Goal: Task Accomplishment & Management: Manage account settings

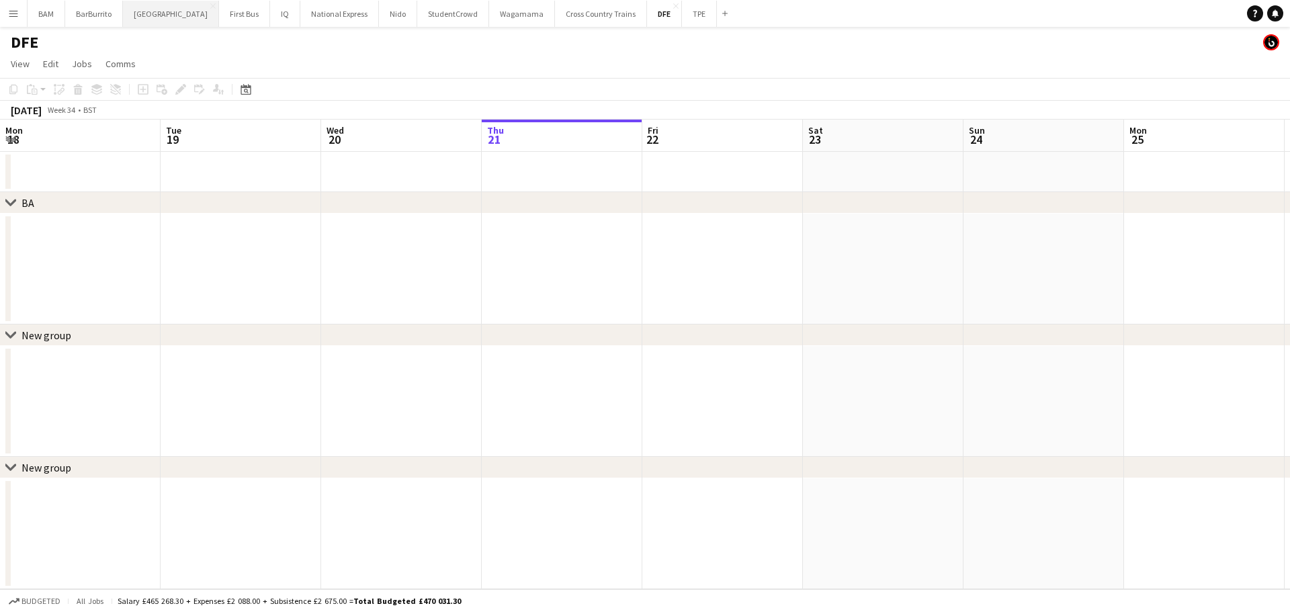
scroll to position [0, 321]
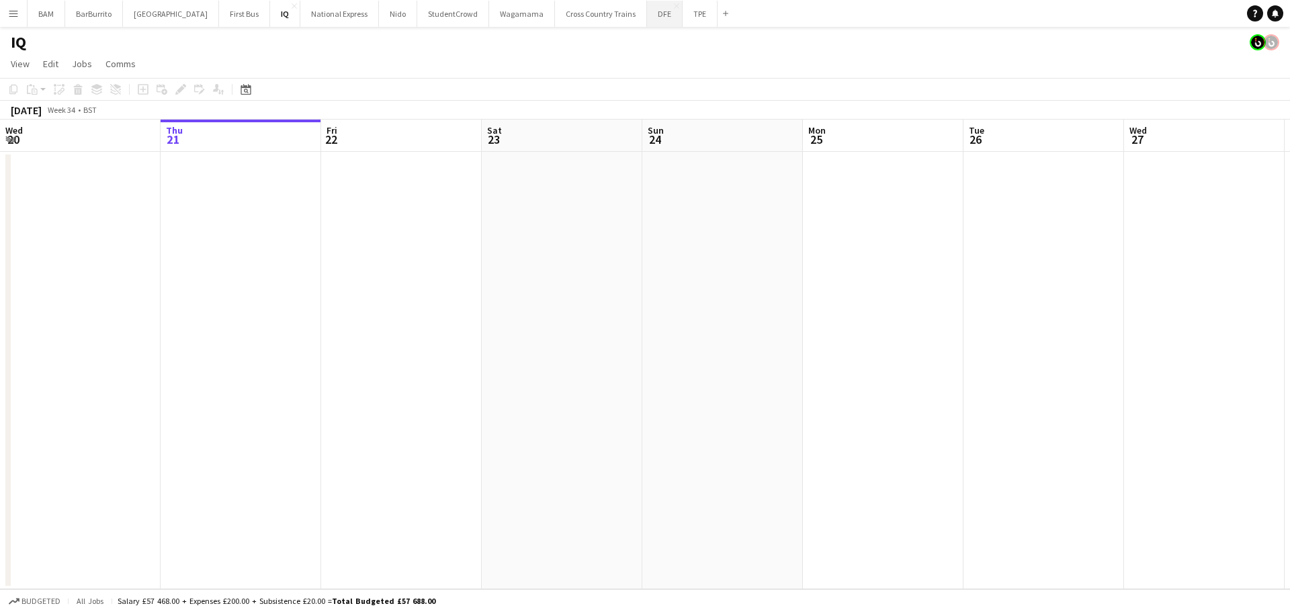
drag, startPoint x: 620, startPoint y: 12, endPoint x: 629, endPoint y: 17, distance: 10.5
click at [647, 13] on button "DFE Close" at bounding box center [665, 14] width 36 height 26
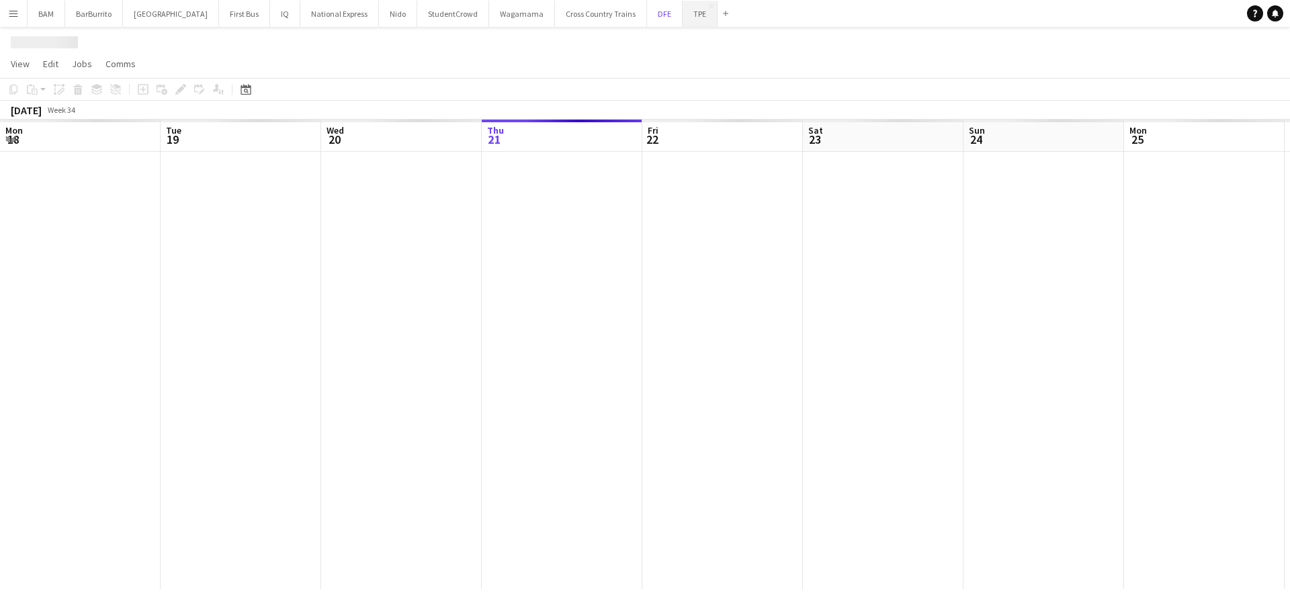
scroll to position [0, 321]
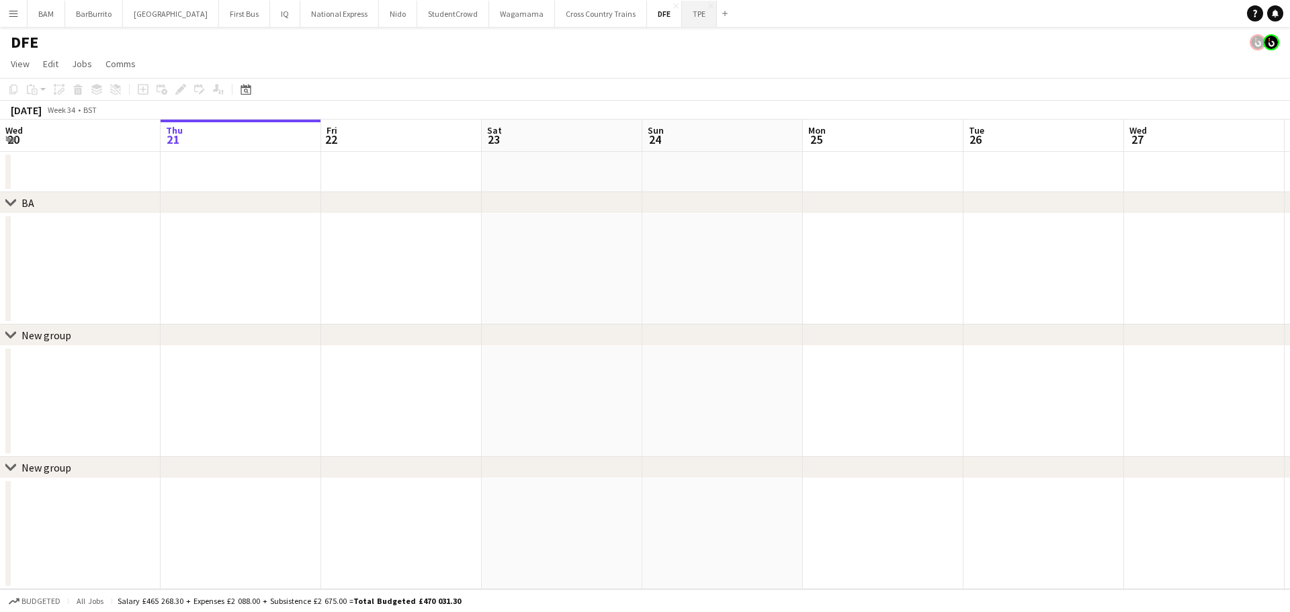
click at [682, 25] on button "TPE Close" at bounding box center [699, 14] width 35 height 26
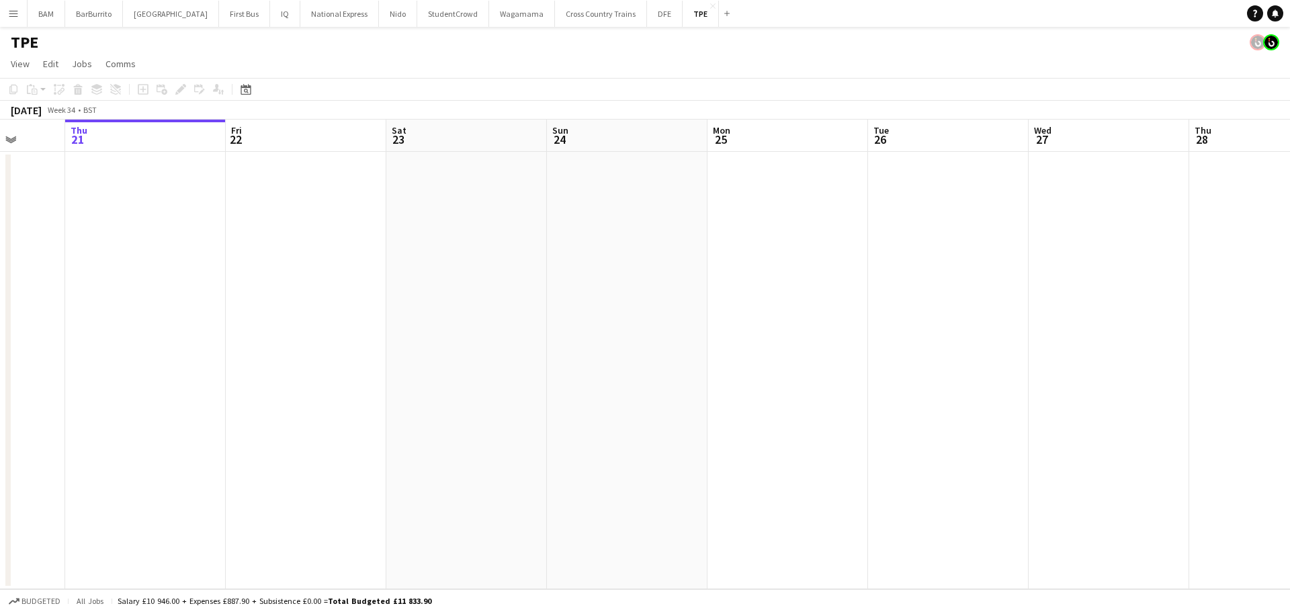
drag, startPoint x: 691, startPoint y: 189, endPoint x: 302, endPoint y: 206, distance: 389.5
click at [306, 202] on app-calendar-viewport "Mon 18 Tue 19 Wed 20 Thu 21 Fri 22 Sat 23 Sun 24 Mon 25 Tue 26 Wed 27 Thu 28 Fr…" at bounding box center [645, 355] width 1290 height 470
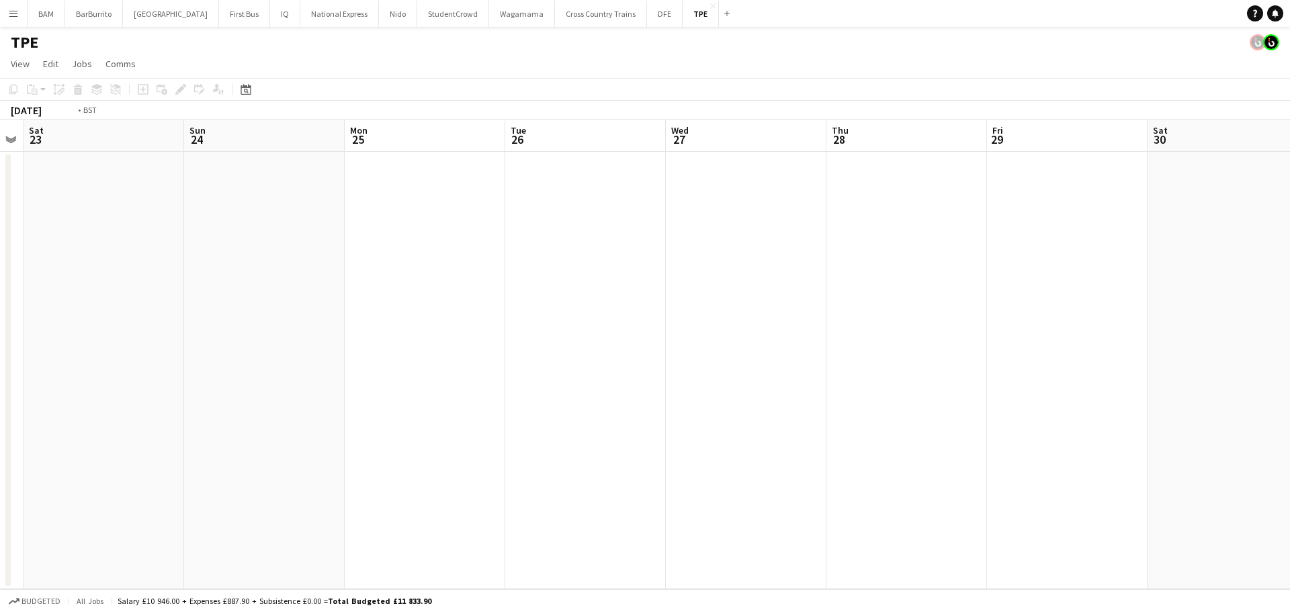
drag, startPoint x: 423, startPoint y: 263, endPoint x: 331, endPoint y: 255, distance: 93.1
click at [339, 256] on app-calendar-viewport "Wed 20 Thu 21 Fri 22 Sat 23 Sun 24 Mon 25 Tue 26 Wed 27 Thu 28 Fri 29 Sat 30 Su…" at bounding box center [645, 355] width 1290 height 470
drag, startPoint x: 881, startPoint y: 293, endPoint x: 47, endPoint y: 198, distance: 839.4
click at [47, 198] on app-calendar-viewport "Sat 30 Sun 31 Mon 1 Tue 2 Wed 3 Thu 4 Fri 5 Sat 6 Sun 7 Mon 8 Tue 9 Wed 10 Thu …" at bounding box center [645, 355] width 1290 height 470
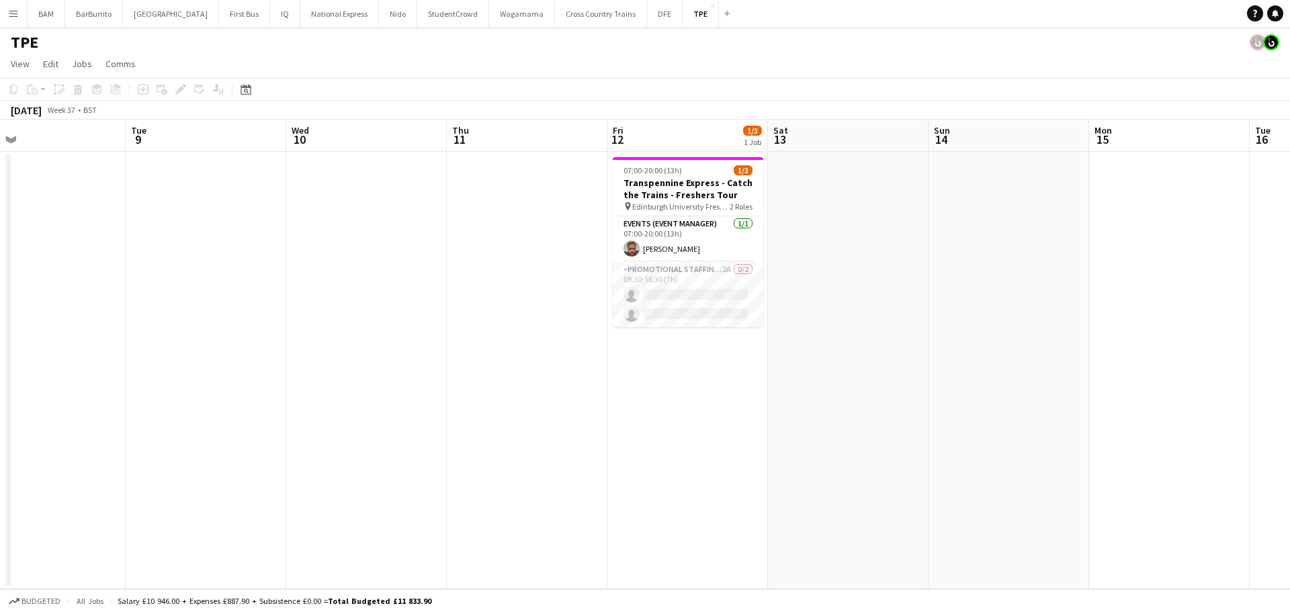
drag, startPoint x: 232, startPoint y: 226, endPoint x: 10, endPoint y: 186, distance: 225.3
click at [0, 181] on html "Menu Boards Boards Boards All jobs Status Workforce Workforce My Workforce Recr…" at bounding box center [645, 306] width 1290 height 612
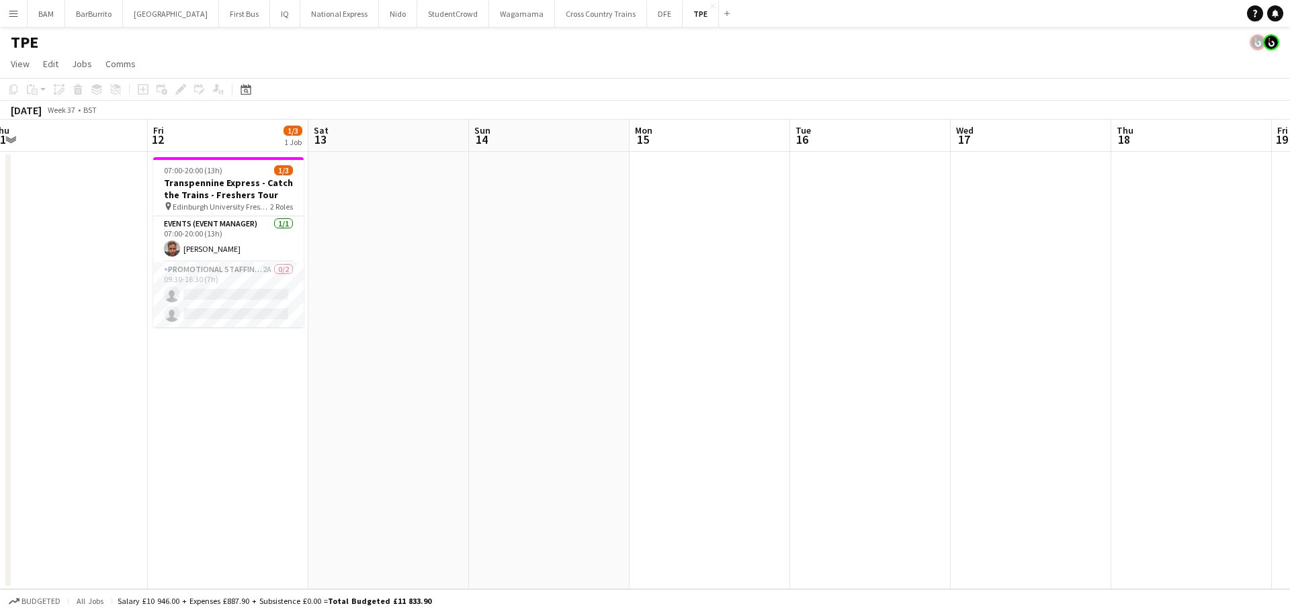
drag, startPoint x: 812, startPoint y: 266, endPoint x: 210, endPoint y: 206, distance: 604.5
click at [224, 208] on app-calendar-viewport "Mon 8 Tue 9 Wed 10 Thu 11 Fri 12 1/3 1 Job Sat 13 Sun 14 Mon 15 Tue 16 Wed 17 T…" at bounding box center [645, 355] width 1290 height 470
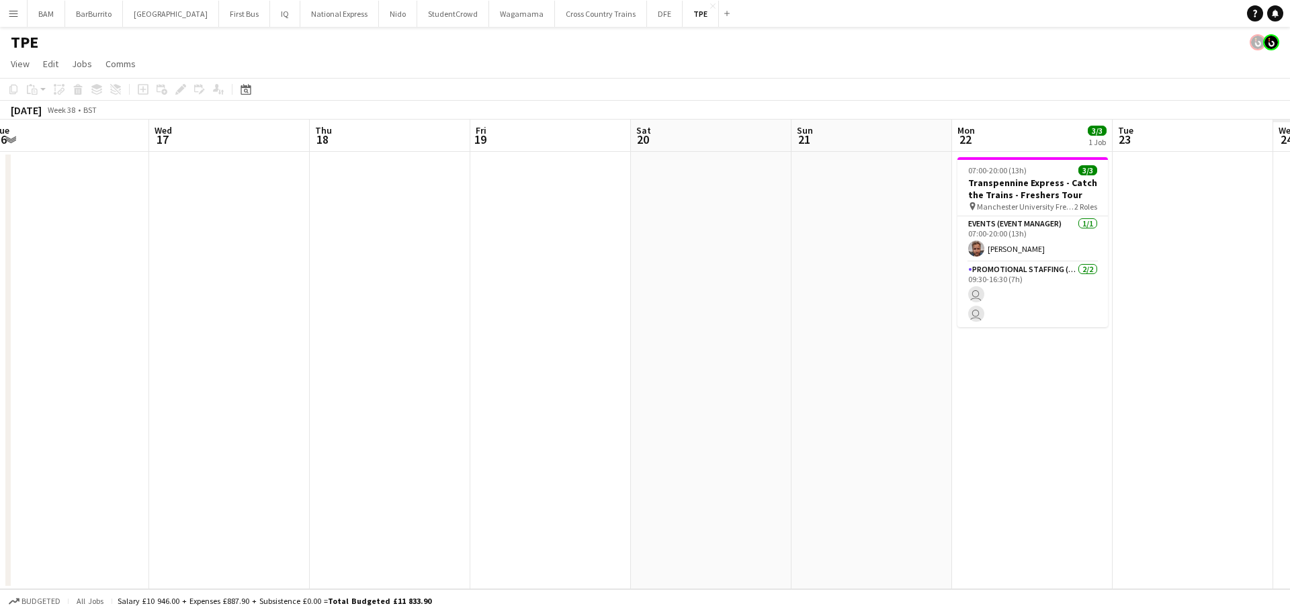
scroll to position [0, 470]
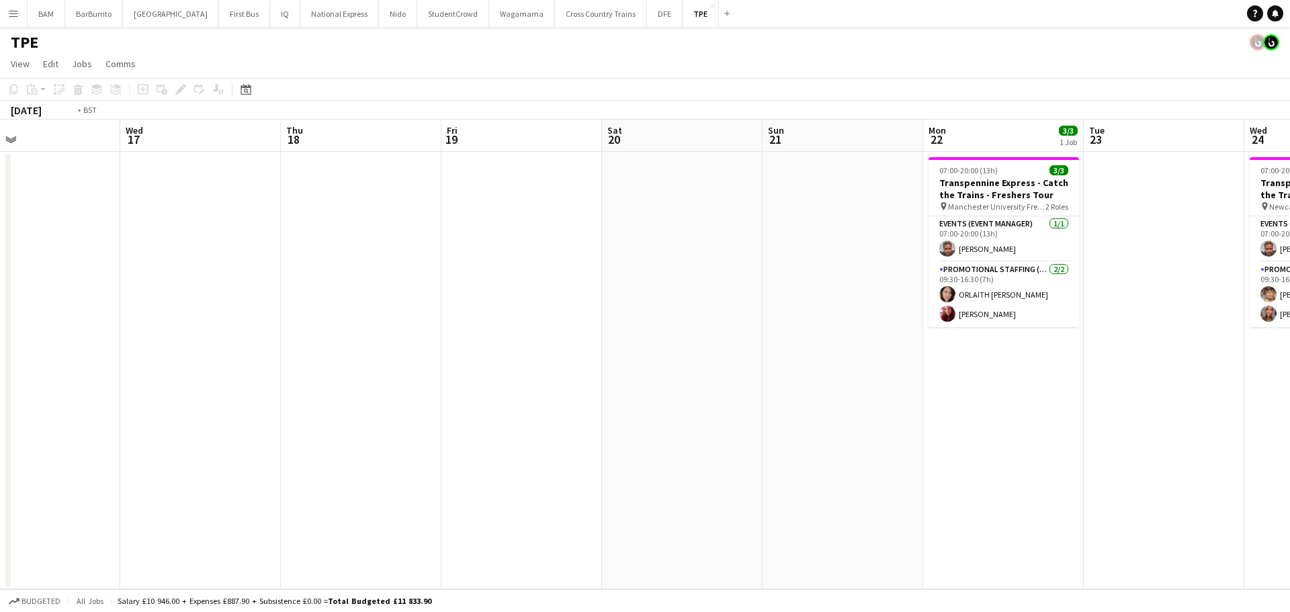
drag, startPoint x: 445, startPoint y: 200, endPoint x: 820, endPoint y: 190, distance: 375.1
click at [820, 190] on app-calendar-viewport "Sun 14 Mon 15 Tue 16 Wed 17 Thu 18 Fri 19 Sat 20 Sun 21 Mon 22 3/3 1 Job Tue 23…" at bounding box center [645, 355] width 1290 height 470
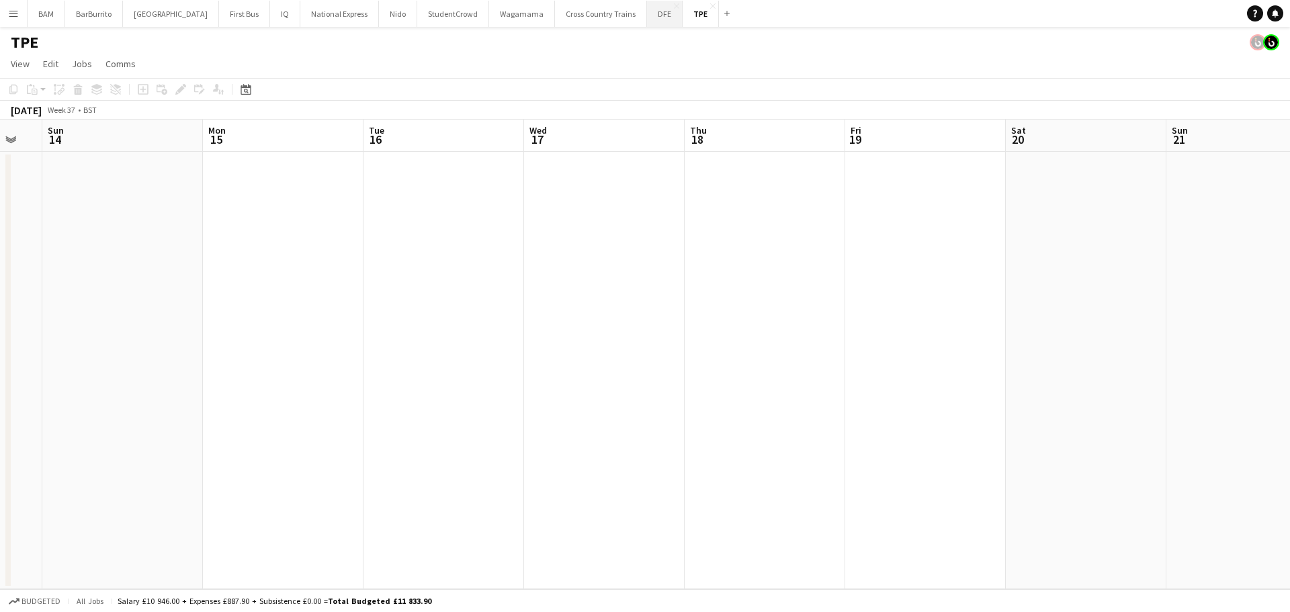
click at [647, 13] on button "DFE Close" at bounding box center [665, 14] width 36 height 26
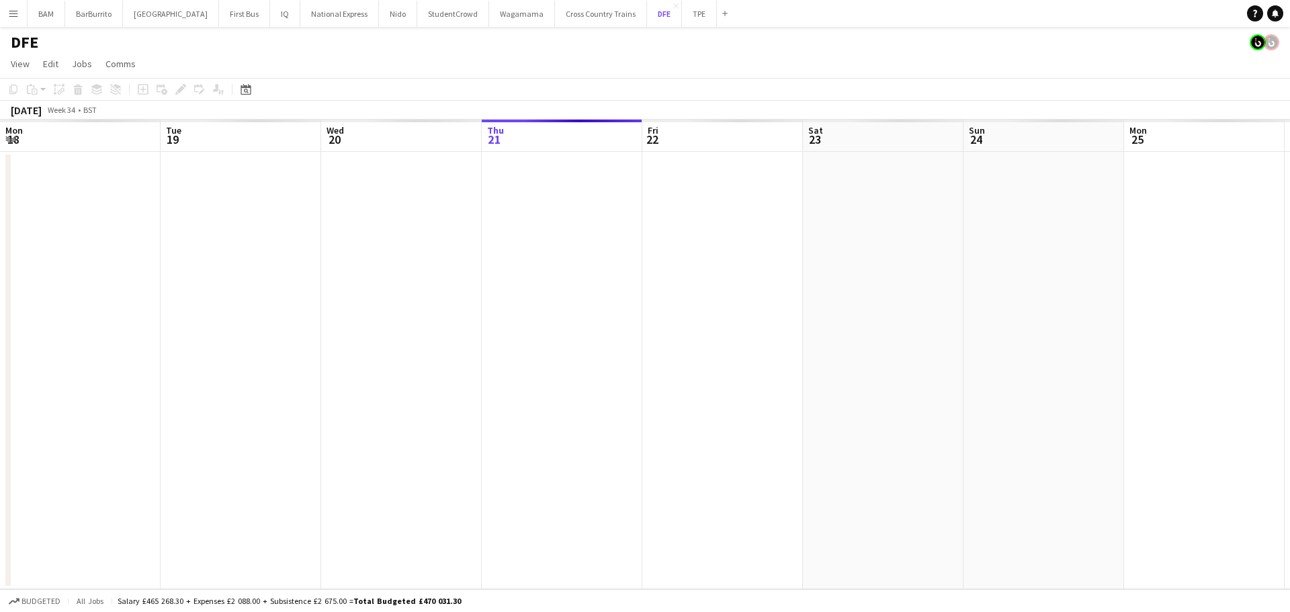
scroll to position [0, 321]
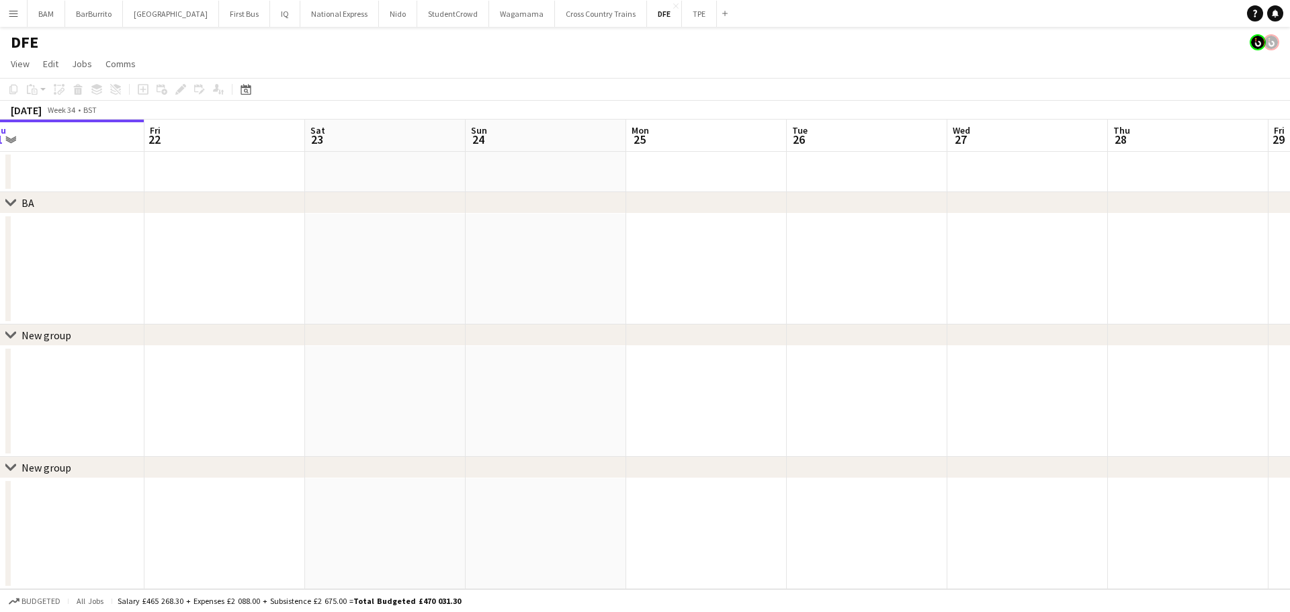
drag, startPoint x: 794, startPoint y: 169, endPoint x: 243, endPoint y: 148, distance: 551.5
click at [243, 148] on app-calendar-viewport "Mon 18 Tue 19 Wed 20 Thu 21 Fri 22 Sat 23 Sun 24 Mon 25 Tue 26 Wed 27 Thu 28 Fr…" at bounding box center [645, 355] width 1290 height 470
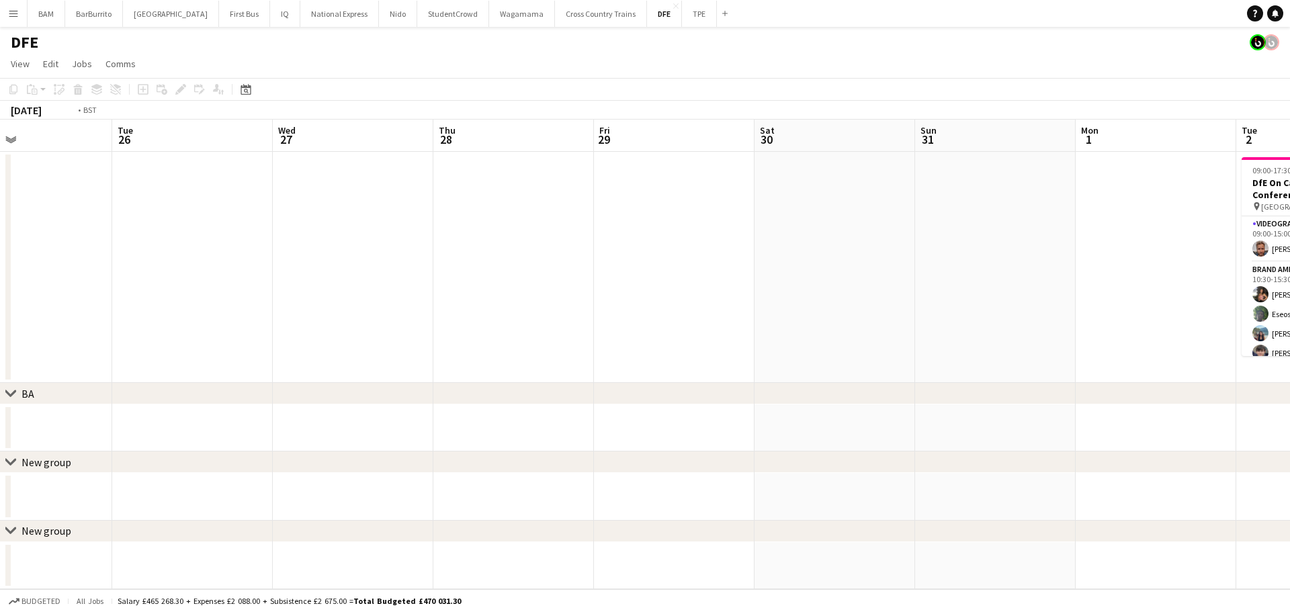
drag, startPoint x: 773, startPoint y: 196, endPoint x: 397, endPoint y: 185, distance: 376.5
click at [435, 189] on app-calendar-viewport "Fri 22 Sat 23 Sun 24 Mon 25 Tue 26 Wed 27 Thu 28 Fri 29 Sat 30 Sun 31 Mon 1 Tue…" at bounding box center [645, 355] width 1290 height 470
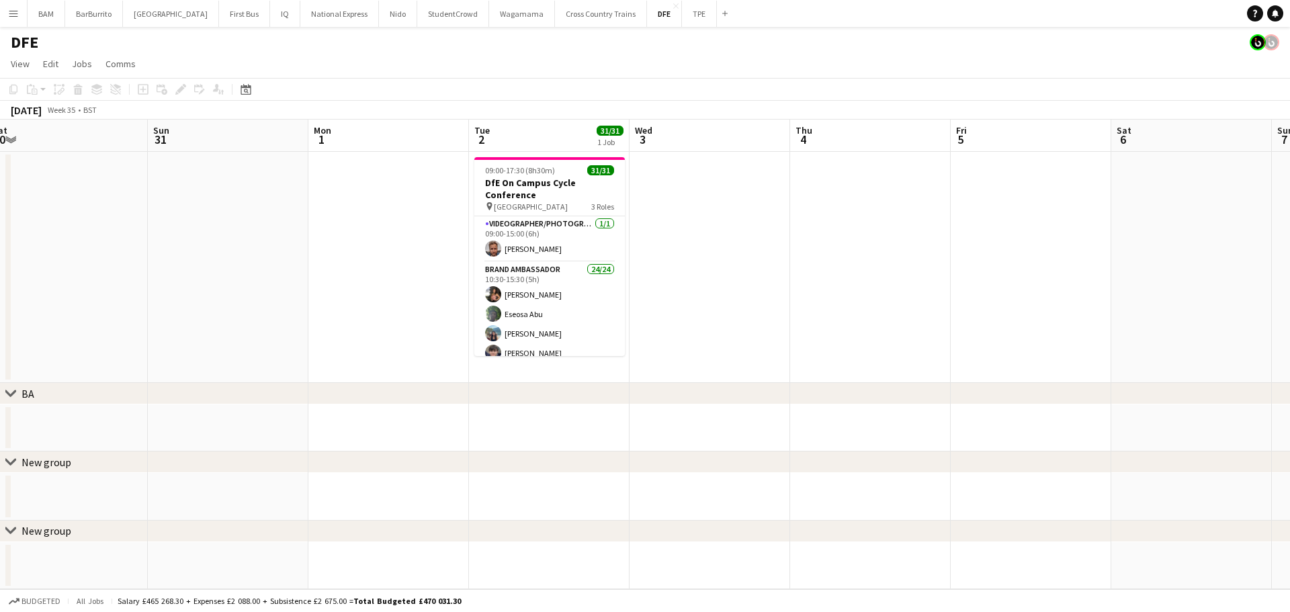
scroll to position [0, 396]
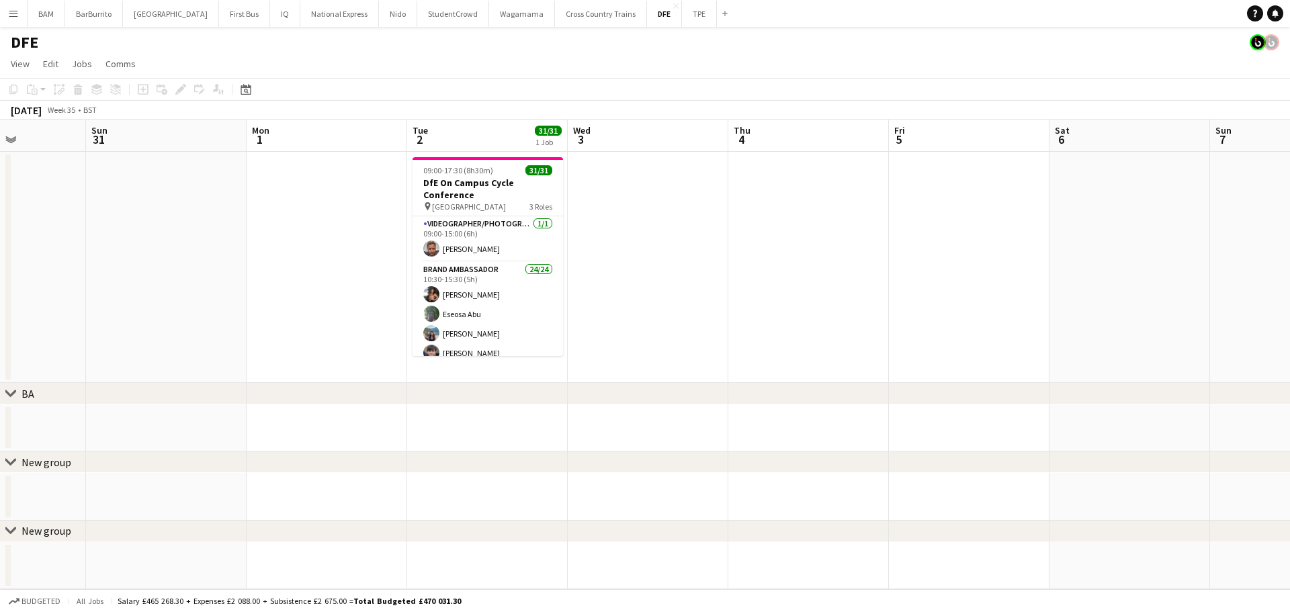
drag, startPoint x: 745, startPoint y: 214, endPoint x: 151, endPoint y: 157, distance: 597.5
click at [151, 157] on app-calendar-viewport "Thu 28 Fri 29 Sat 30 Sun 31 Mon 1 Tue 2 31/31 1 Job Wed 3 Thu 4 Fri 5 Sat 6 Sun…" at bounding box center [645, 355] width 1290 height 470
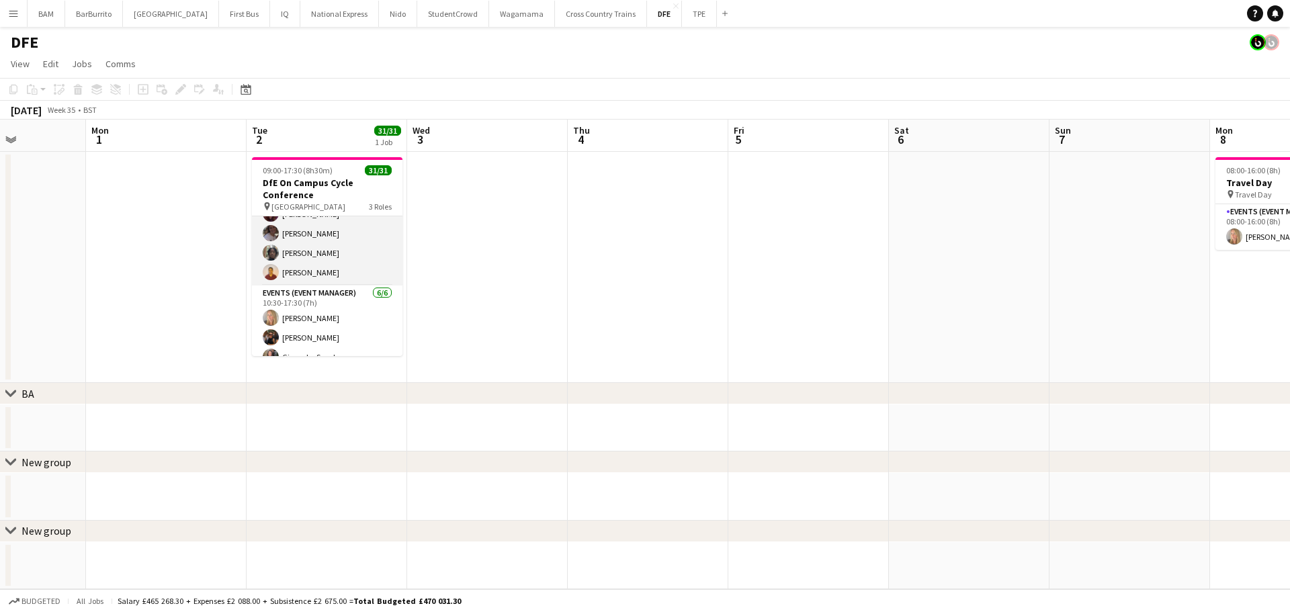
scroll to position [547, 0]
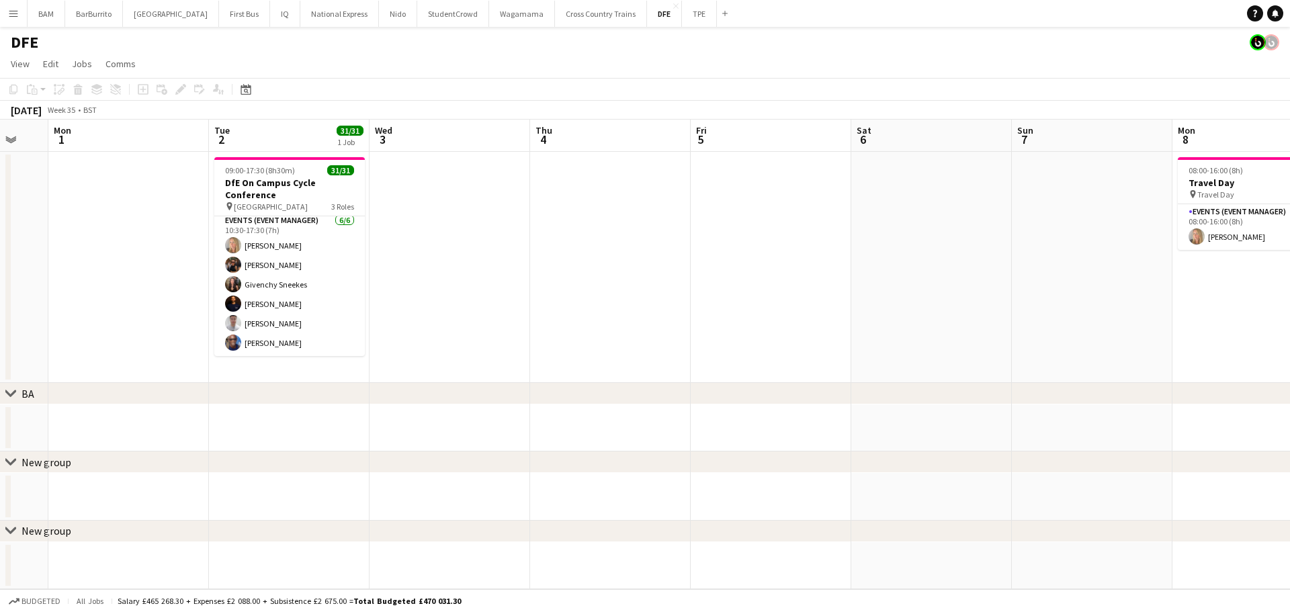
drag, startPoint x: 561, startPoint y: 264, endPoint x: 522, endPoint y: 257, distance: 39.6
click at [523, 262] on app-calendar-viewport "Fri 29 Sat 30 Sun 31 Mon 1 Tue 2 31/31 1 Job Wed 3 Thu 4 Fri 5 Sat 6 Sun 7 Mon …" at bounding box center [645, 355] width 1290 height 470
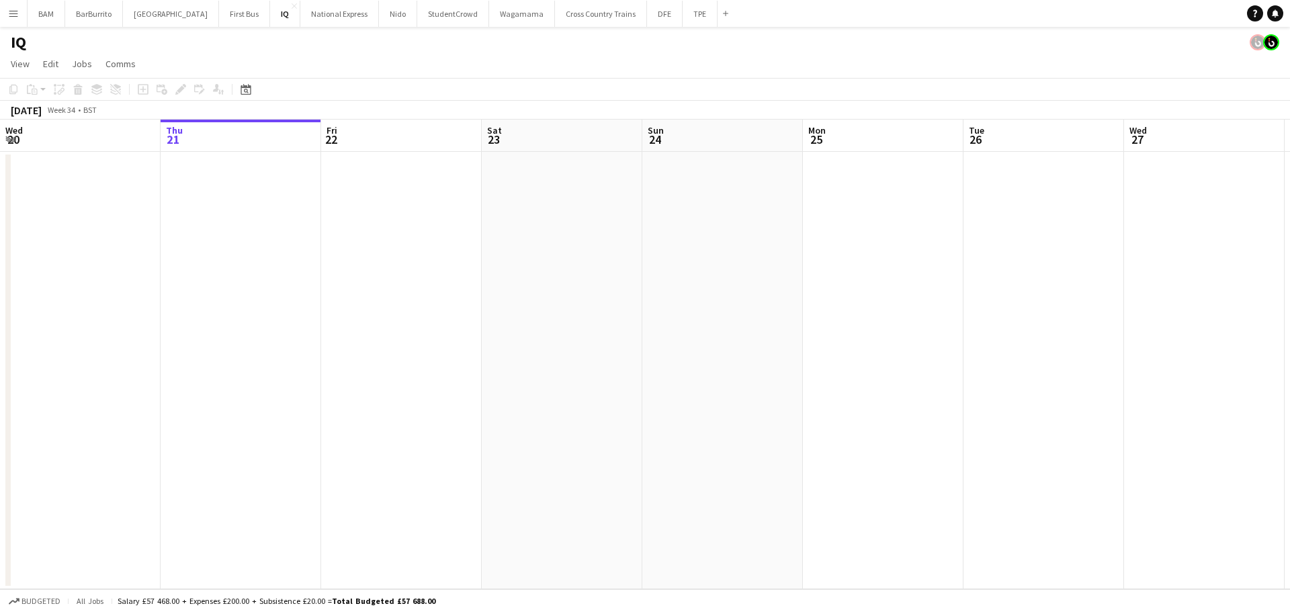
click at [10, 11] on app-icon "Menu" at bounding box center [13, 13] width 11 height 11
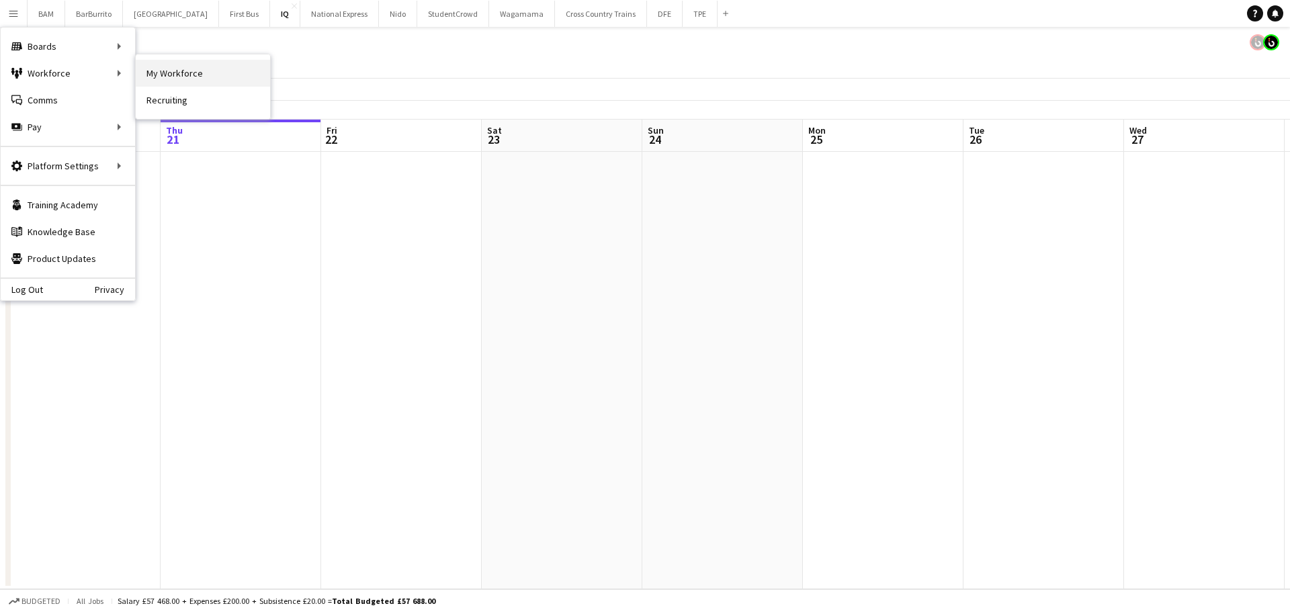
click at [173, 75] on link "My Workforce" at bounding box center [203, 73] width 134 height 27
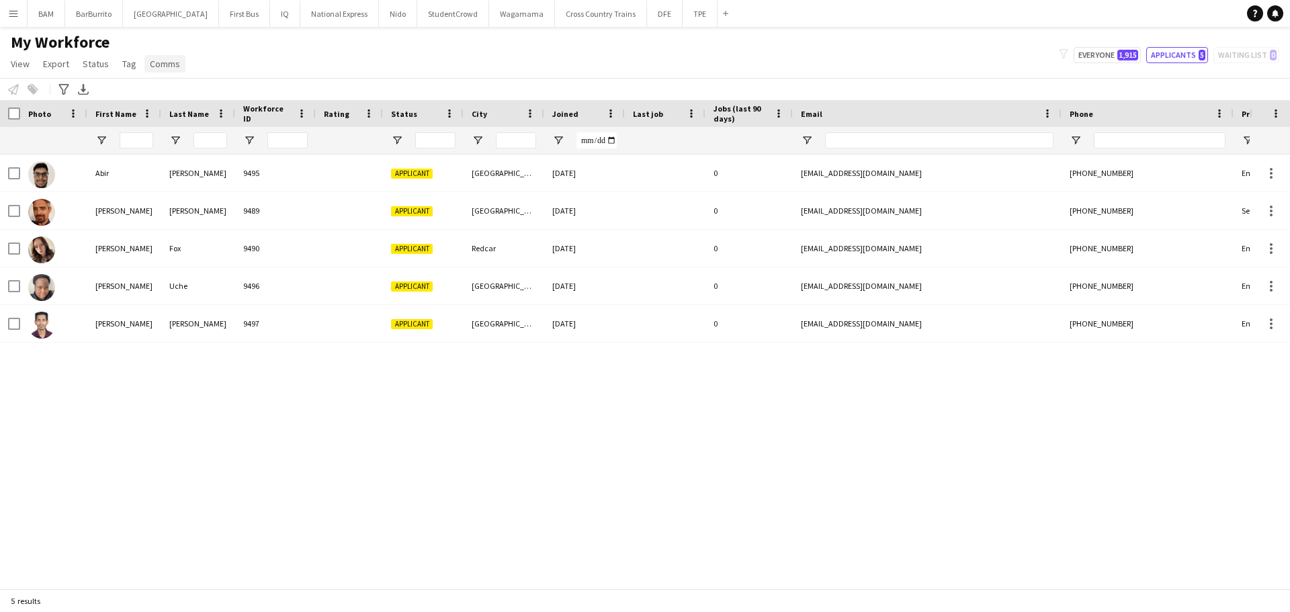
type input "**********"
click at [133, 146] on input "First Name Filter Input" at bounding box center [137, 140] width 34 height 16
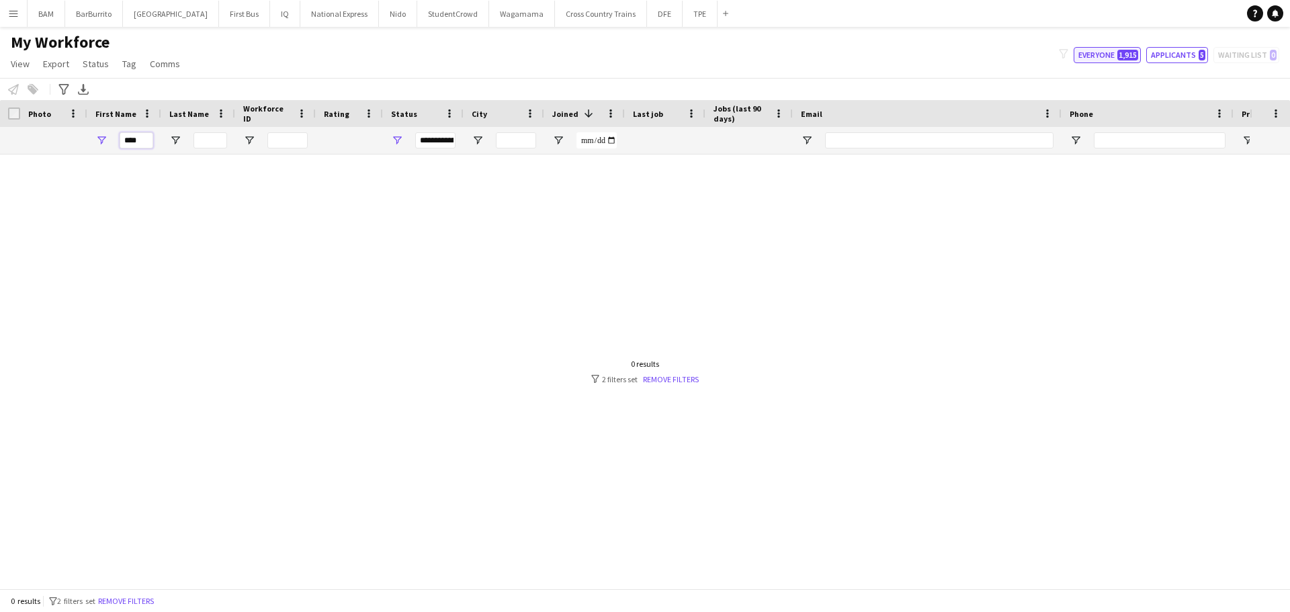
type input "****"
click at [1118, 60] on button "Everyone 1,915" at bounding box center [1107, 55] width 67 height 16
type input "**********"
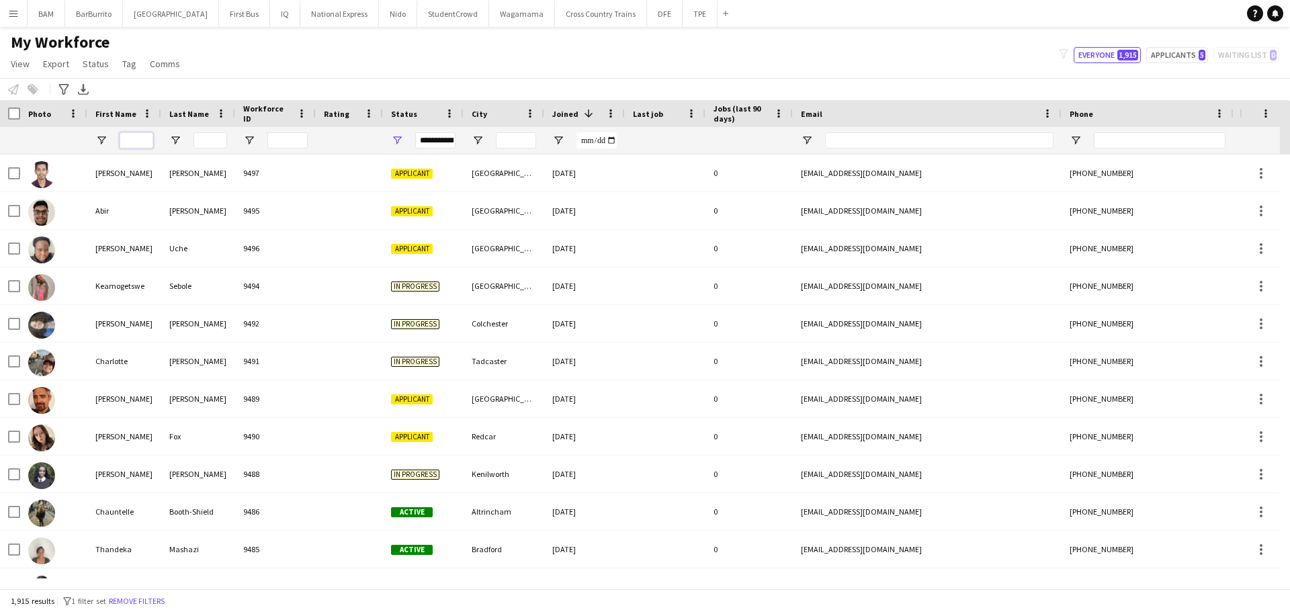
click at [134, 139] on input "First Name Filter Input" at bounding box center [137, 140] width 34 height 16
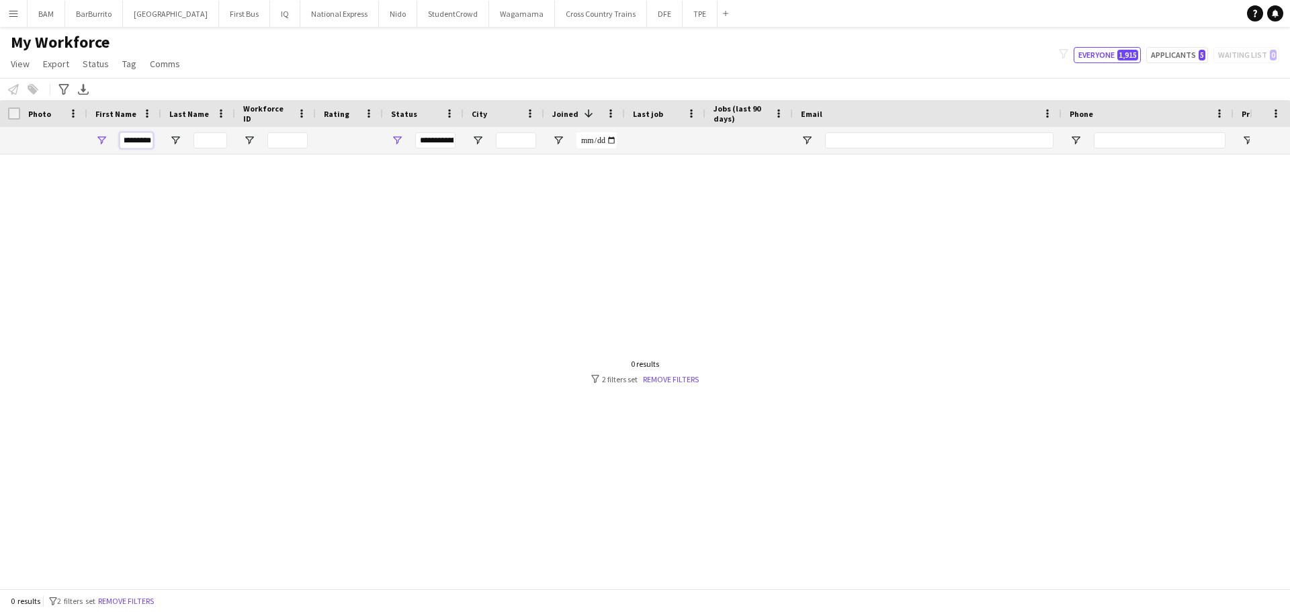
scroll to position [0, 7]
drag, startPoint x: 120, startPoint y: 141, endPoint x: 196, endPoint y: 143, distance: 75.3
click at [171, 145] on div "*********" at bounding box center [728, 140] width 1457 height 27
type input "*"
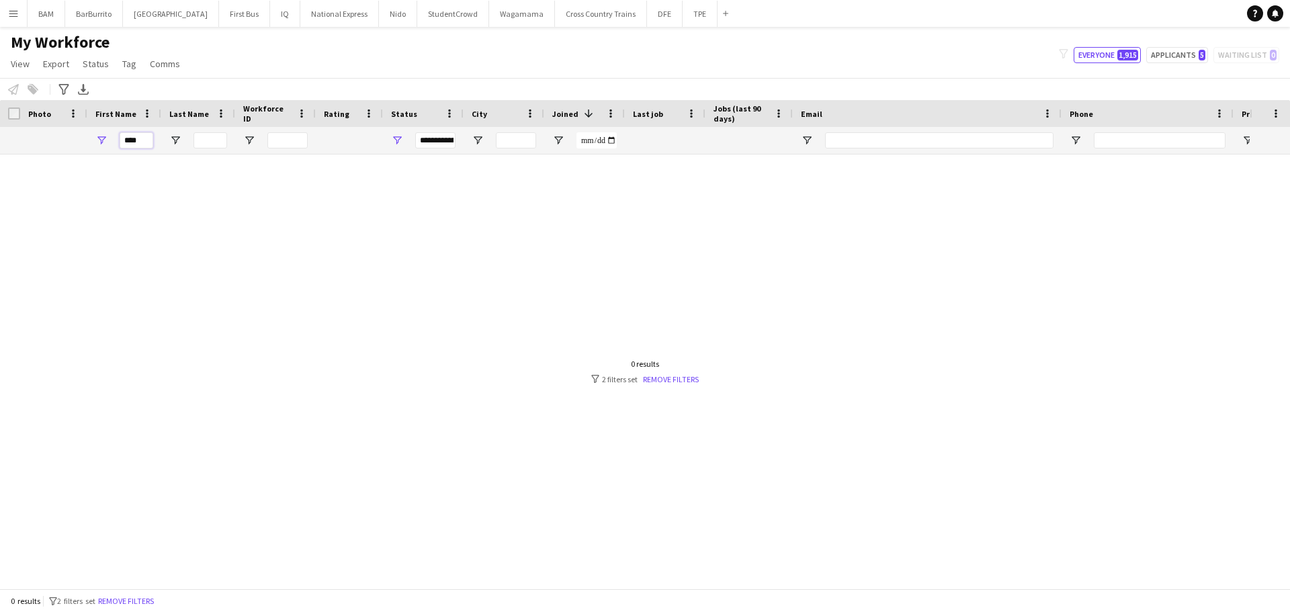
type input "****"
click at [436, 142] on div "**********" at bounding box center [435, 140] width 40 height 16
click at [587, 221] on div at bounding box center [625, 367] width 1250 height 424
click at [1181, 141] on input "Phone Filter Input" at bounding box center [1160, 140] width 132 height 16
paste input "**********"
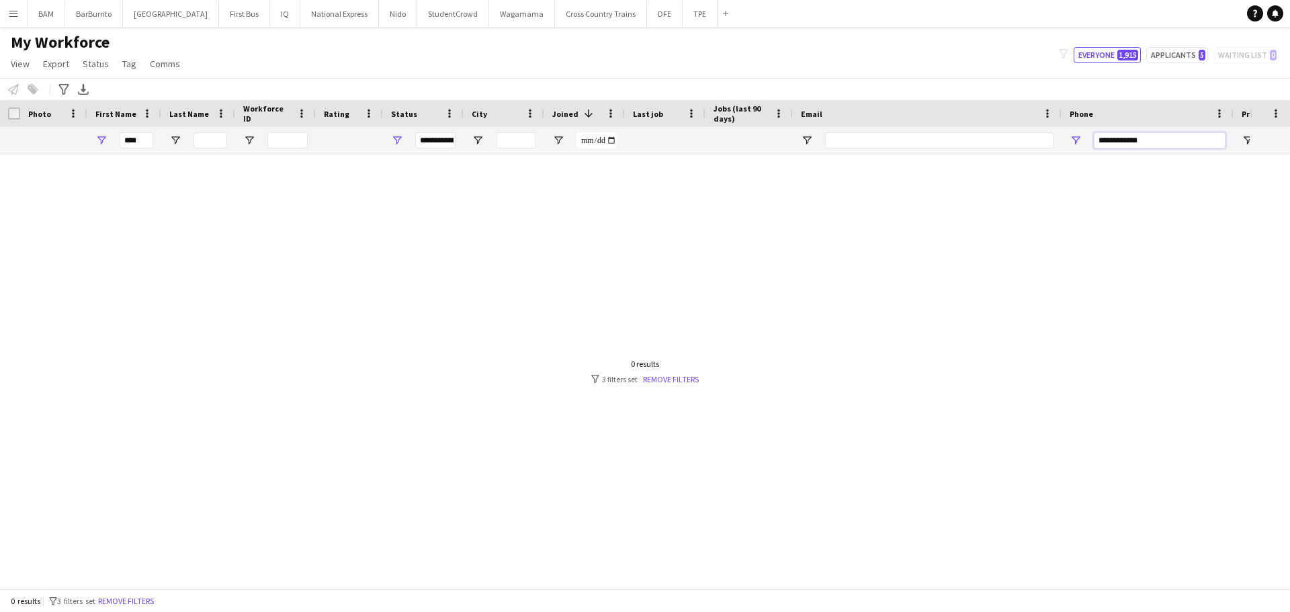
click at [1101, 140] on input "**********" at bounding box center [1160, 140] width 132 height 16
type input "**********"
click at [647, 22] on button "DFE Close" at bounding box center [665, 14] width 36 height 26
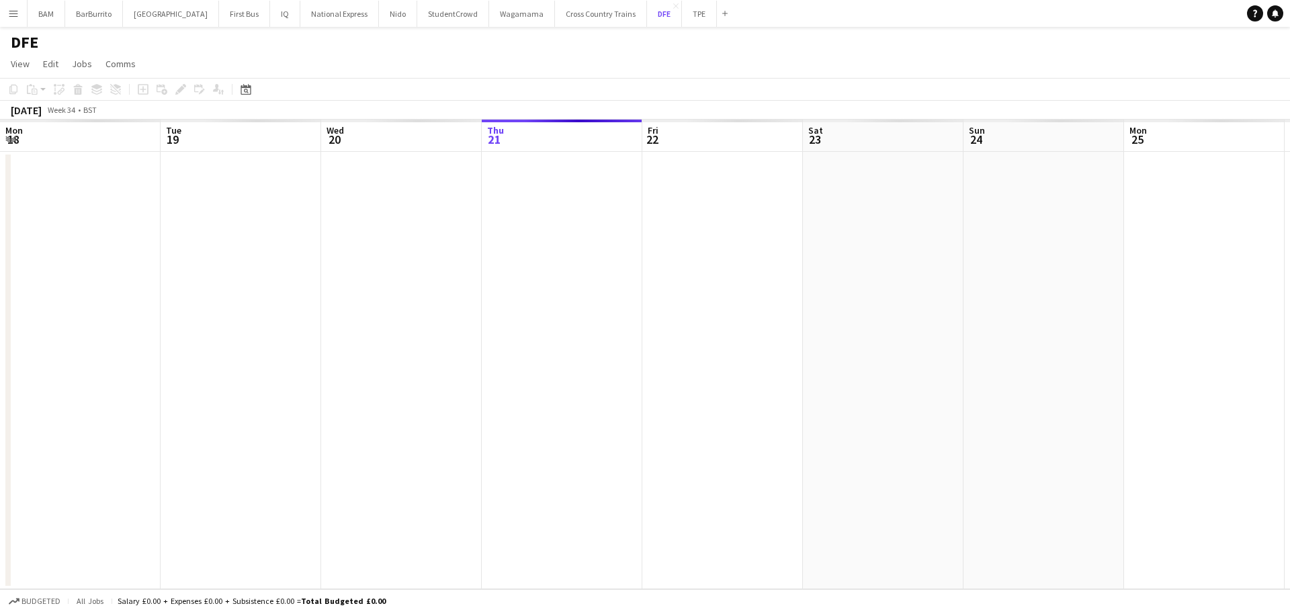
scroll to position [0, 321]
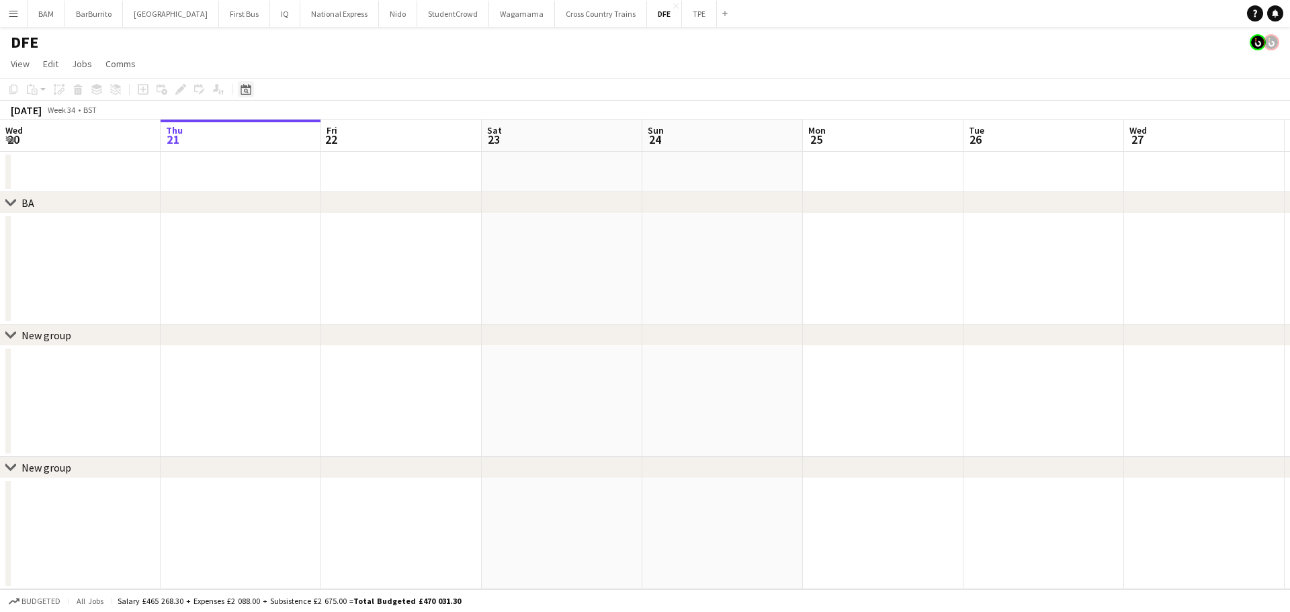
click at [249, 93] on icon "Date picker" at bounding box center [246, 89] width 11 height 11
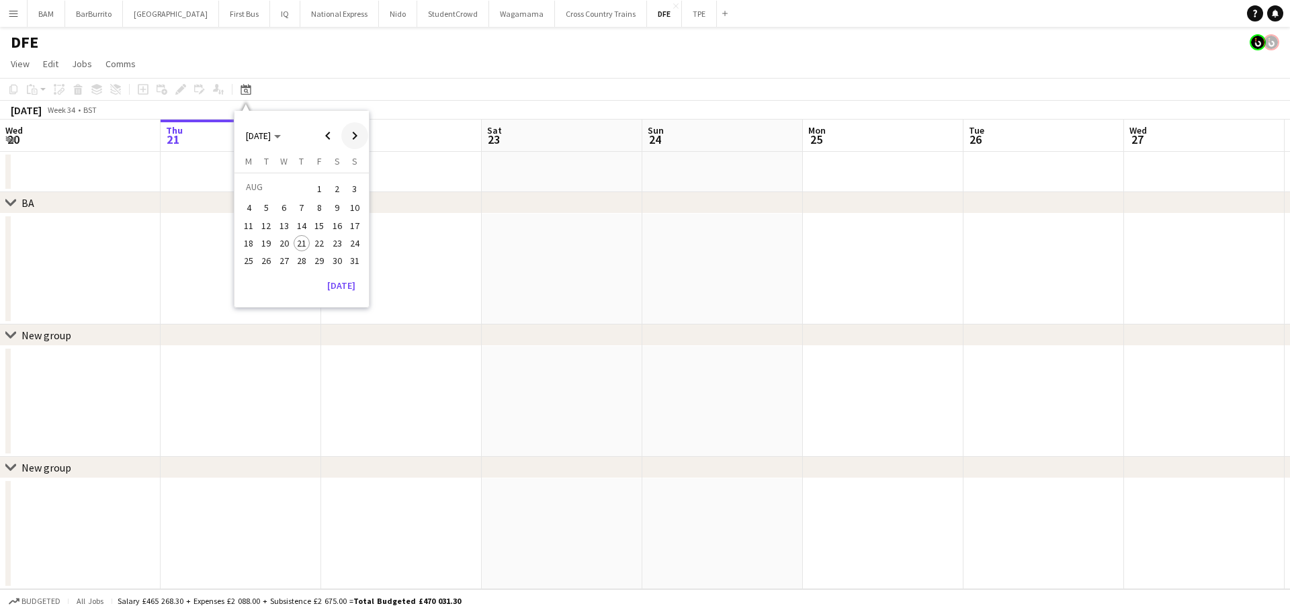
click at [350, 136] on span "Next month" at bounding box center [354, 135] width 27 height 27
click at [583, 238] on app-date-cell at bounding box center [562, 269] width 161 height 111
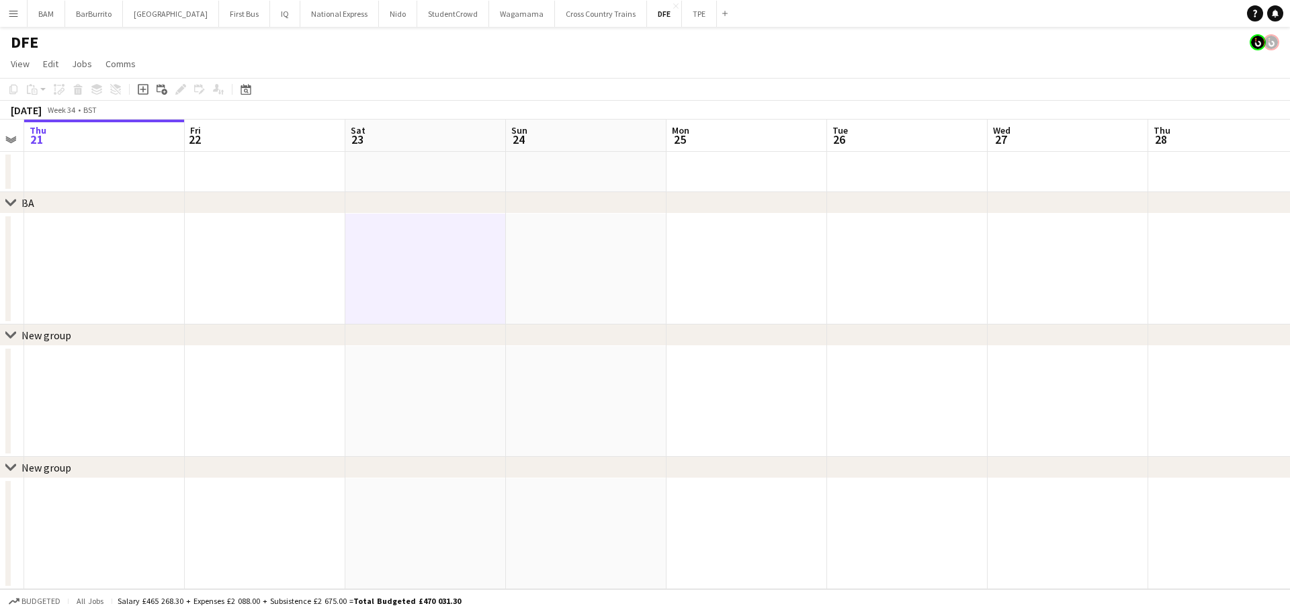
drag, startPoint x: 667, startPoint y: 246, endPoint x: 505, endPoint y: 212, distance: 165.5
click at [305, 214] on app-calendar-viewport "Mon 18 Tue 19 Wed 20 Thu 21 Fri 22 Sat 23 Sun 24 Mon 25 Tue 26 Wed 27 Thu 28 Fr…" at bounding box center [645, 355] width 1290 height 470
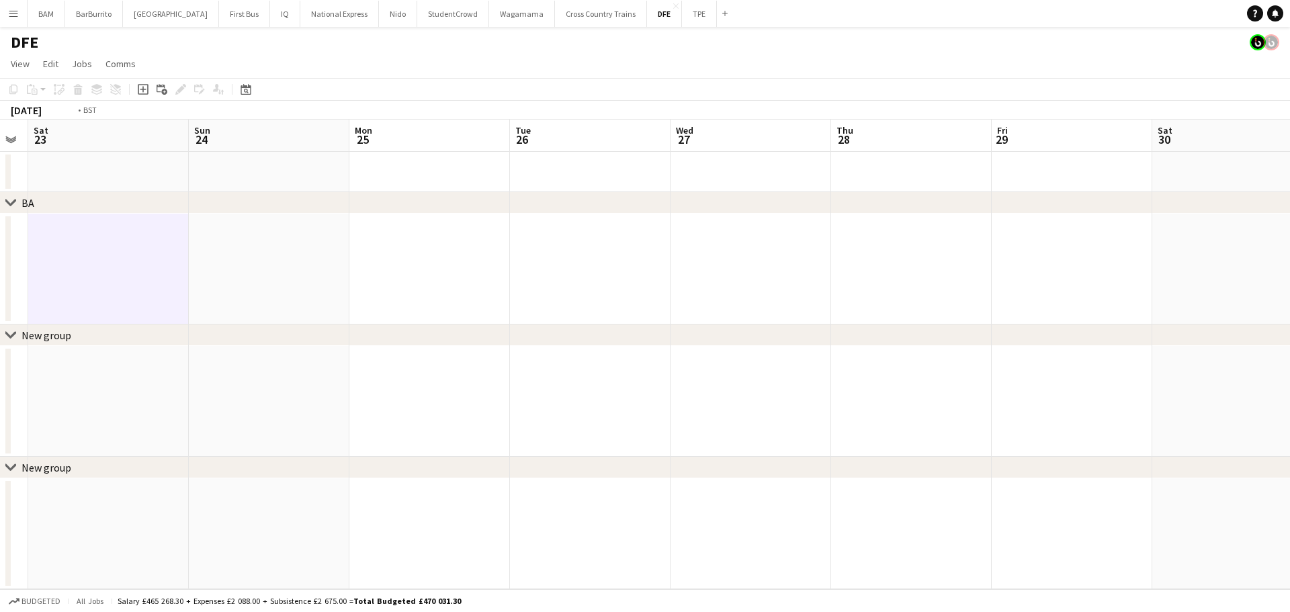
drag, startPoint x: 748, startPoint y: 230, endPoint x: 358, endPoint y: 209, distance: 390.4
click at [369, 215] on app-calendar-viewport "Wed 20 Thu 21 Fri 22 Sat 23 Sun 24 Mon 25 Tue 26 Wed 27 Thu 28 Fri 29 Sat 30 Su…" at bounding box center [645, 355] width 1290 height 470
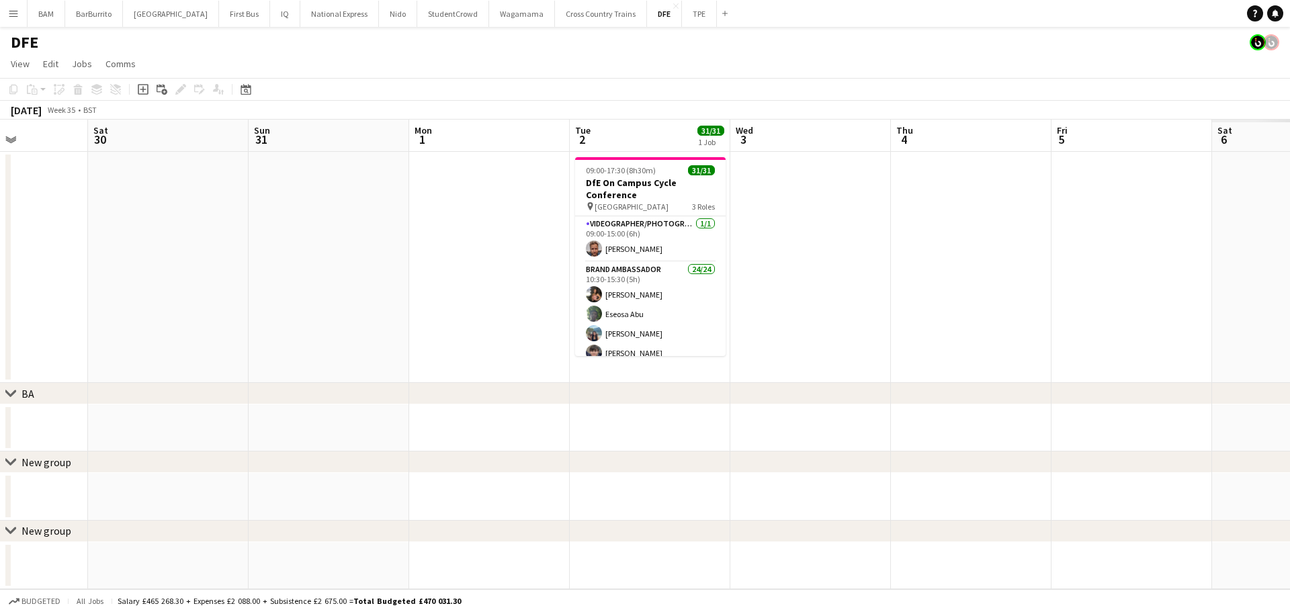
drag, startPoint x: 718, startPoint y: 237, endPoint x: 222, endPoint y: 203, distance: 497.1
click at [199, 208] on app-calendar-viewport "Wed 27 Thu 28 Fri 29 Sat 30 Sun 31 Mon 1 Tue 2 31/31 1 Job Wed 3 Thu 4 Fri 5 Sa…" at bounding box center [645, 355] width 1290 height 470
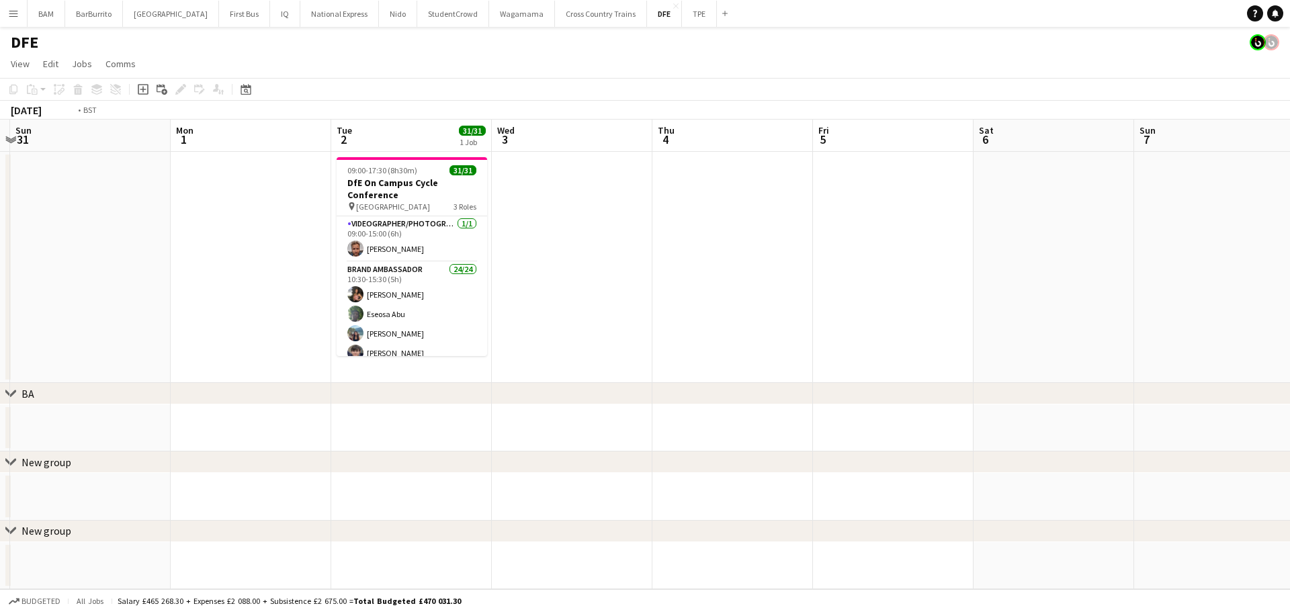
click at [261, 224] on app-calendar-viewport "Thu 28 Fri 29 Sat 30 Sun 31 Mon 1 Tue 2 31/31 1 Job Wed 3 Thu 4 Fri 5 Sat 6 Sun…" at bounding box center [645, 355] width 1290 height 470
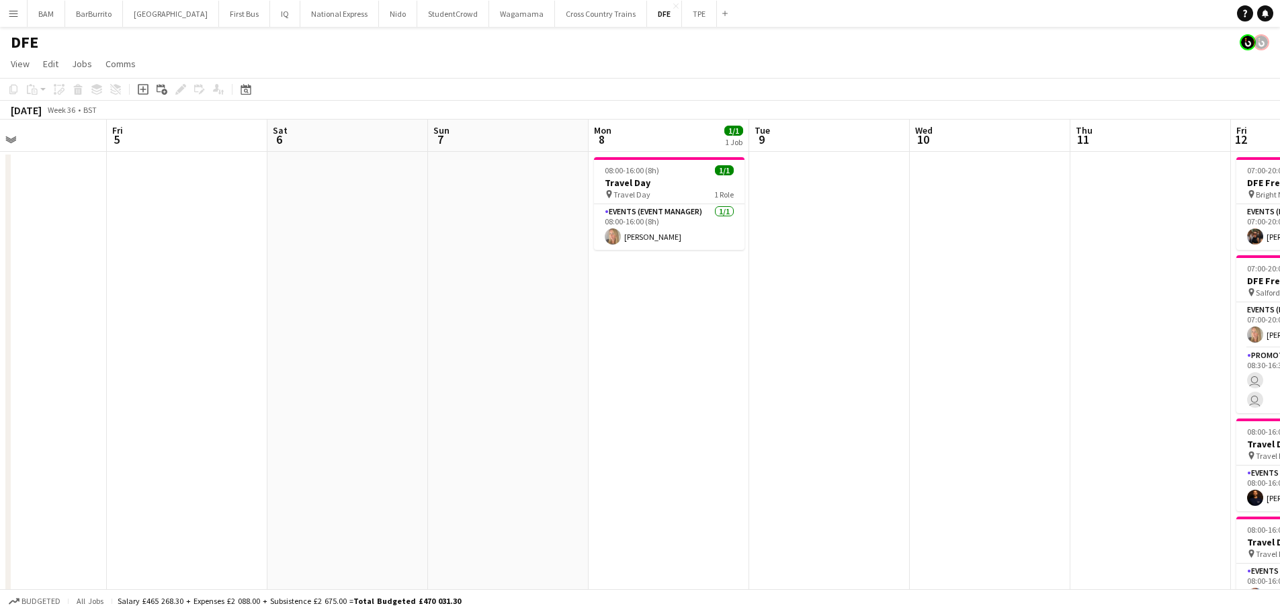
click at [251, 226] on app-calendar-viewport "Mon 1 Tue 2 31/31 1 Job Wed 3 Thu 4 Fri 5 Sat 6 Sun 7 Mon 8 1/1 1 Job Tue 9 Wed…" at bounding box center [640, 473] width 1280 height 706
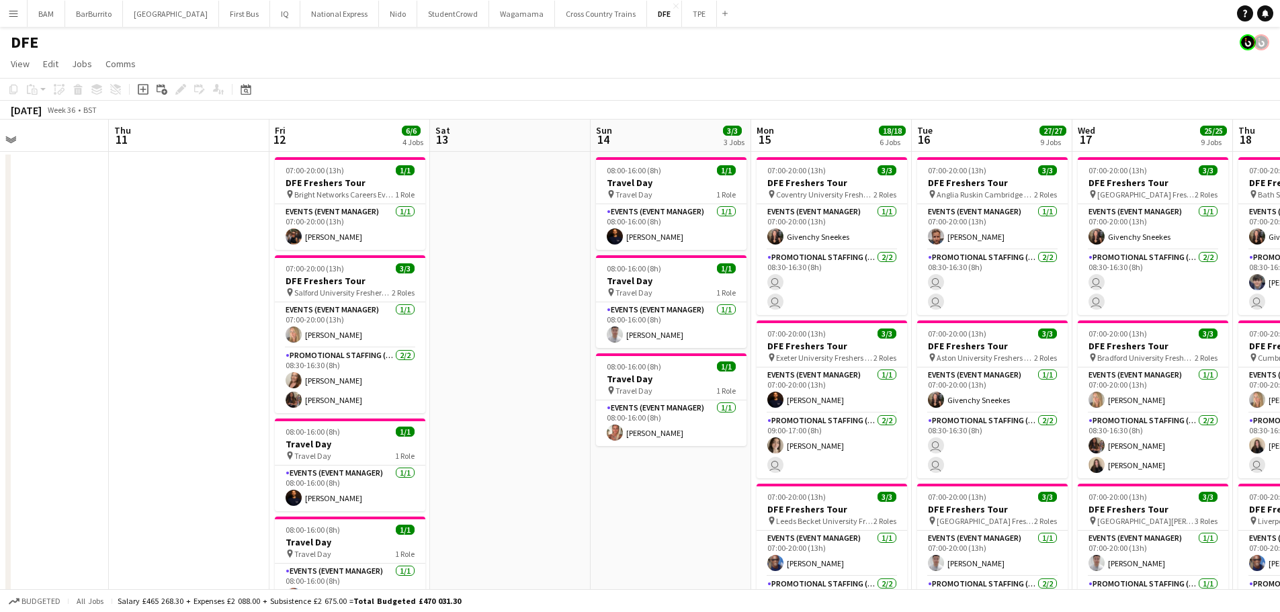
drag, startPoint x: 837, startPoint y: 281, endPoint x: 118, endPoint y: 226, distance: 721.8
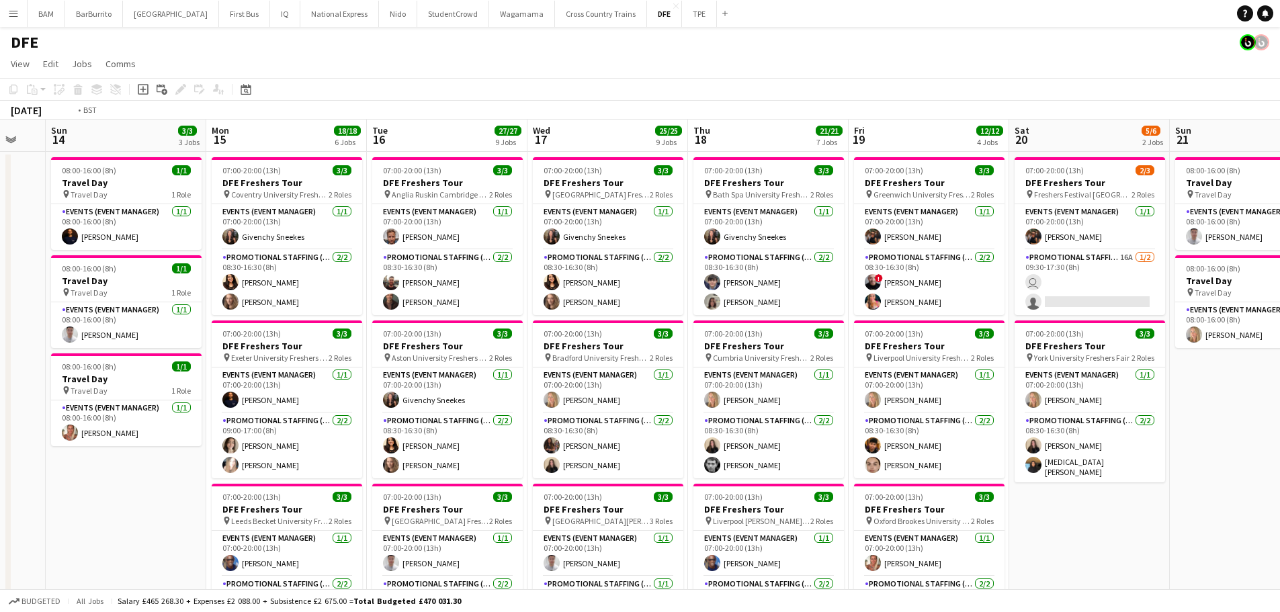
scroll to position [0, 444]
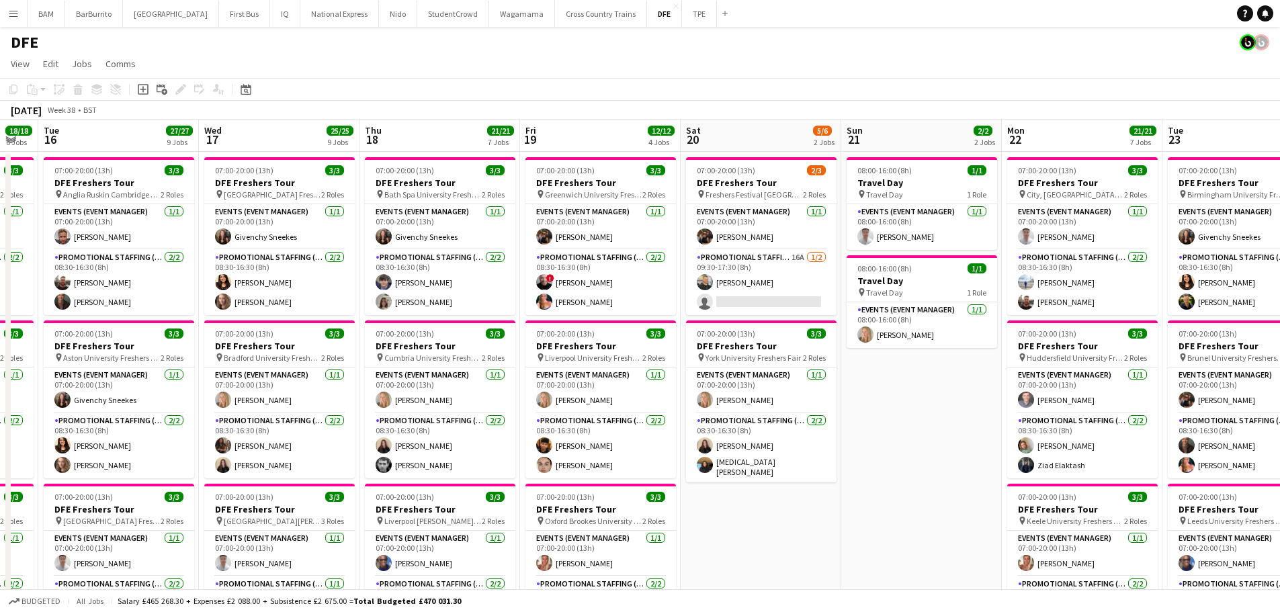
drag, startPoint x: 785, startPoint y: 282, endPoint x: 548, endPoint y: 269, distance: 237.6
click at [775, 274] on app-card-role "Promotional Staffing (Brand Ambassadors) 16A 1/2 09:30-17:30 (8h) Heberson Stre…" at bounding box center [761, 282] width 151 height 65
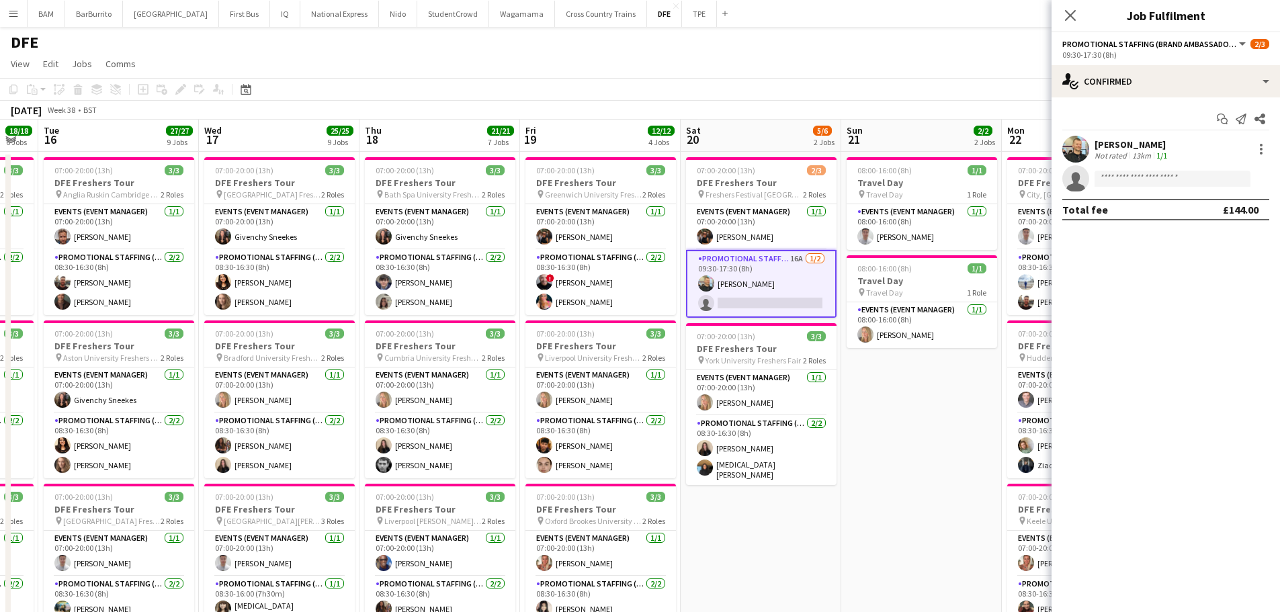
click at [1128, 151] on div "Not rated" at bounding box center [1112, 156] width 35 height 10
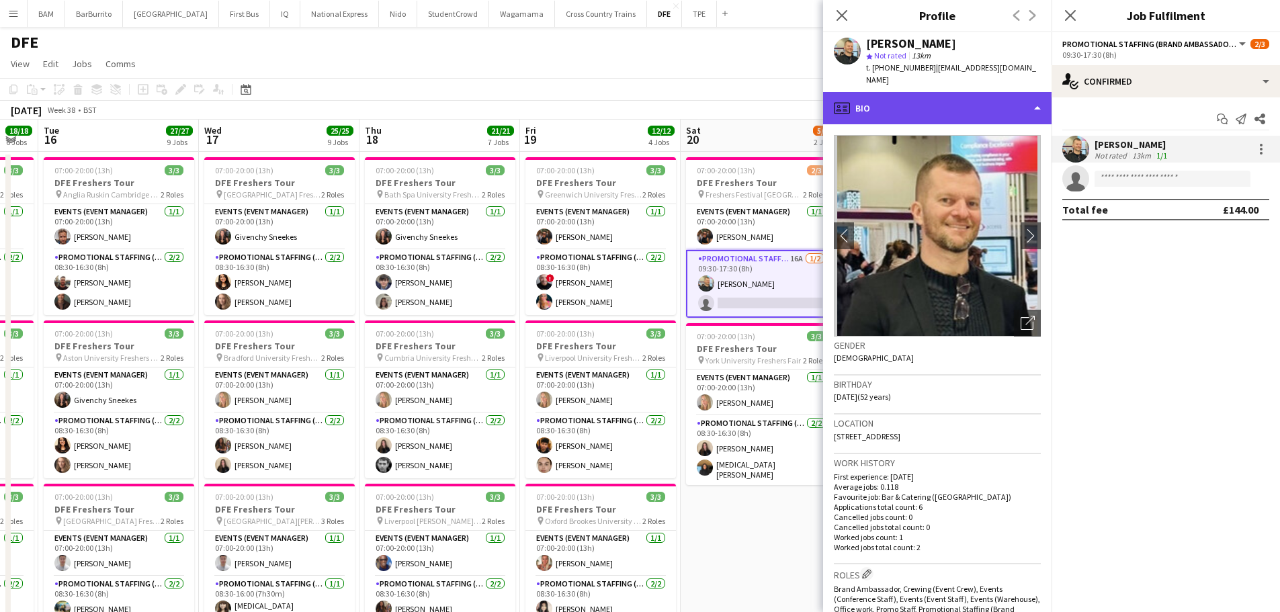
click at [966, 105] on div "profile Bio" at bounding box center [937, 108] width 228 height 32
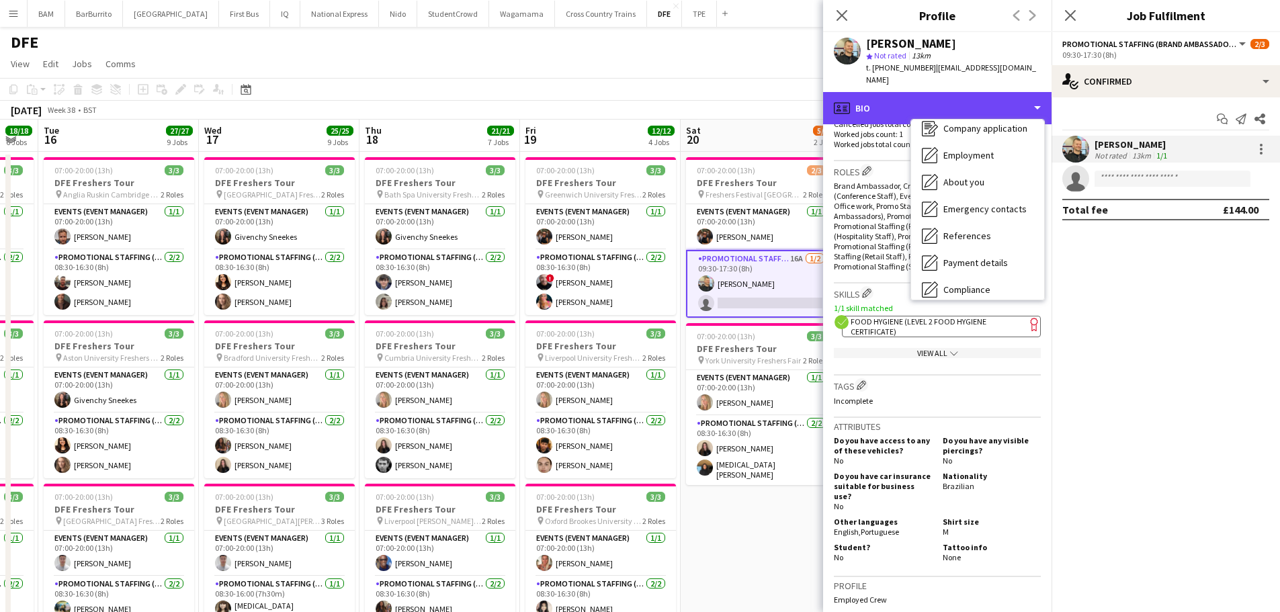
scroll to position [153, 0]
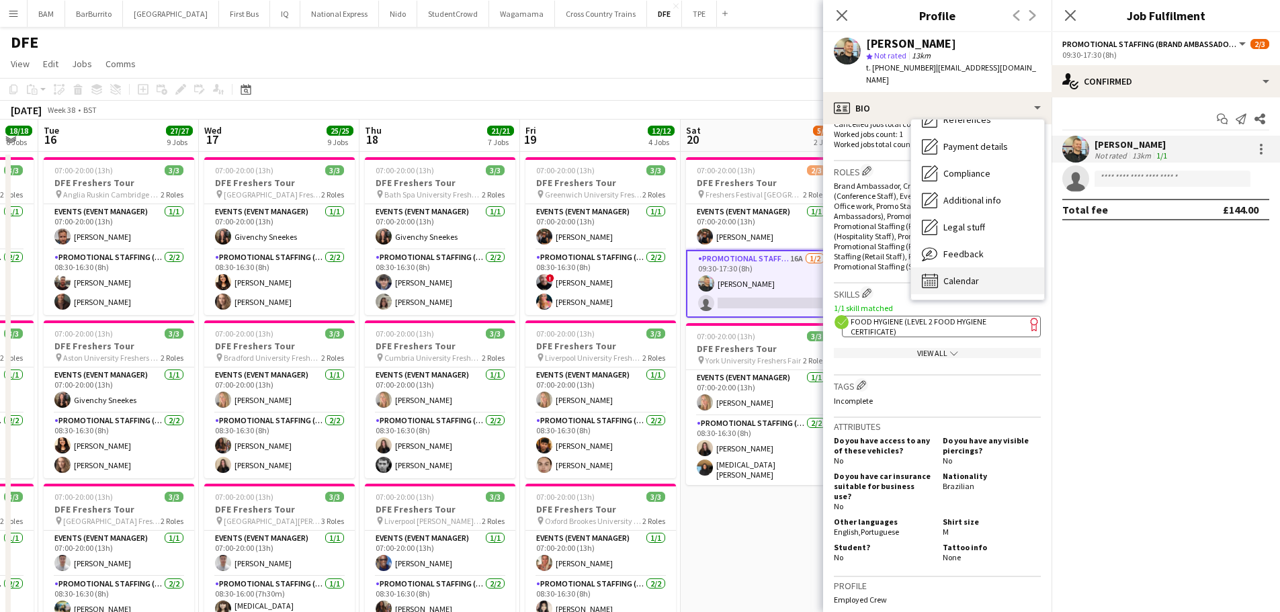
click at [989, 272] on div "Calendar Calendar" at bounding box center [977, 280] width 133 height 27
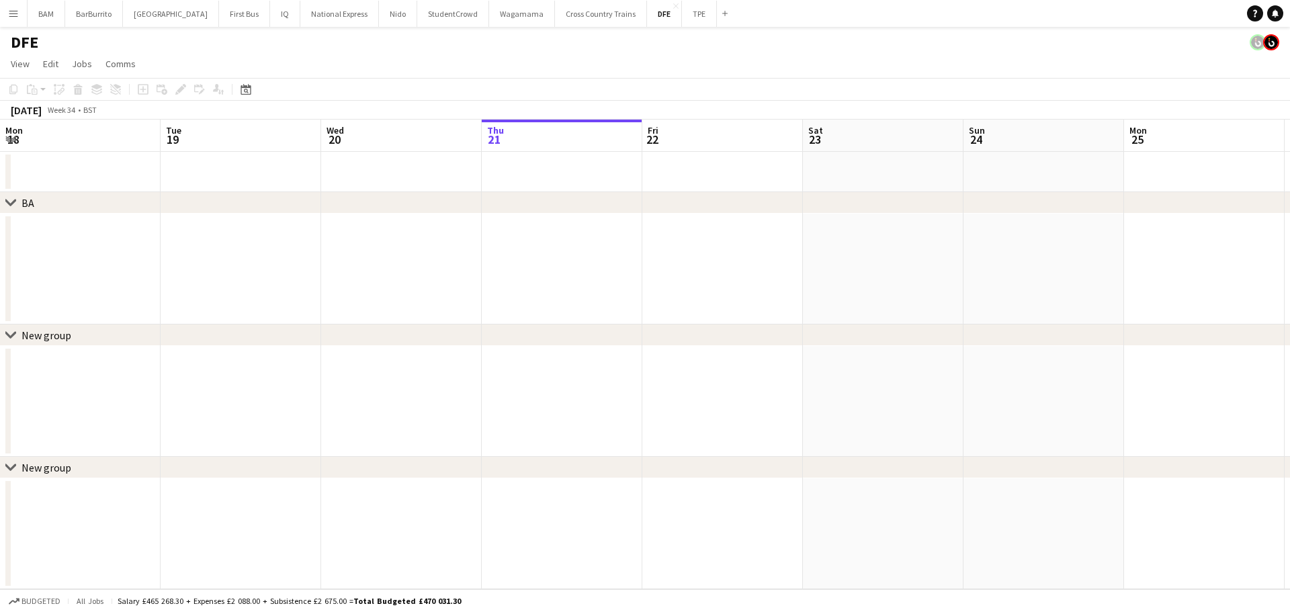
scroll to position [0, 321]
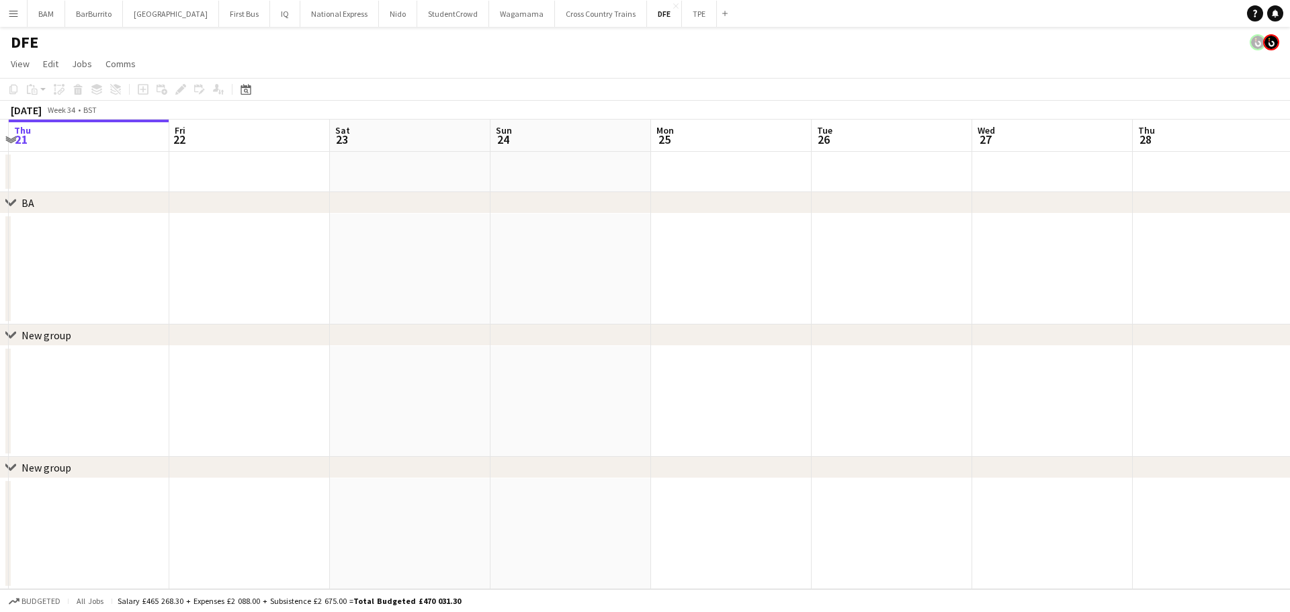
drag, startPoint x: 770, startPoint y: 130, endPoint x: 654, endPoint y: 134, distance: 116.3
click at [381, 129] on app-calendar-viewport "Mon 18 Tue 19 Wed 20 Thu 21 Fri 22 Sat 23 Sun 24 Mon 25 Tue 26 Wed 27 Thu 28 Fr…" at bounding box center [645, 355] width 1290 height 470
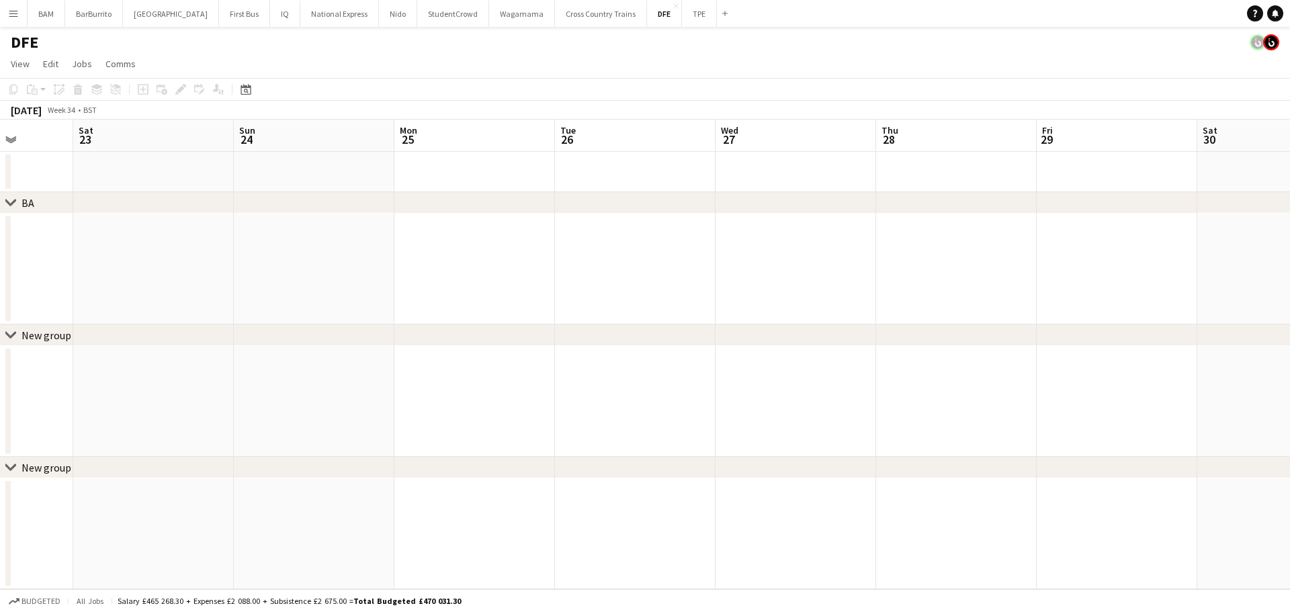
drag, startPoint x: 624, startPoint y: 146, endPoint x: 411, endPoint y: 140, distance: 213.1
click at [407, 144] on app-calendar-viewport "Wed 20 Thu 21 Fri 22 Sat 23 Sun 24 Mon 25 Tue 26 Wed 27 Thu 28 Fri 29 Sat 30 Su…" at bounding box center [645, 355] width 1290 height 470
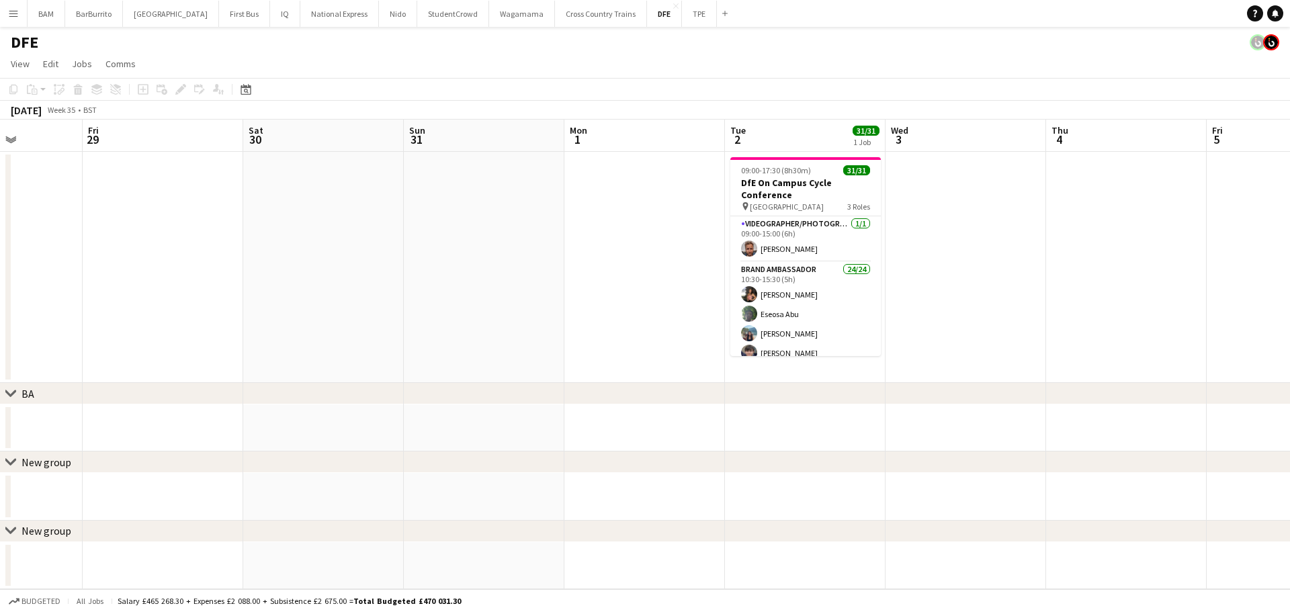
drag, startPoint x: 489, startPoint y: 178, endPoint x: 937, endPoint y: 231, distance: 451.4
click at [317, 170] on app-calendar-viewport "Tue 26 Wed 27 Thu 28 Fri 29 Sat 30 Sun 31 Mon 1 Tue 2 31/31 1 Job Wed 3 Thu 4 F…" at bounding box center [645, 355] width 1290 height 470
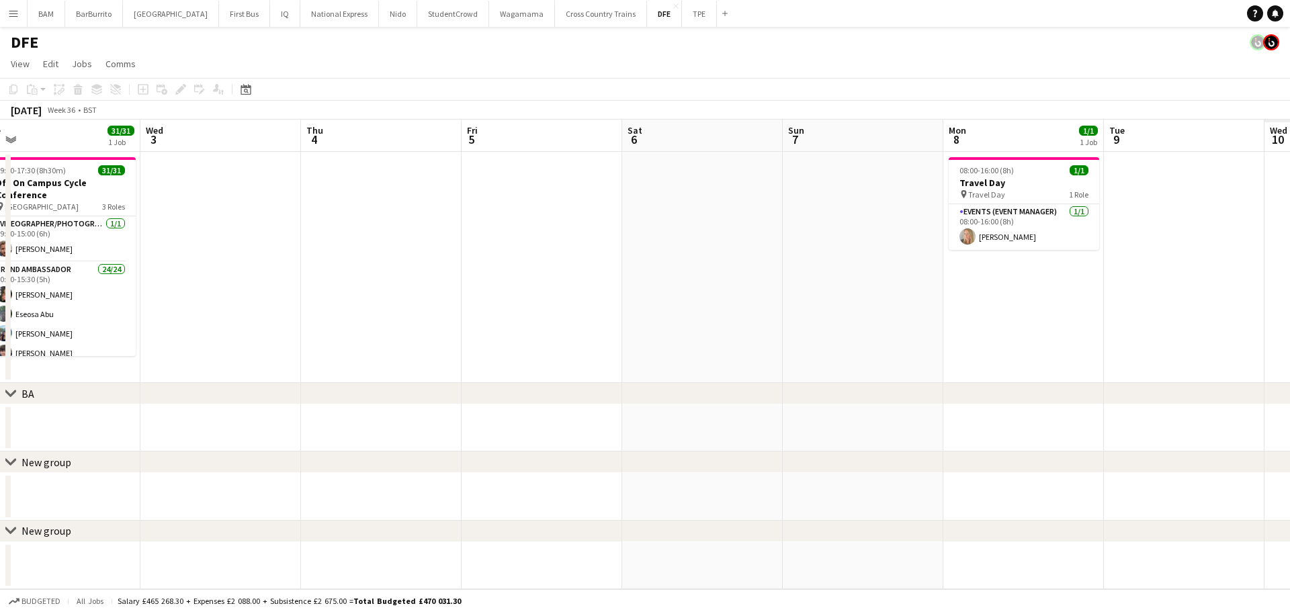
drag, startPoint x: 849, startPoint y: 240, endPoint x: 1185, endPoint y: 303, distance: 341.2
click at [308, 211] on app-calendar-viewport "Sat 30 Sun 31 Mon 1 Tue 2 31/31 1 Job Wed 3 Thu 4 Fri 5 Sat 6 Sun 7 Mon 8 1/1 1…" at bounding box center [645, 355] width 1290 height 470
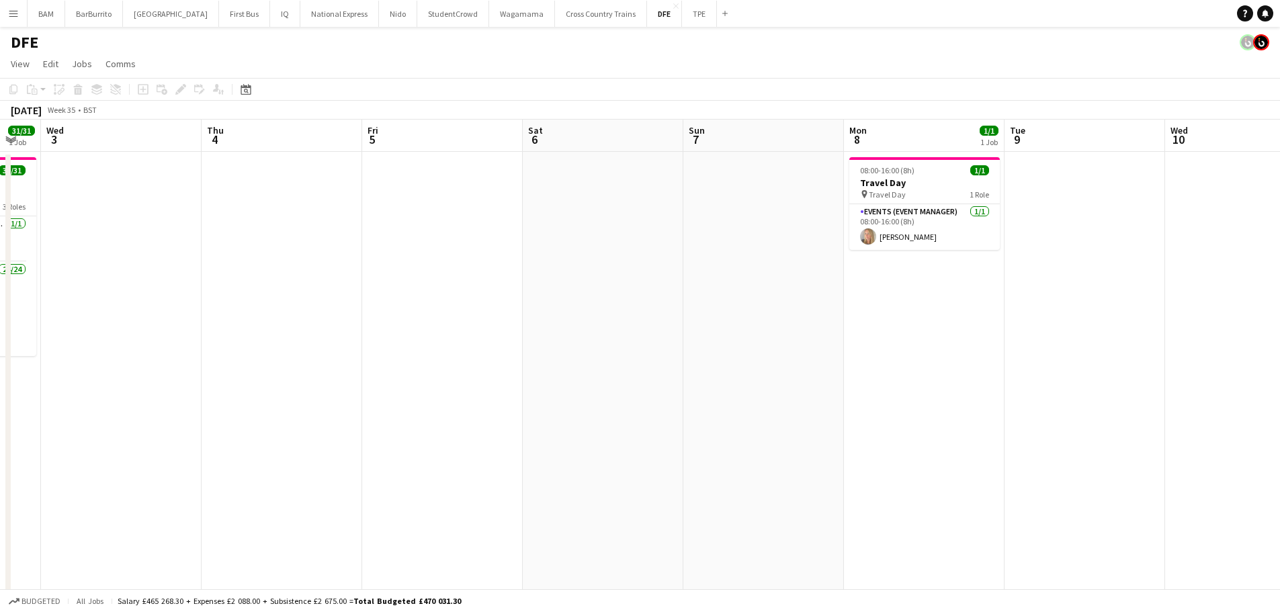
click at [519, 296] on app-calendar-viewport "Sun 31 Mon 1 Tue 2 31/31 1 Job Wed 3 Thu 4 Fri 5 Sat 6 Sun 7 Mon 8 1/1 1 Job Tu…" at bounding box center [640, 473] width 1280 height 706
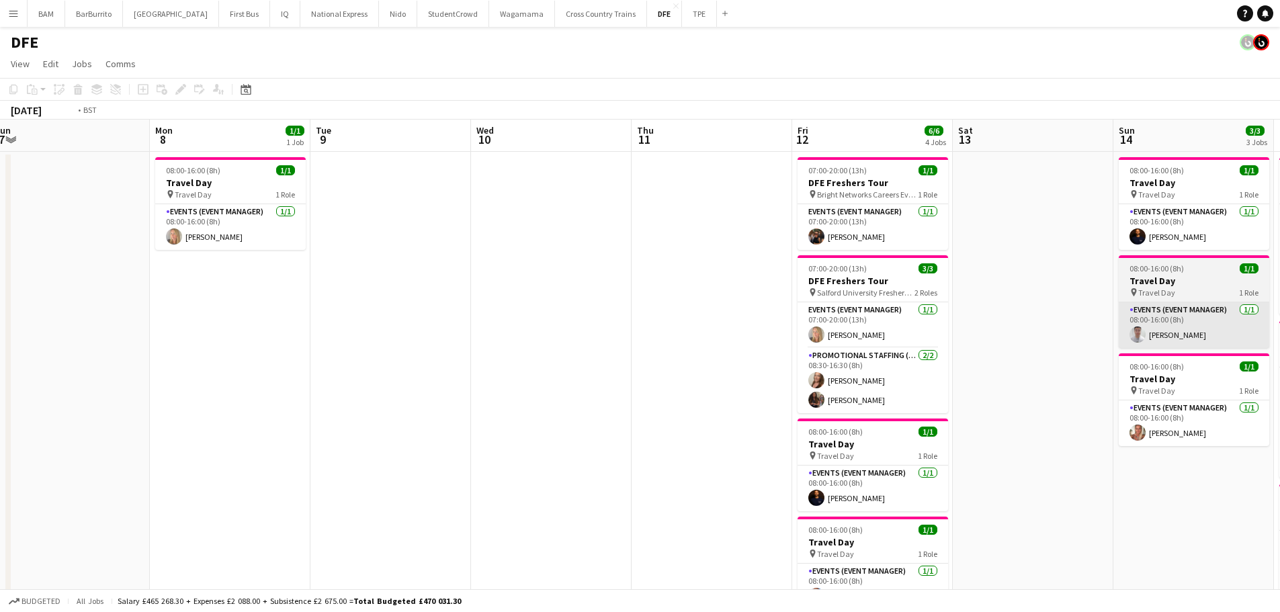
drag, startPoint x: 794, startPoint y: 328, endPoint x: 660, endPoint y: 319, distance: 134.7
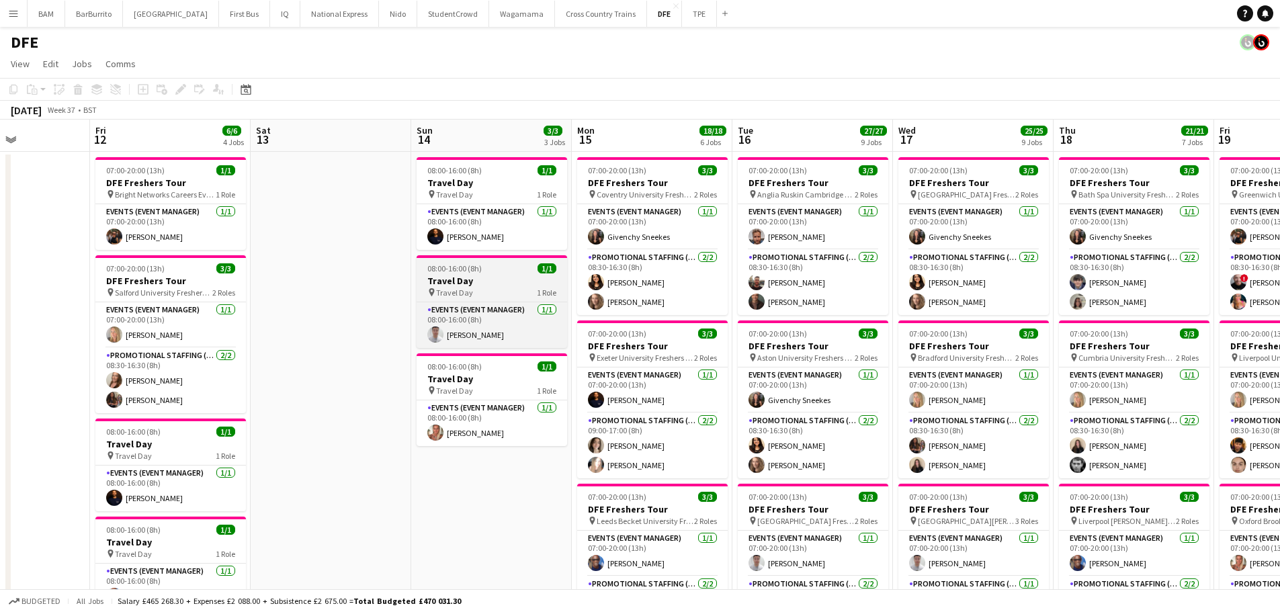
scroll to position [0, 446]
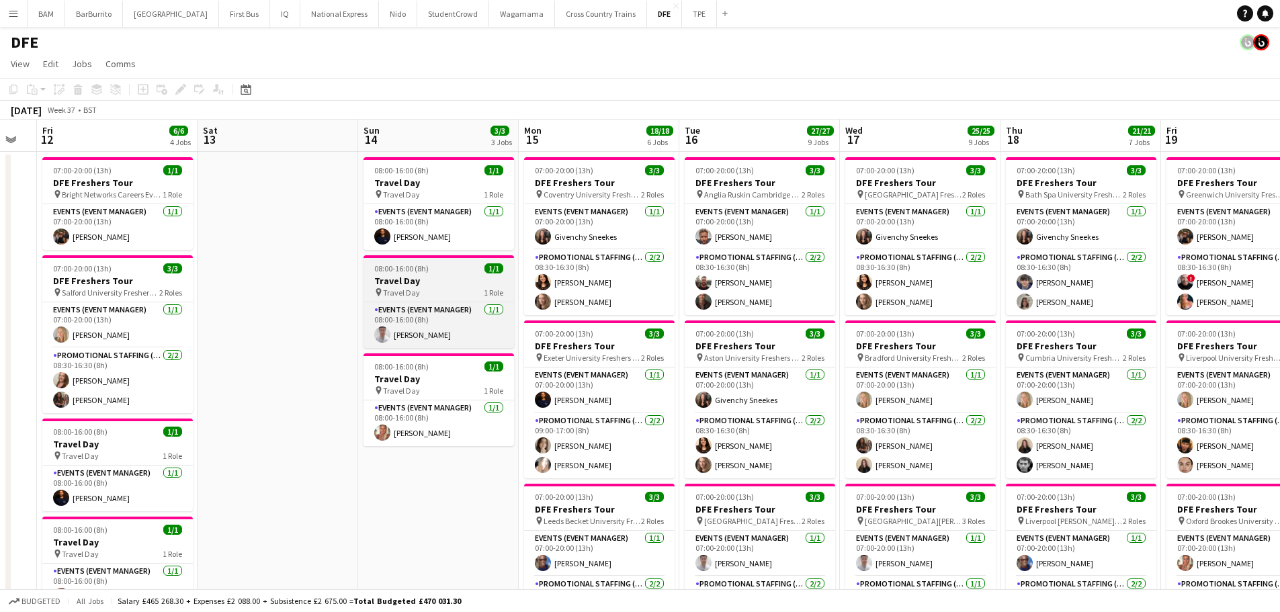
drag, startPoint x: 597, startPoint y: 323, endPoint x: 465, endPoint y: 302, distance: 134.1
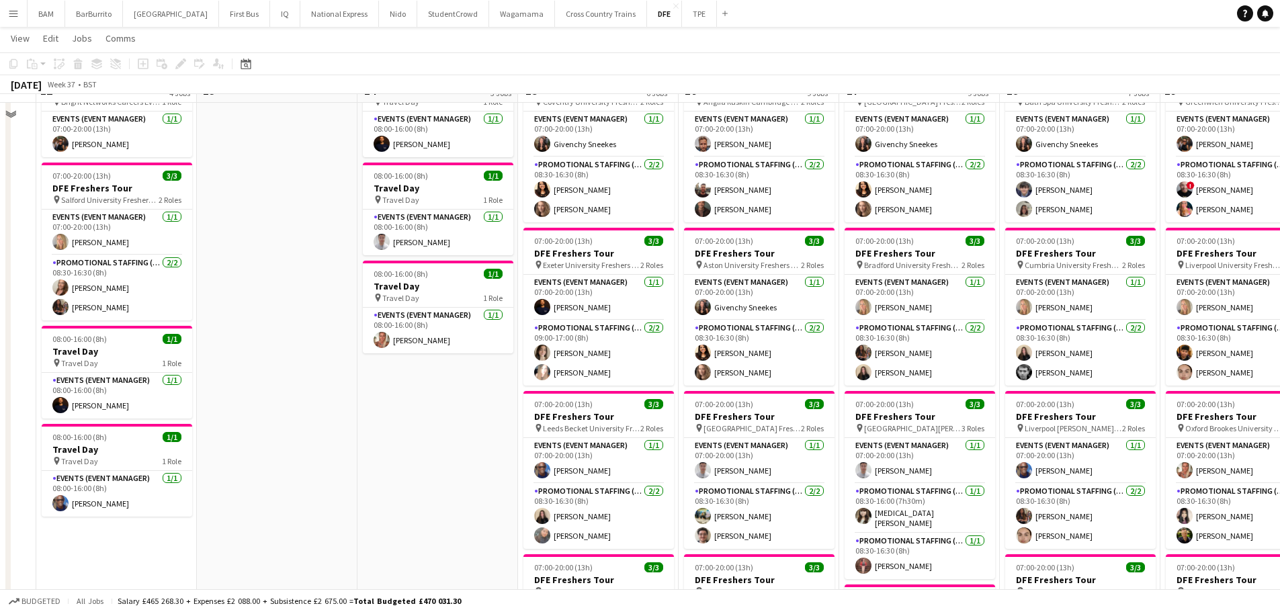
scroll to position [67, 0]
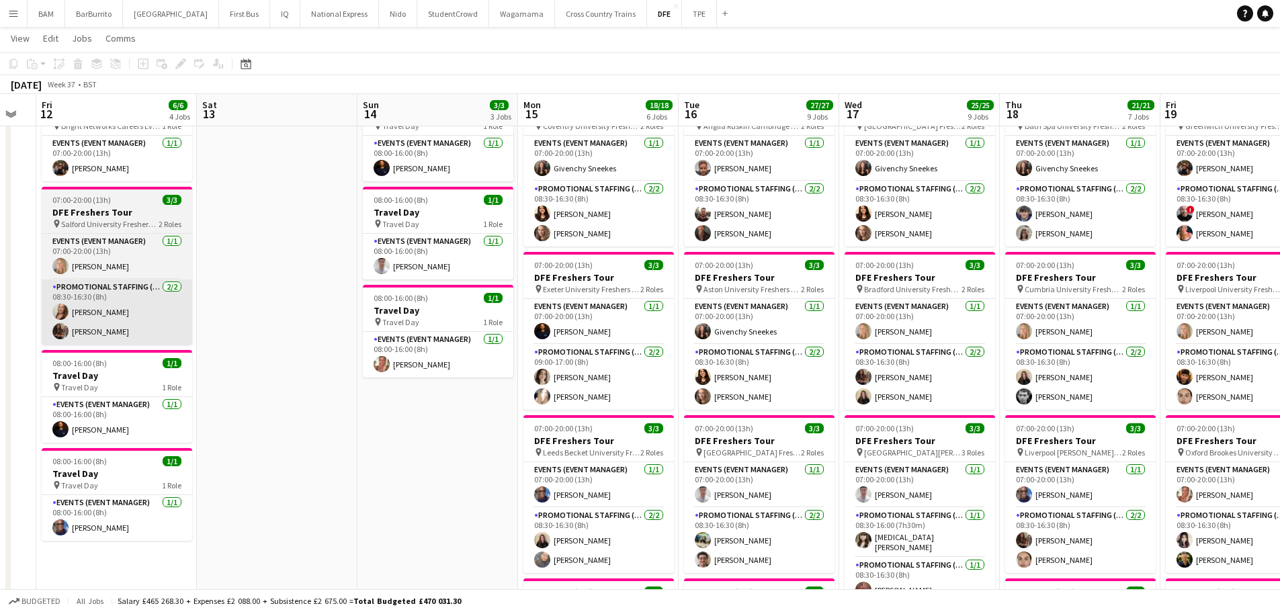
click at [107, 312] on app-card-role "Promotional Staffing (Brand Ambassadors) 2/2 08:30-16:30 (8h) Rebecca Wu Catryn…" at bounding box center [117, 312] width 151 height 65
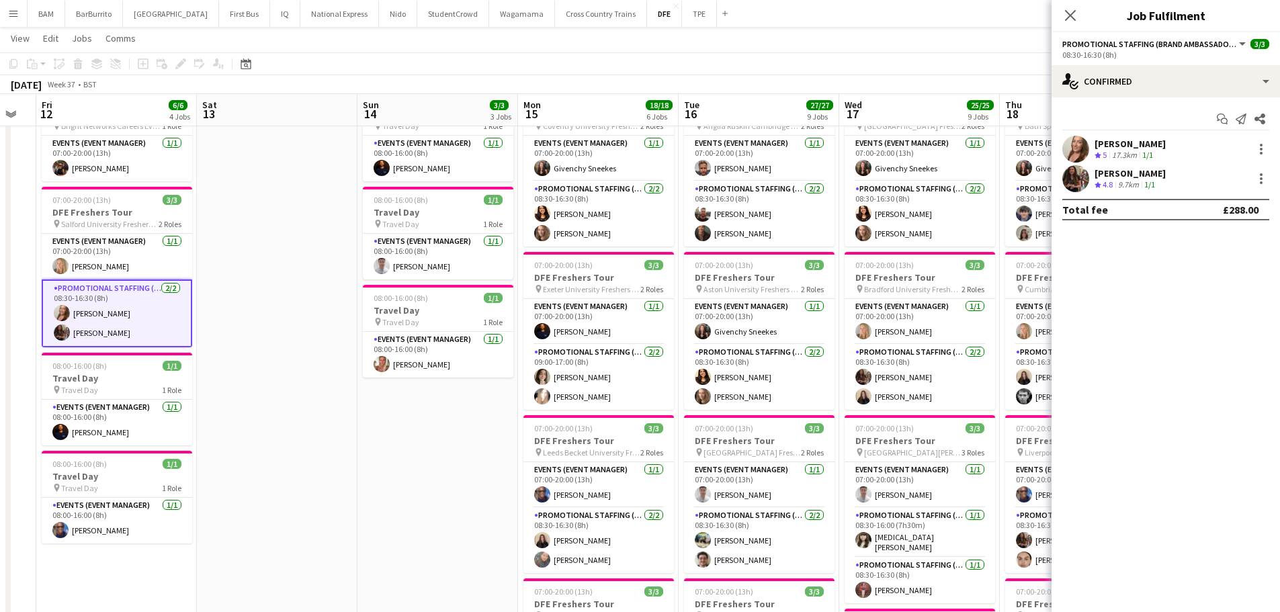
click at [1181, 148] on div "Rebecca Wu Crew rating 5 17.3km 1/1" at bounding box center [1166, 149] width 228 height 27
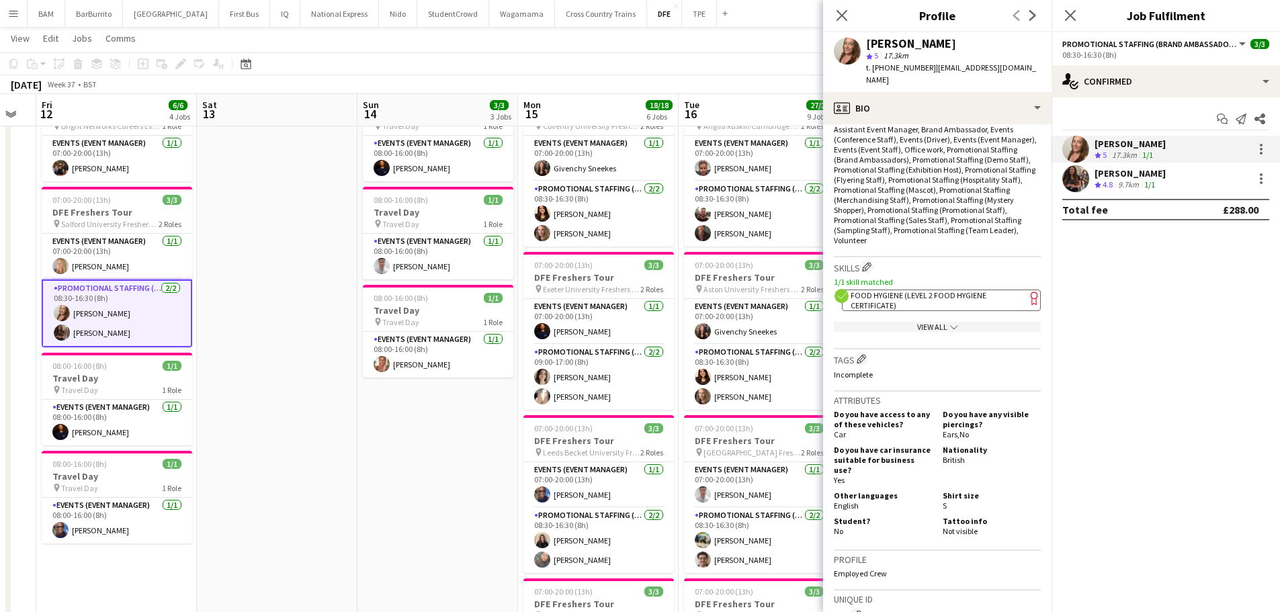
scroll to position [538, 0]
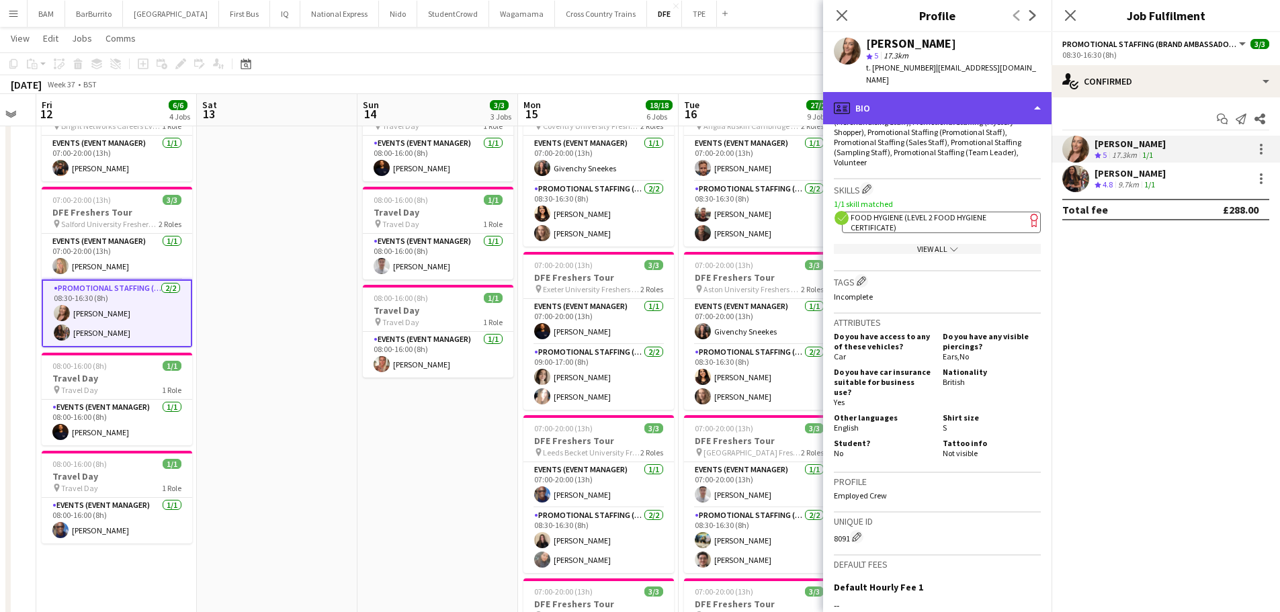
click at [903, 93] on div "profile Bio" at bounding box center [937, 108] width 228 height 32
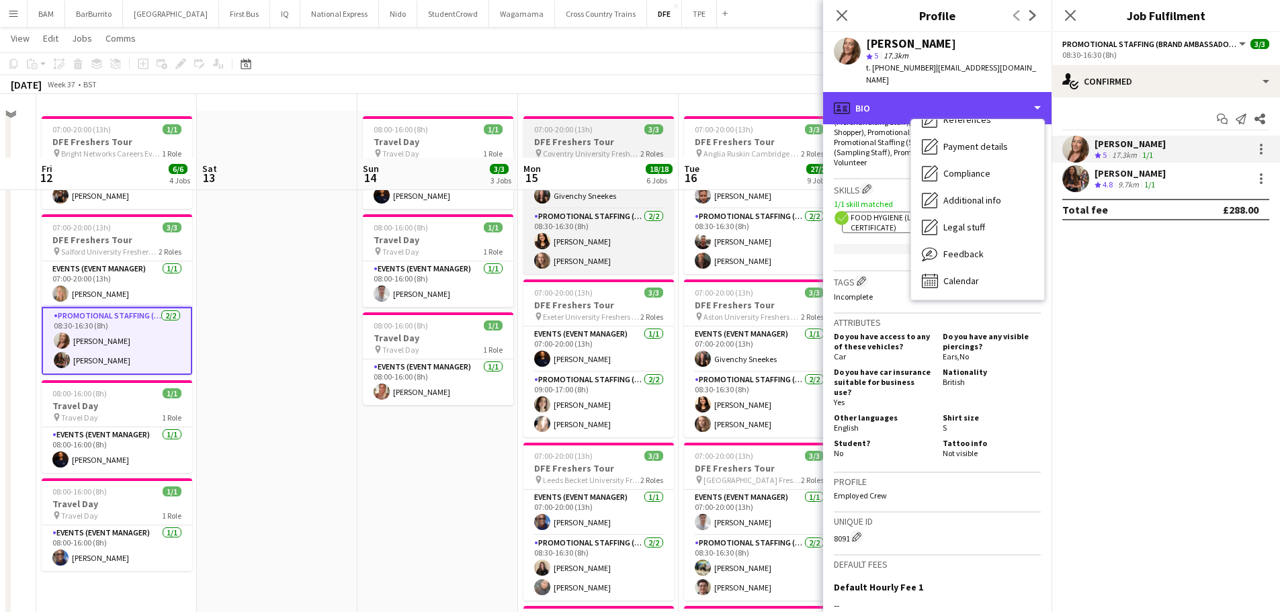
scroll to position [0, 0]
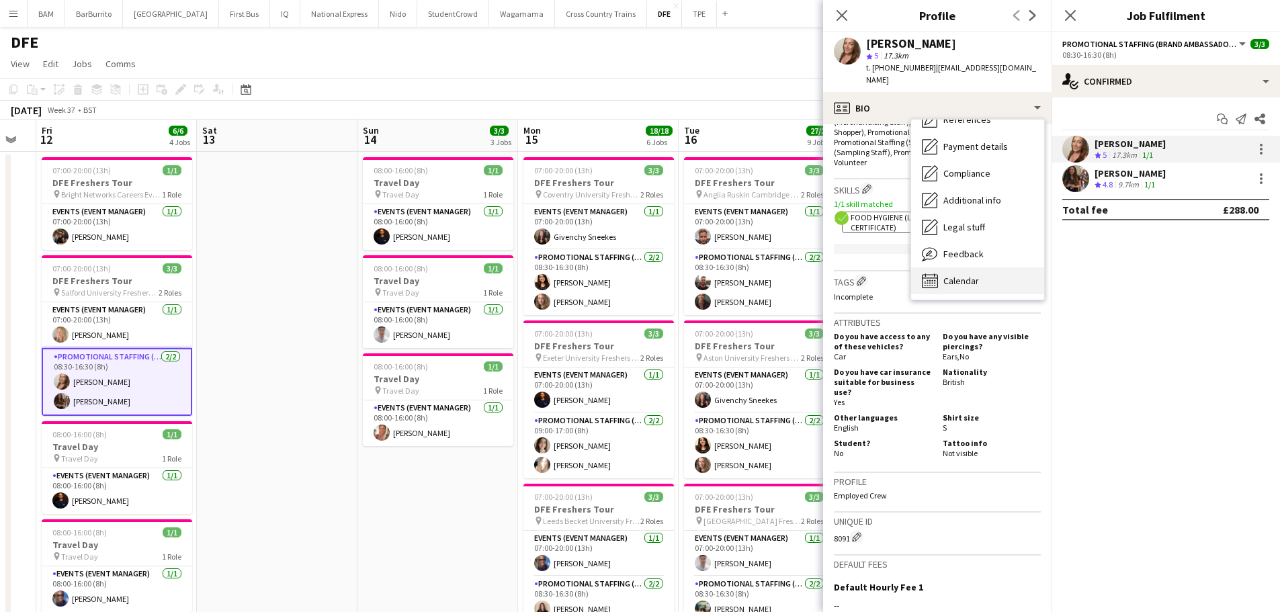
click at [980, 267] on div "Calendar Calendar" at bounding box center [977, 280] width 133 height 27
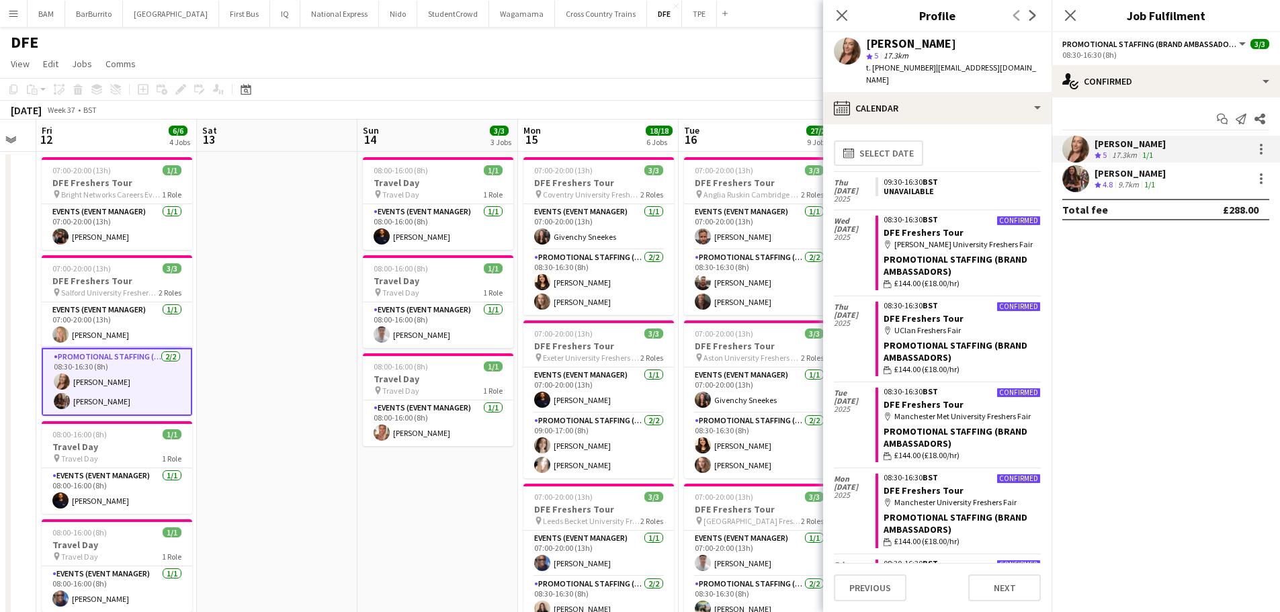
click at [1162, 155] on div "Rebecca Wu Crew rating 5 17.3km 1/1" at bounding box center [1166, 149] width 228 height 27
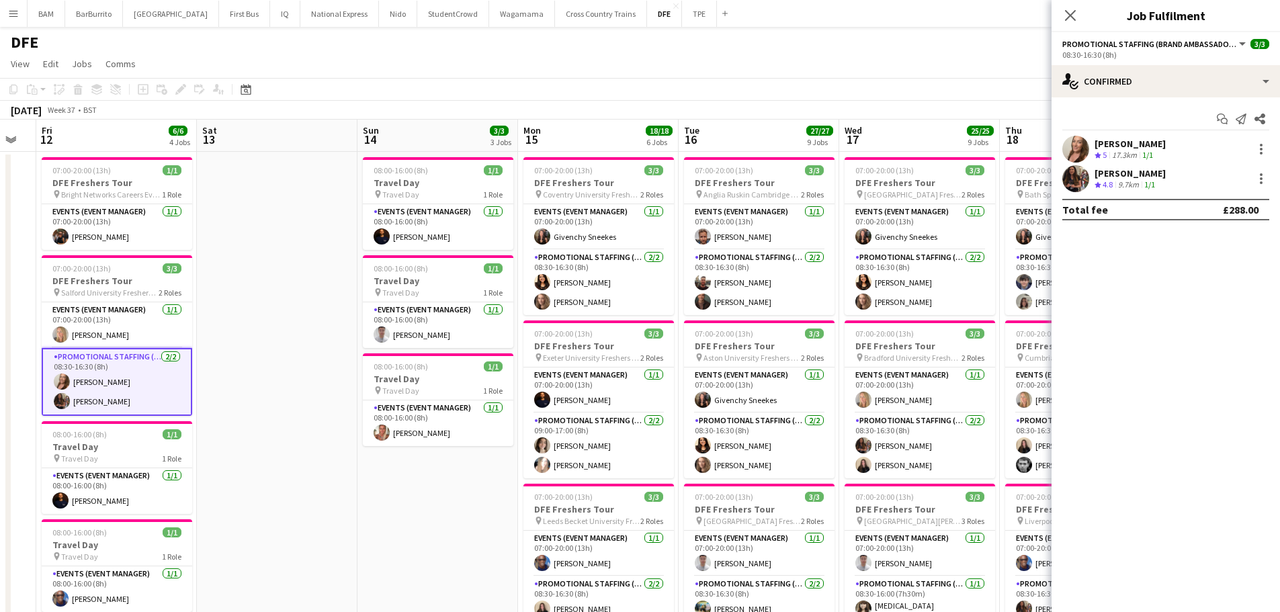
click at [1161, 153] on div "Rebecca Wu Crew rating 5 17.3km 1/1" at bounding box center [1166, 149] width 228 height 27
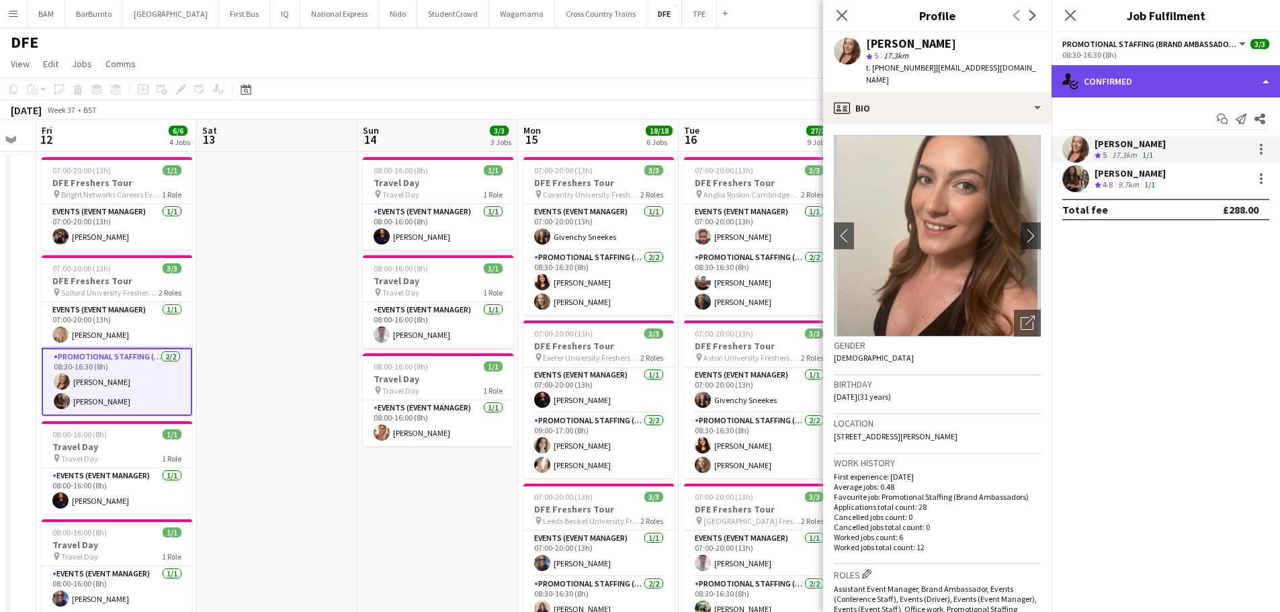
click at [1099, 89] on div "single-neutral-actions-check-2 Confirmed" at bounding box center [1166, 81] width 228 height 32
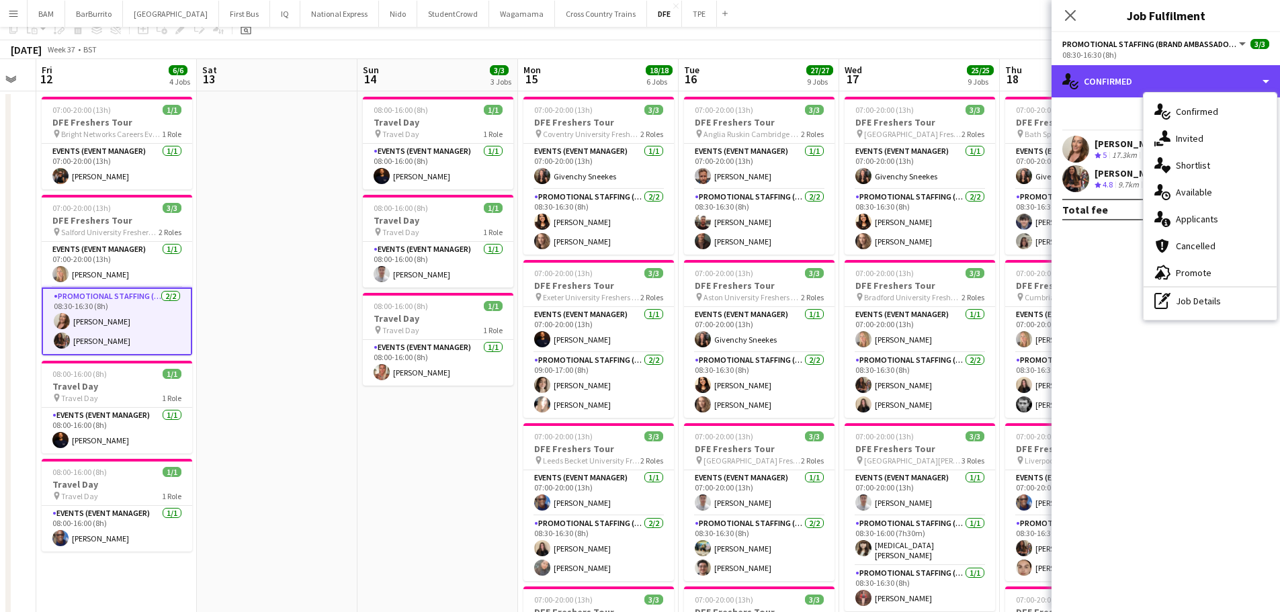
scroll to position [202, 0]
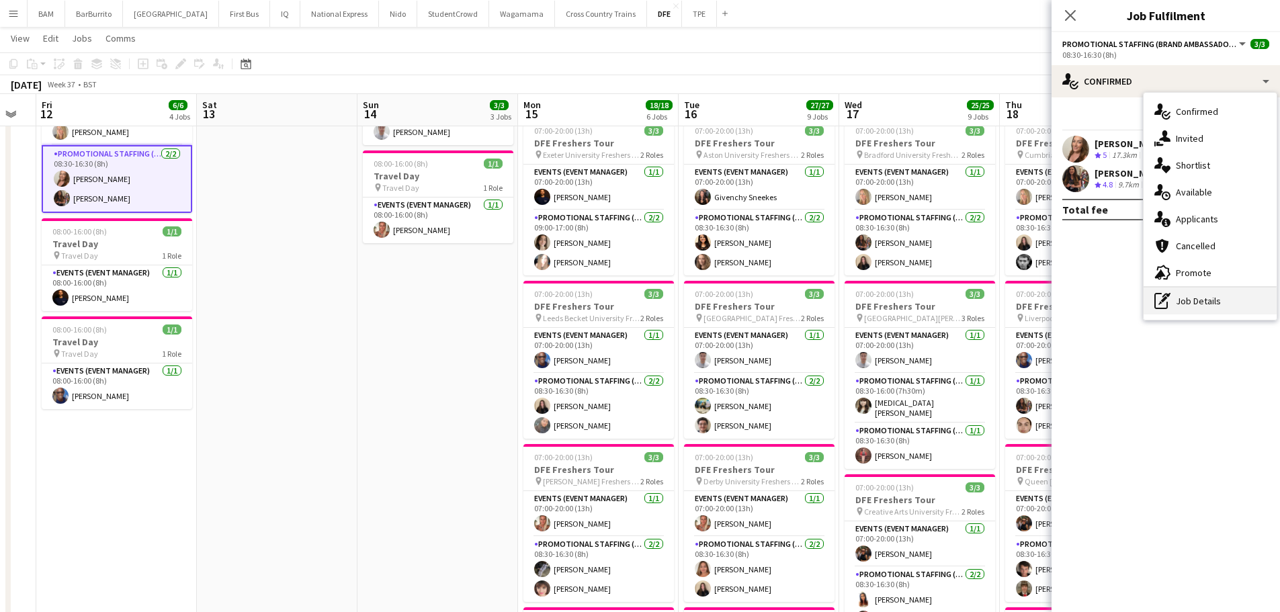
click at [1220, 302] on div "pen-write Job Details" at bounding box center [1210, 301] width 133 height 27
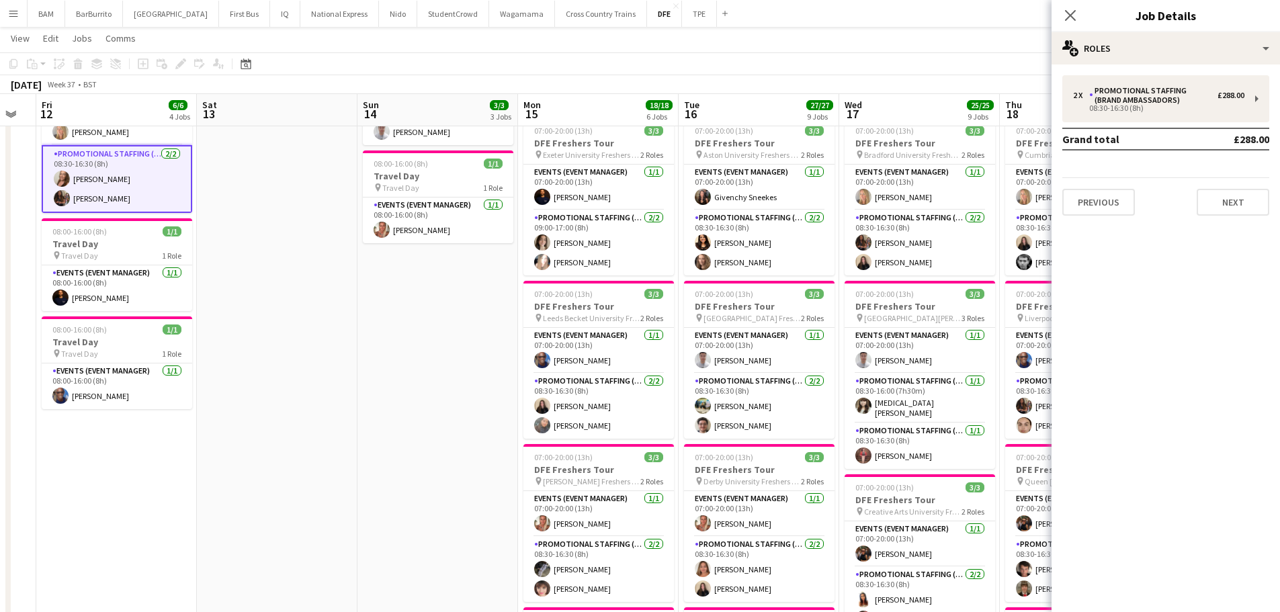
click at [299, 54] on app-toolbar "Copy Paste Paste Ctrl+V Paste with crew Ctrl+Shift+V Paste linked Job Delete Gr…" at bounding box center [640, 63] width 1280 height 23
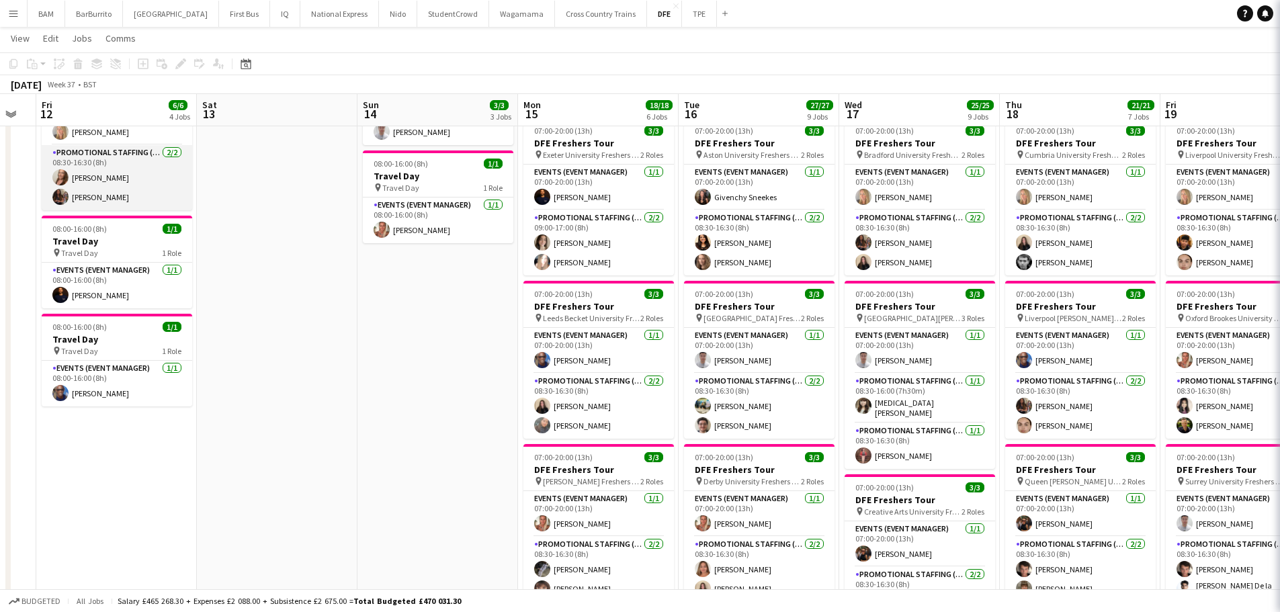
click at [132, 165] on app-card-role "Promotional Staffing (Brand Ambassadors) 2/2 08:30-16:30 (8h) Rebecca Wu Catryn…" at bounding box center [117, 177] width 151 height 65
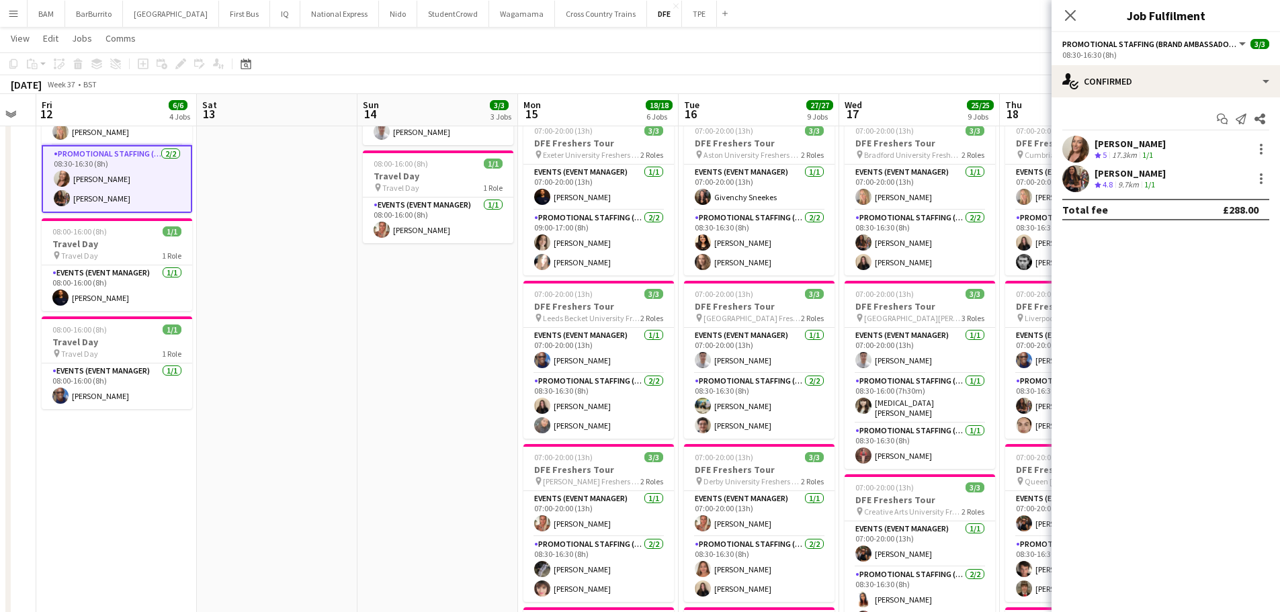
click at [1168, 152] on div "Rebecca Wu Crew rating 5 17.3km 1/1" at bounding box center [1166, 149] width 228 height 27
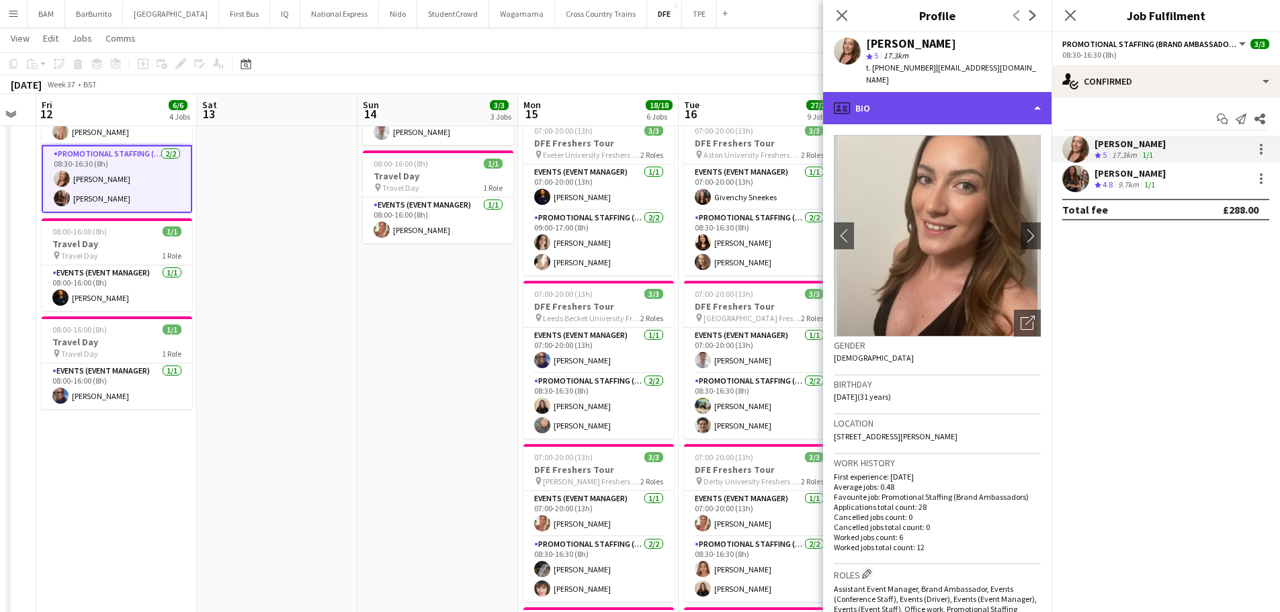
click at [1000, 104] on div "profile Bio" at bounding box center [937, 108] width 228 height 32
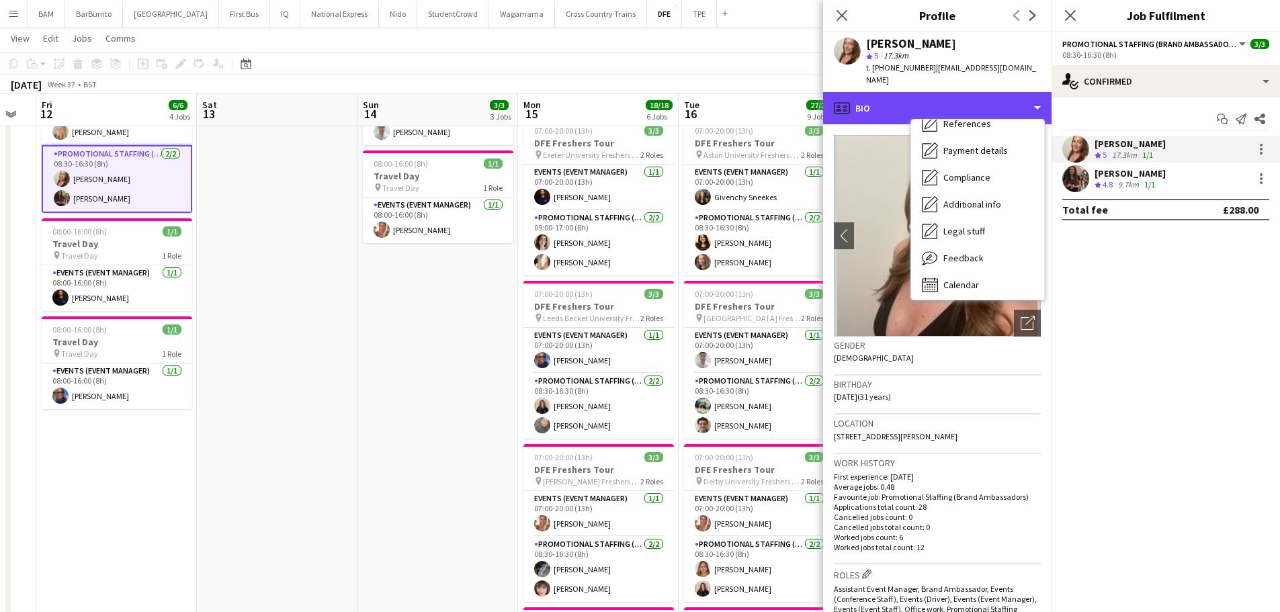
scroll to position [153, 0]
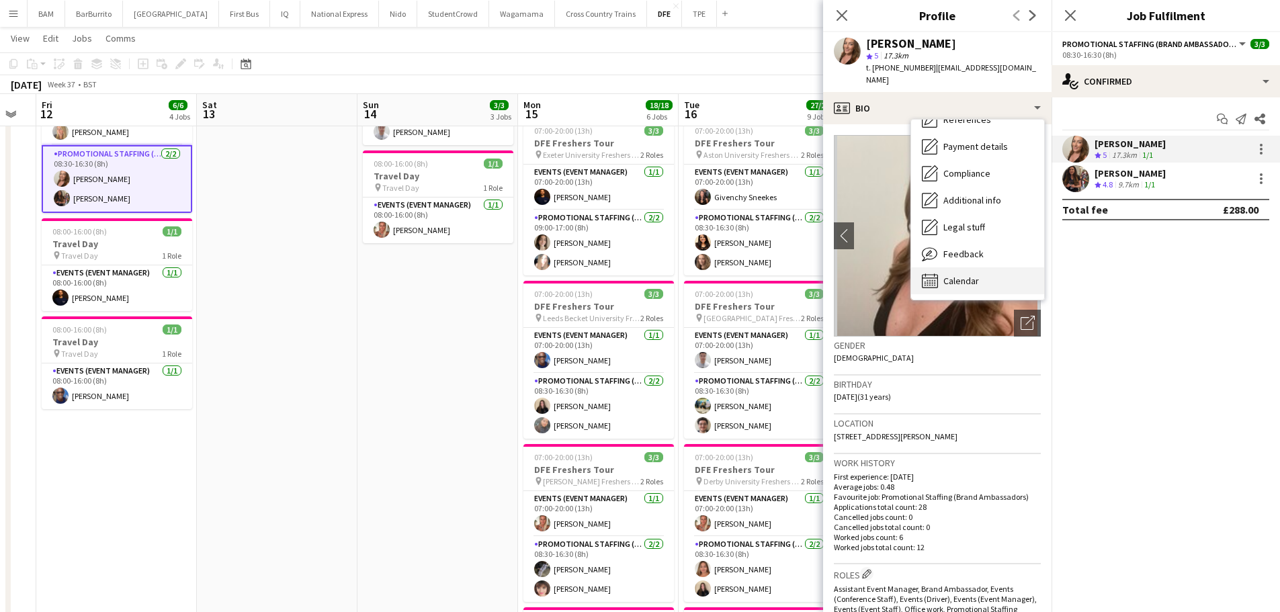
click at [989, 276] on div "Calendar Calendar" at bounding box center [977, 280] width 133 height 27
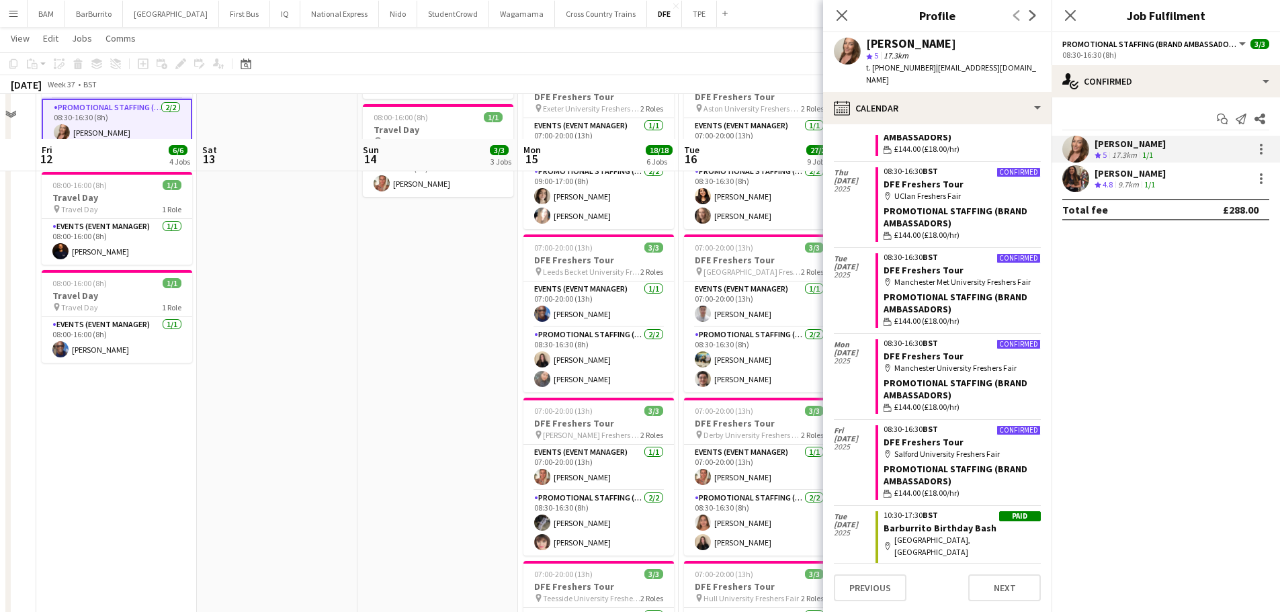
scroll to position [134, 0]
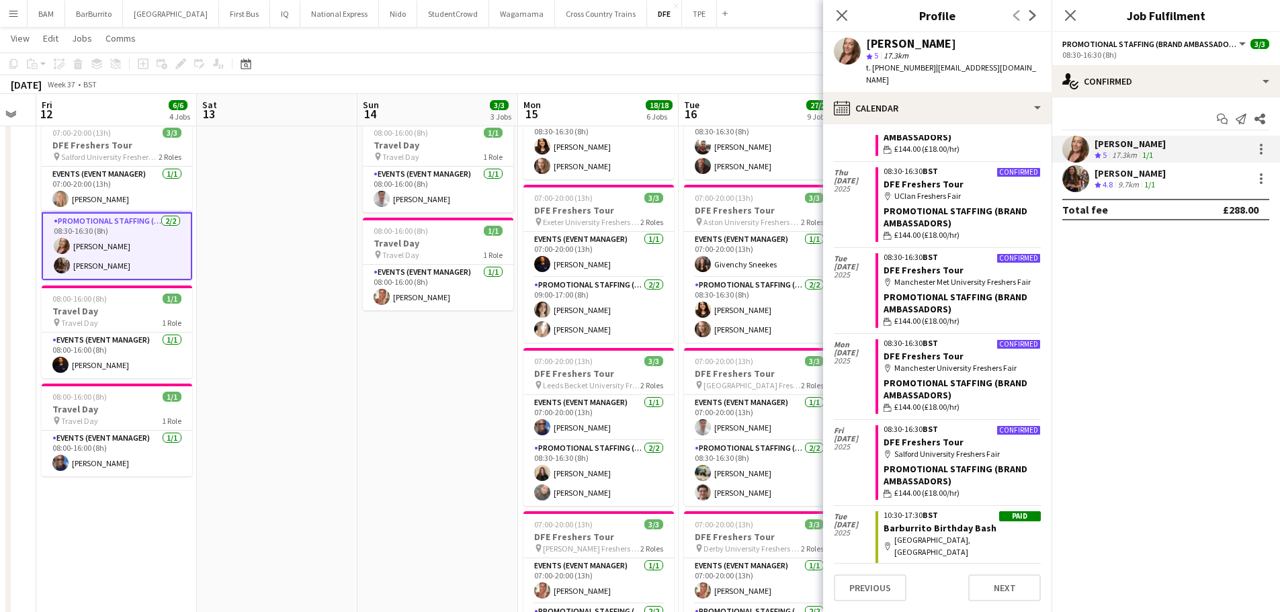
click at [124, 271] on app-card-role "Promotional Staffing (Brand Ambassadors) 2/2 08:30-16:30 (8h) Rebecca Wu Catryn…" at bounding box center [117, 246] width 151 height 68
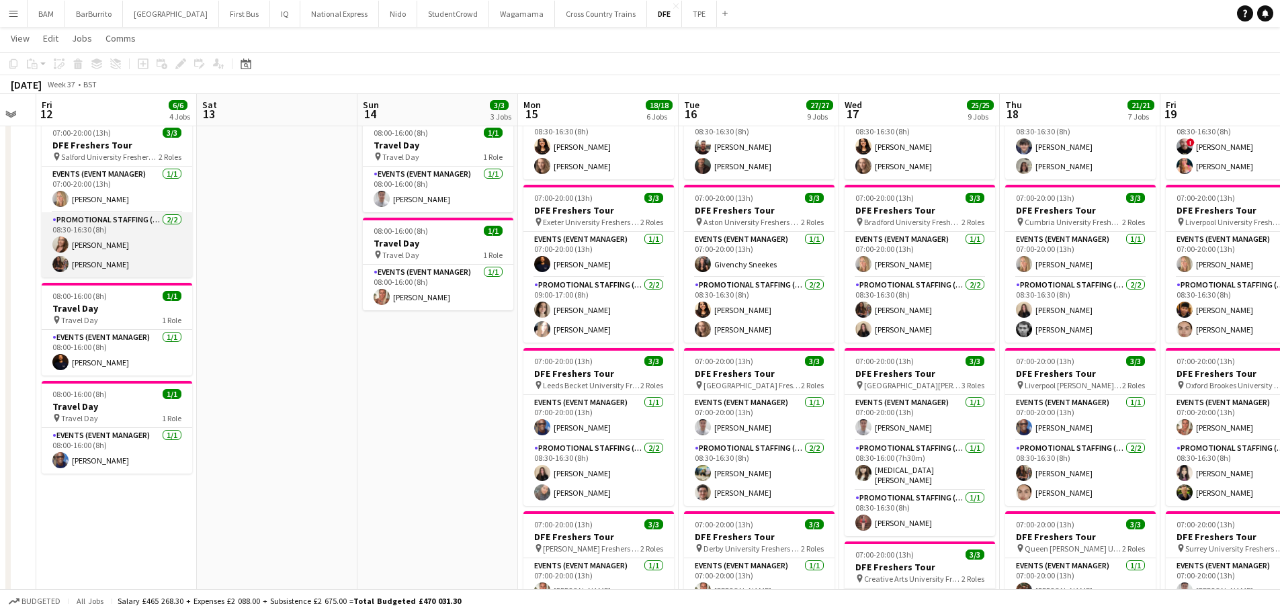
click at [103, 259] on app-card-role "Promotional Staffing (Brand Ambassadors) 2/2 08:30-16:30 (8h) Rebecca Wu Catryn…" at bounding box center [117, 244] width 151 height 65
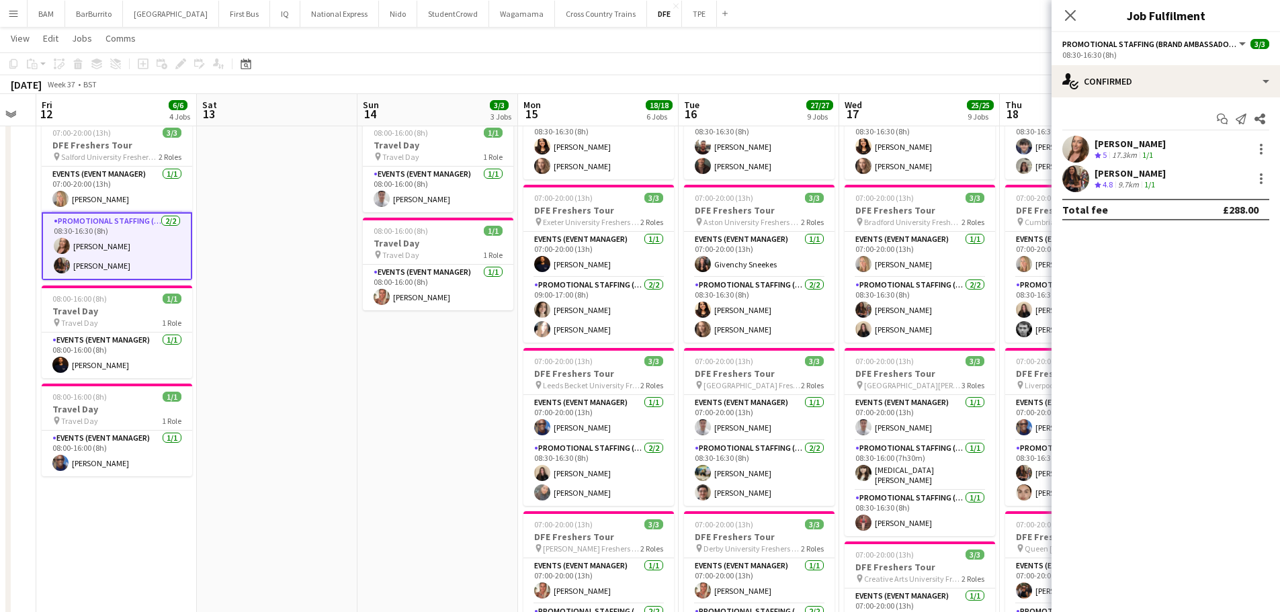
click at [1142, 168] on div "Catryn Philbin Crew rating 4.8 9.7km 1/1" at bounding box center [1166, 178] width 228 height 27
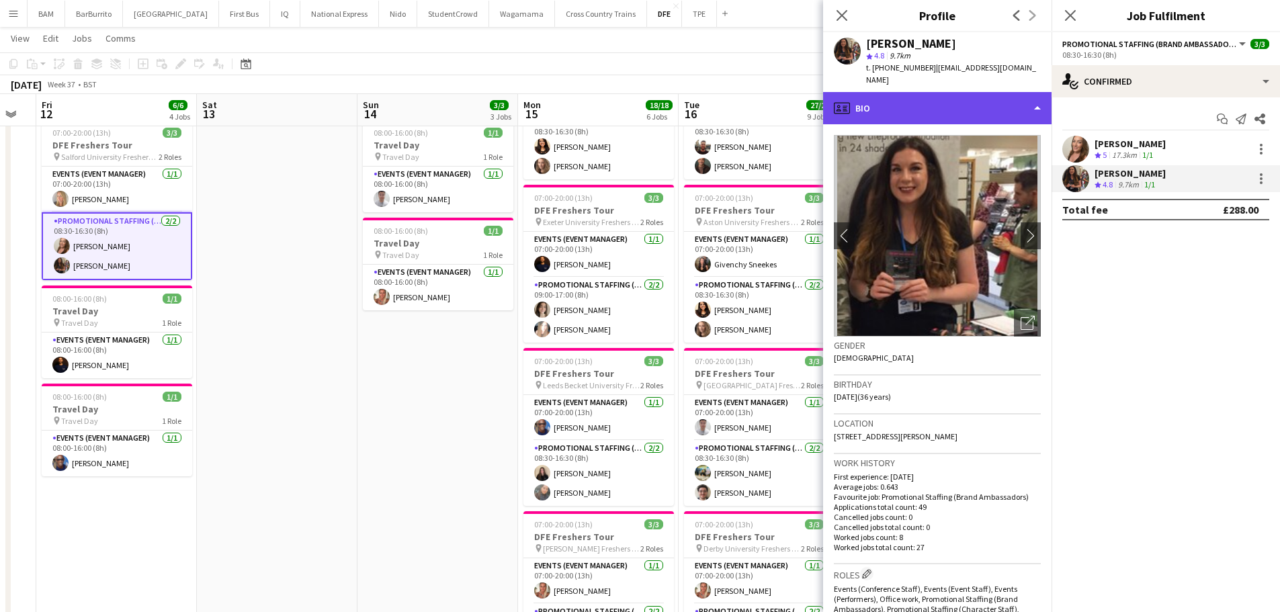
click at [891, 93] on div "profile Bio" at bounding box center [937, 108] width 228 height 32
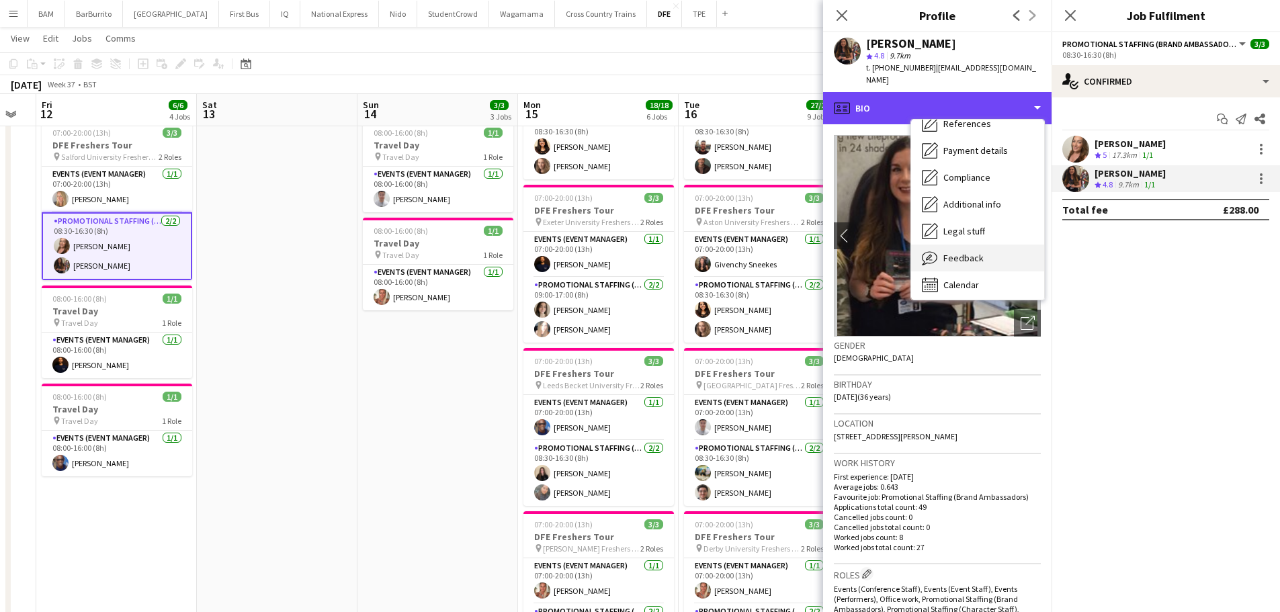
scroll to position [153, 0]
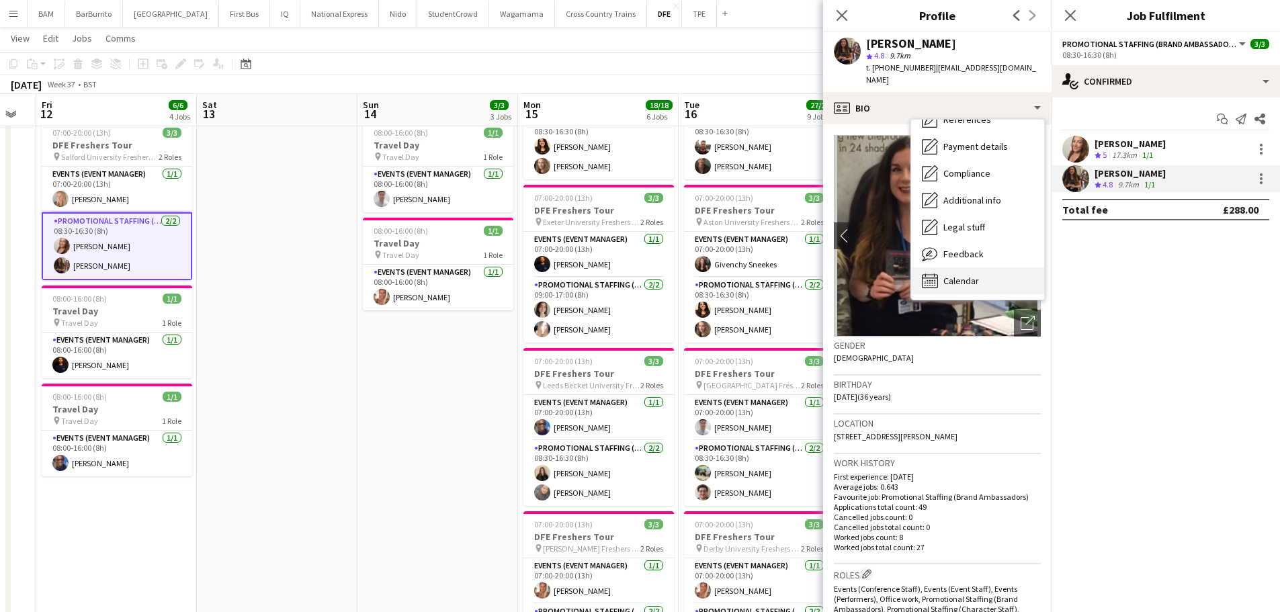
click at [991, 267] on div "Calendar Calendar" at bounding box center [977, 280] width 133 height 27
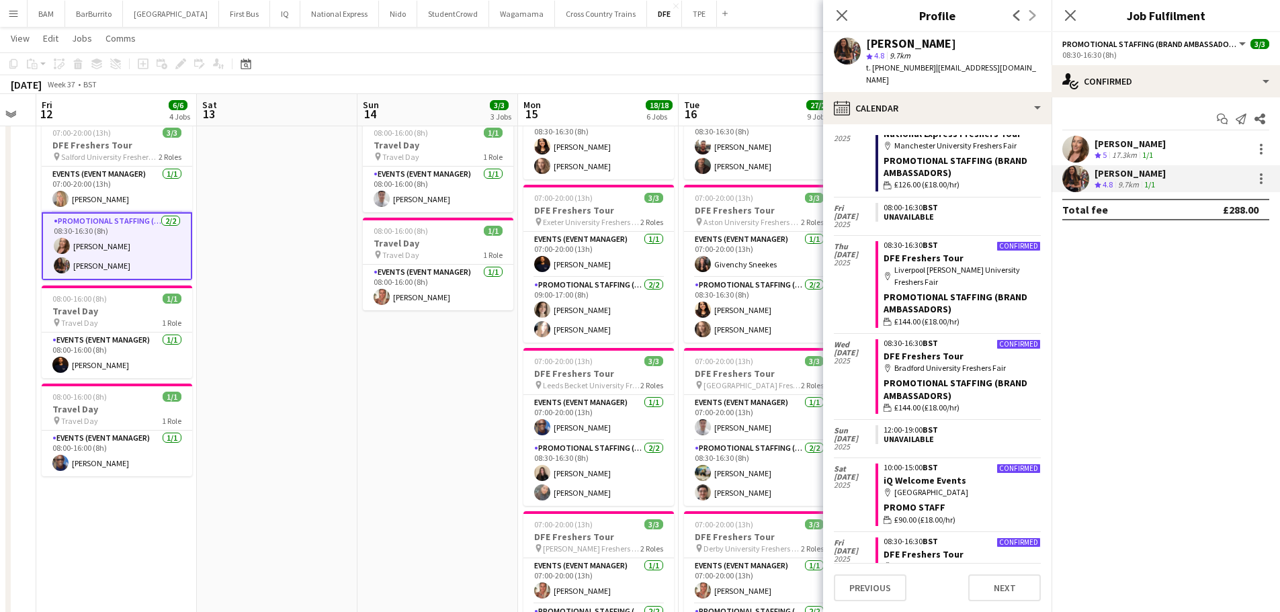
scroll to position [403, 0]
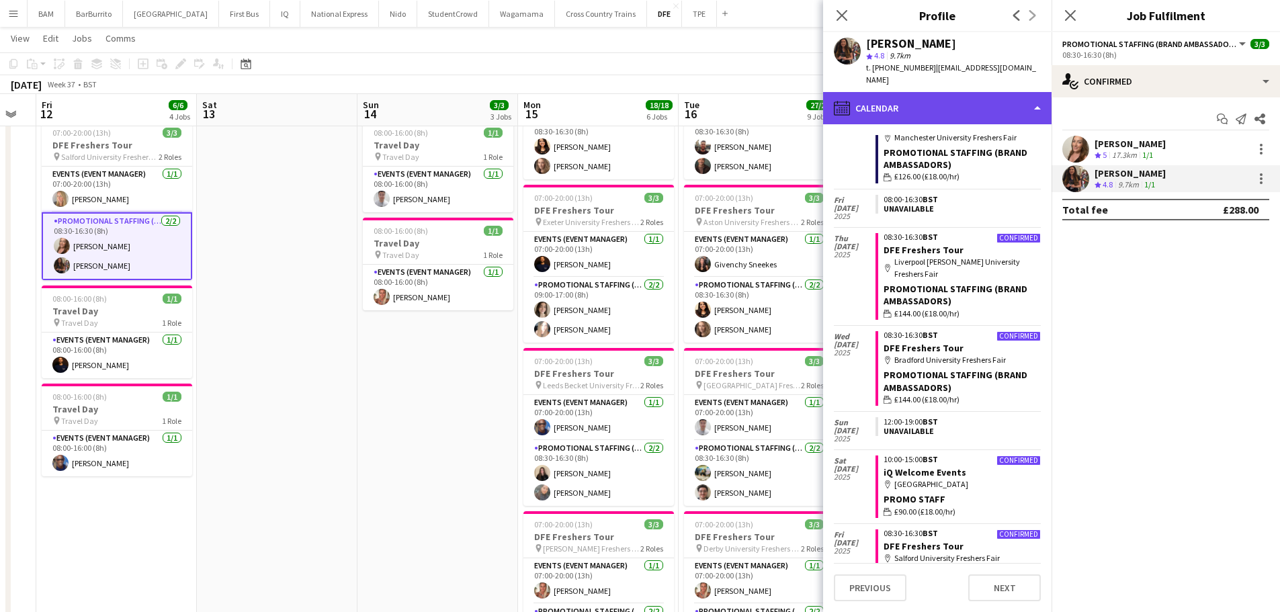
drag, startPoint x: 905, startPoint y: 89, endPoint x: 909, endPoint y: 100, distance: 11.5
click at [905, 92] on div "calendar-full Calendar" at bounding box center [937, 108] width 228 height 32
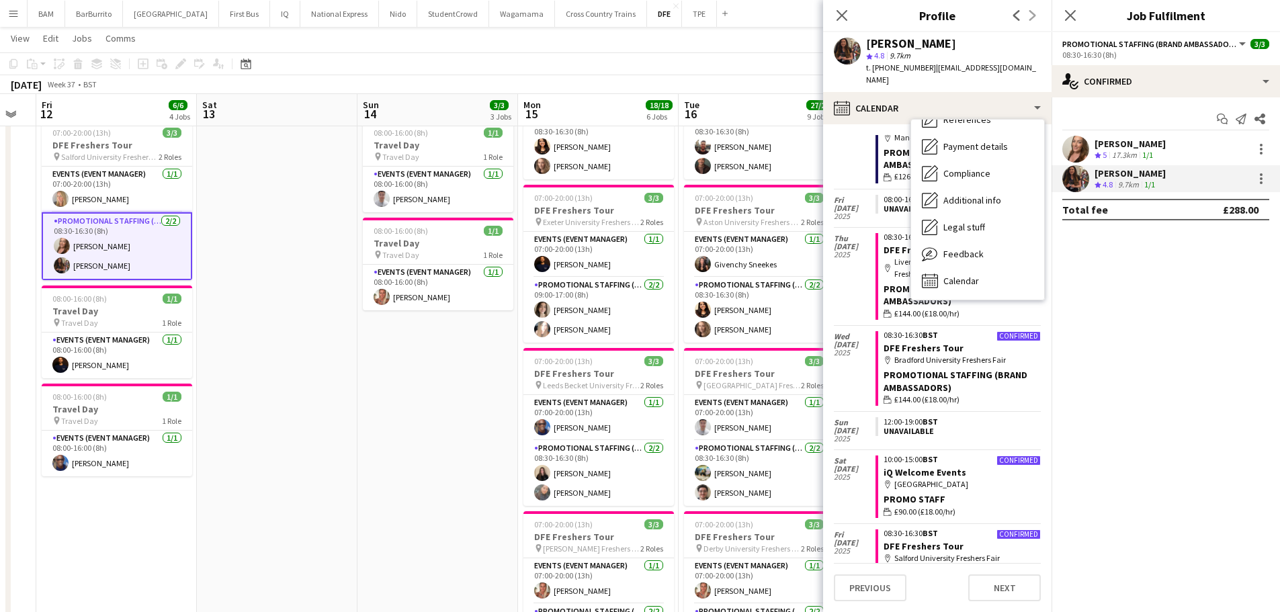
click at [986, 56] on div "star 4.8 9.7km" at bounding box center [953, 56] width 175 height 12
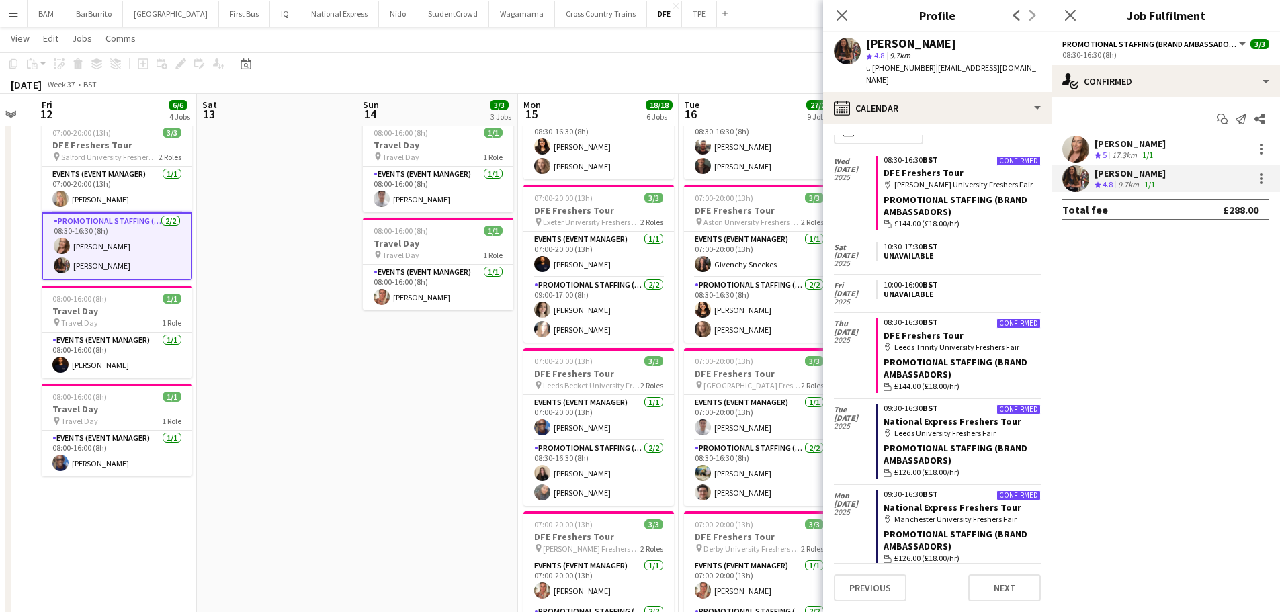
scroll to position [0, 0]
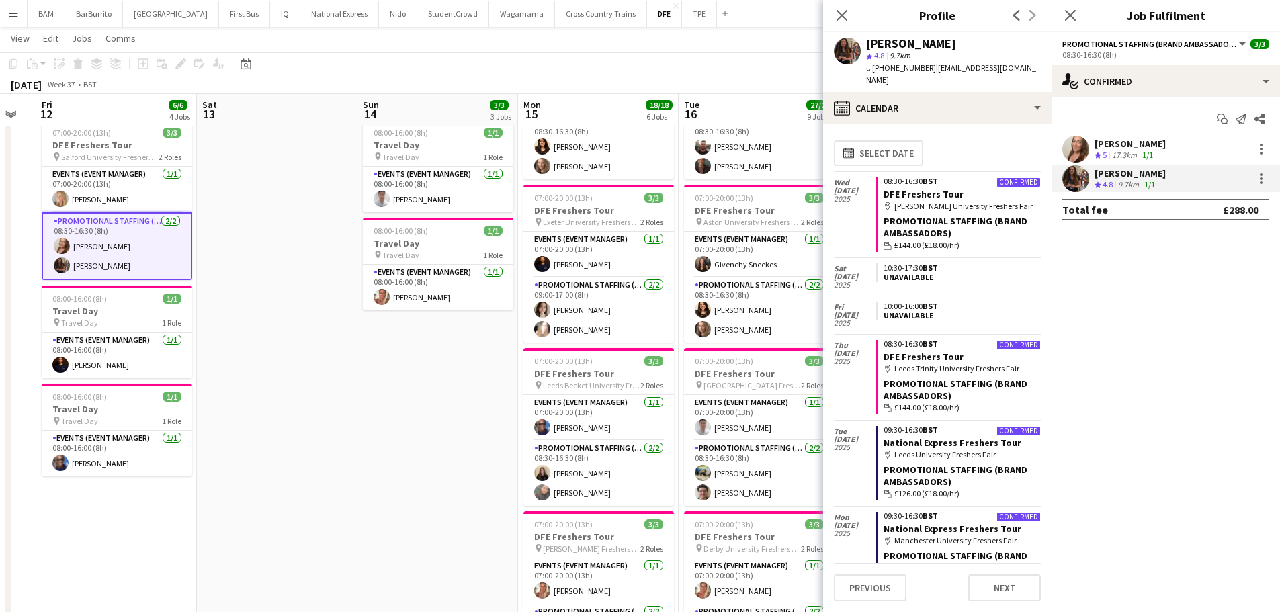
click at [1109, 188] on span "4.8" at bounding box center [1108, 184] width 10 height 10
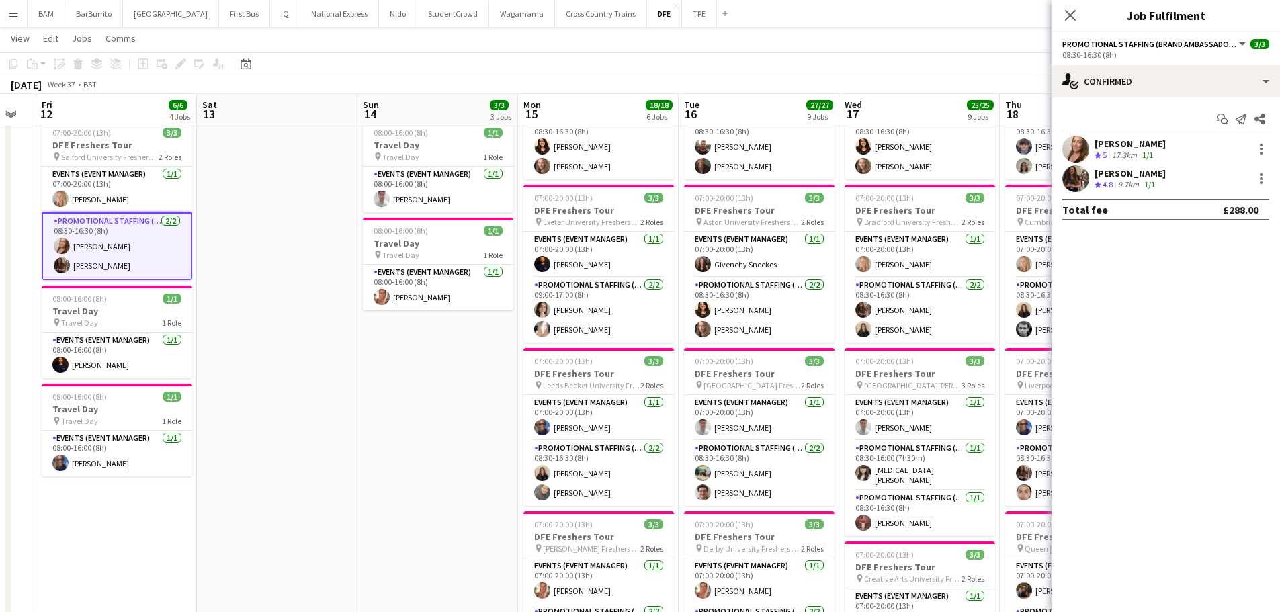
click at [1134, 158] on div "17.3km" at bounding box center [1124, 155] width 30 height 11
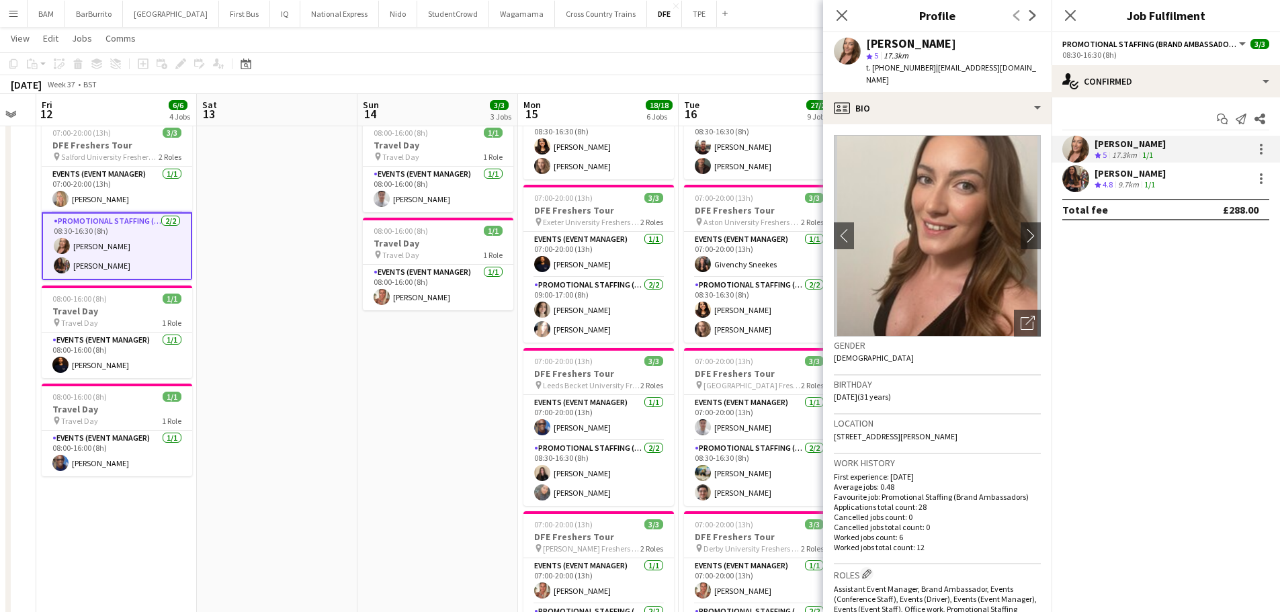
click at [1140, 183] on div "9.7km" at bounding box center [1129, 184] width 26 height 11
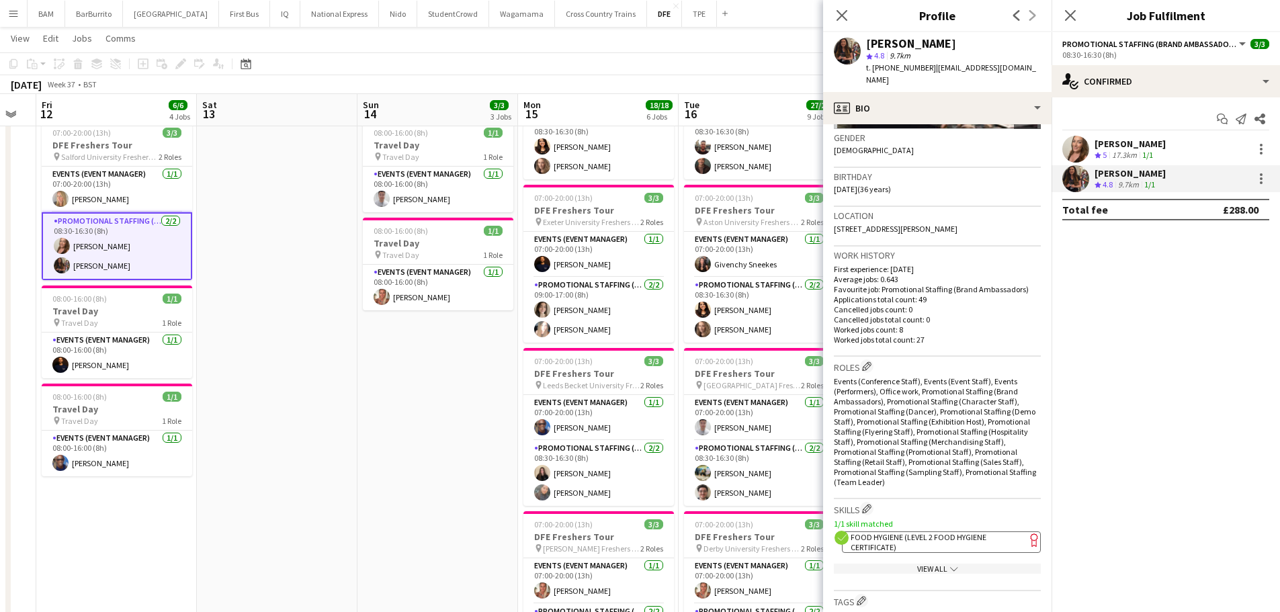
scroll to position [67, 0]
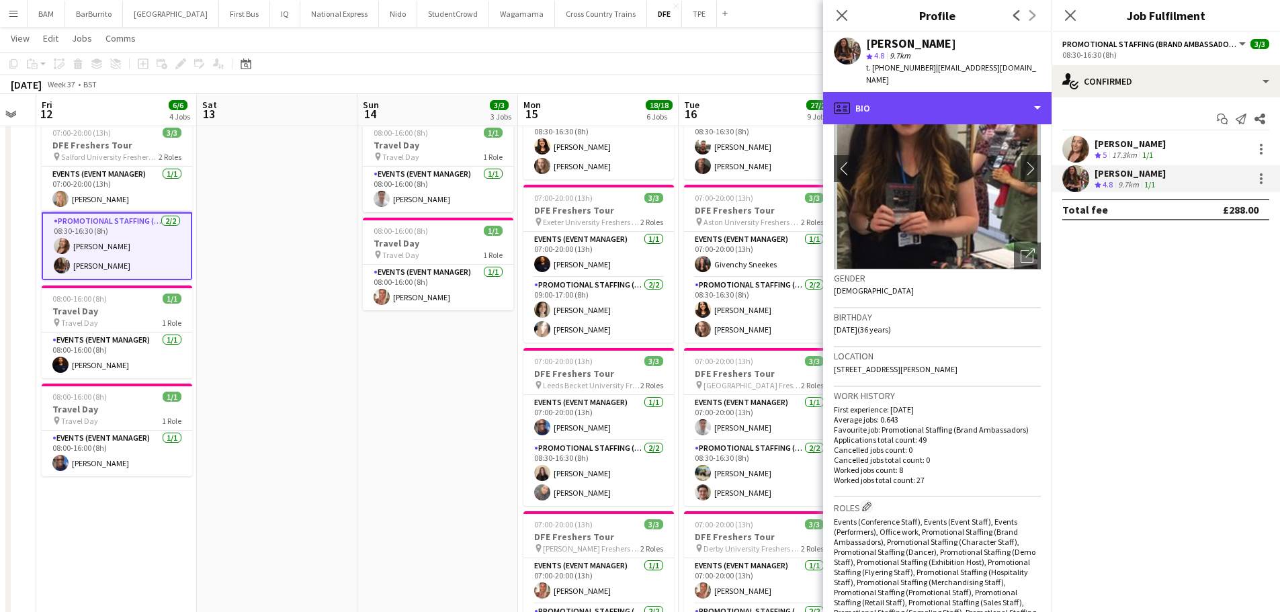
click at [923, 101] on div "profile Bio" at bounding box center [937, 108] width 228 height 32
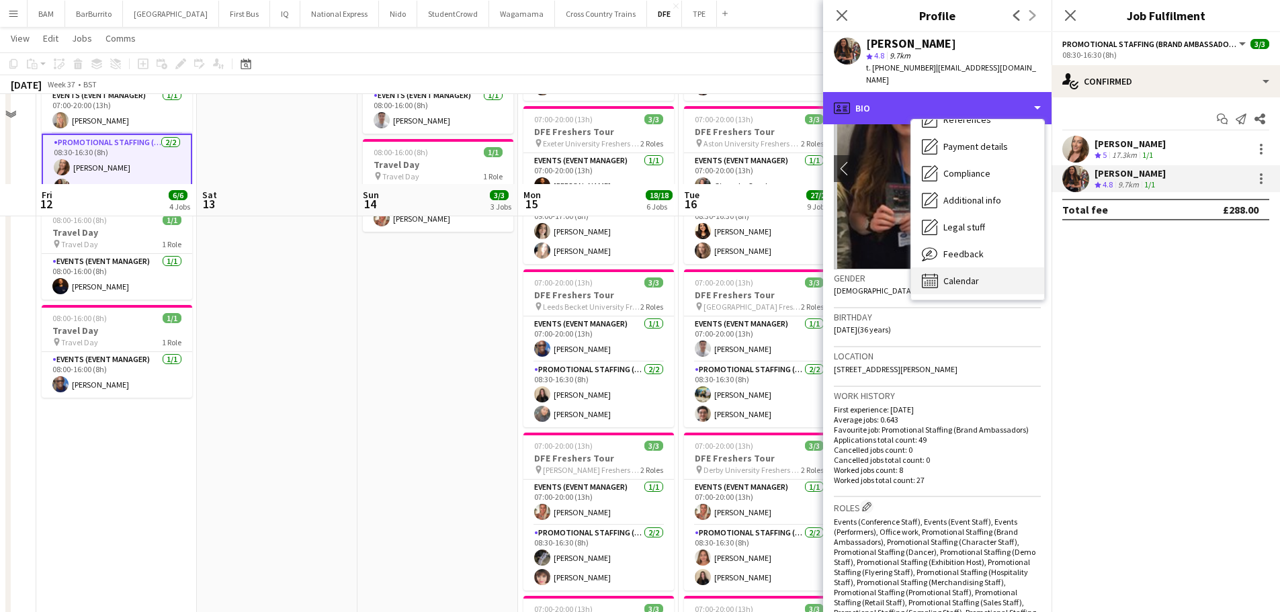
scroll to position [336, 0]
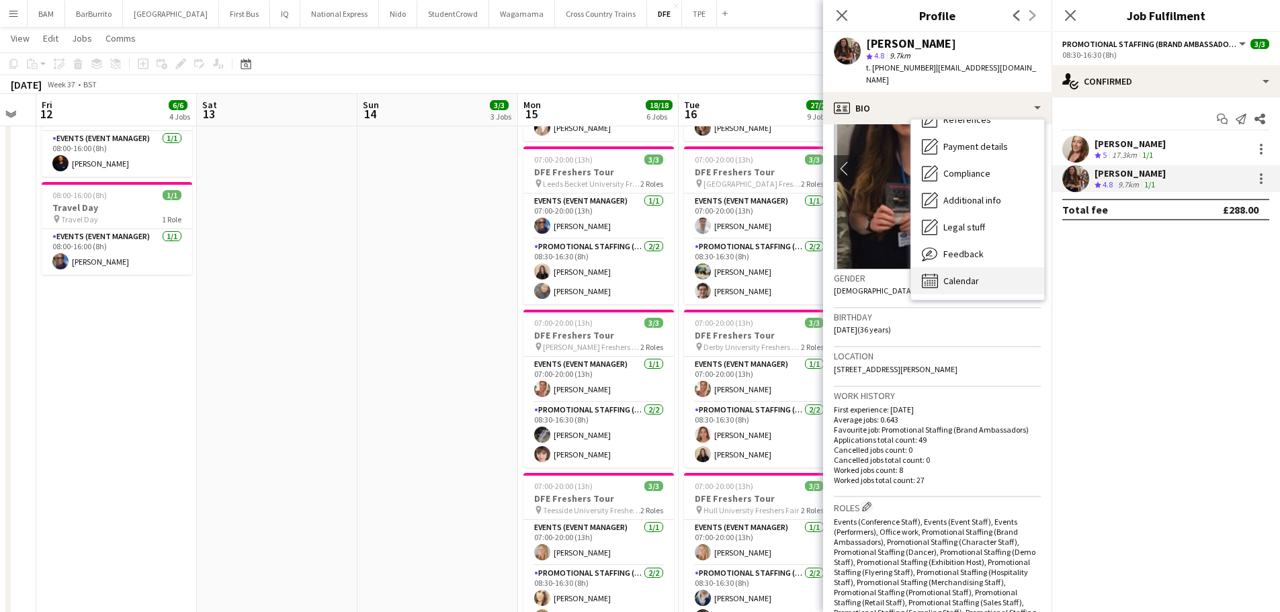
click at [978, 275] on span "Calendar" at bounding box center [961, 281] width 36 height 12
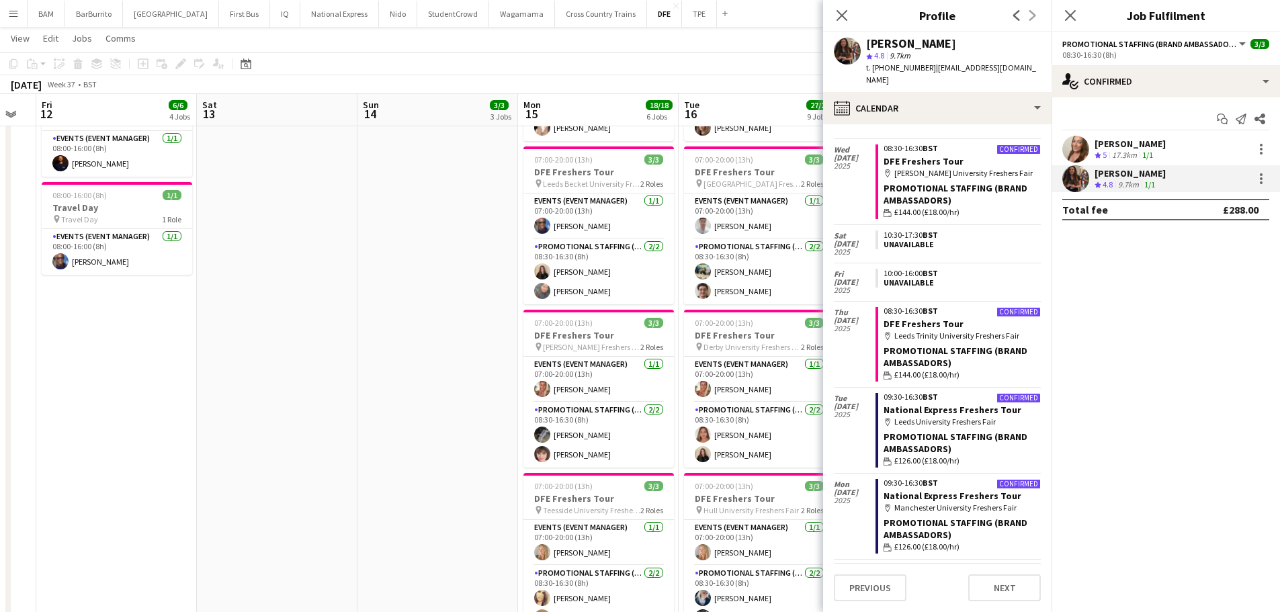
scroll to position [0, 0]
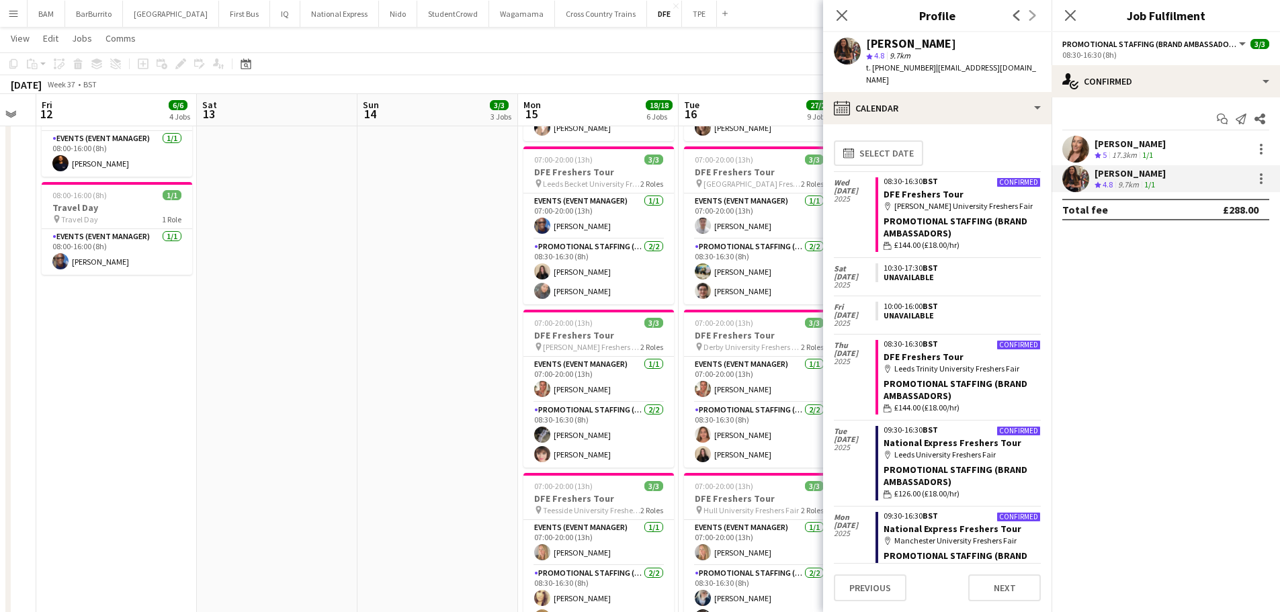
click at [1114, 142] on div "Rebecca Wu" at bounding box center [1130, 144] width 71 height 12
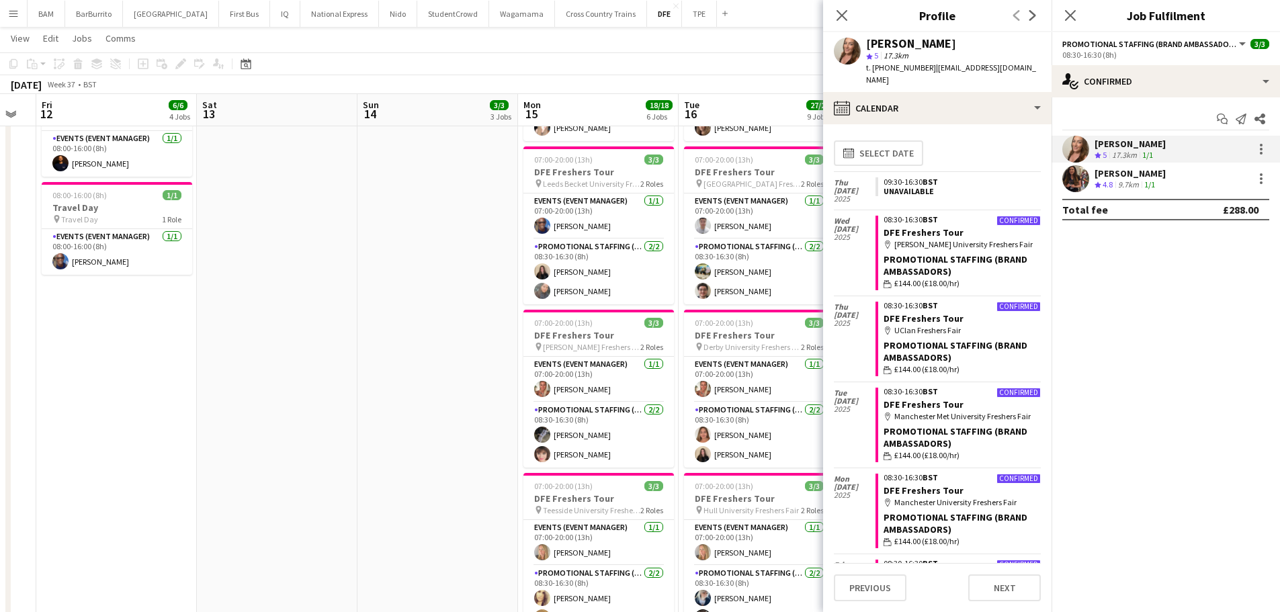
click at [1164, 180] on div "Catryn Philbin Crew rating 4.8 9.7km 1/1" at bounding box center [1166, 178] width 228 height 27
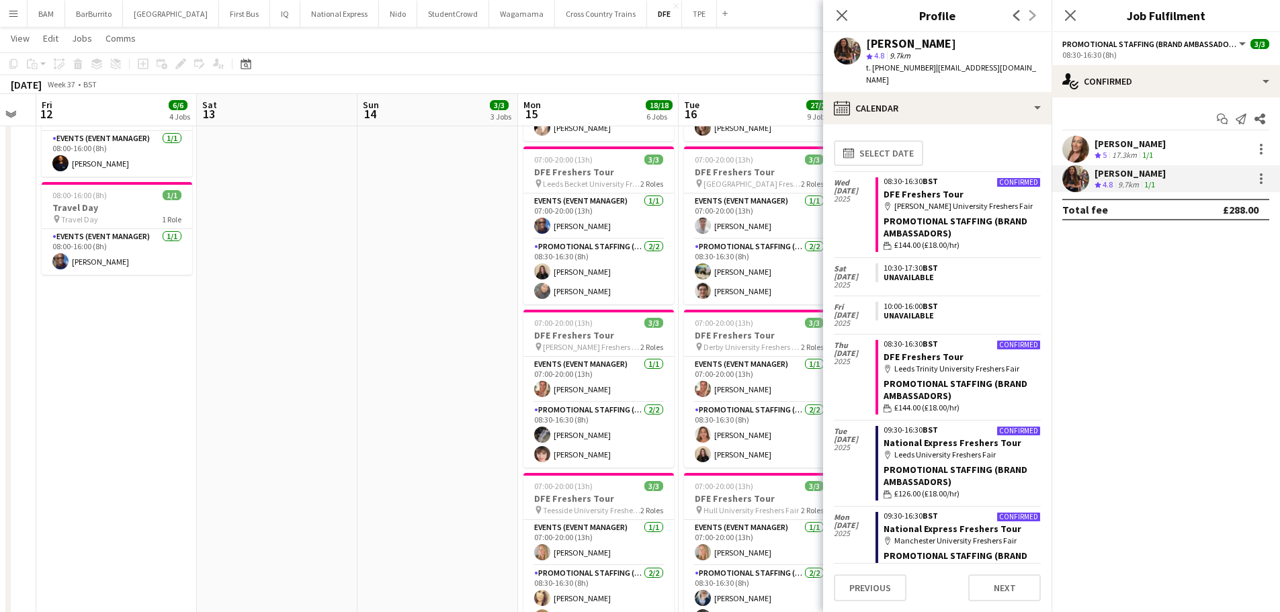
drag, startPoint x: 561, startPoint y: 73, endPoint x: 548, endPoint y: 106, distance: 35.6
click at [561, 73] on app-toolbar "Copy Paste Paste Ctrl+V Paste with crew Ctrl+Shift+V Paste linked Job Delete Gr…" at bounding box center [640, 63] width 1280 height 23
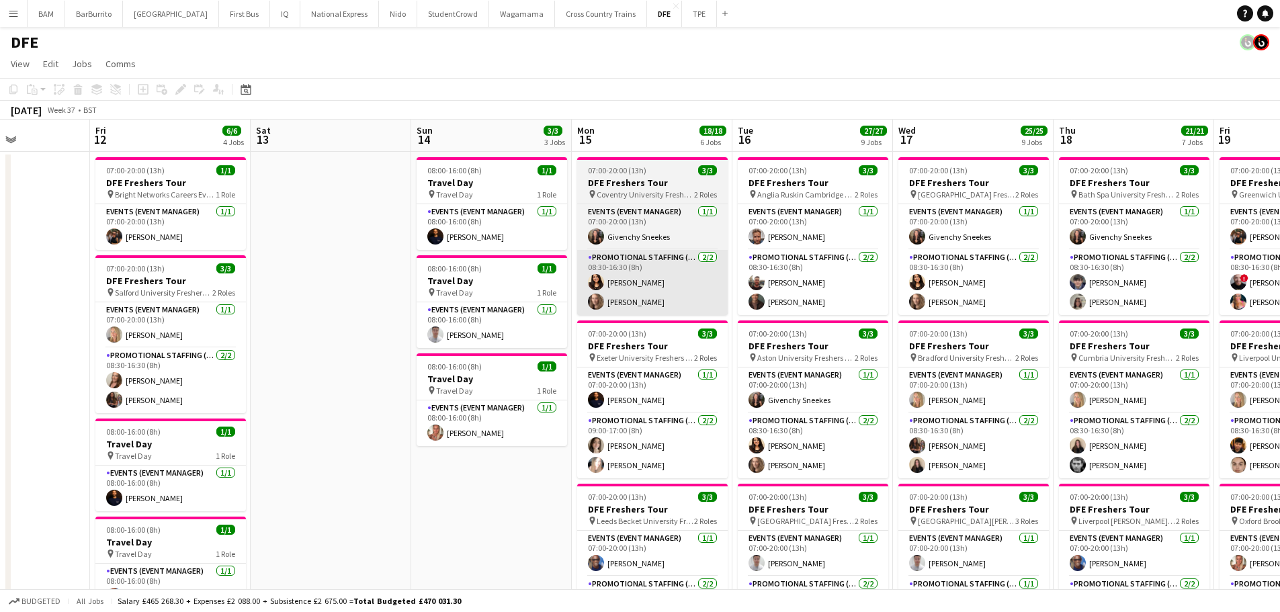
drag, startPoint x: 662, startPoint y: 261, endPoint x: 548, endPoint y: 255, distance: 114.4
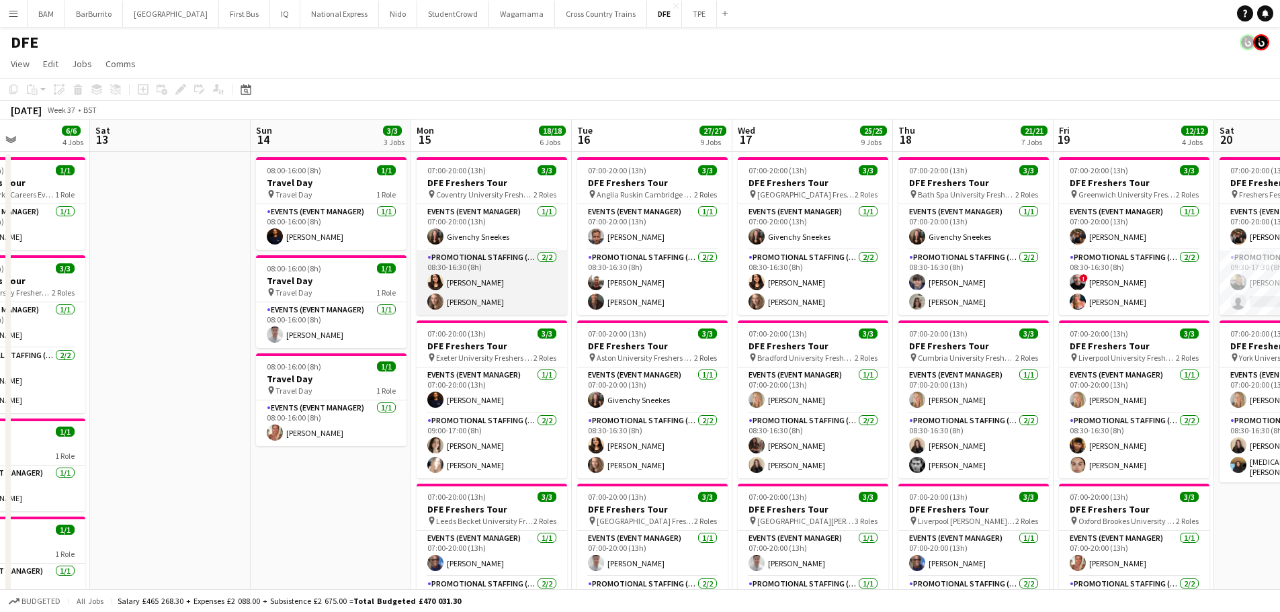
scroll to position [0, 394]
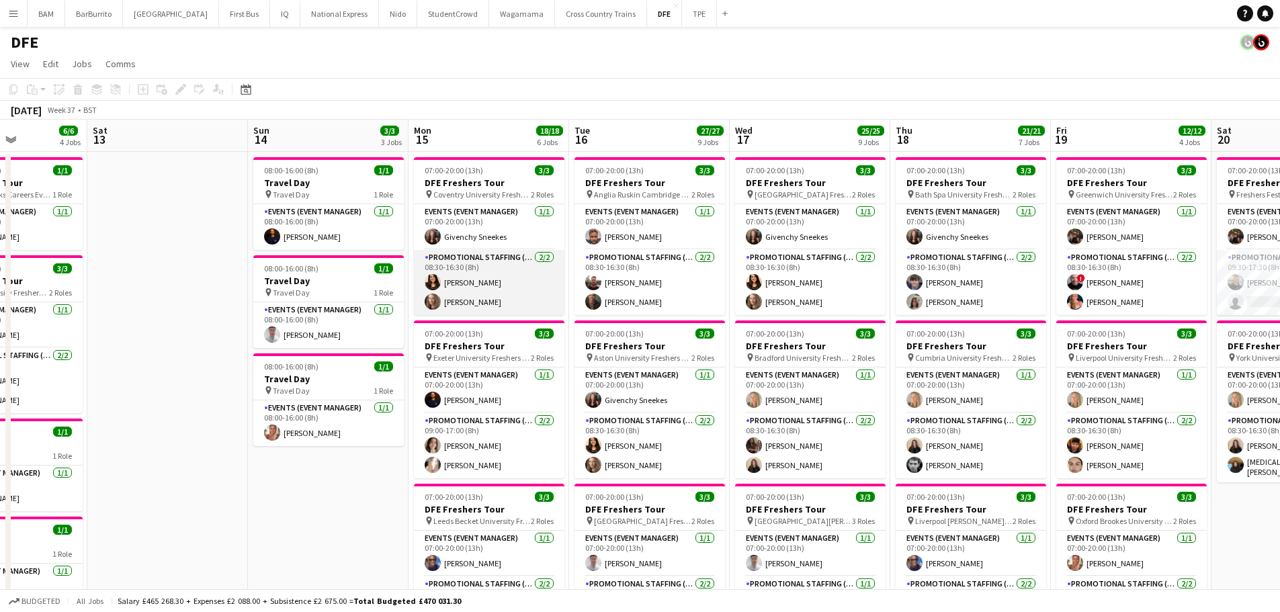
click at [513, 293] on app-card-role "Promotional Staffing (Brand Ambassadors) 2/2 08:30-16:30 (8h) kiren chanchal Cr…" at bounding box center [489, 282] width 151 height 65
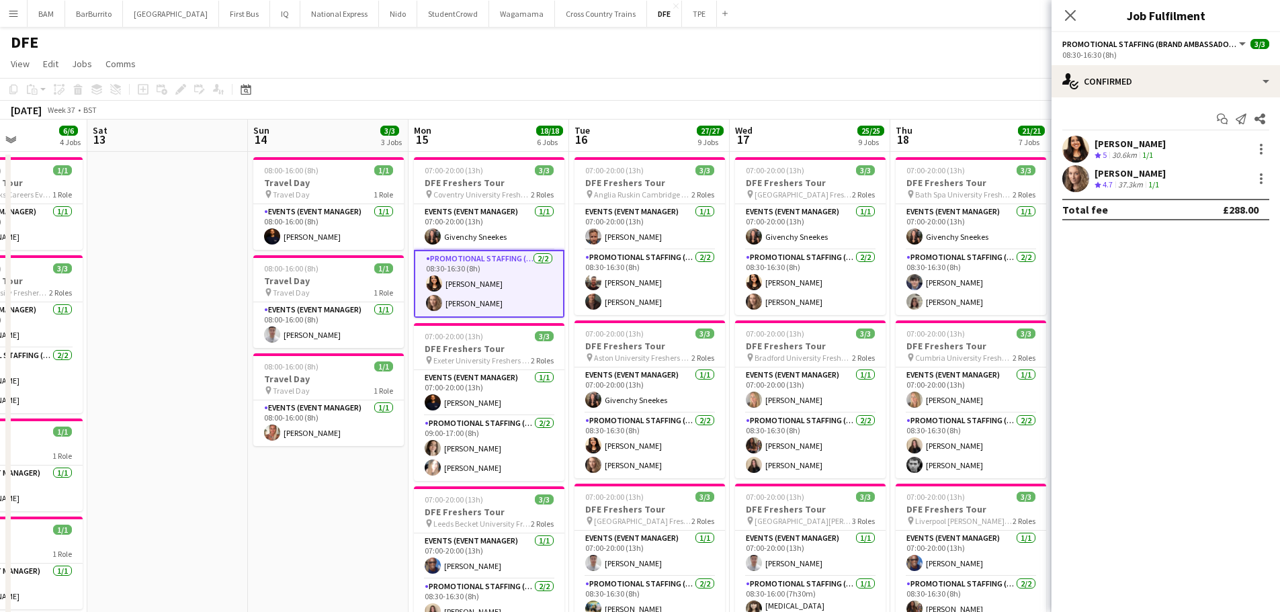
click at [1116, 147] on div "kiren chanchal" at bounding box center [1130, 144] width 71 height 12
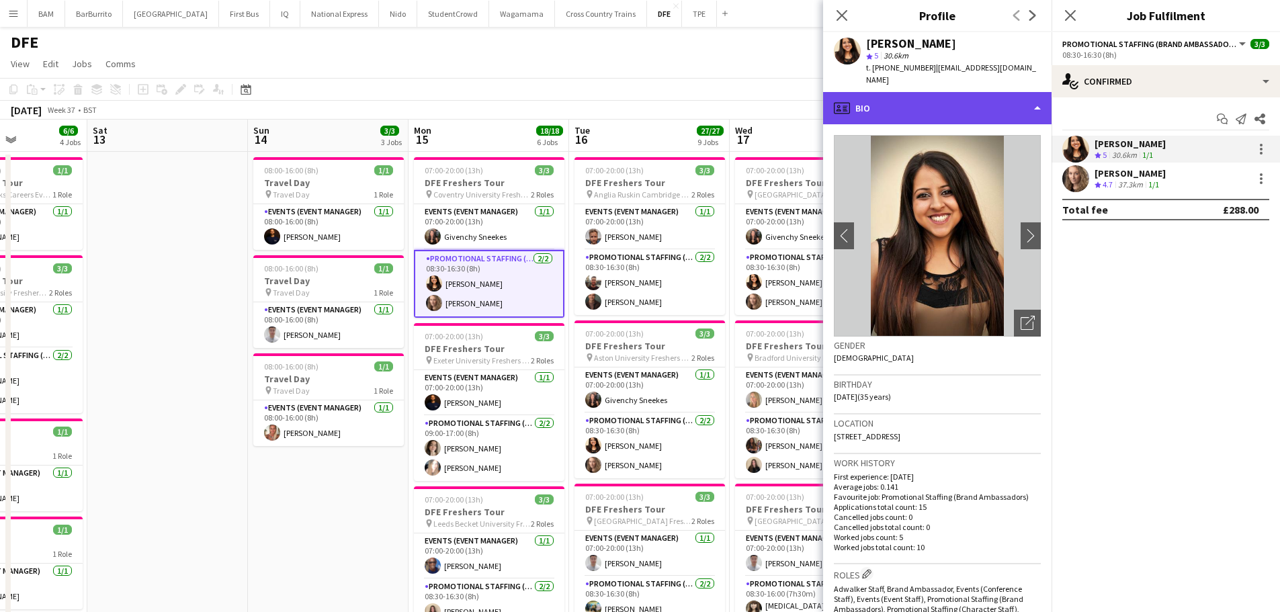
click at [984, 92] on div "profile Bio" at bounding box center [937, 108] width 228 height 32
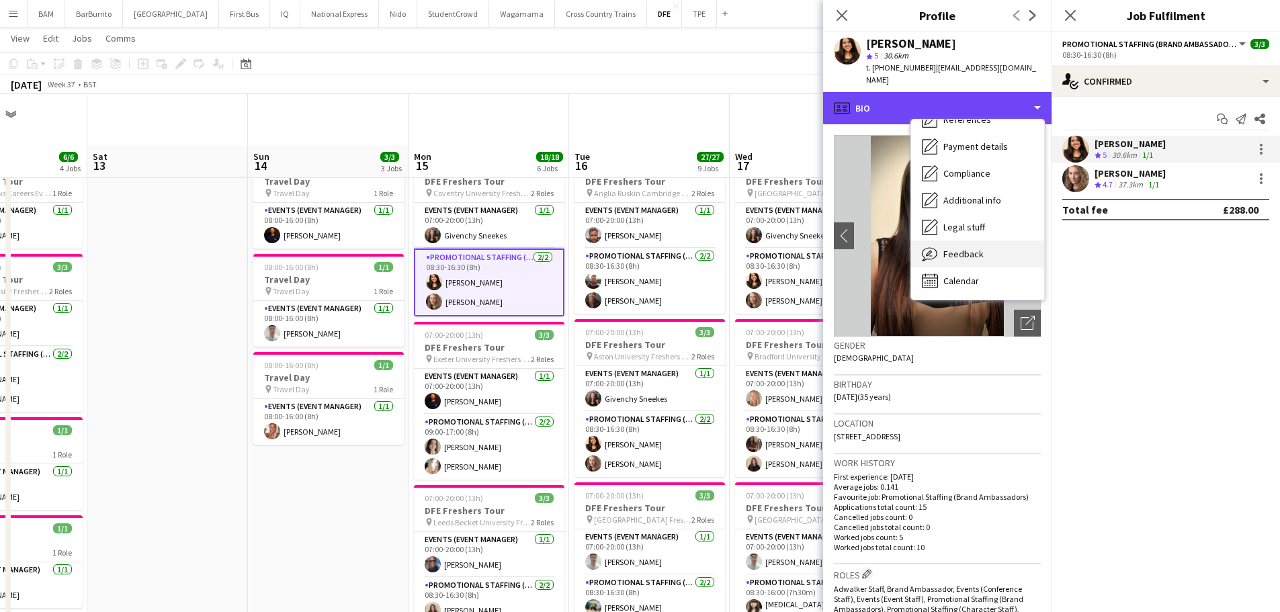
scroll to position [202, 0]
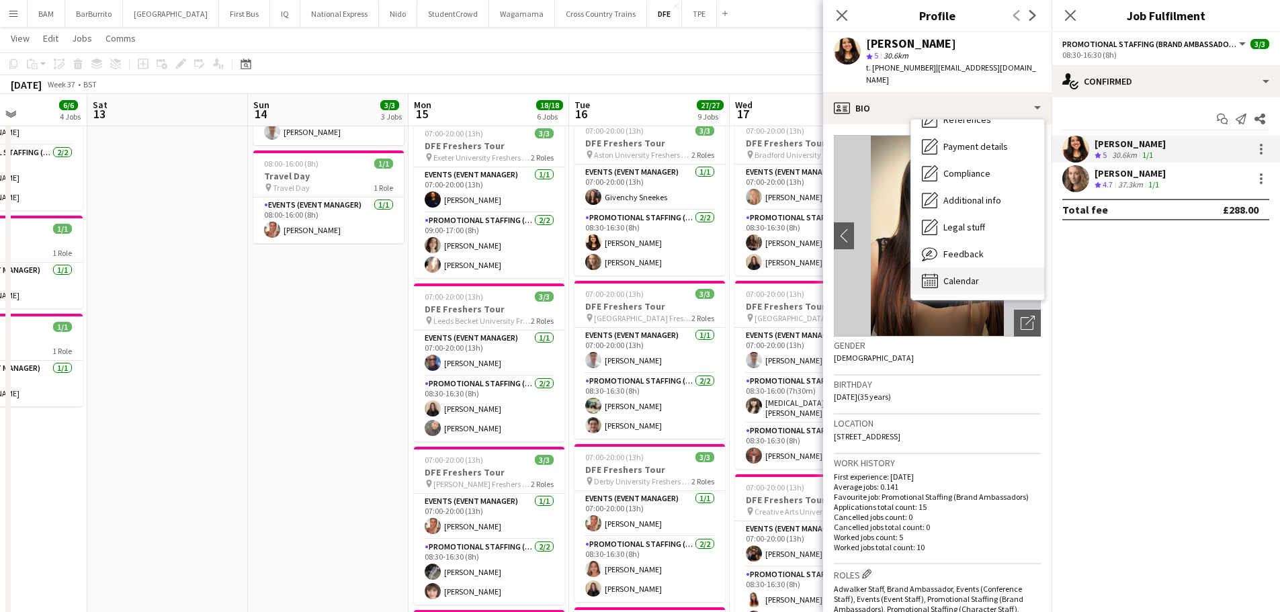
click at [989, 271] on div "Calendar Calendar" at bounding box center [977, 280] width 133 height 27
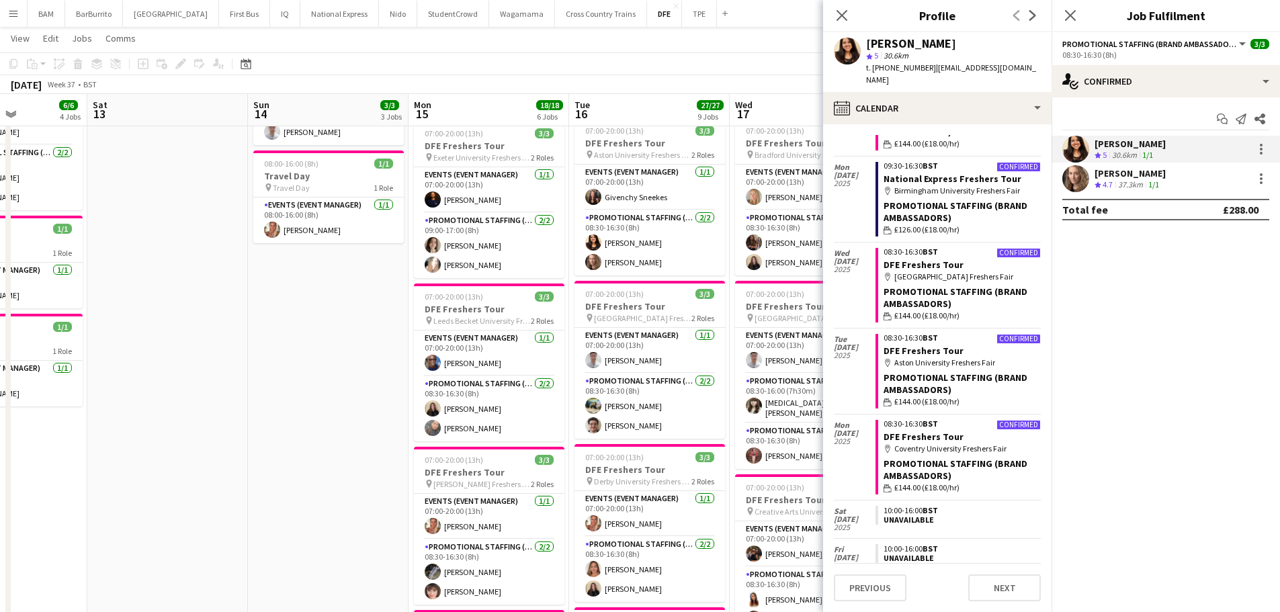
scroll to position [613, 0]
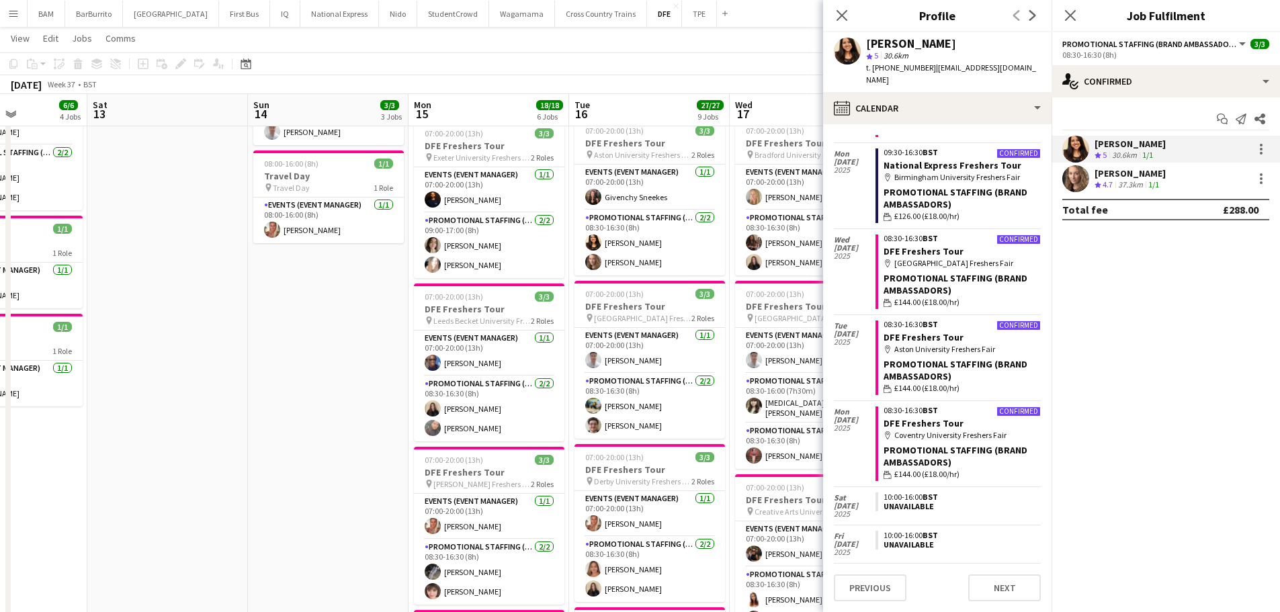
click at [1186, 173] on div "Crystal Parkes Crew rating 4.7 37.3km 1/1" at bounding box center [1166, 178] width 228 height 27
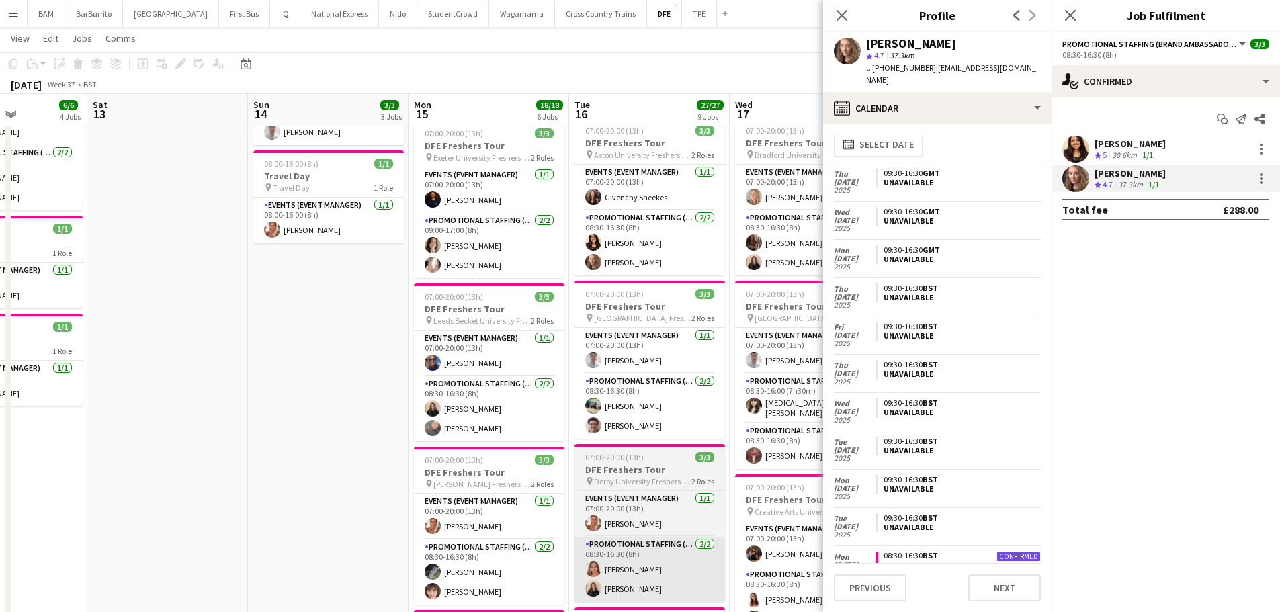
scroll to position [8, 0]
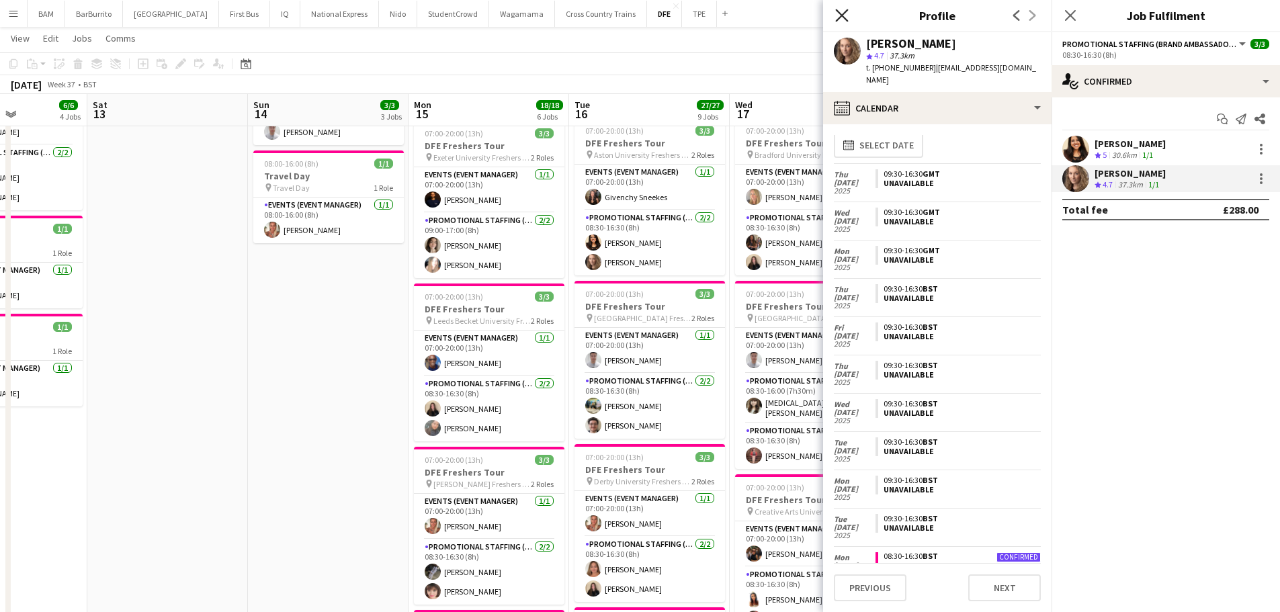
click at [843, 5] on div "Close pop-in" at bounding box center [842, 15] width 38 height 31
click at [843, 13] on icon "Close pop-in" at bounding box center [841, 15] width 13 height 13
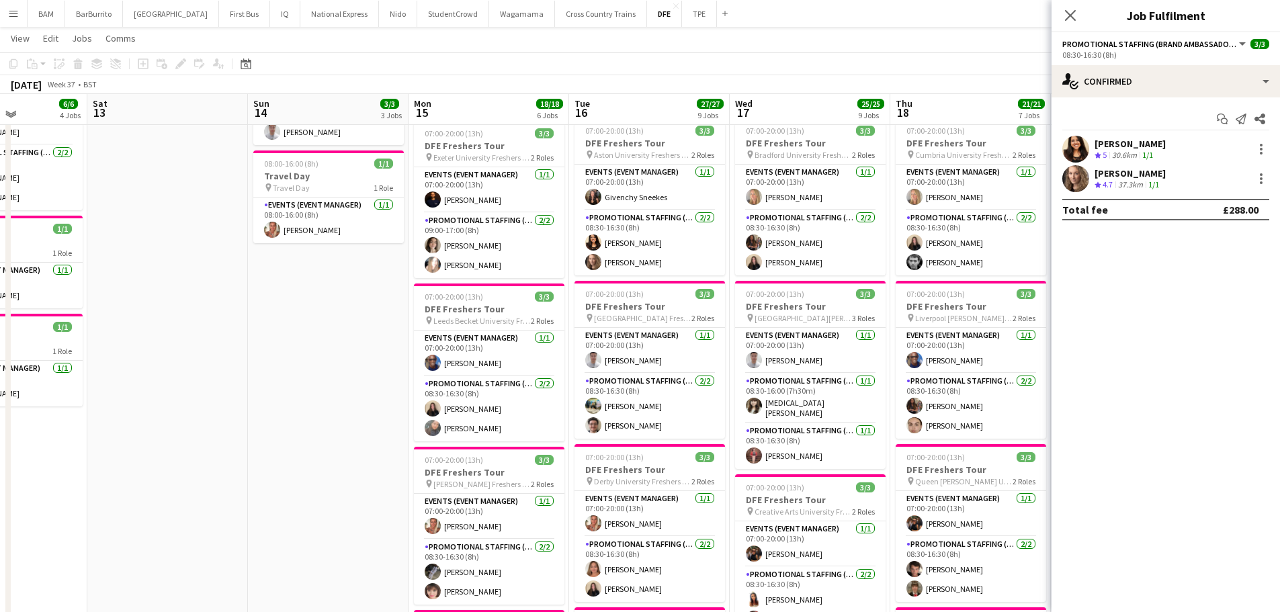
scroll to position [0, 0]
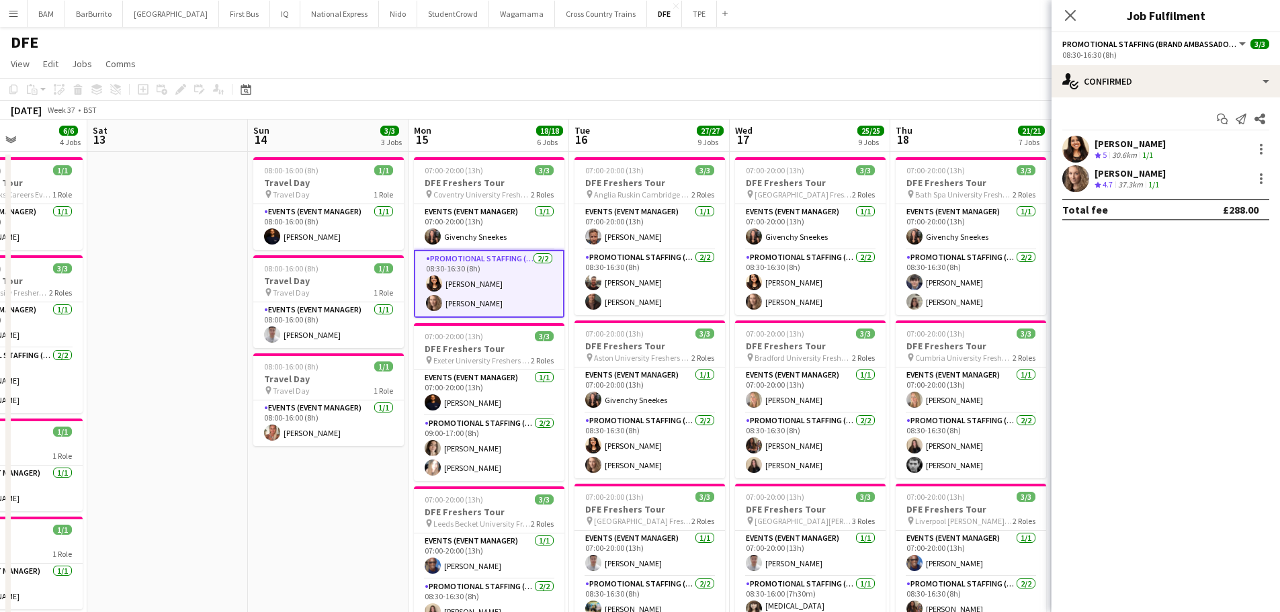
click at [525, 107] on div "September 2025 Week 37 • BST" at bounding box center [640, 110] width 1280 height 19
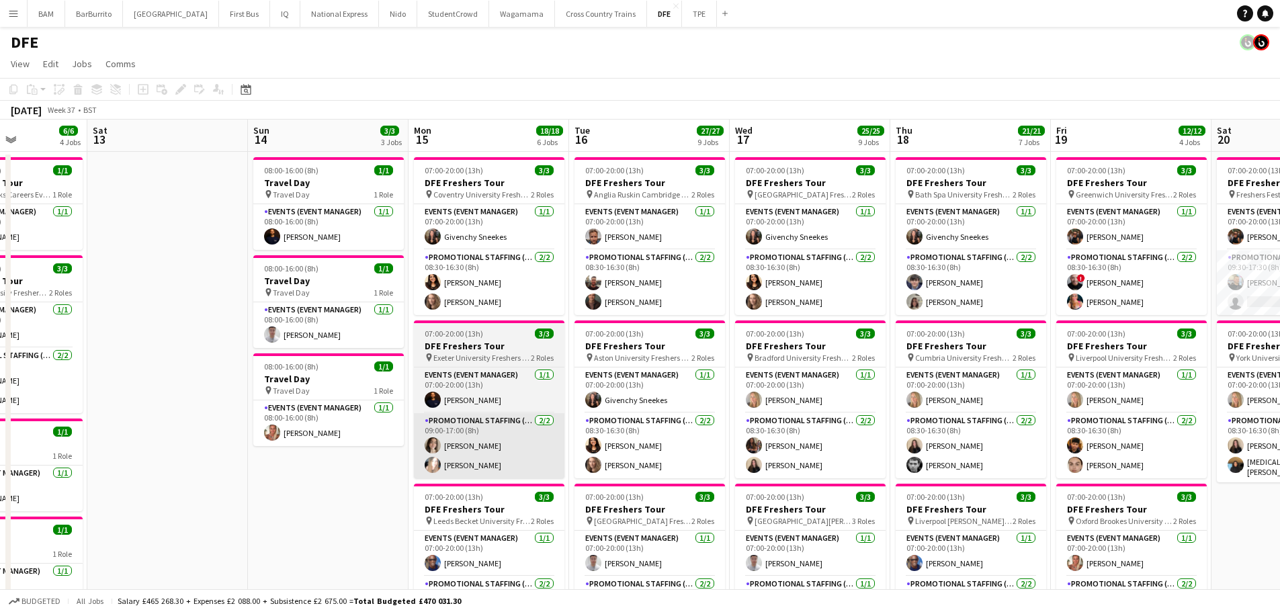
click at [495, 464] on app-card-role "Promotional Staffing (Brand Ambassadors) 2/2 09:00-17:00 (8h) Louisa Staniland …" at bounding box center [489, 445] width 151 height 65
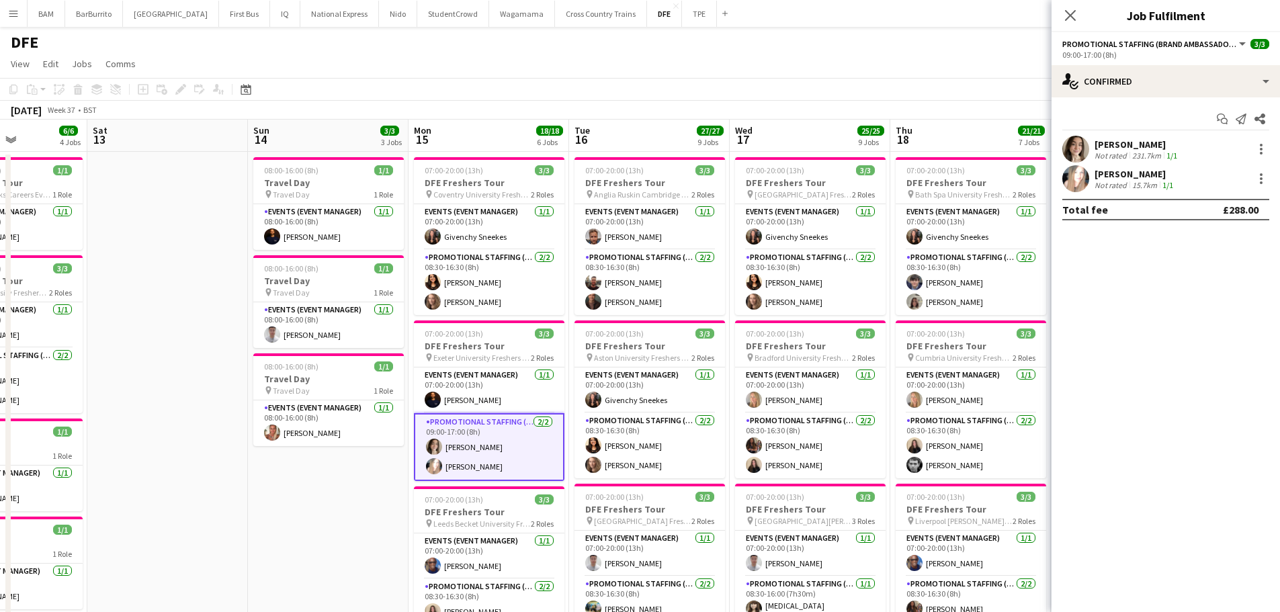
click at [1143, 148] on div "Louisa Staniland" at bounding box center [1137, 144] width 85 height 12
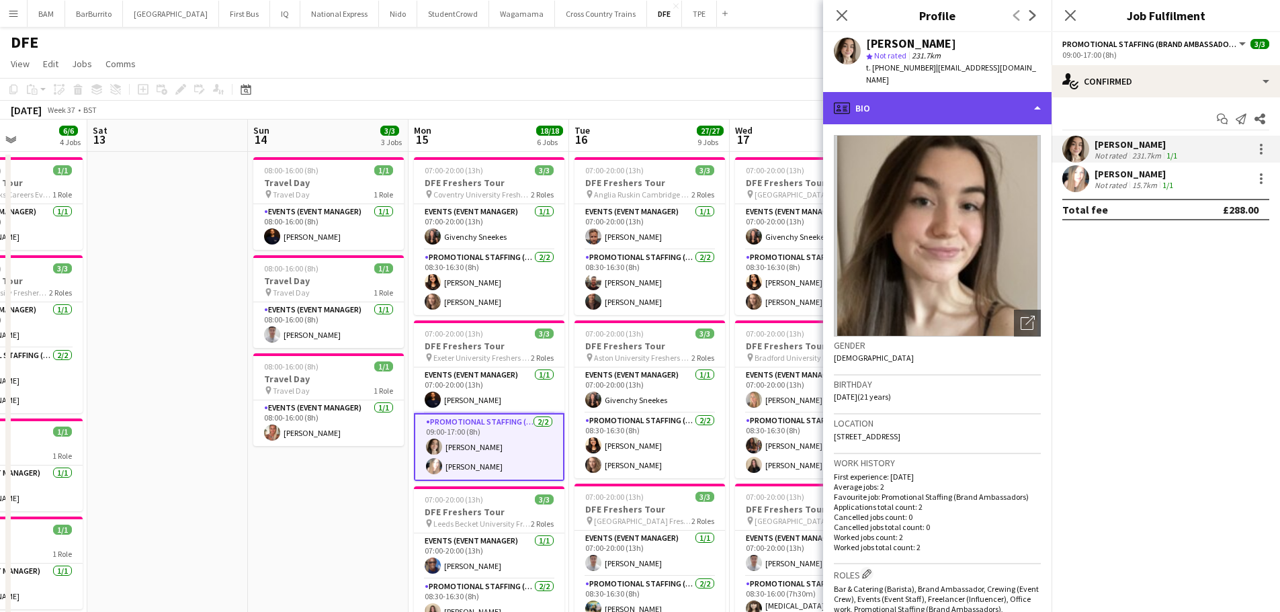
click at [947, 97] on div "profile Bio" at bounding box center [937, 108] width 228 height 32
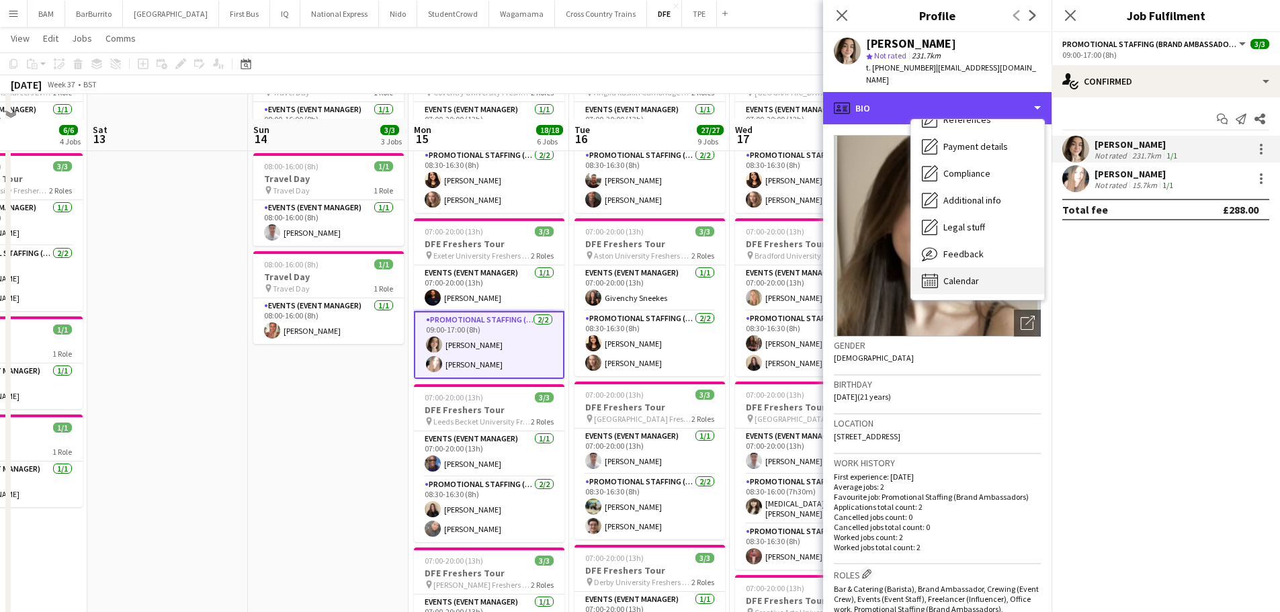
scroll to position [134, 0]
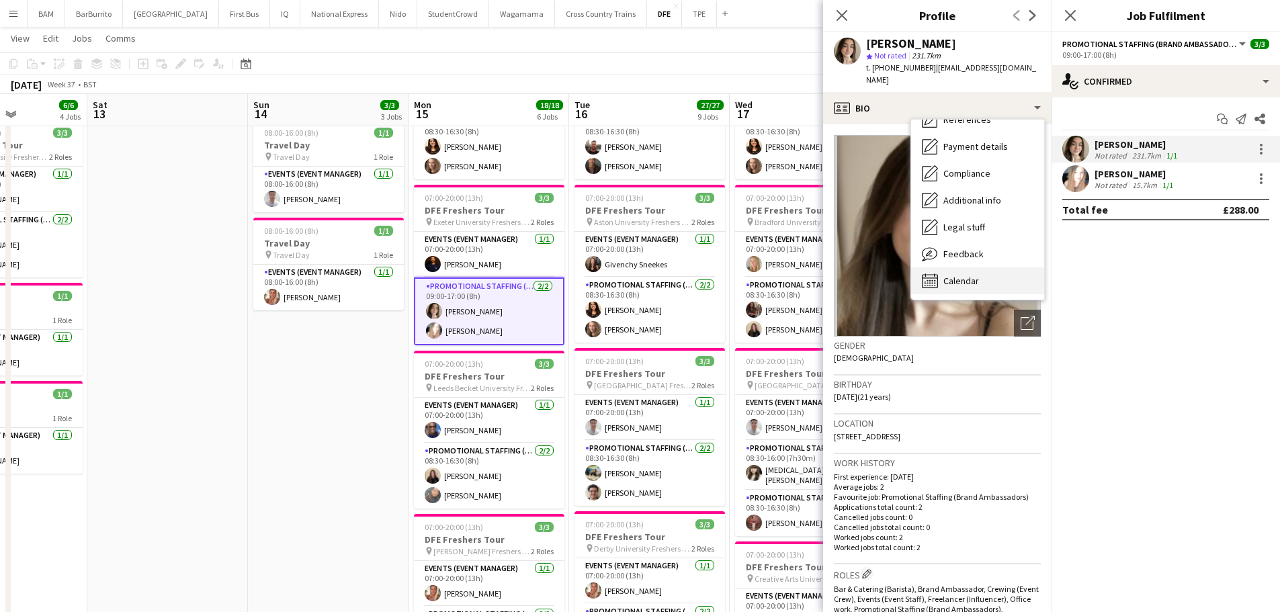
click at [993, 267] on div "Calendar Calendar" at bounding box center [977, 280] width 133 height 27
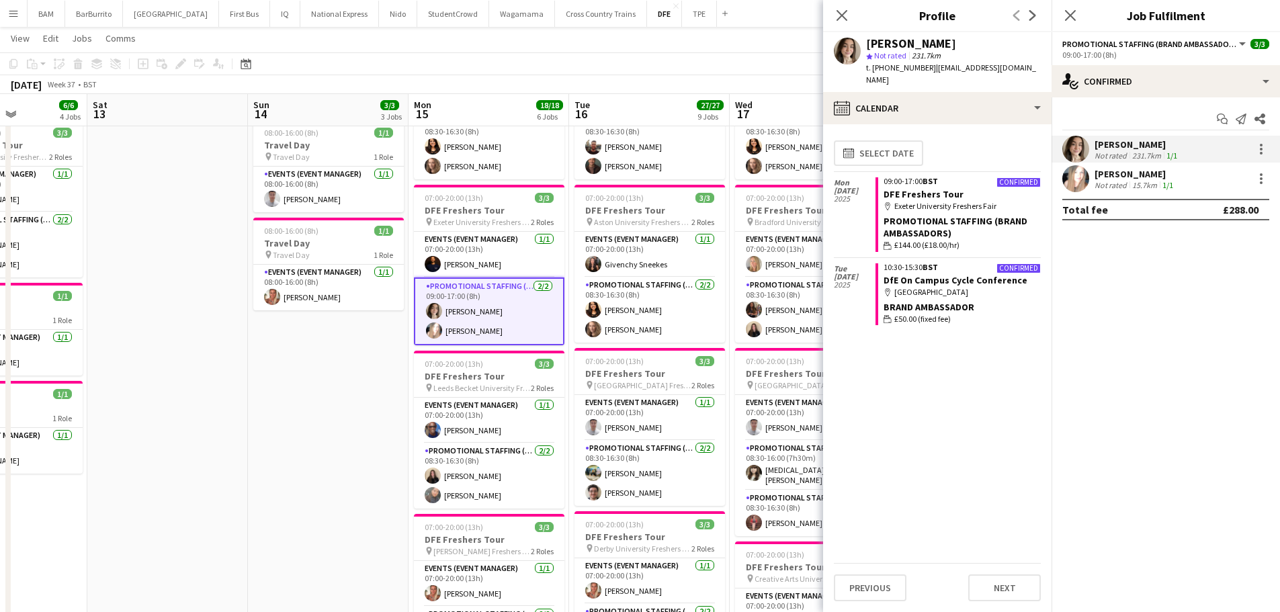
click at [1082, 190] on app-user-avatar at bounding box center [1075, 178] width 27 height 27
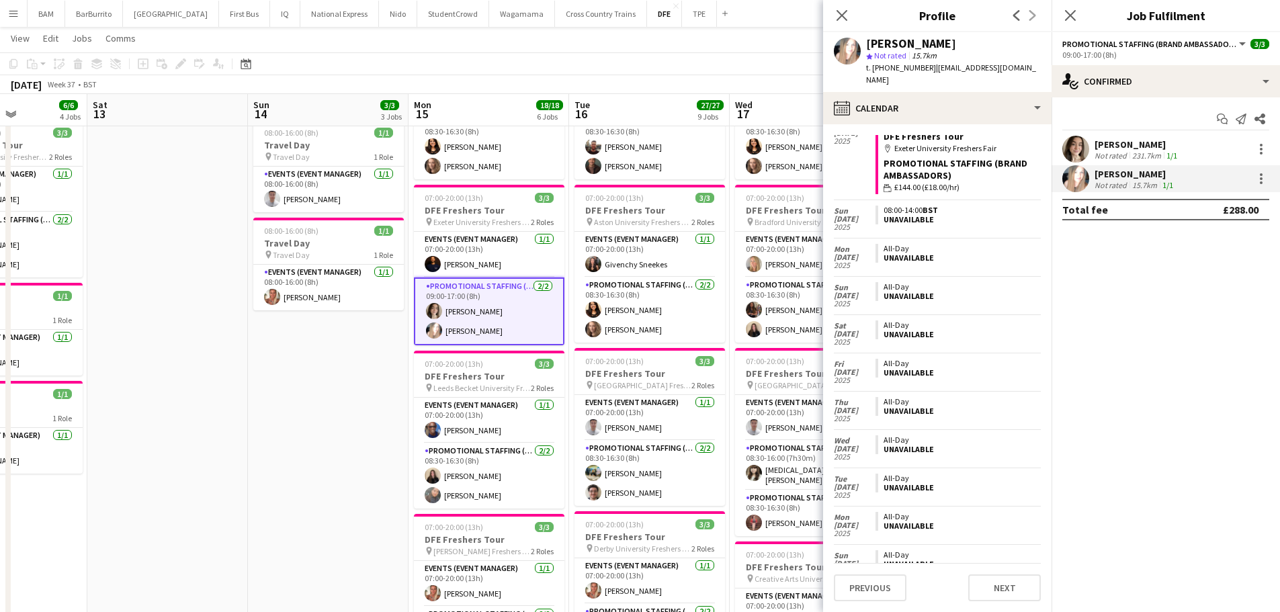
scroll to position [949, 0]
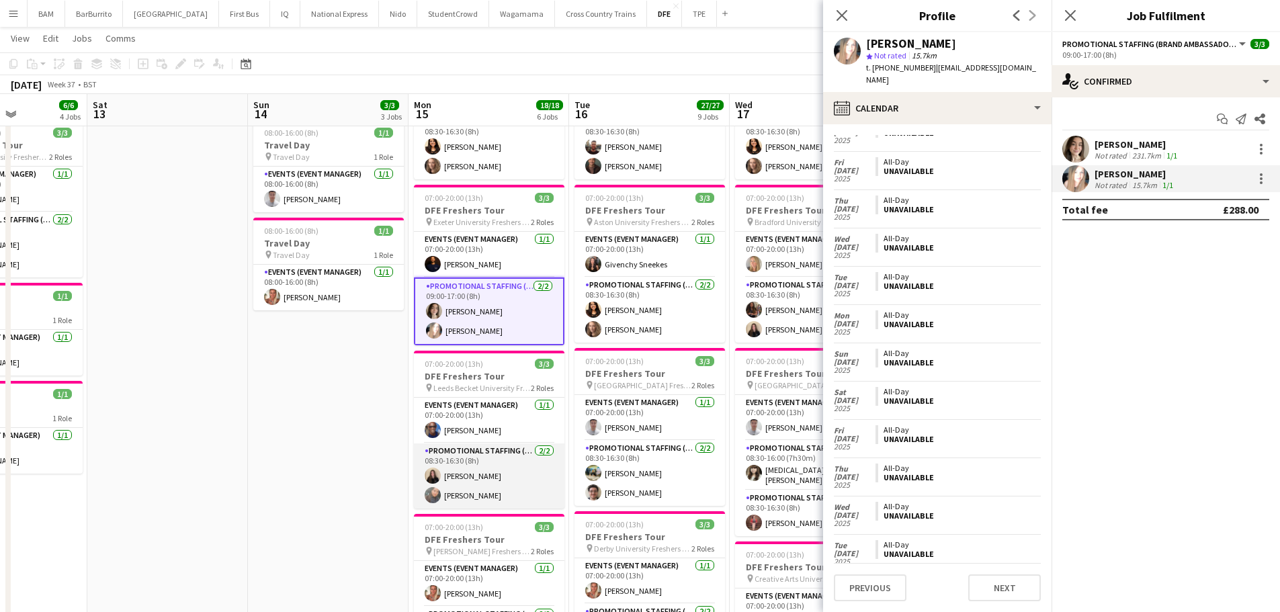
click at [505, 474] on app-card-role "Promotional Staffing (Brand Ambassadors) 2/2 08:30-16:30 (8h) Ione Smith Li-Qua…" at bounding box center [489, 476] width 151 height 65
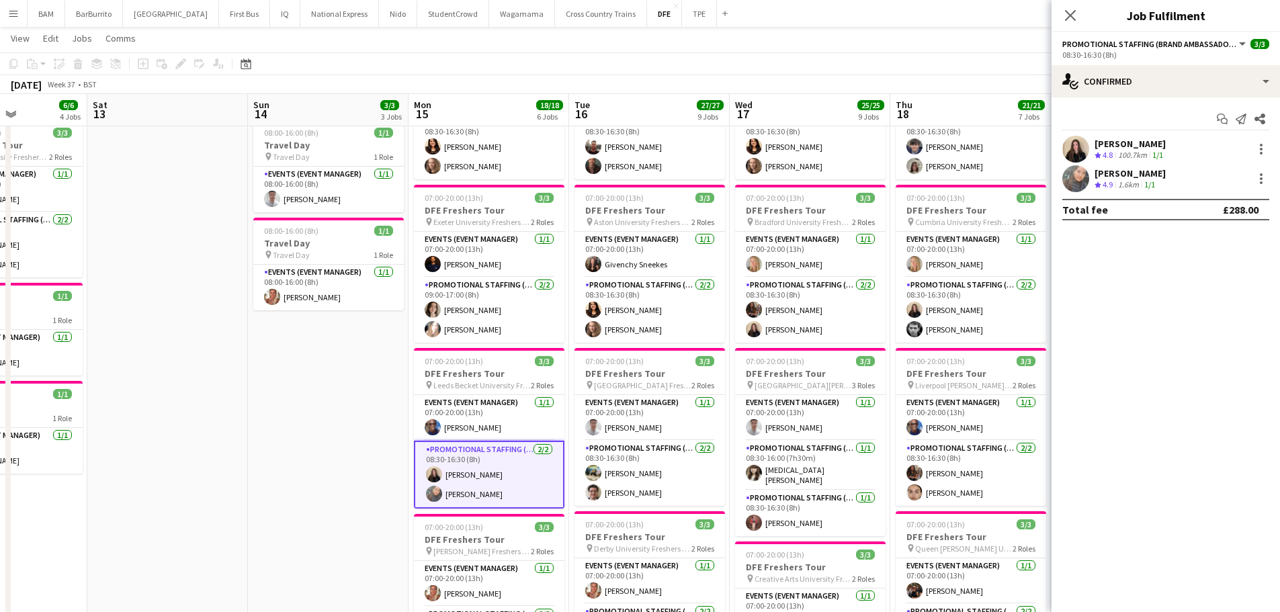
click at [1115, 151] on div "Crew rating 4.8" at bounding box center [1105, 155] width 21 height 11
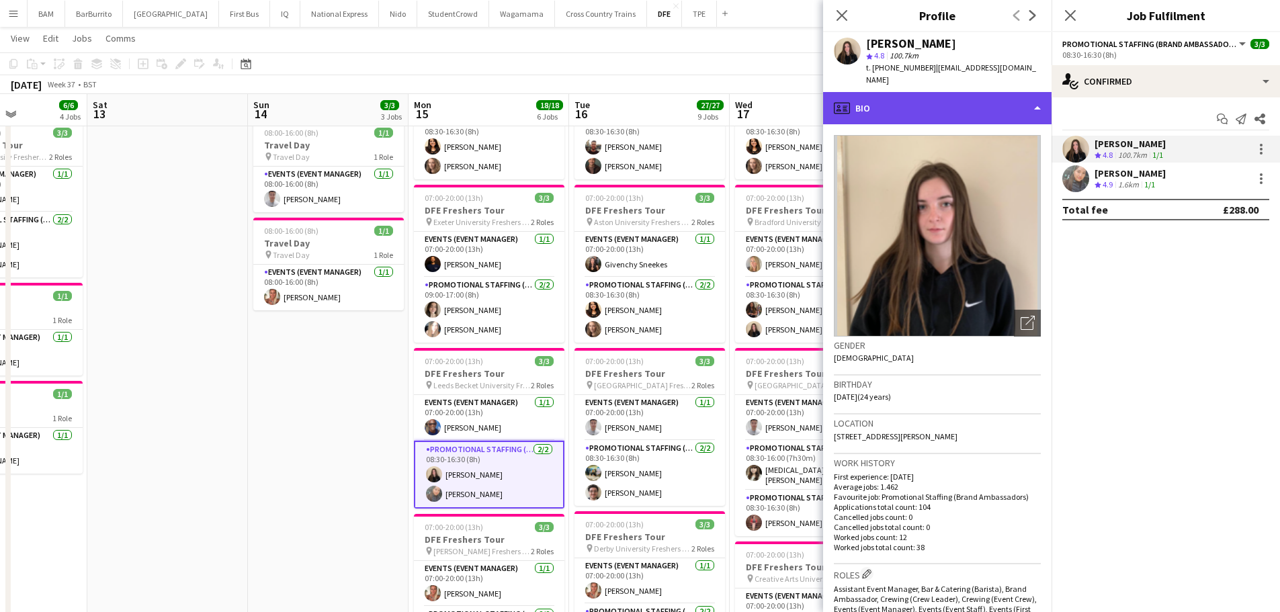
click at [927, 95] on div "profile Bio" at bounding box center [937, 108] width 228 height 32
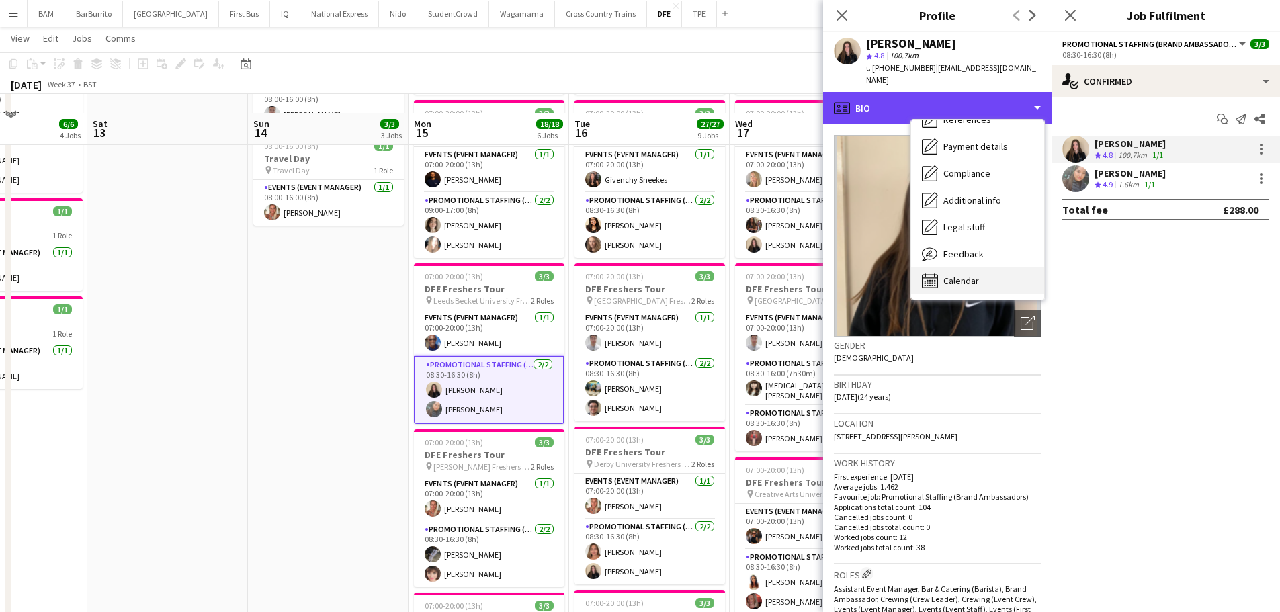
scroll to position [269, 0]
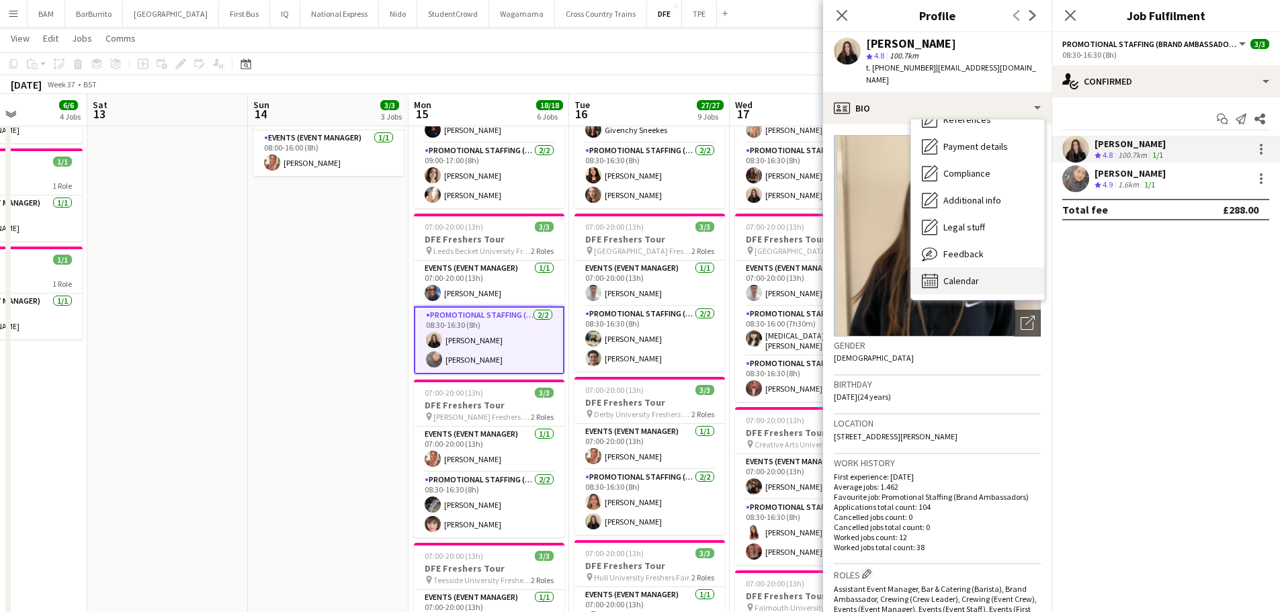
click at [996, 267] on div "Calendar Calendar" at bounding box center [977, 280] width 133 height 27
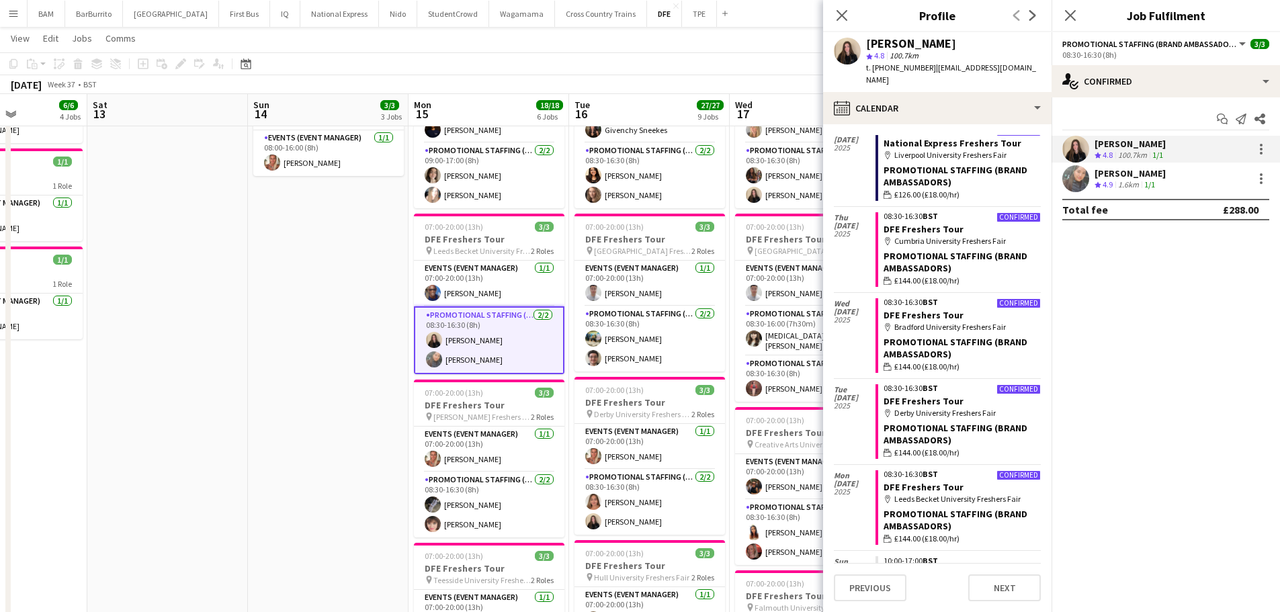
scroll to position [806, 0]
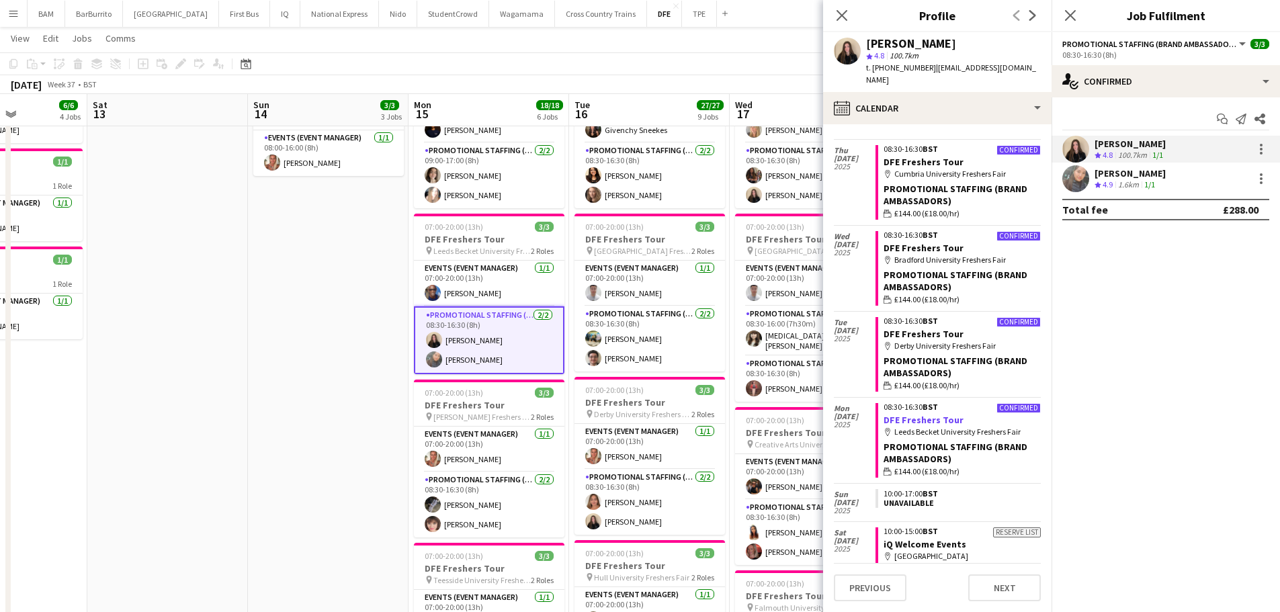
click at [905, 414] on link "DFE Freshers Tour" at bounding box center [924, 420] width 80 height 12
click at [423, 53] on app-toolbar "Copy Paste Paste Ctrl+V Paste with crew Ctrl+Shift+V Paste linked Job Delete Gr…" at bounding box center [640, 63] width 1280 height 23
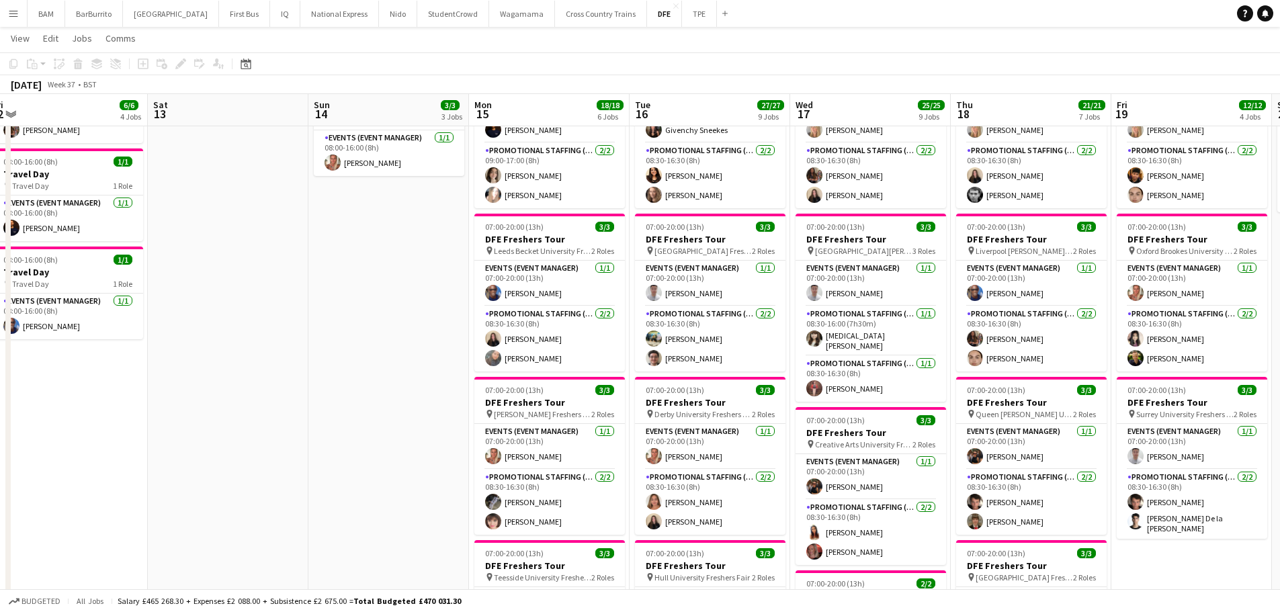
scroll to position [0, 310]
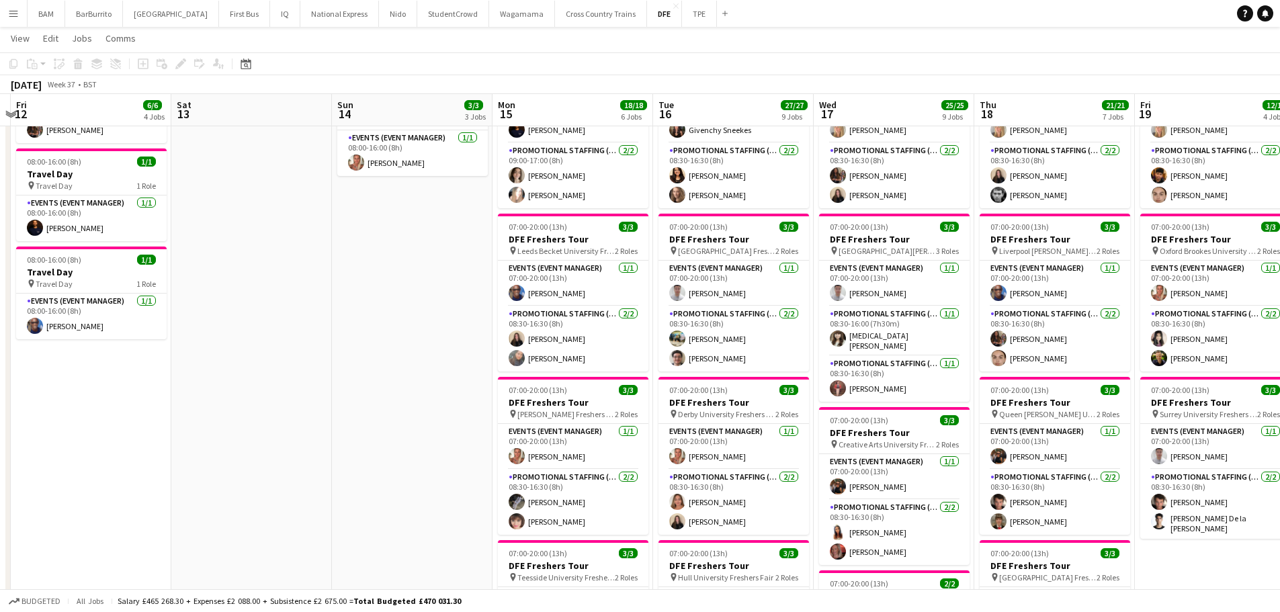
drag, startPoint x: 384, startPoint y: 297, endPoint x: 468, endPoint y: 311, distance: 85.2
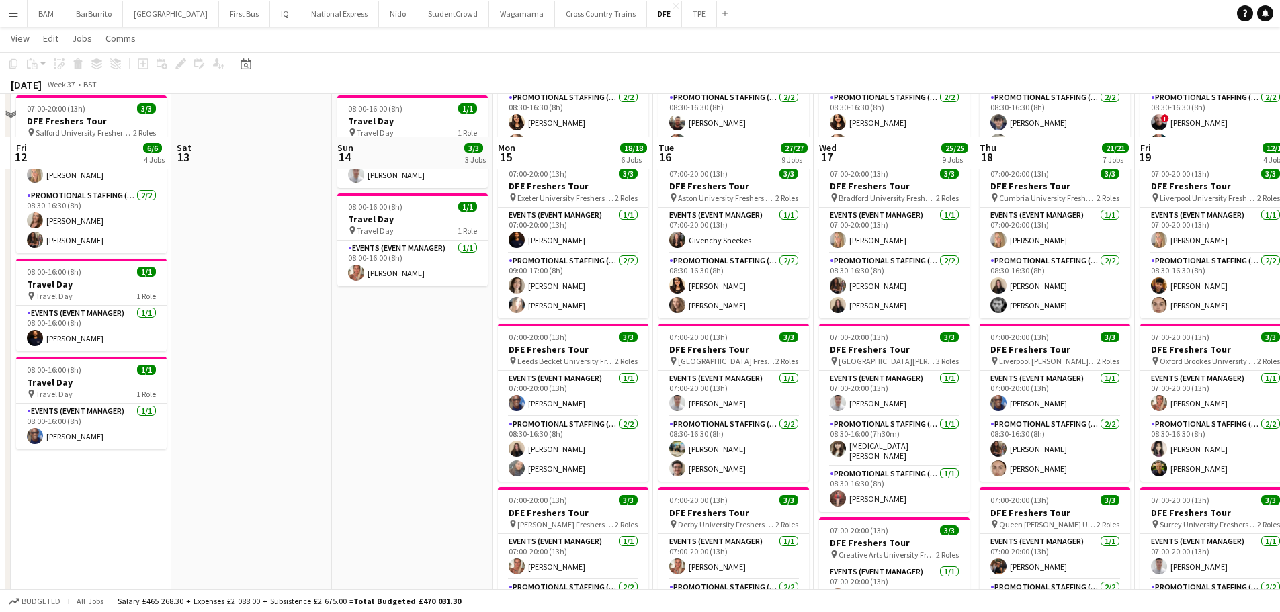
scroll to position [134, 0]
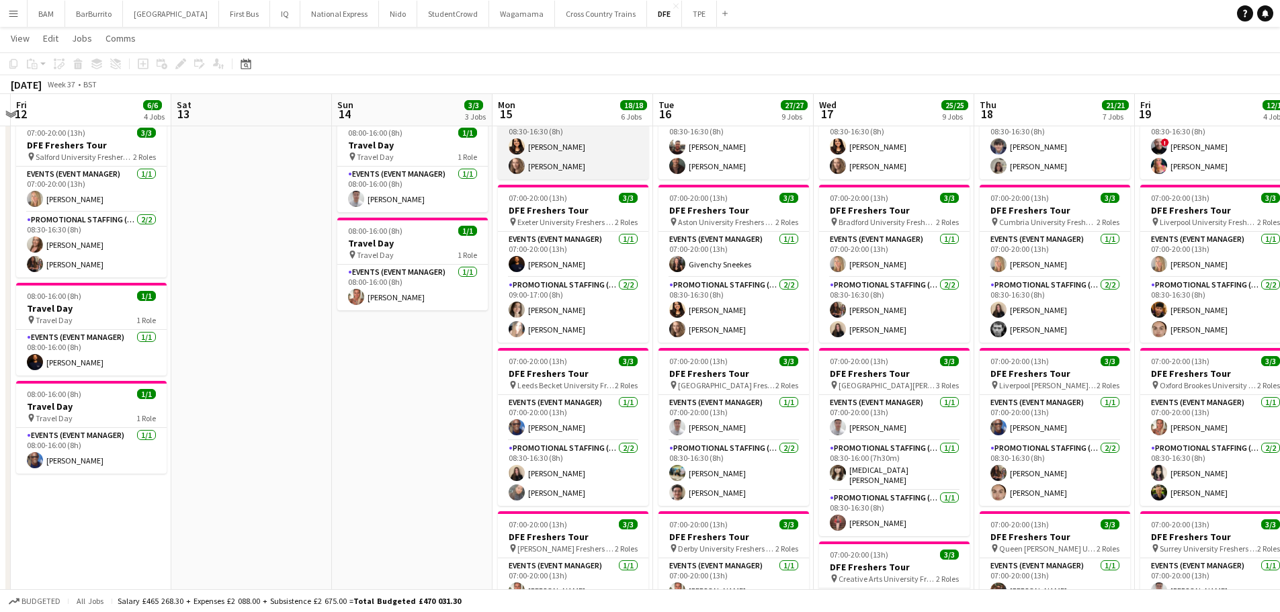
click at [542, 153] on app-card-role "Promotional Staffing (Brand Ambassadors) 2/2 08:30-16:30 (8h) kiren chanchal Cr…" at bounding box center [573, 146] width 151 height 65
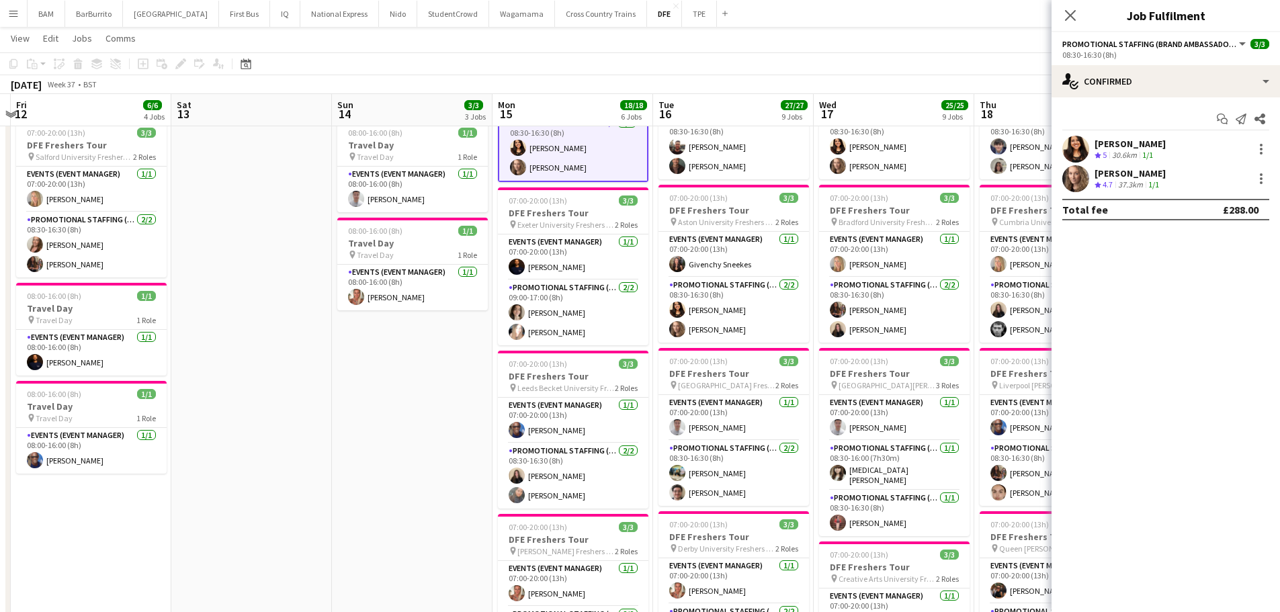
click at [1165, 156] on div "kiren chanchal Crew rating 5 30.6km 1/1" at bounding box center [1166, 149] width 228 height 27
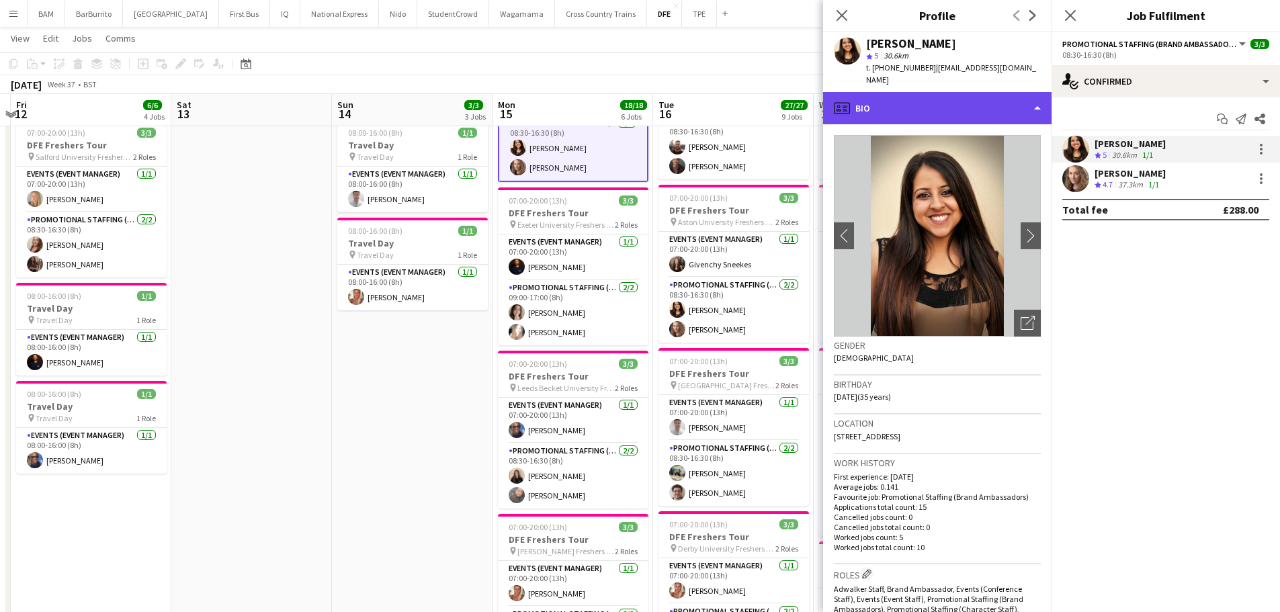
click at [935, 105] on div "profile Bio" at bounding box center [937, 108] width 228 height 32
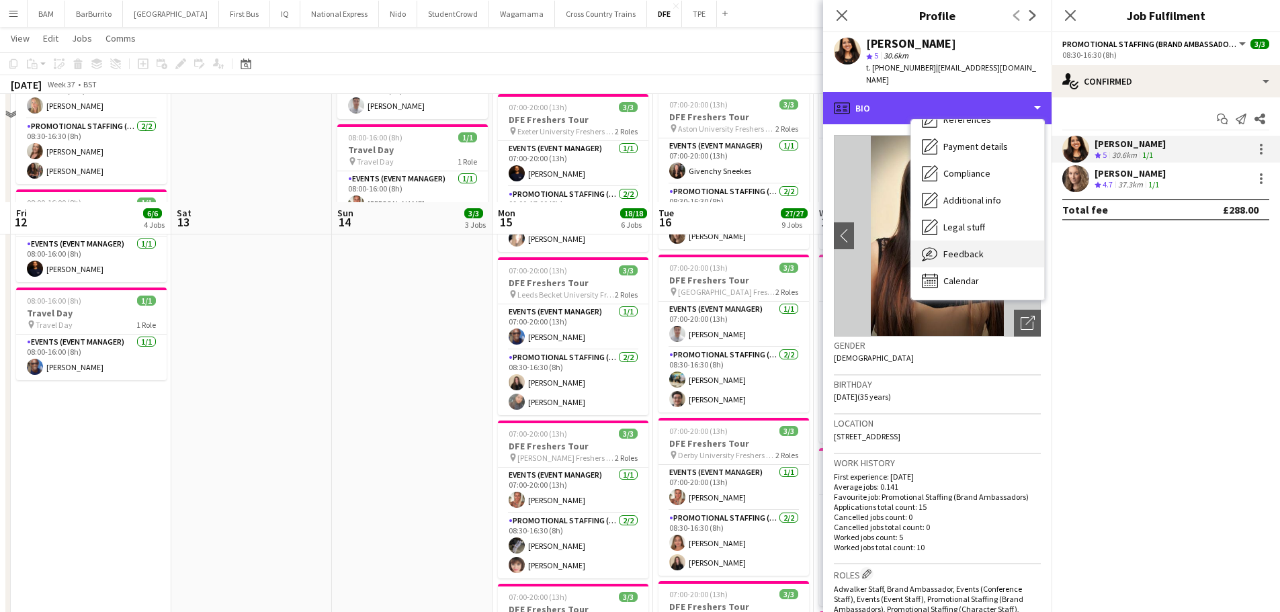
scroll to position [336, 0]
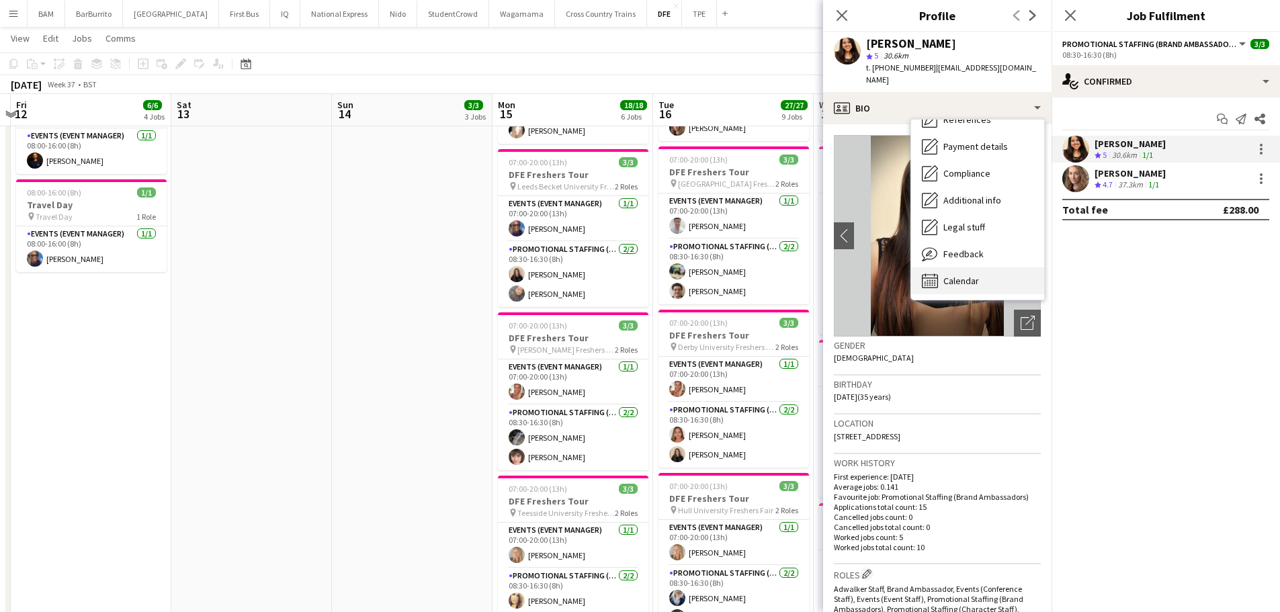
click at [996, 272] on div "Calendar Calendar" at bounding box center [977, 280] width 133 height 27
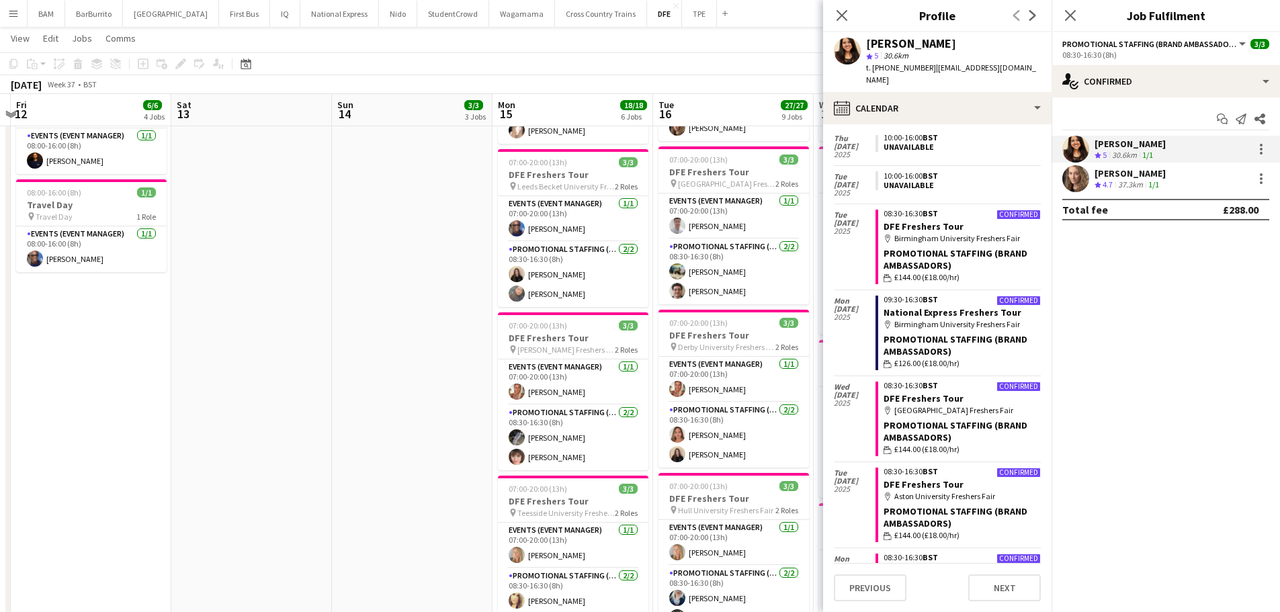
scroll to position [478, 0]
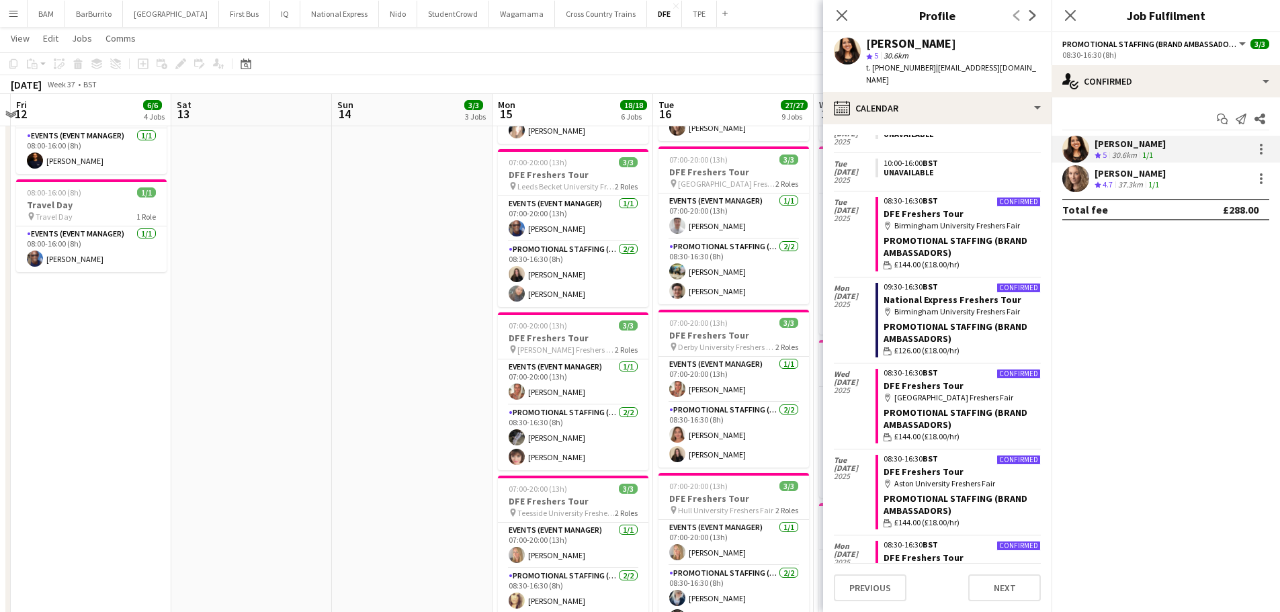
drag, startPoint x: 592, startPoint y: 68, endPoint x: 610, endPoint y: 85, distance: 24.7
click at [594, 68] on app-toolbar "Copy Paste Paste Ctrl+V Paste with crew Ctrl+Shift+V Paste linked Job Delete Gr…" at bounding box center [640, 63] width 1280 height 23
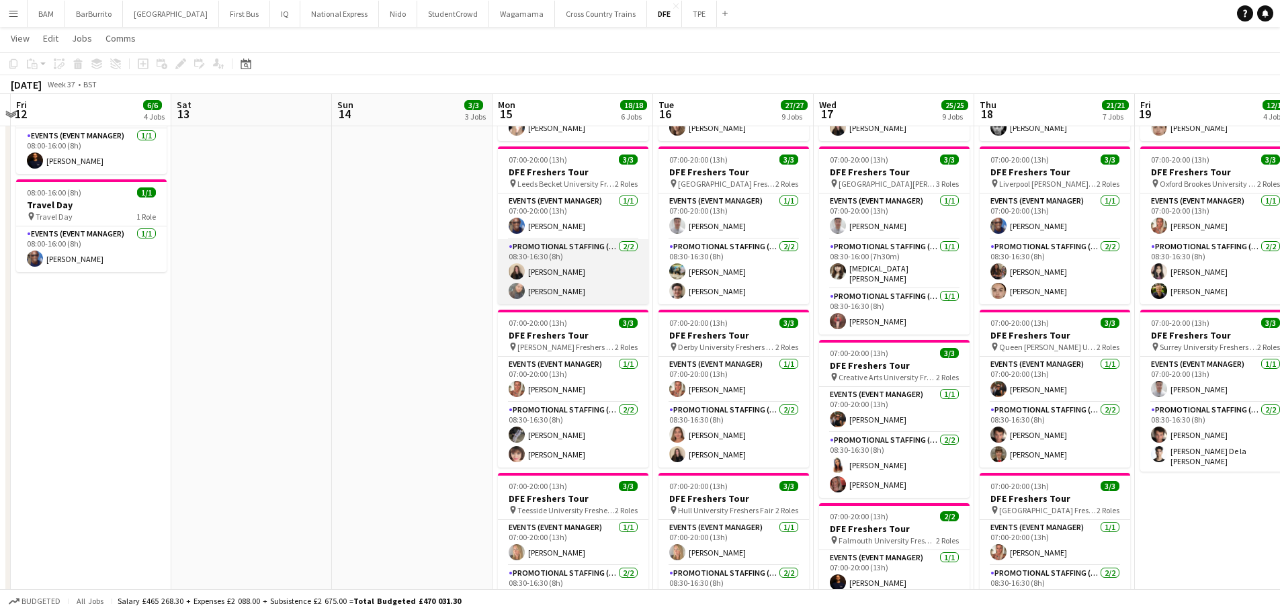
click at [601, 281] on app-card-role "Promotional Staffing (Brand Ambassadors) 2/2 08:30-16:30 (8h) Ione Smith Li-Qua…" at bounding box center [573, 271] width 151 height 65
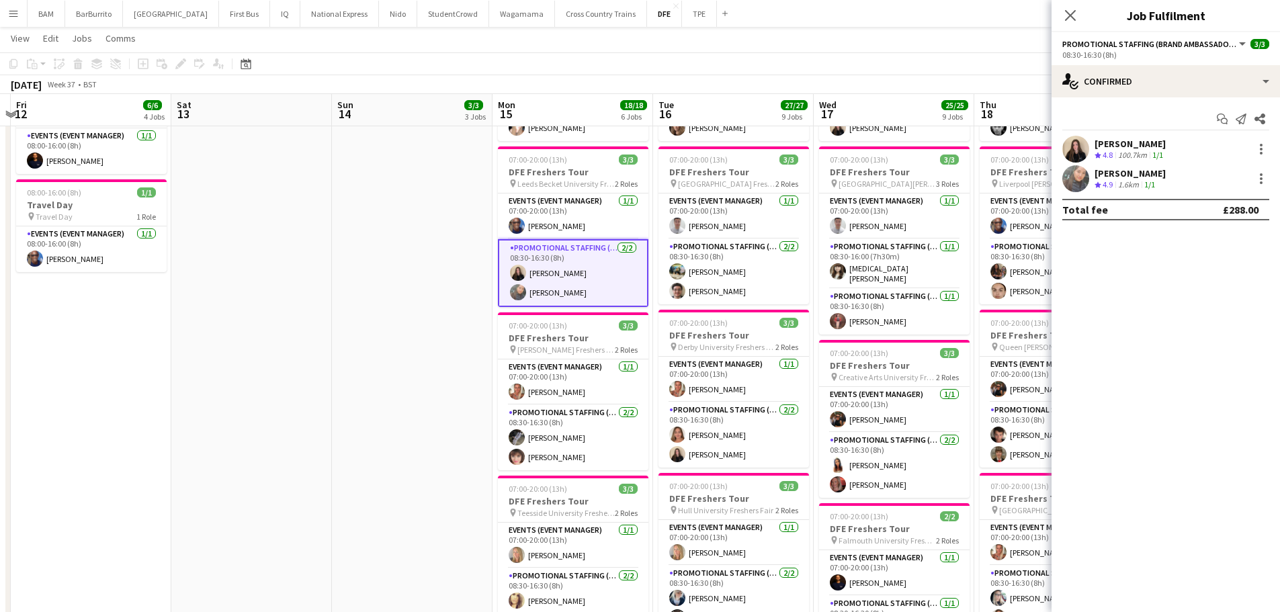
click at [1143, 177] on div "Li-Quan Hoang" at bounding box center [1130, 173] width 71 height 12
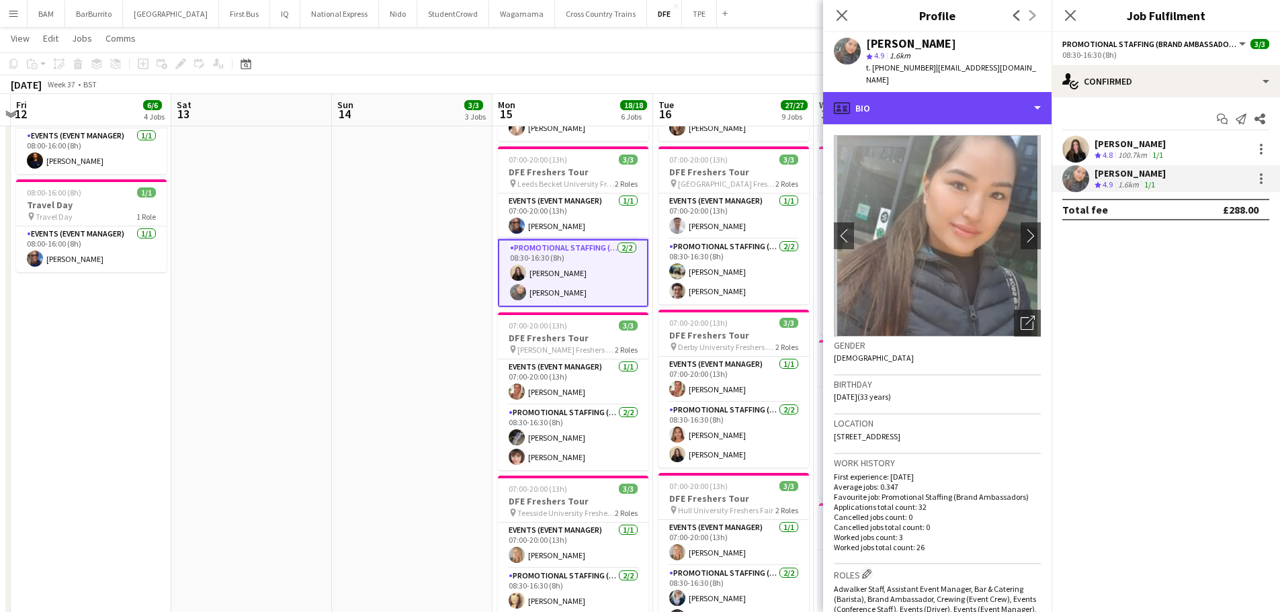
drag, startPoint x: 951, startPoint y: 86, endPoint x: 964, endPoint y: 112, distance: 28.9
click at [951, 92] on div "profile Bio" at bounding box center [937, 108] width 228 height 32
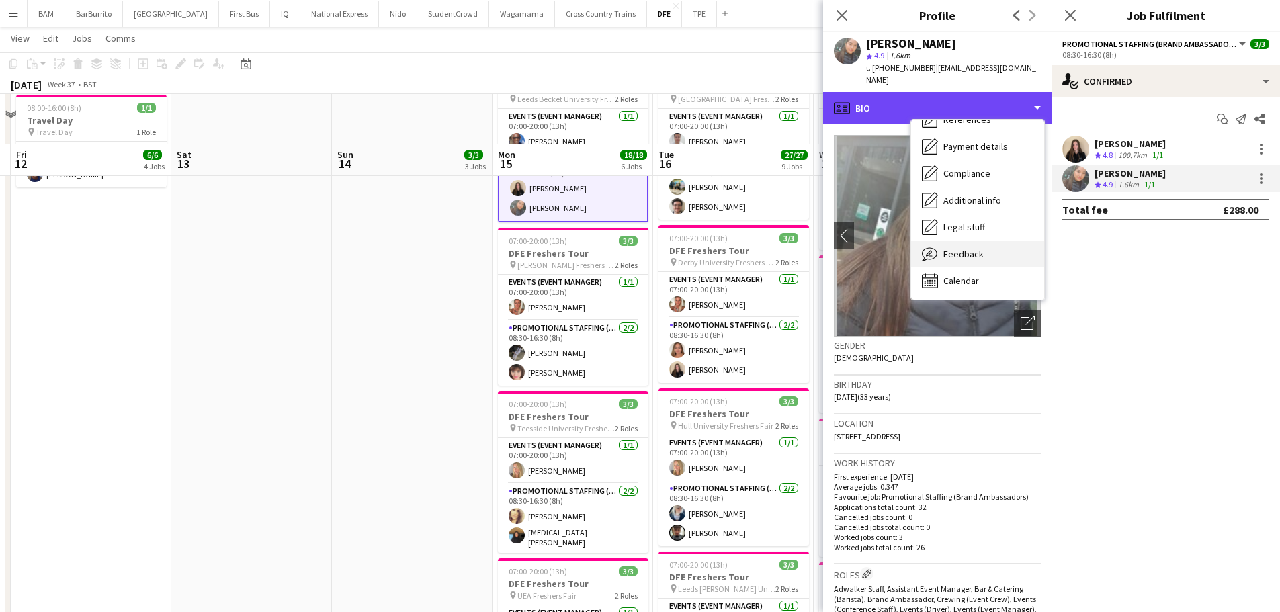
scroll to position [470, 0]
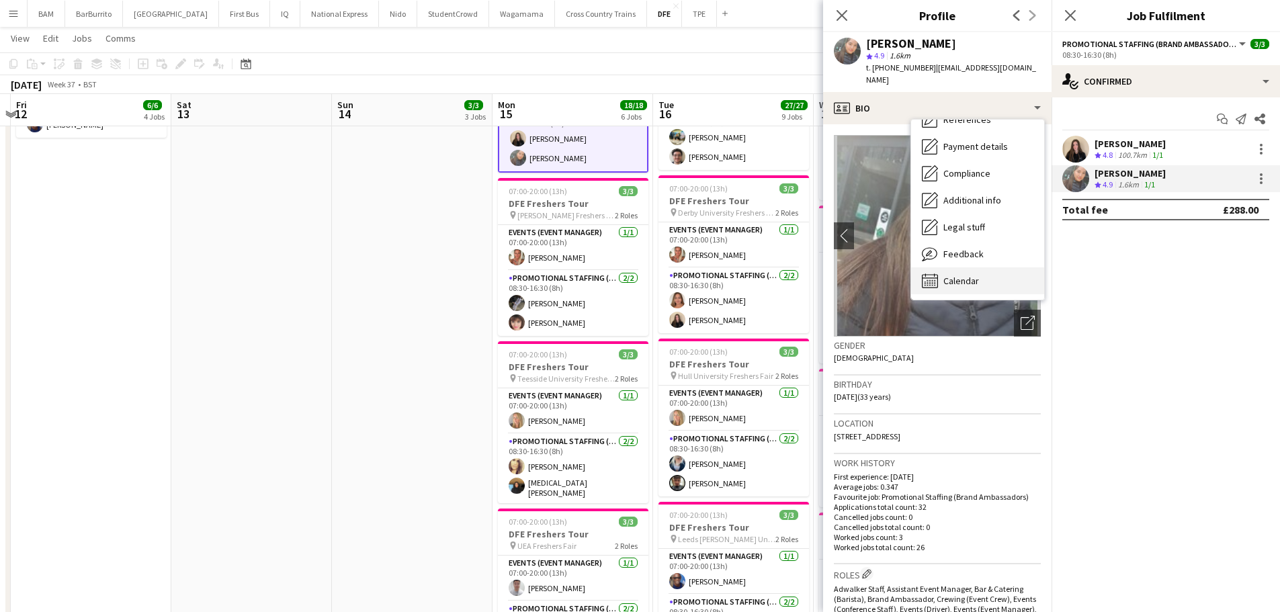
click at [1004, 269] on div "Calendar Calendar" at bounding box center [977, 280] width 133 height 27
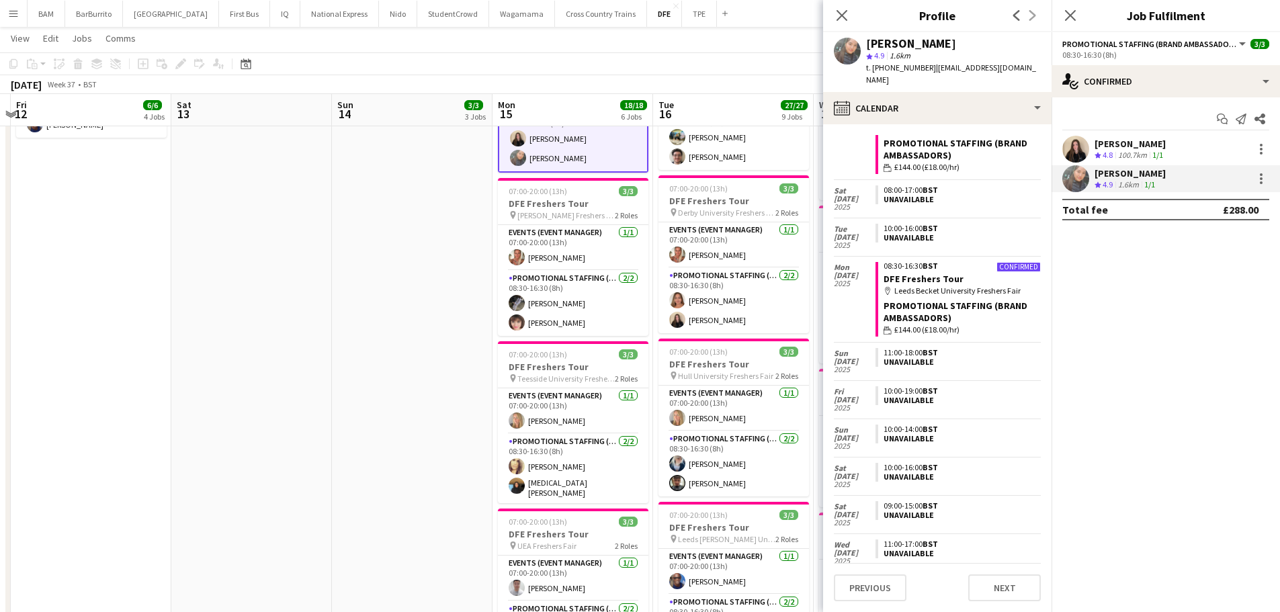
scroll to position [0, 0]
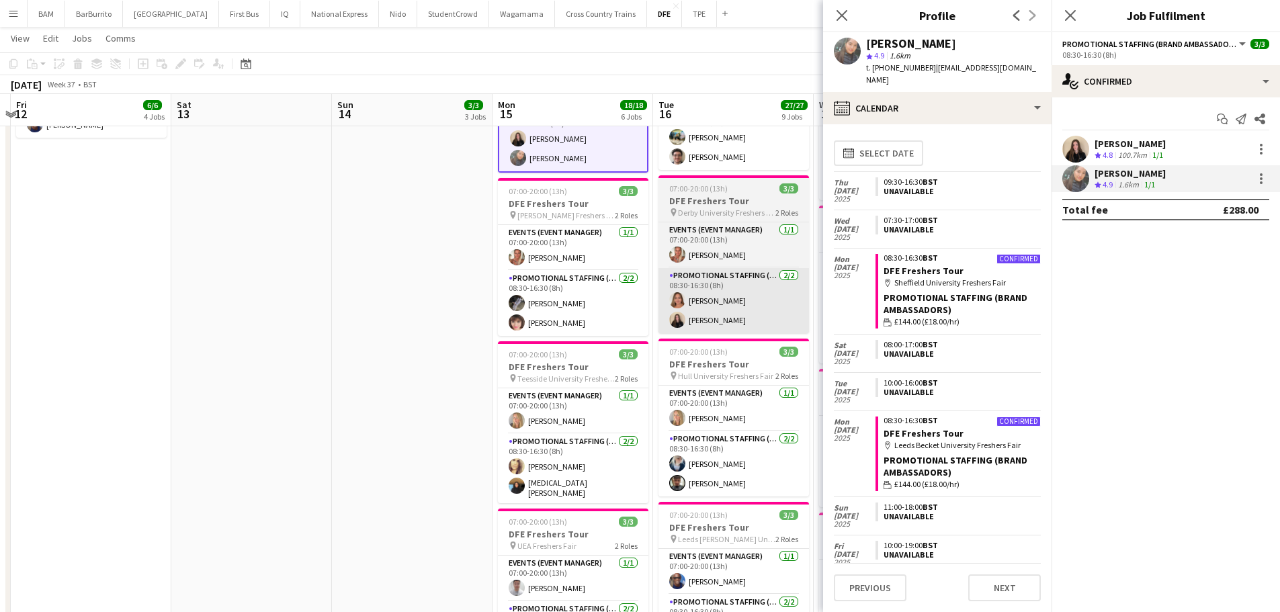
drag, startPoint x: 585, startPoint y: 312, endPoint x: 741, endPoint y: 269, distance: 161.7
click at [585, 312] on app-card-role "Promotional Staffing (Brand Ambassadors) 2/2 08:30-16:30 (8h) Waqas Zaman Julia…" at bounding box center [573, 303] width 151 height 65
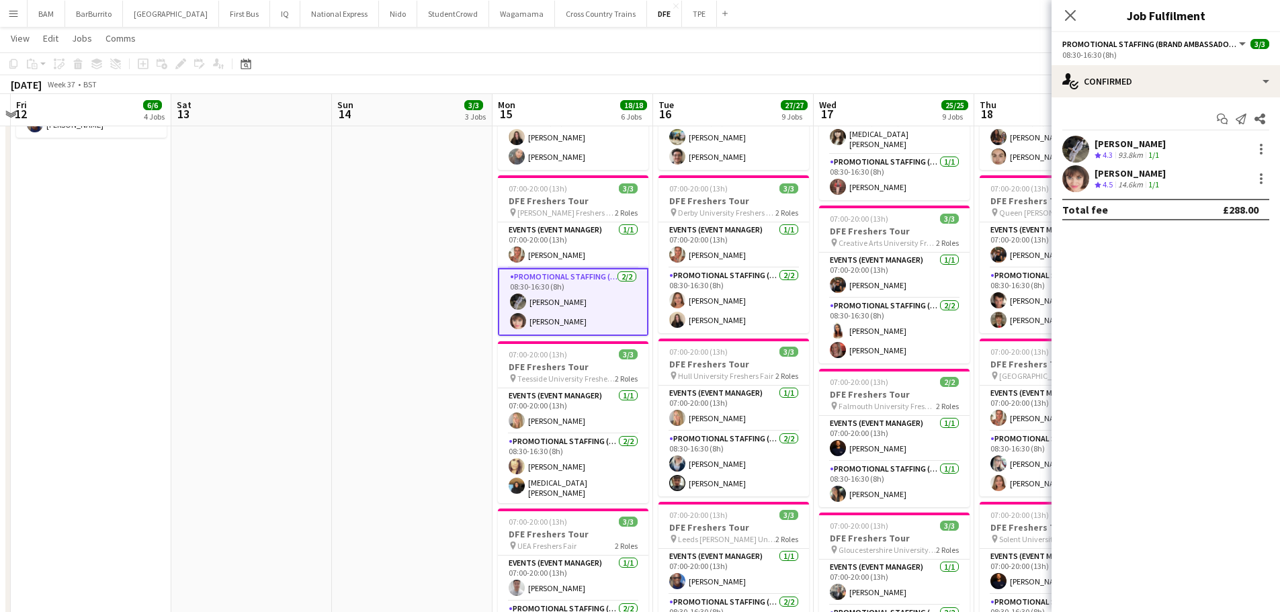
click at [1125, 152] on div "93.8km" at bounding box center [1131, 155] width 30 height 11
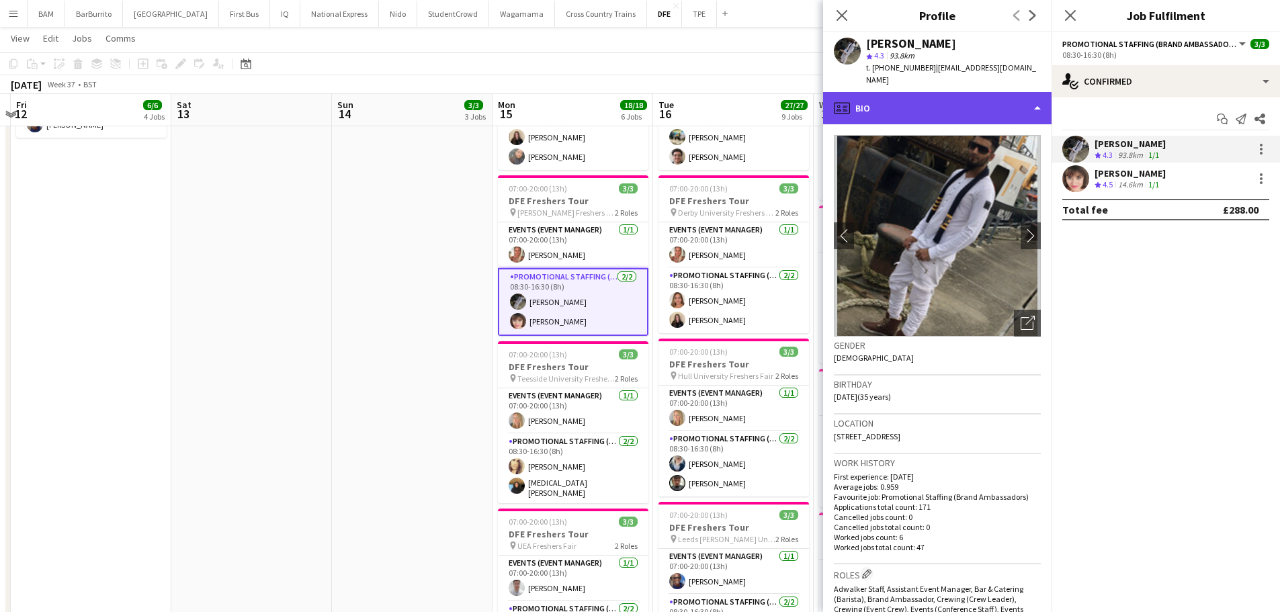
click at [929, 101] on div "profile Bio" at bounding box center [937, 108] width 228 height 32
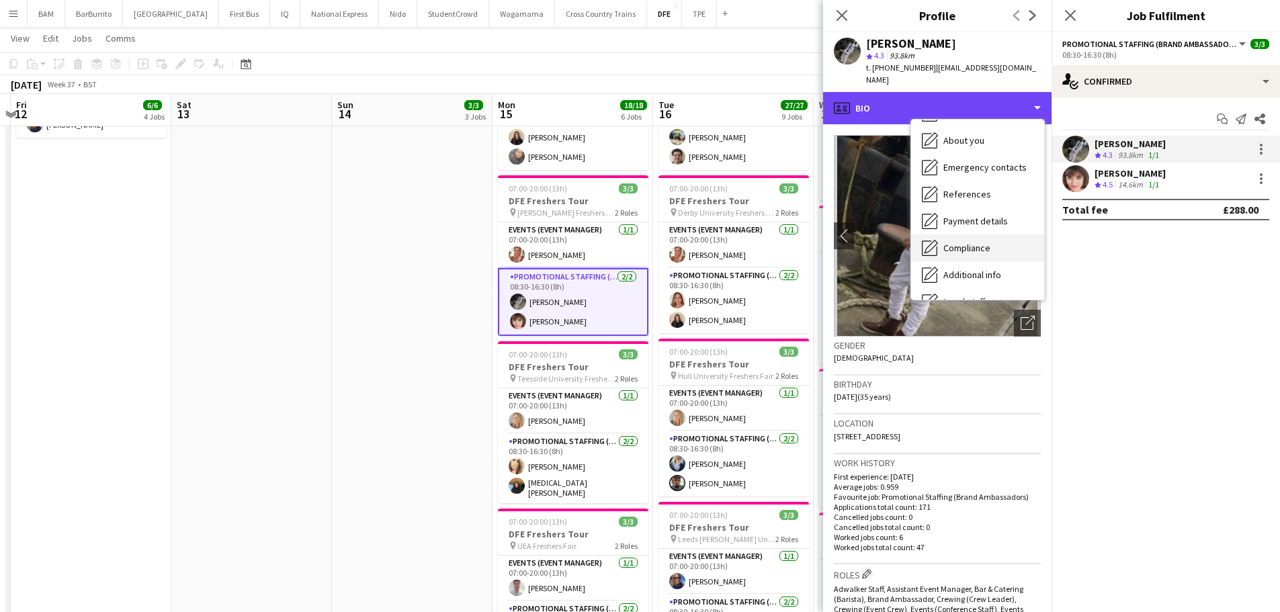
scroll to position [153, 0]
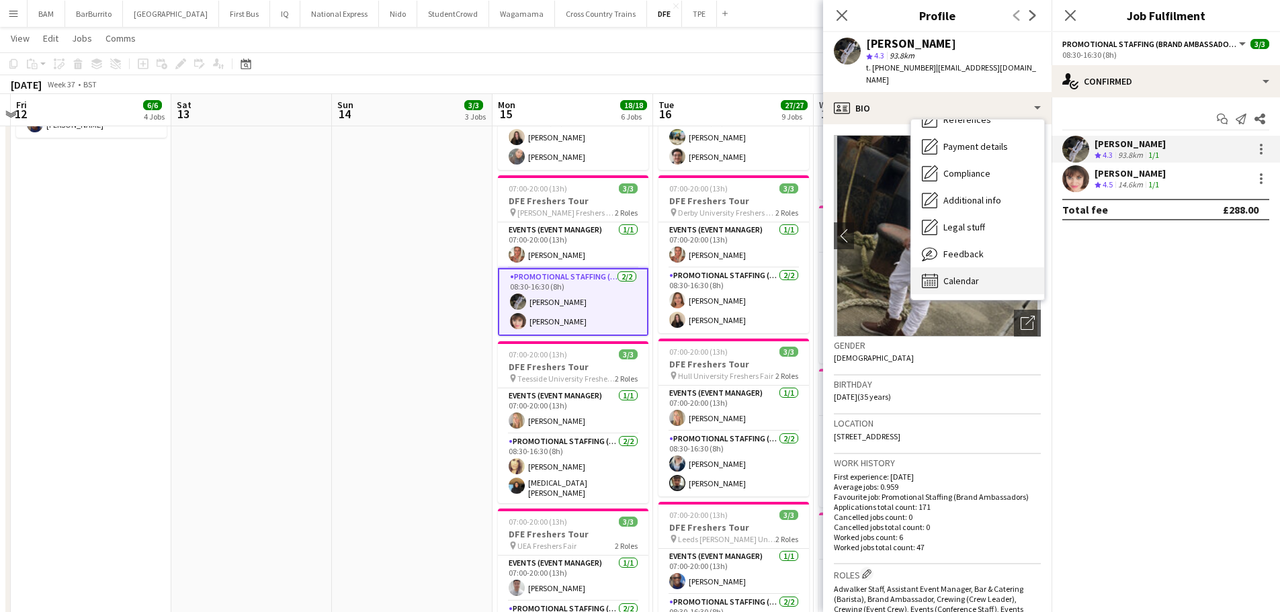
click at [976, 275] on span "Calendar" at bounding box center [961, 281] width 36 height 12
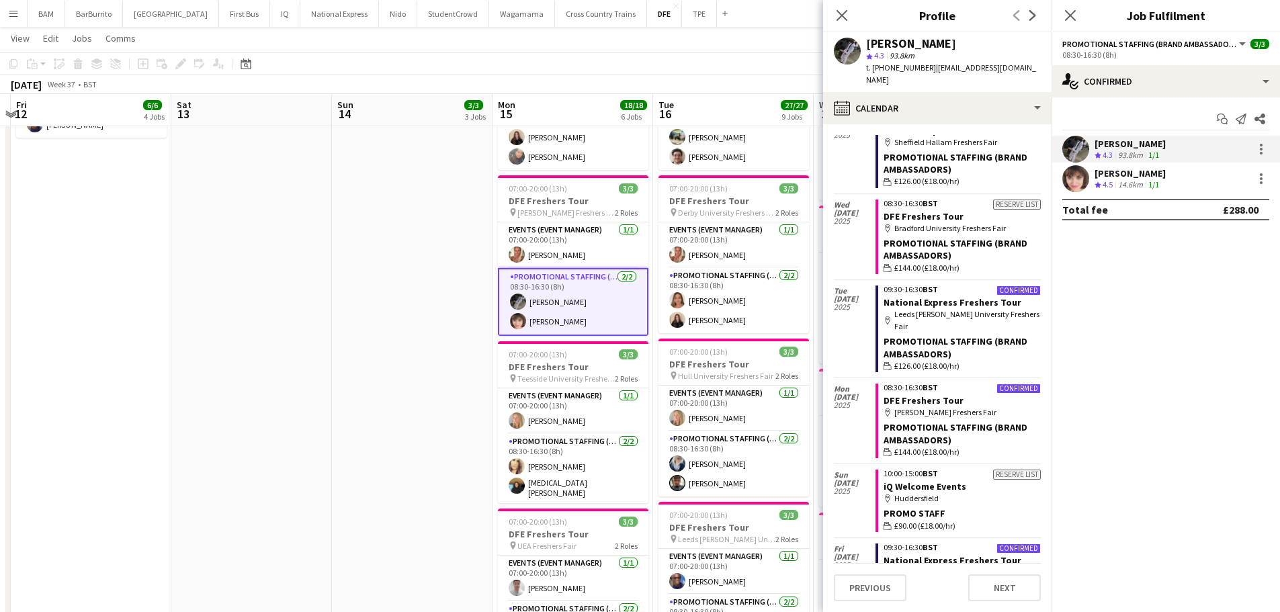
scroll to position [470, 0]
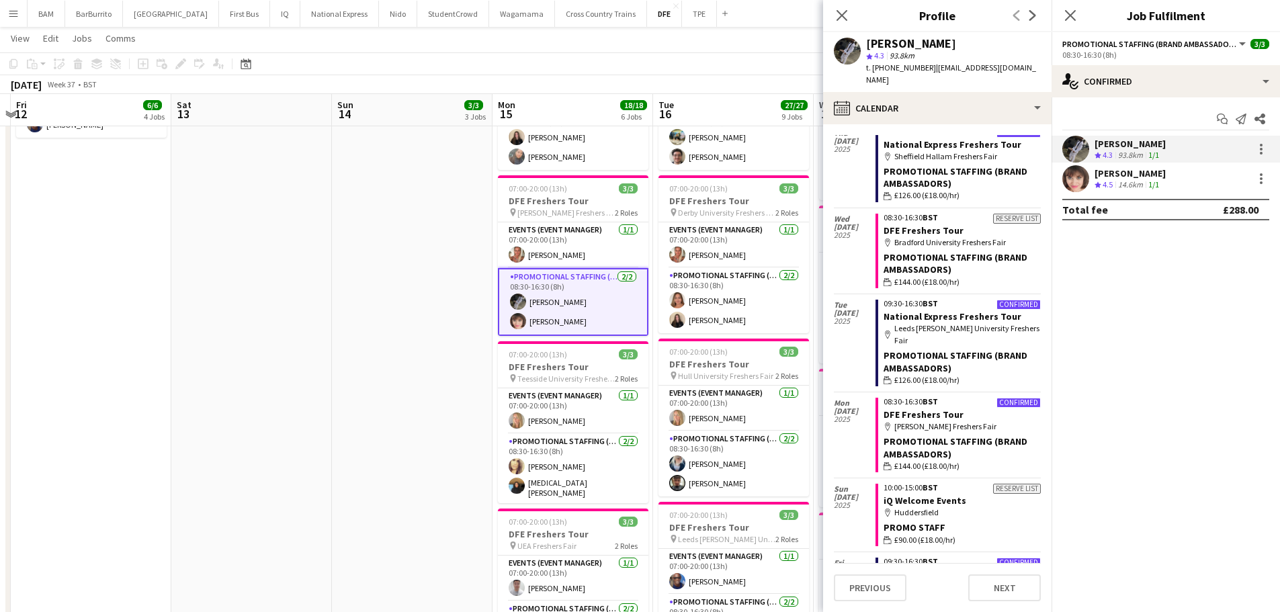
click at [1177, 171] on div "Julia Sykala Crew rating 4.5 14.6km 1/1" at bounding box center [1166, 178] width 228 height 27
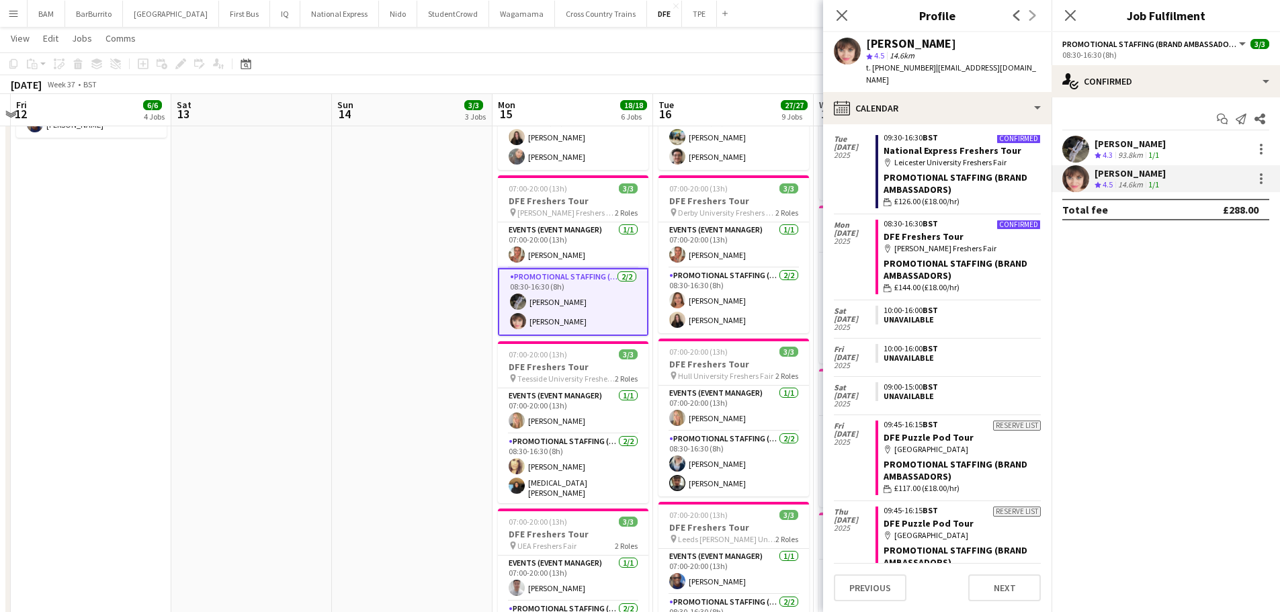
scroll to position [0, 0]
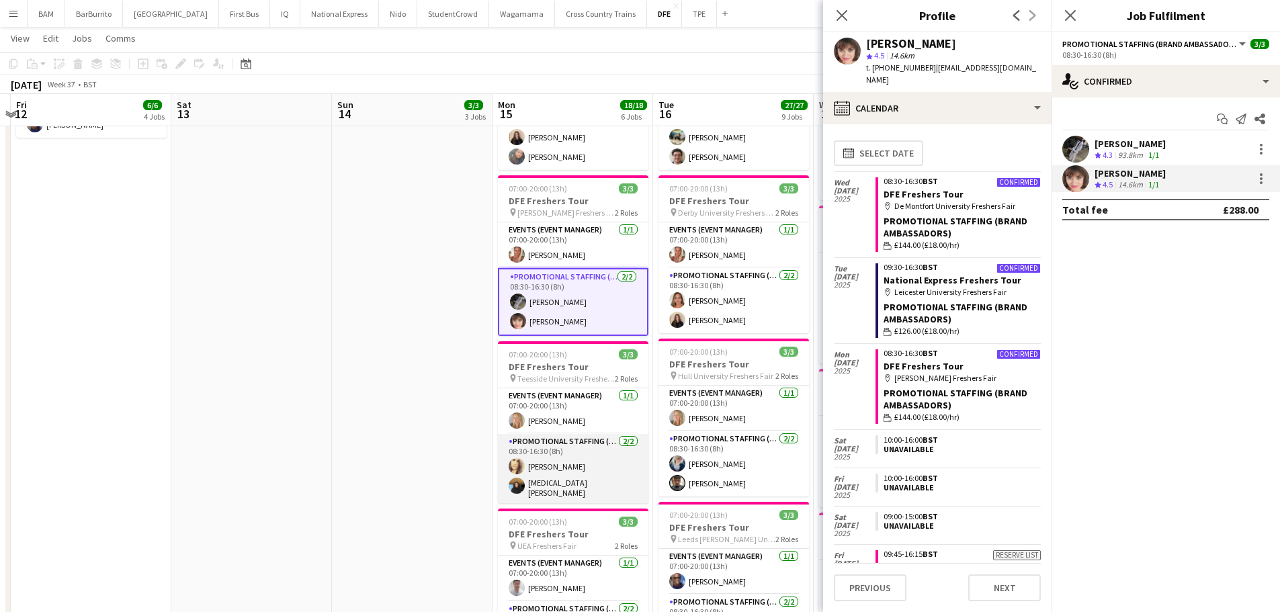
drag, startPoint x: 554, startPoint y: 474, endPoint x: 546, endPoint y: 441, distance: 34.6
click at [554, 474] on app-card-role "Promotional Staffing (Brand Ambassadors) 2/2 08:30-16:30 (8h) Stephanie Hipkin …" at bounding box center [573, 468] width 151 height 69
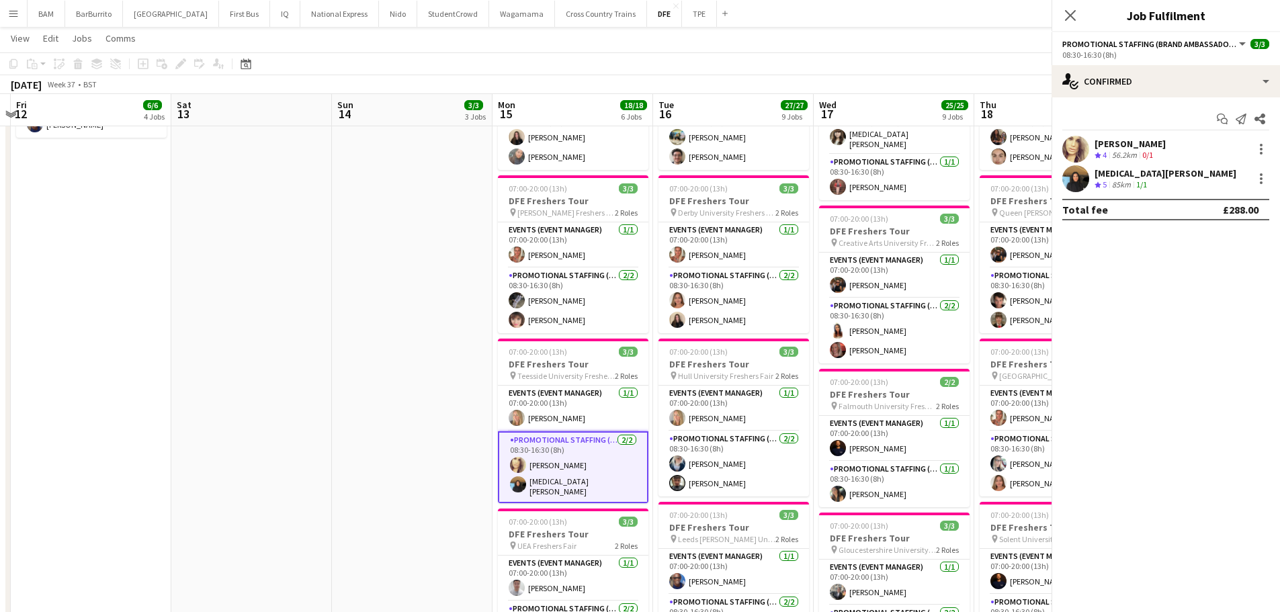
scroll to position [0, 310]
drag, startPoint x: 1154, startPoint y: 130, endPoint x: 1173, endPoint y: 140, distance: 21.9
click at [1155, 131] on div "Start chat Send notification Share Stephanie Hipkin Crew rating 4 56.2km 0/1 Ya…" at bounding box center [1166, 164] width 228 height 134
click at [1179, 144] on div "Stephanie Hipkin Crew rating 4 56.2km 0/1" at bounding box center [1166, 149] width 228 height 27
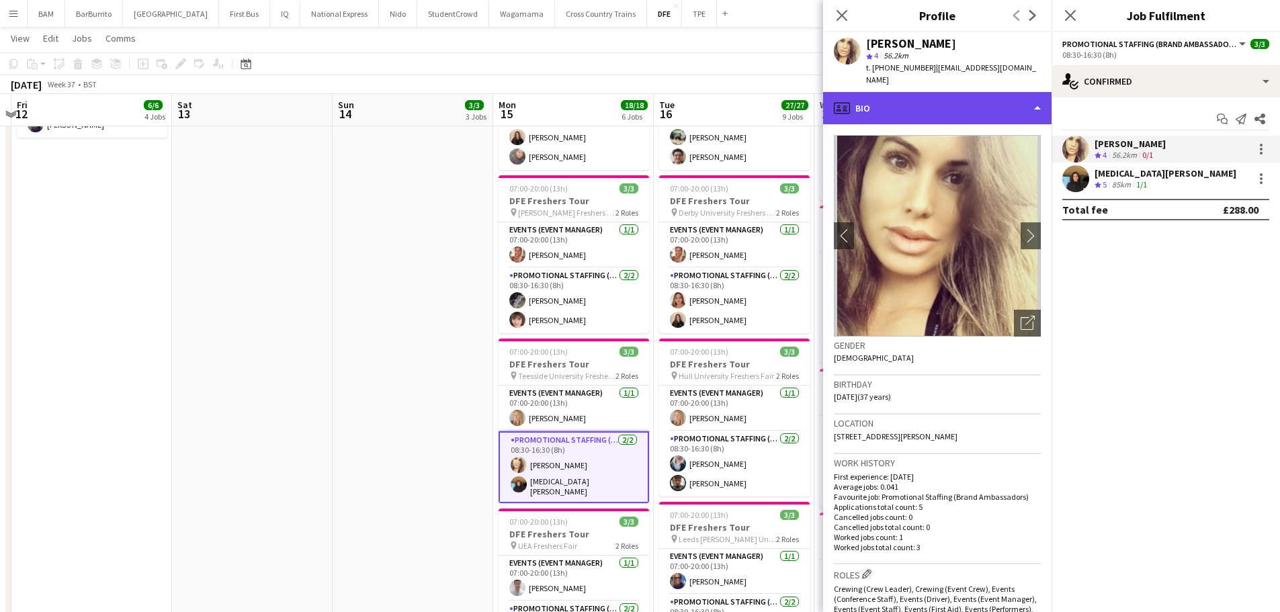
click at [961, 92] on div "profile Bio" at bounding box center [937, 108] width 228 height 32
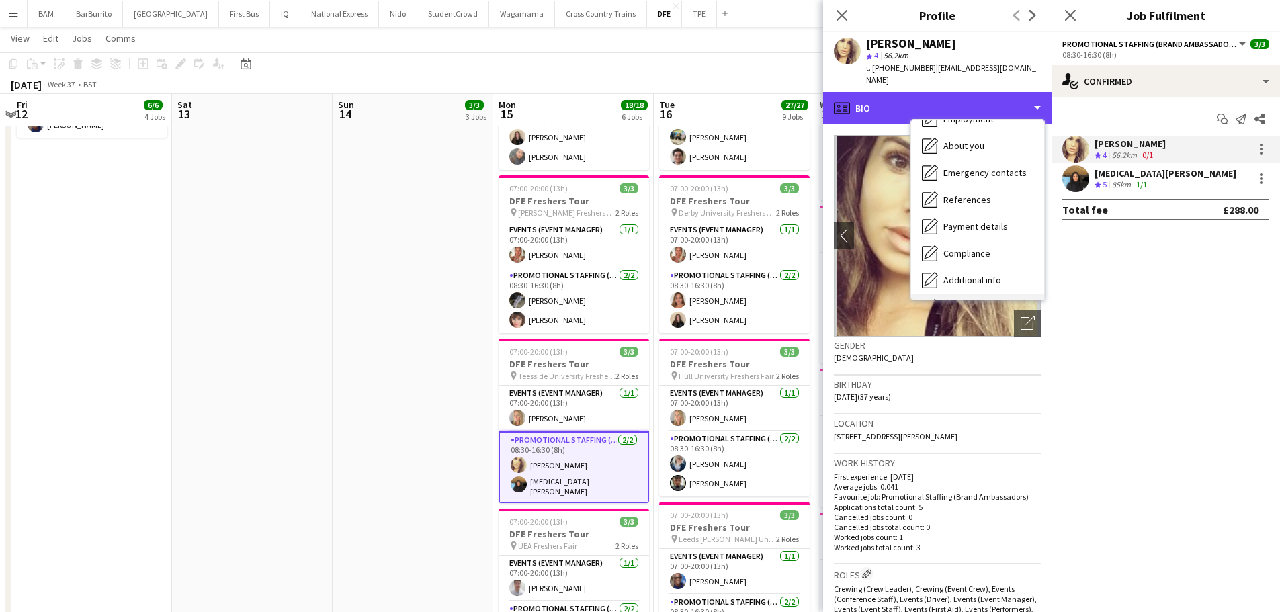
scroll to position [153, 0]
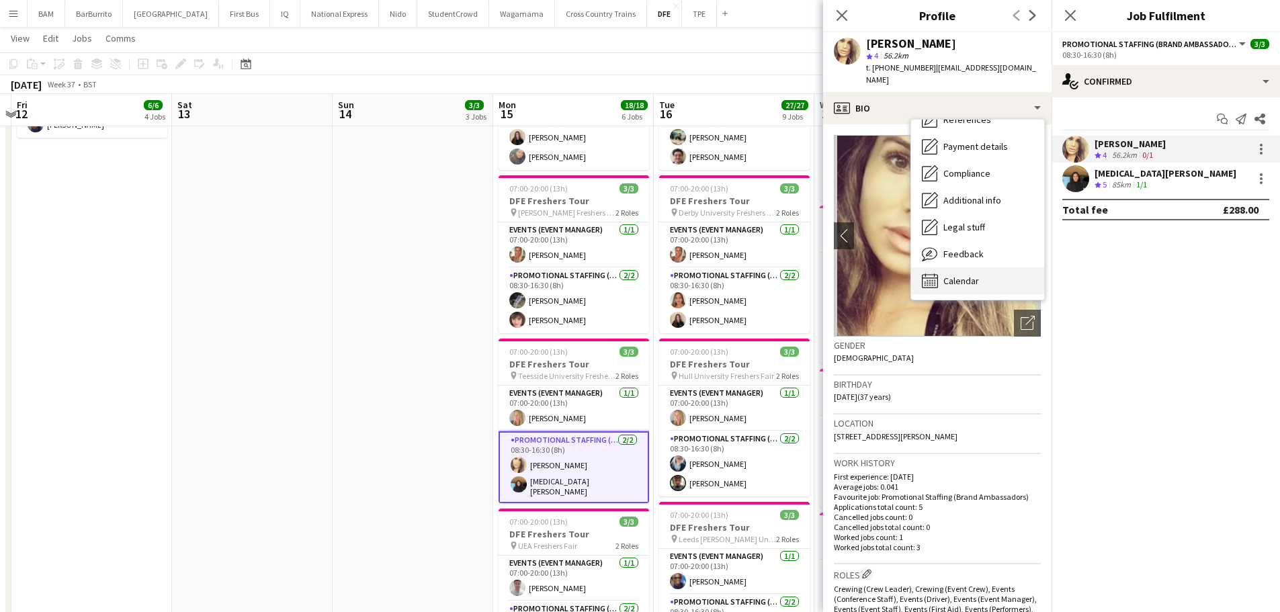
click at [980, 273] on div "Calendar Calendar" at bounding box center [977, 280] width 133 height 27
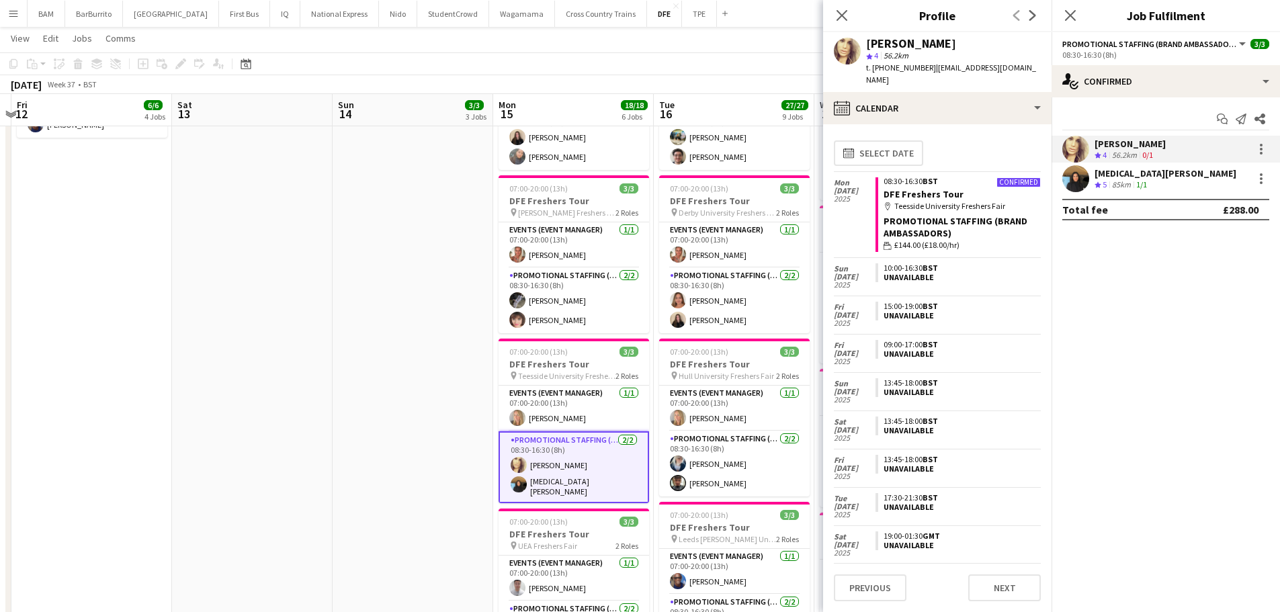
click at [1222, 179] on div "Yasmin Niksaz Crew rating 5 85km 1/1" at bounding box center [1166, 178] width 228 height 27
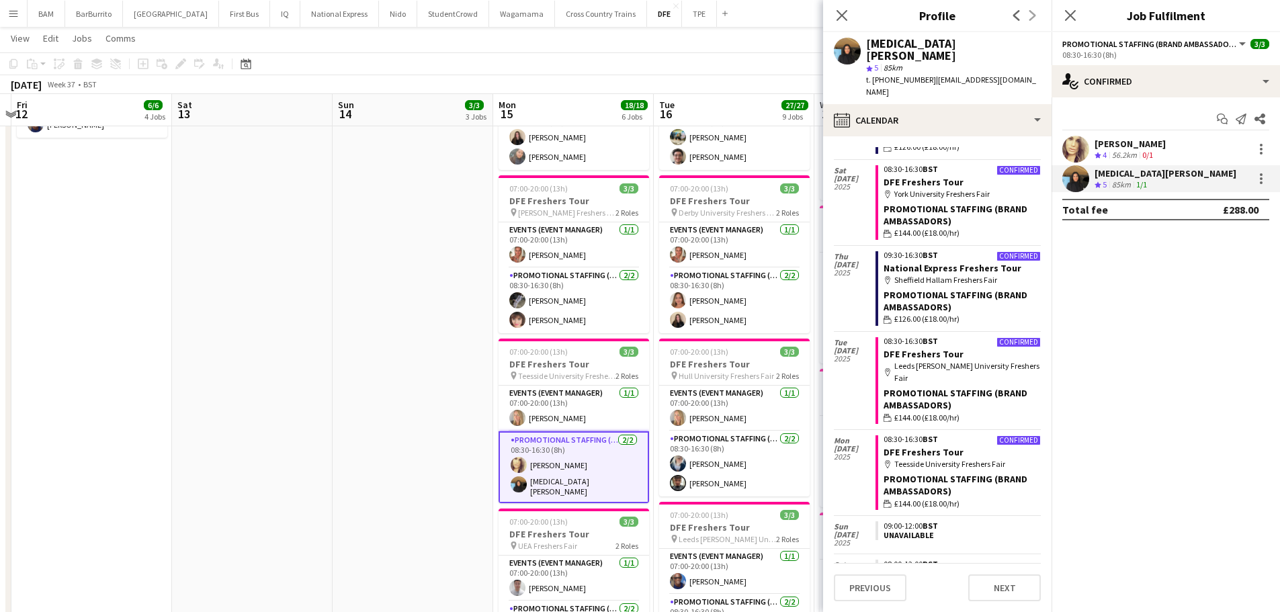
scroll to position [0, 0]
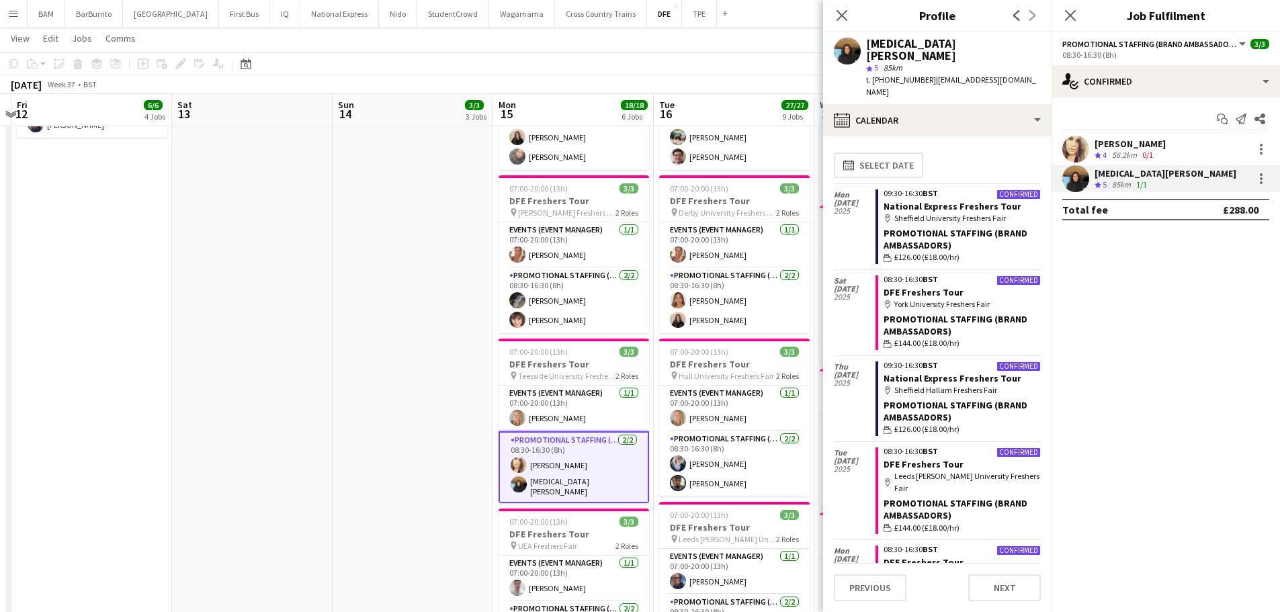
click at [395, 130] on app-date-cell "08:00-16:00 (8h) 1/1 Travel Day pin Travel Day 1 Role Events (Event Manager) 1/…" at bounding box center [413, 433] width 161 height 1506
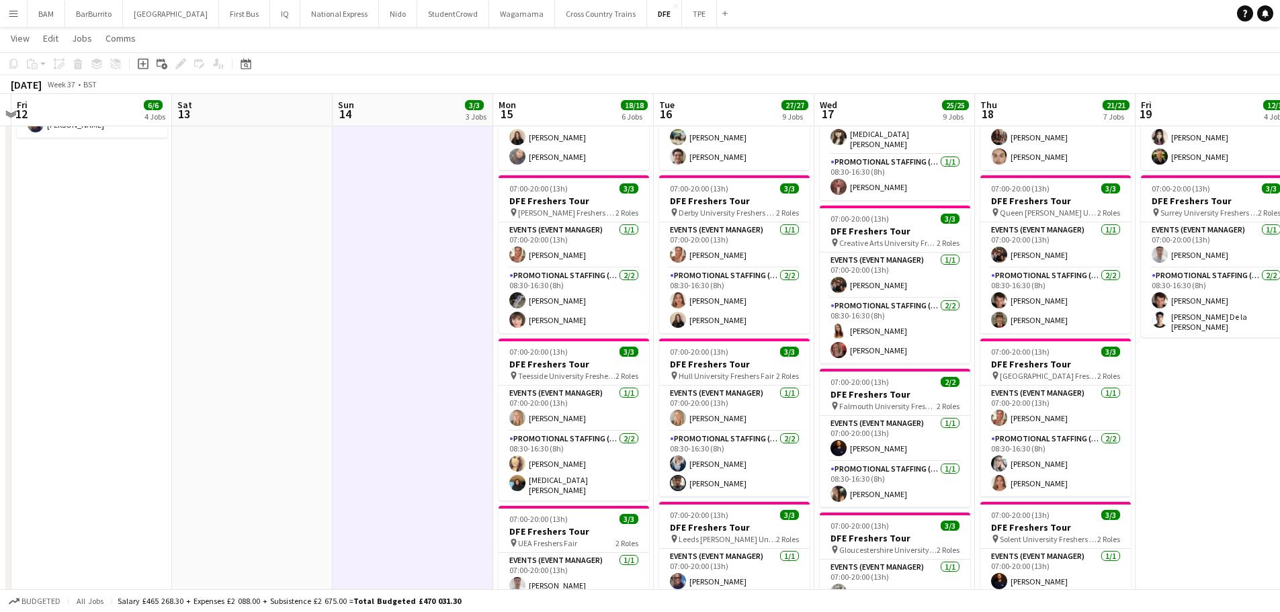
click at [401, 71] on app-toolbar "Copy Paste Paste Ctrl+V Paste with crew Ctrl+Shift+V Paste linked Job Delete Gr…" at bounding box center [640, 63] width 1280 height 23
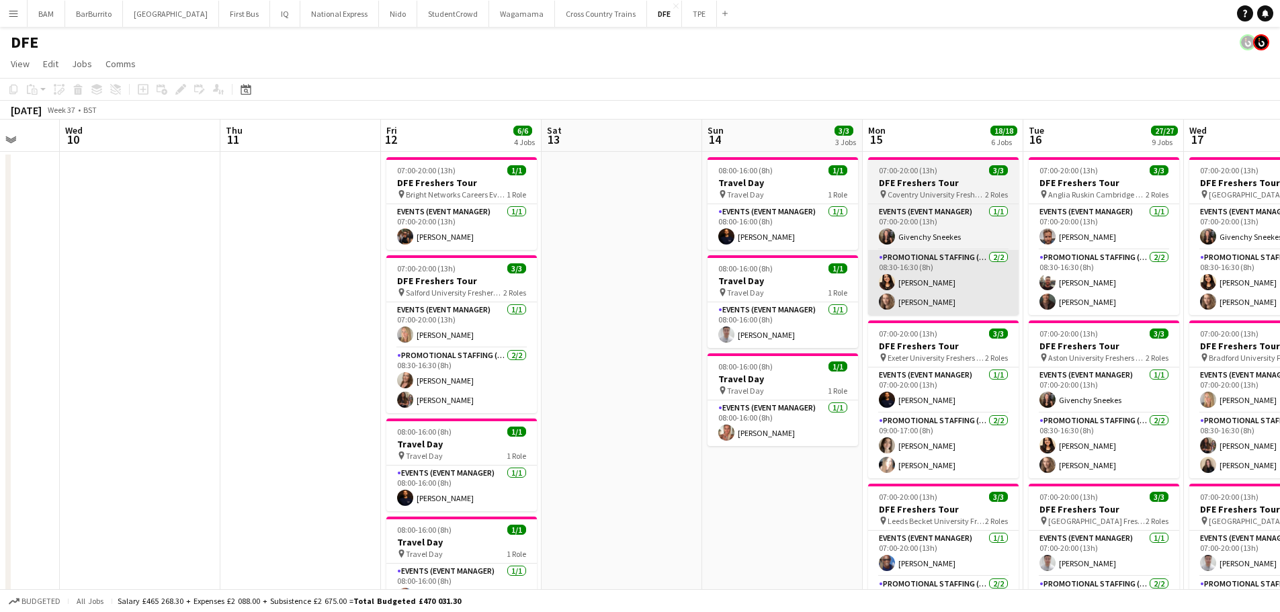
drag, startPoint x: 706, startPoint y: 270, endPoint x: 857, endPoint y: 298, distance: 153.2
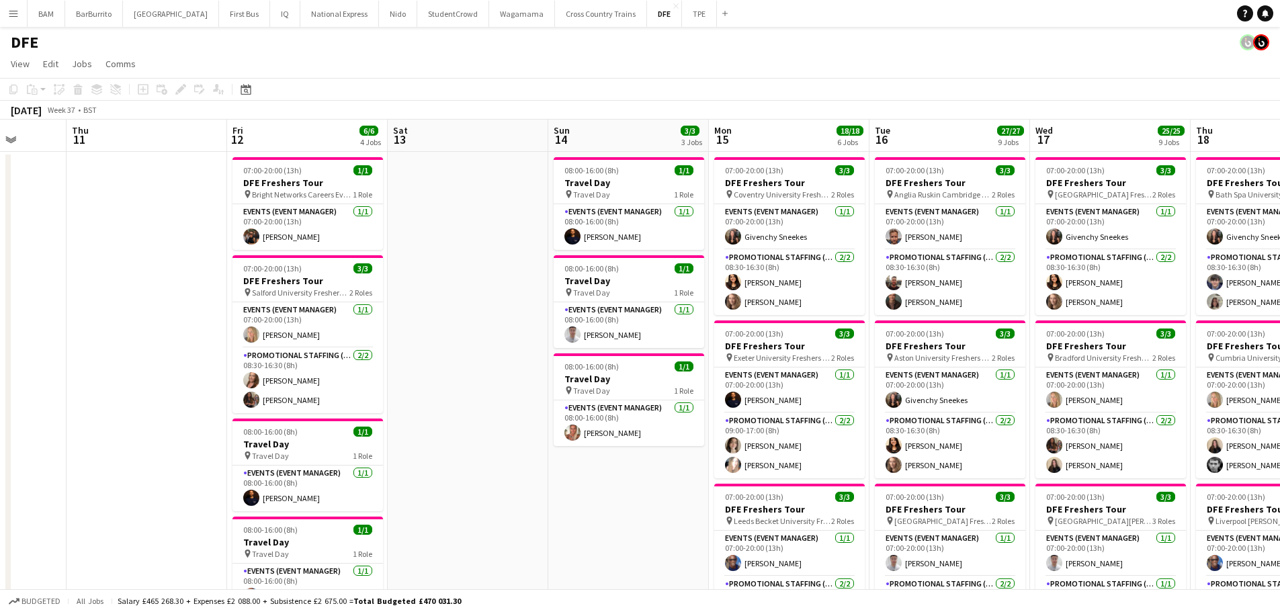
drag, startPoint x: 764, startPoint y: 300, endPoint x: 478, endPoint y: 287, distance: 286.6
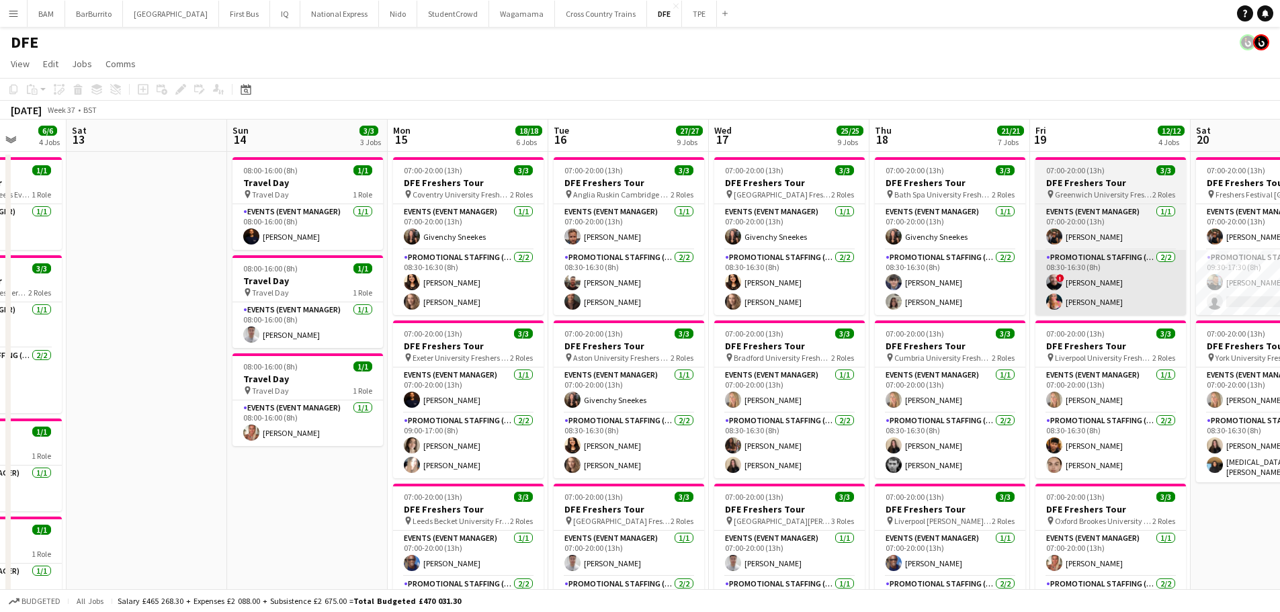
drag, startPoint x: 695, startPoint y: 313, endPoint x: 493, endPoint y: 298, distance: 202.2
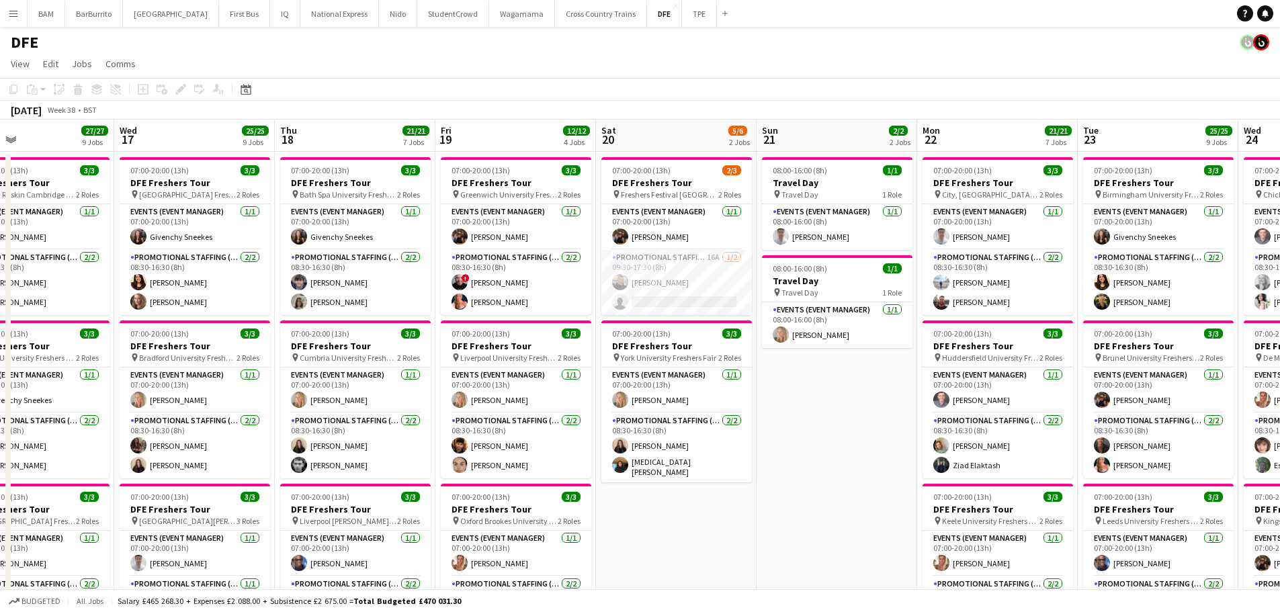
scroll to position [0, 444]
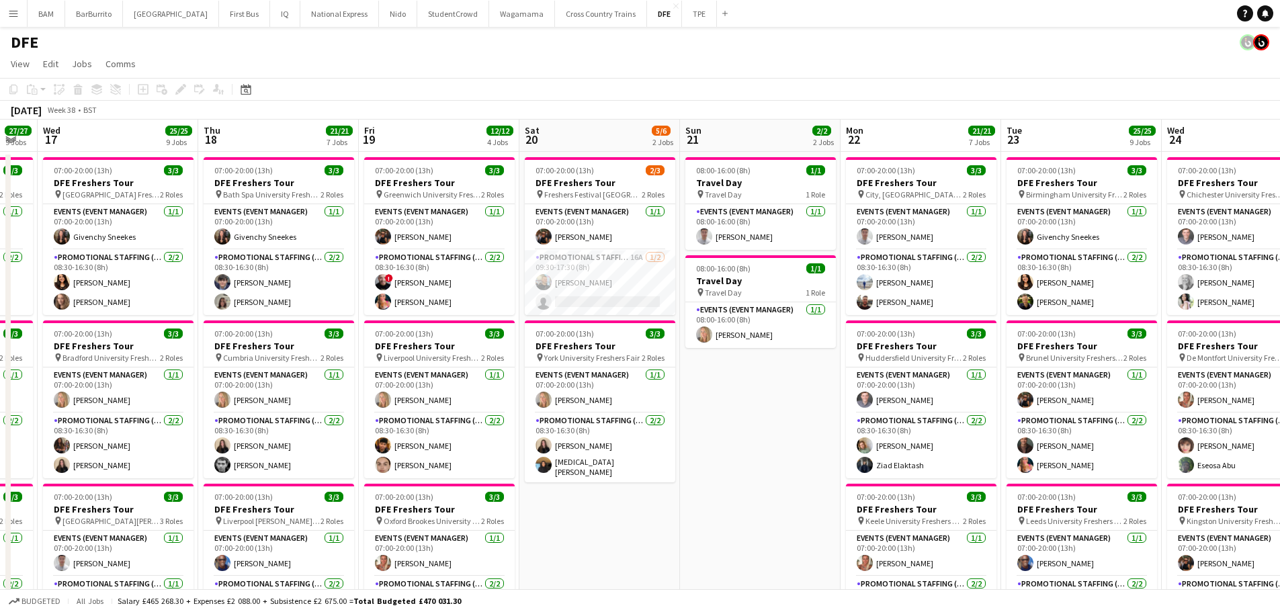
drag, startPoint x: 874, startPoint y: 325, endPoint x: 864, endPoint y: 325, distance: 10.1
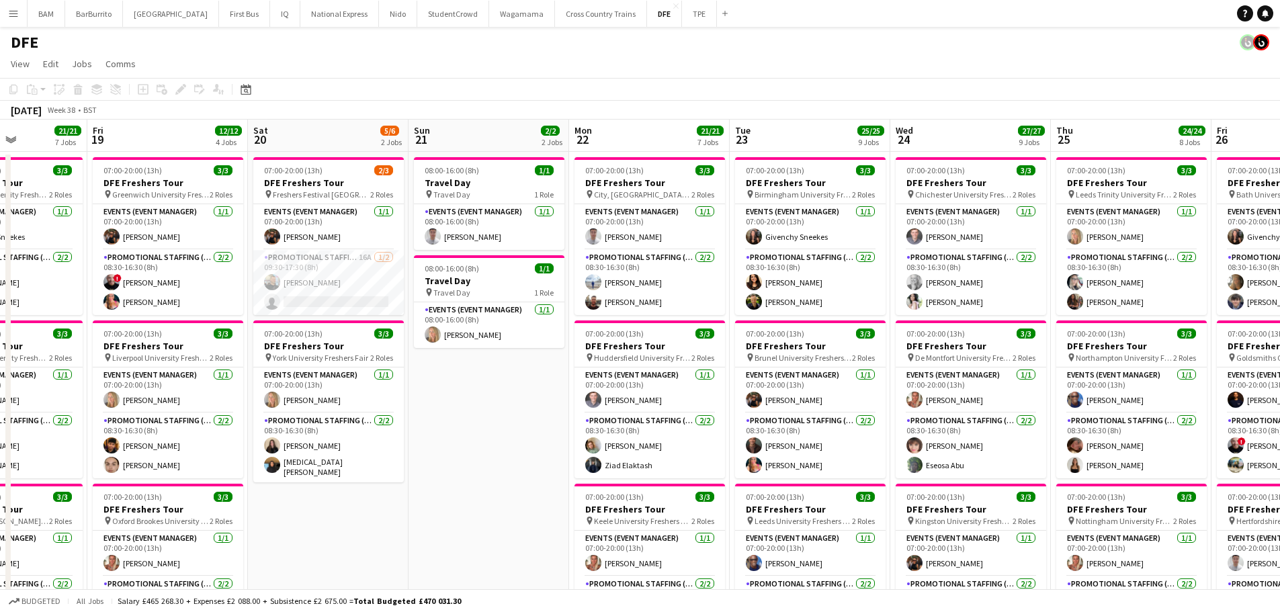
drag, startPoint x: 785, startPoint y: 421, endPoint x: 513, endPoint y: 396, distance: 272.6
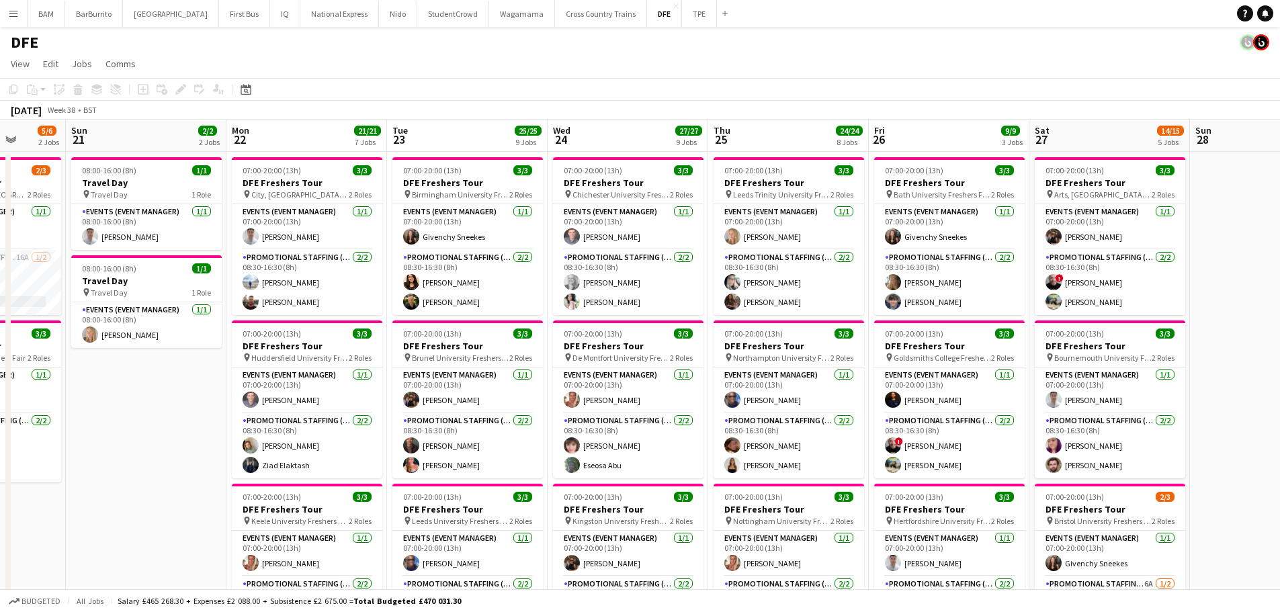
drag, startPoint x: 868, startPoint y: 386, endPoint x: 975, endPoint y: 403, distance: 108.2
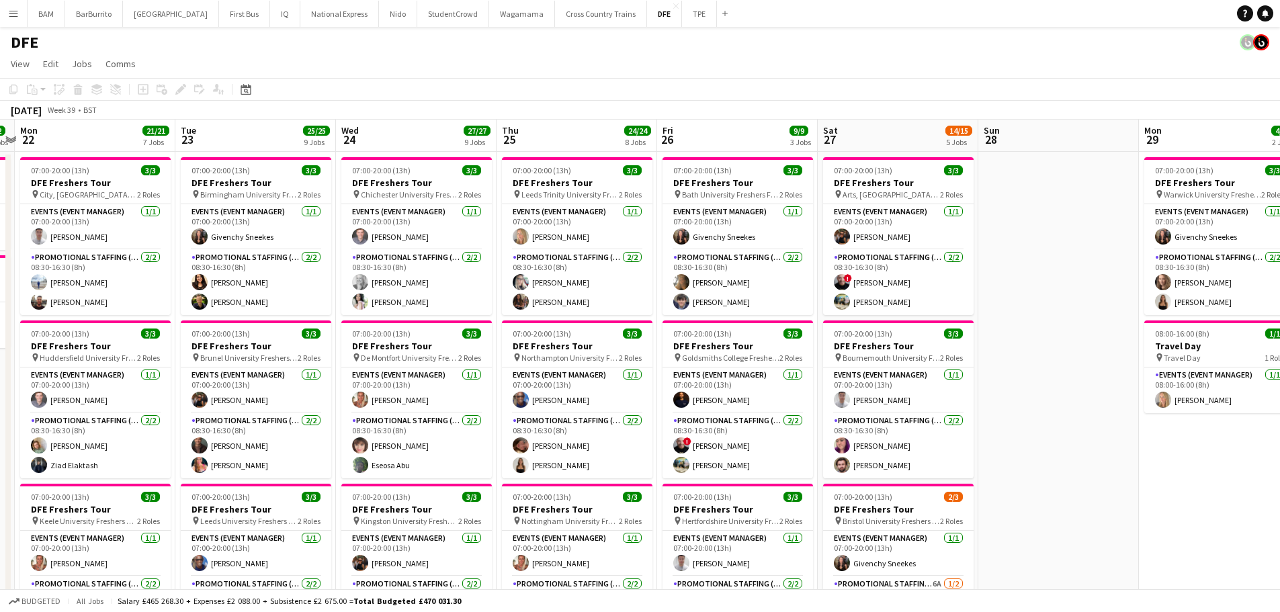
scroll to position [0, 413]
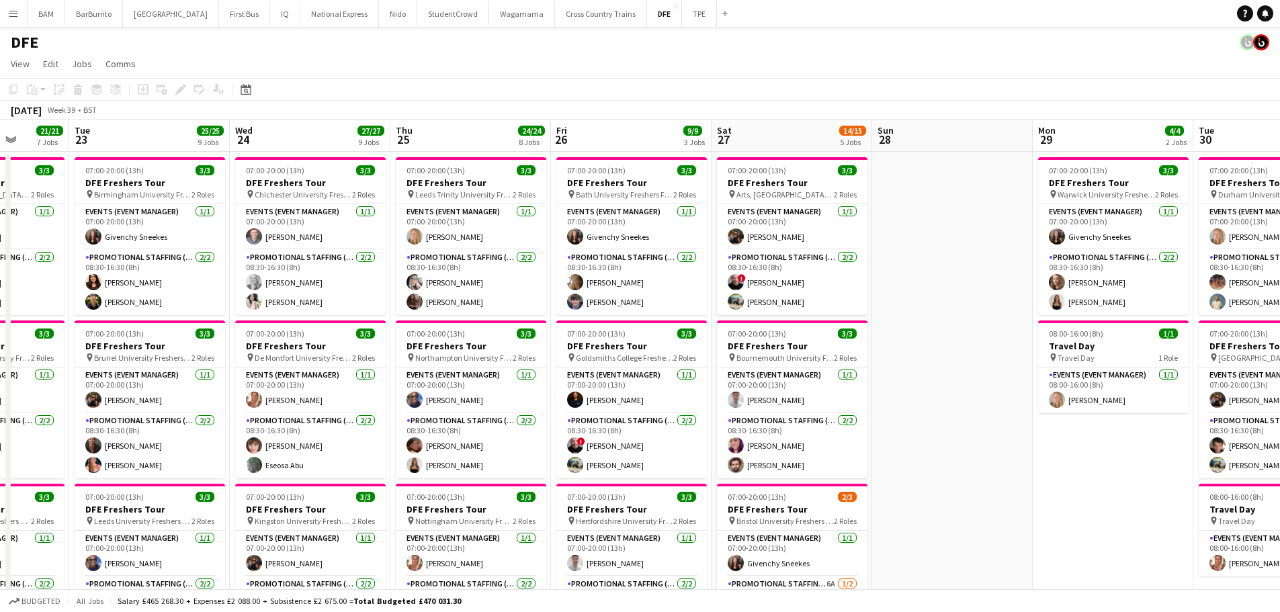
drag, startPoint x: 927, startPoint y: 399, endPoint x: 865, endPoint y: 396, distance: 62.6
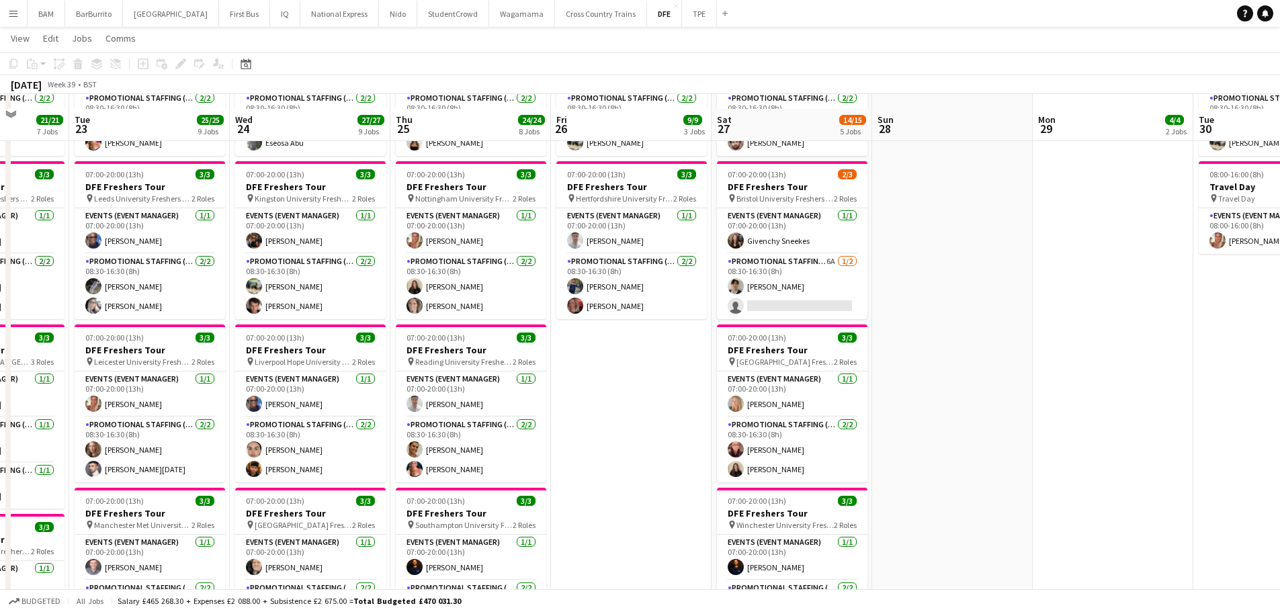
scroll to position [336, 0]
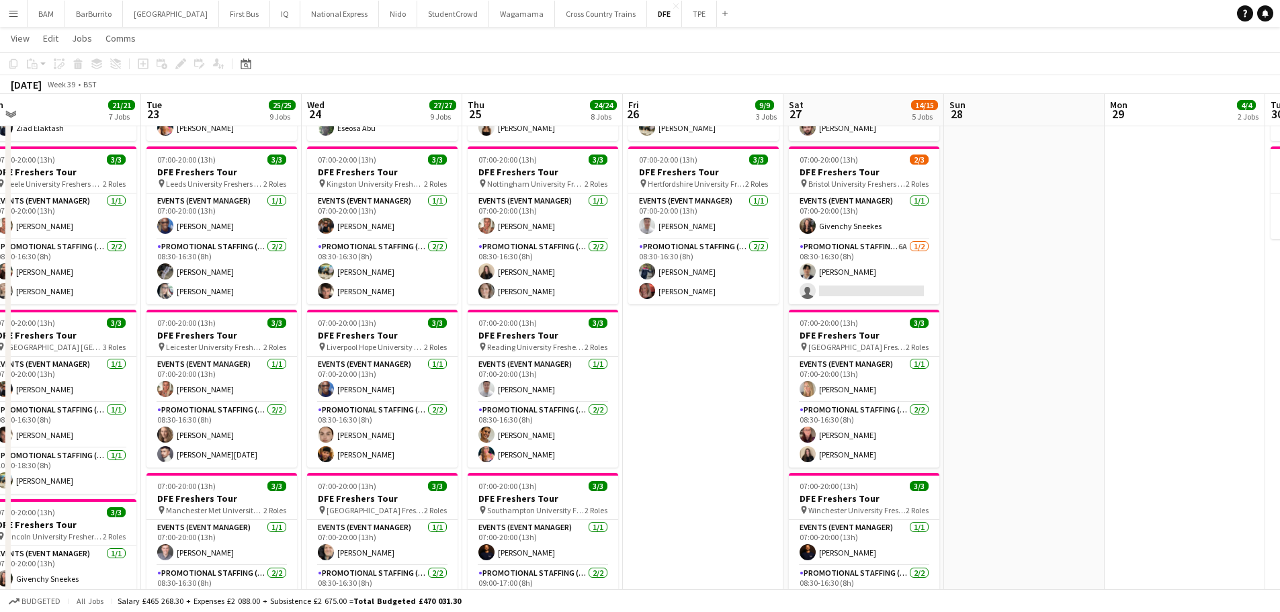
drag, startPoint x: 669, startPoint y: 437, endPoint x: 618, endPoint y: 434, distance: 50.5
click at [618, 434] on app-calendar-viewport "Sat 20 5/6 2 Jobs Sun 21 2/2 2 Jobs Mon 22 21/21 7 Jobs Tue 23 25/25 9 Jobs Wed…" at bounding box center [640, 611] width 1280 height 1790
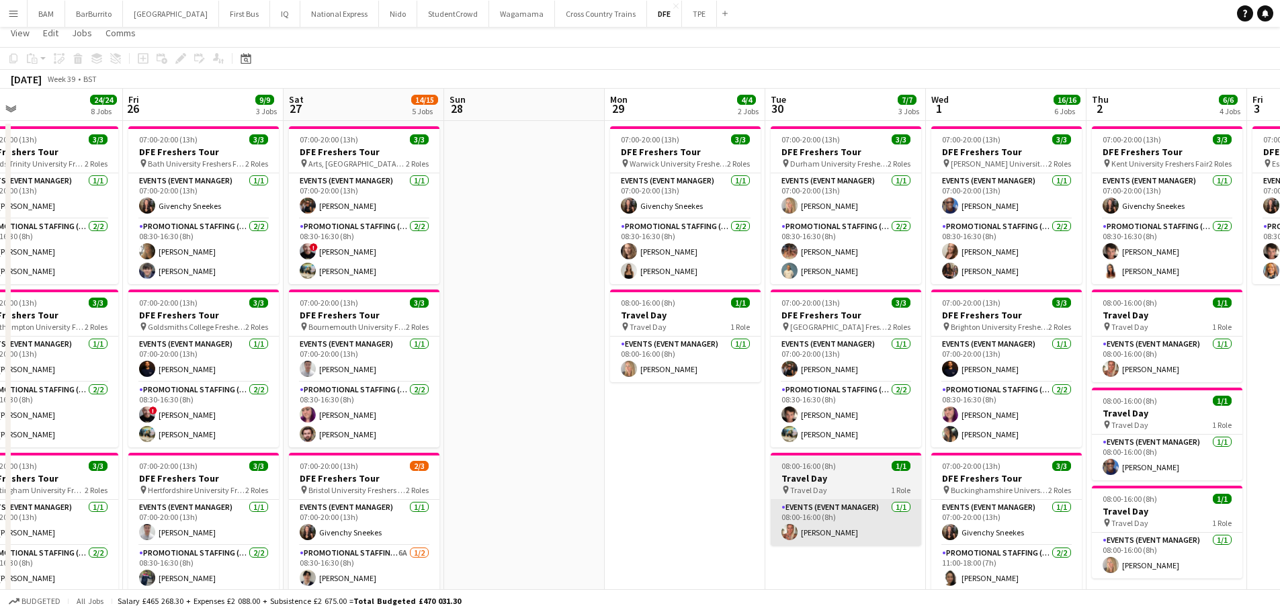
scroll to position [0, 0]
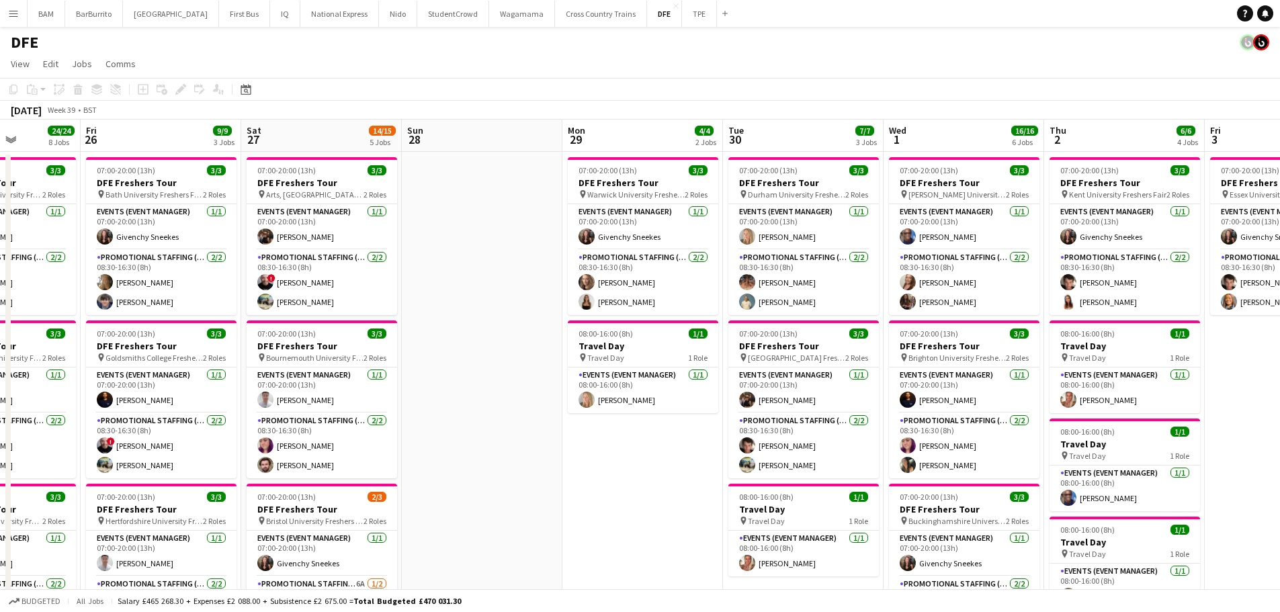
drag, startPoint x: 988, startPoint y: 405, endPoint x: 673, endPoint y: 394, distance: 315.4
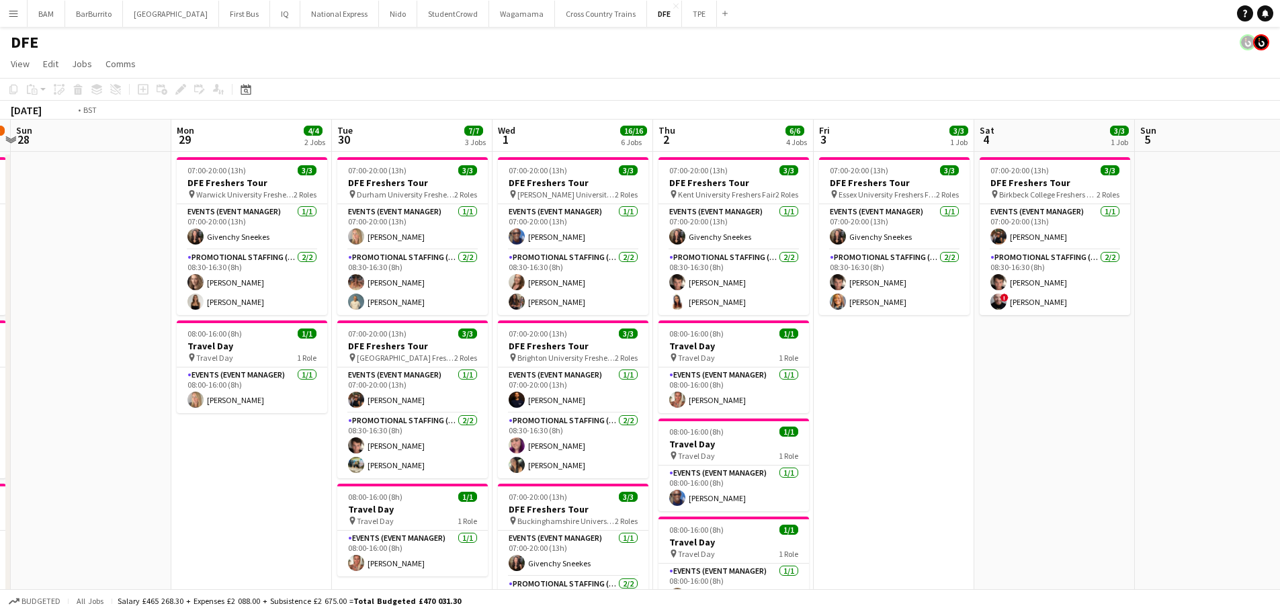
drag, startPoint x: 923, startPoint y: 404, endPoint x: 556, endPoint y: 391, distance: 367.1
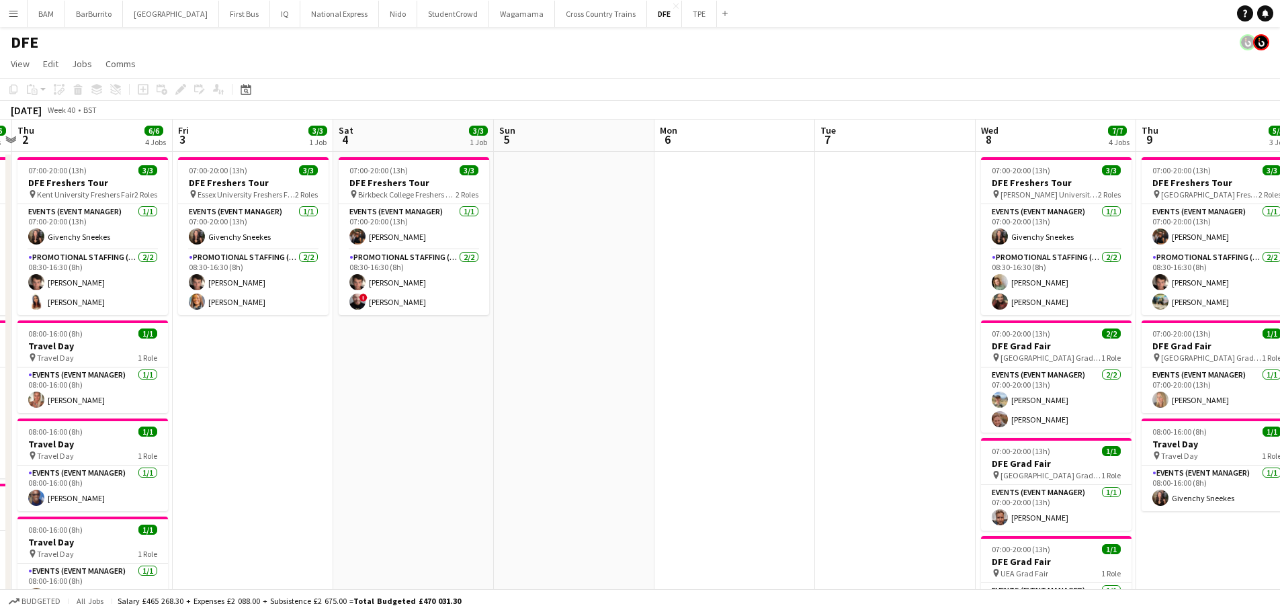
drag, startPoint x: 660, startPoint y: 396, endPoint x: 443, endPoint y: 387, distance: 217.3
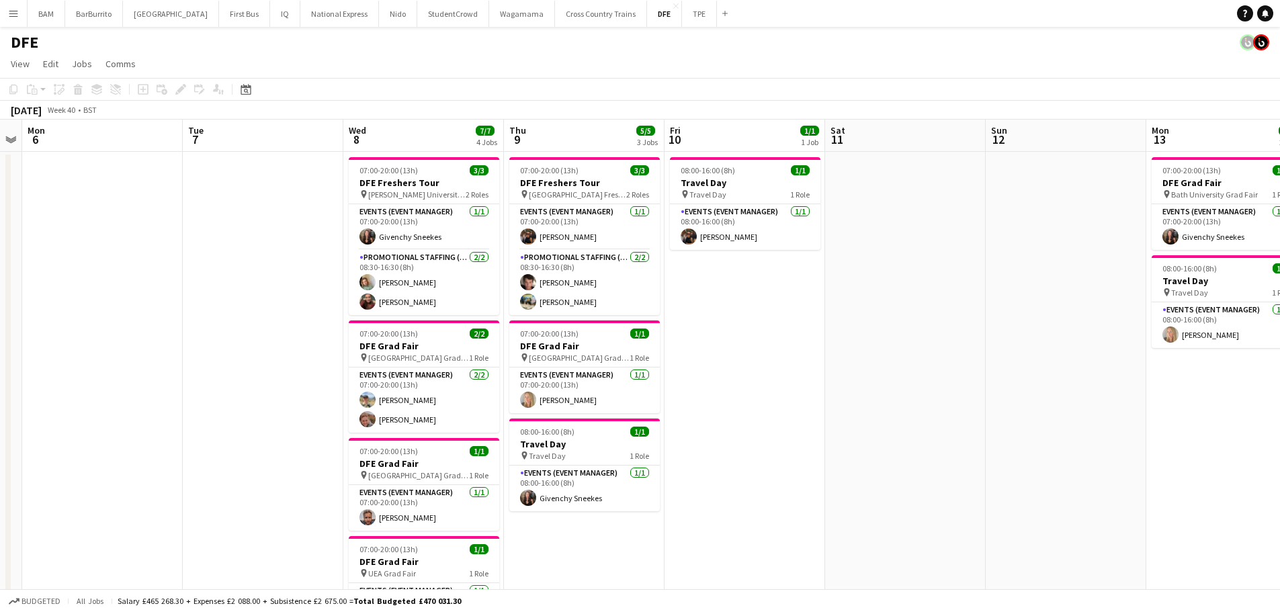
drag, startPoint x: 931, startPoint y: 403, endPoint x: 459, endPoint y: 390, distance: 471.9
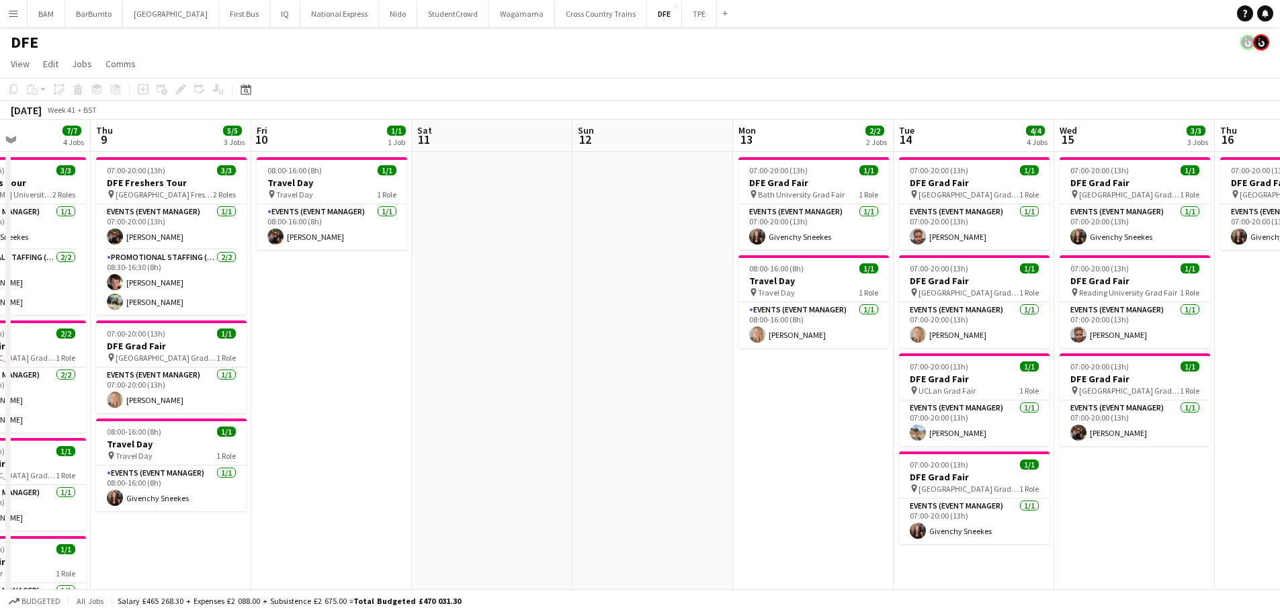
drag, startPoint x: 552, startPoint y: 392, endPoint x: 491, endPoint y: 388, distance: 61.3
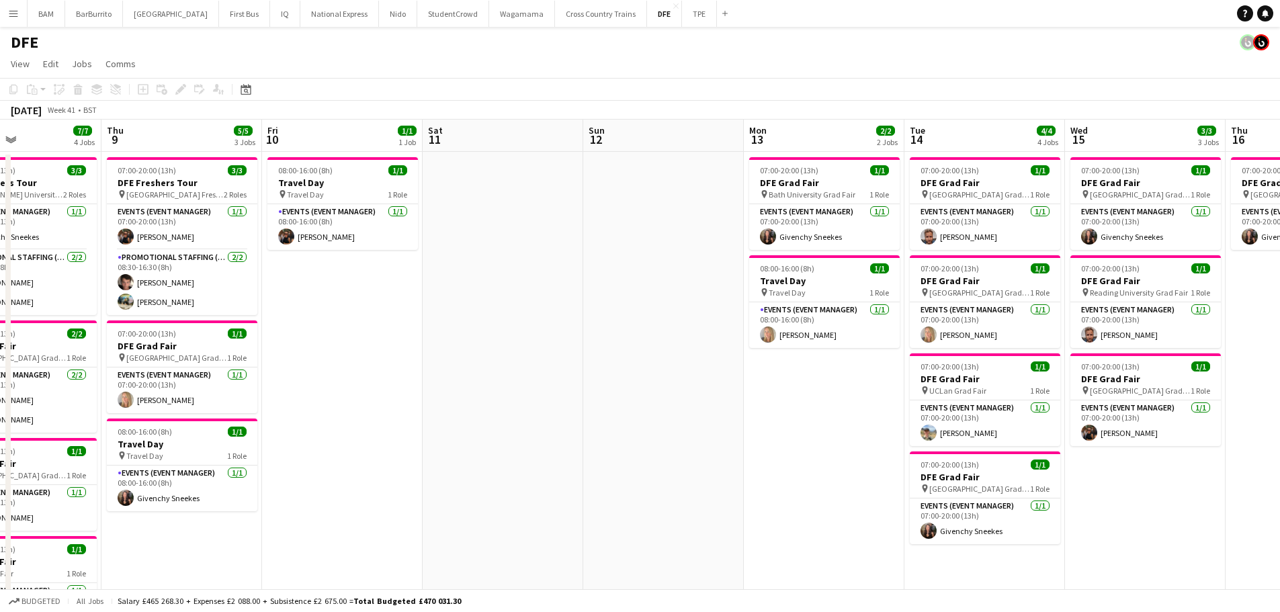
drag, startPoint x: 761, startPoint y: 368, endPoint x: 290, endPoint y: 337, distance: 472.1
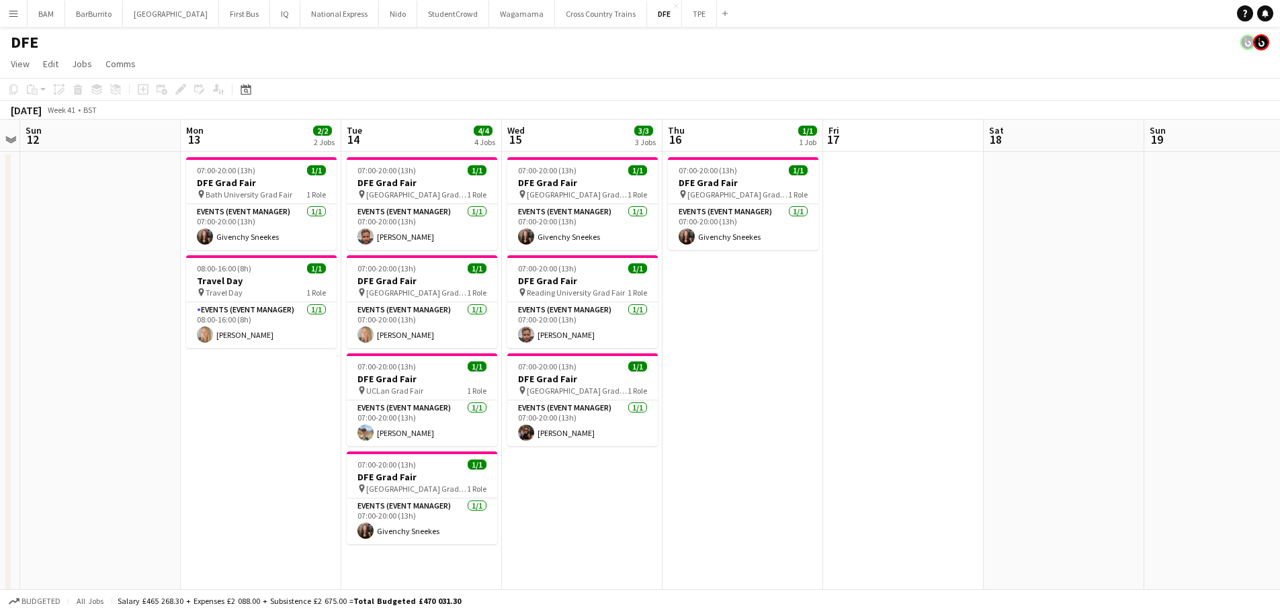
scroll to position [0, 513]
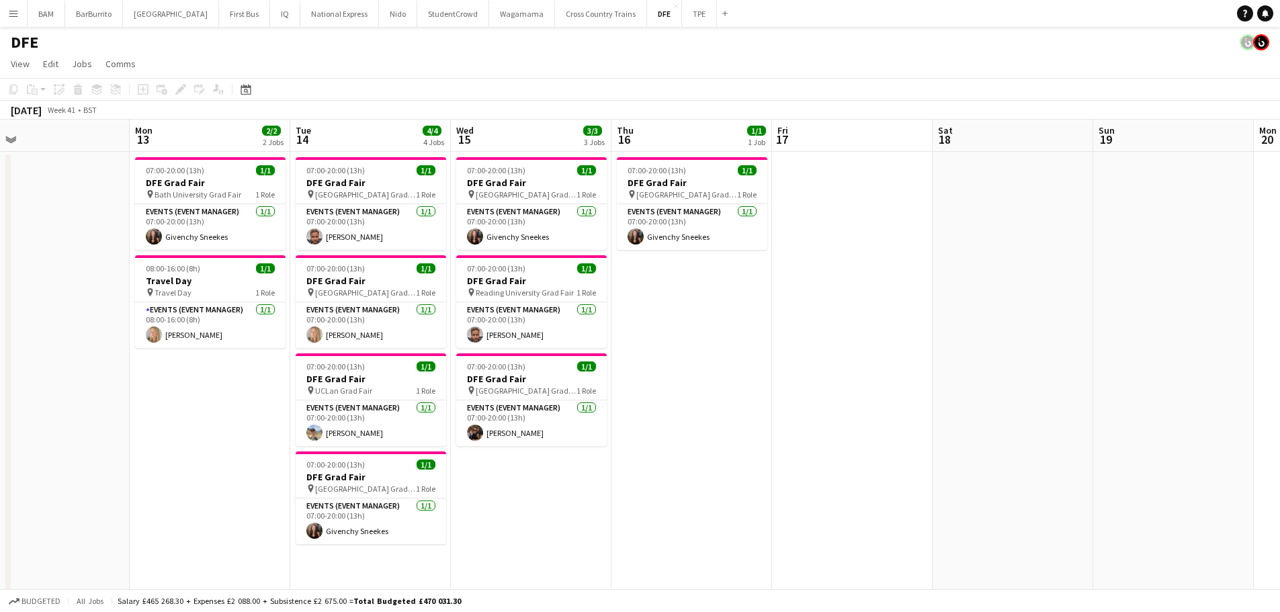
drag, startPoint x: 806, startPoint y: 239, endPoint x: 732, endPoint y: 239, distance: 73.9
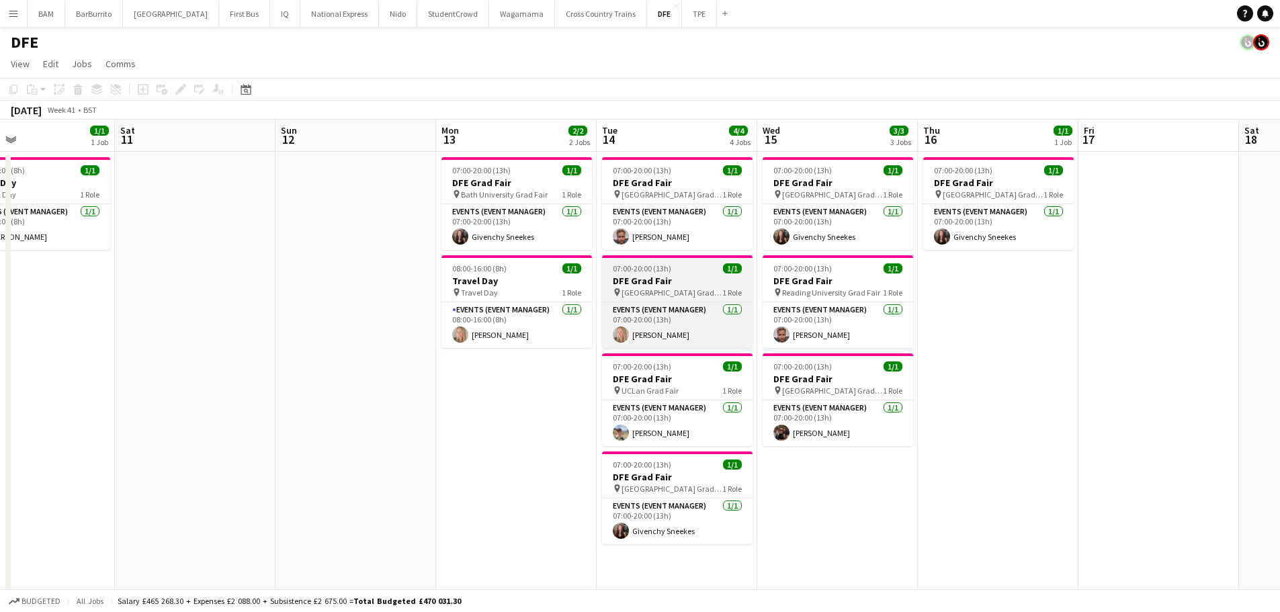
drag, startPoint x: 626, startPoint y: 278, endPoint x: 777, endPoint y: 286, distance: 150.7
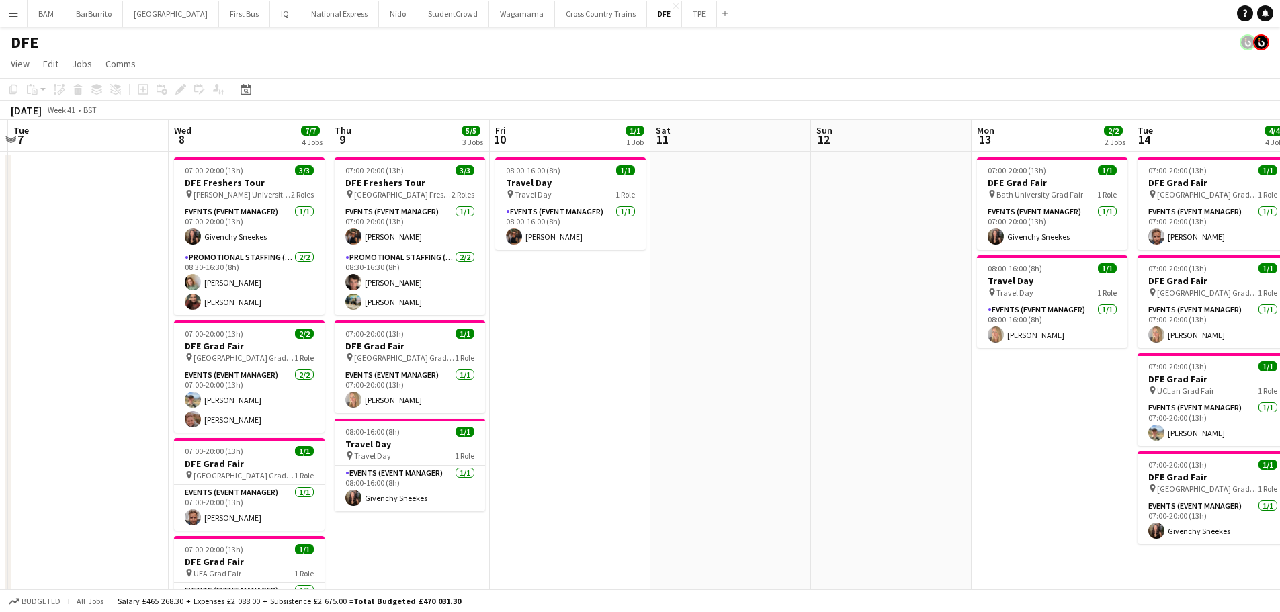
drag, startPoint x: 619, startPoint y: 306, endPoint x: 630, endPoint y: 320, distance: 18.2
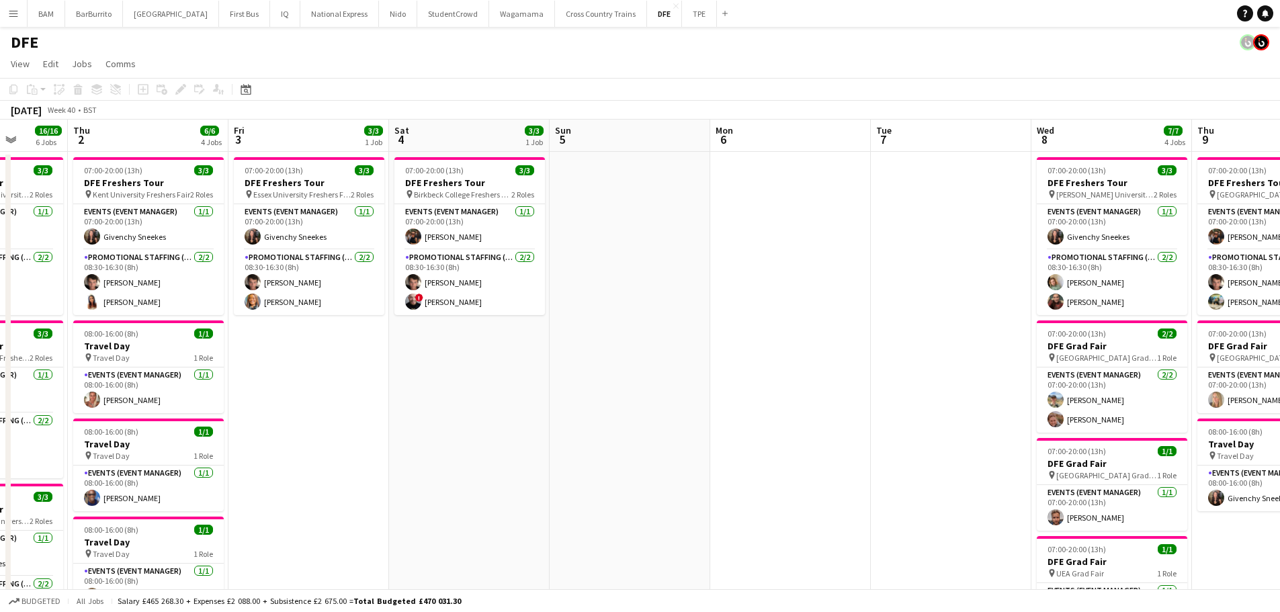
drag, startPoint x: 271, startPoint y: 309, endPoint x: 838, endPoint y: 308, distance: 566.5
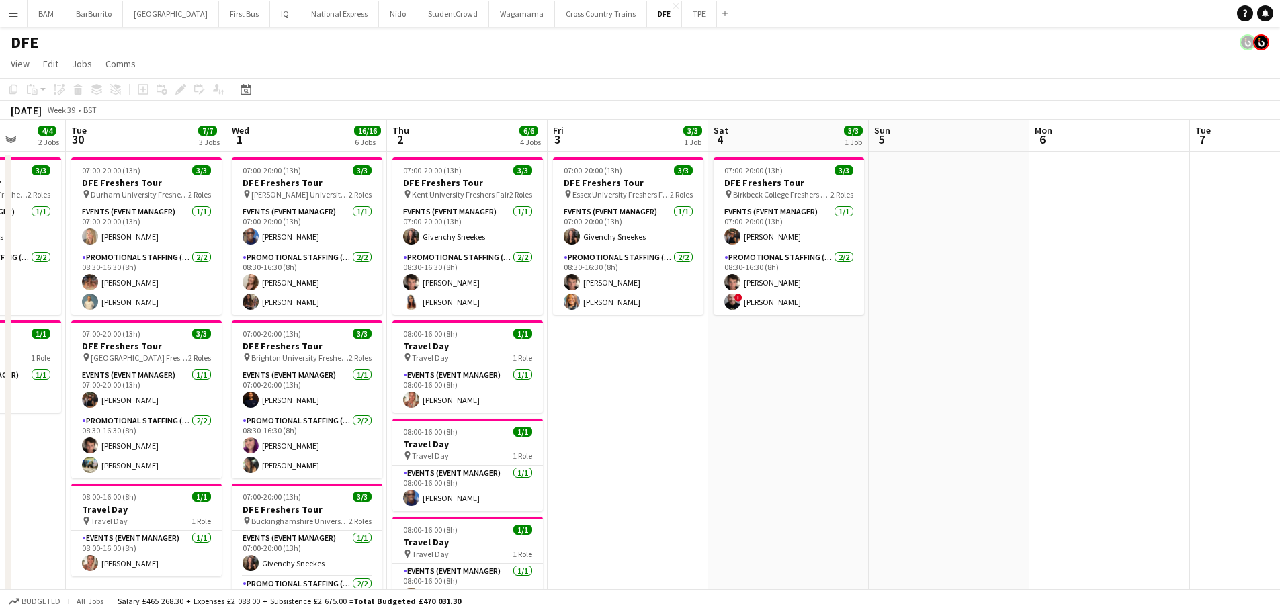
drag, startPoint x: 527, startPoint y: 315, endPoint x: 909, endPoint y: 322, distance: 382.4
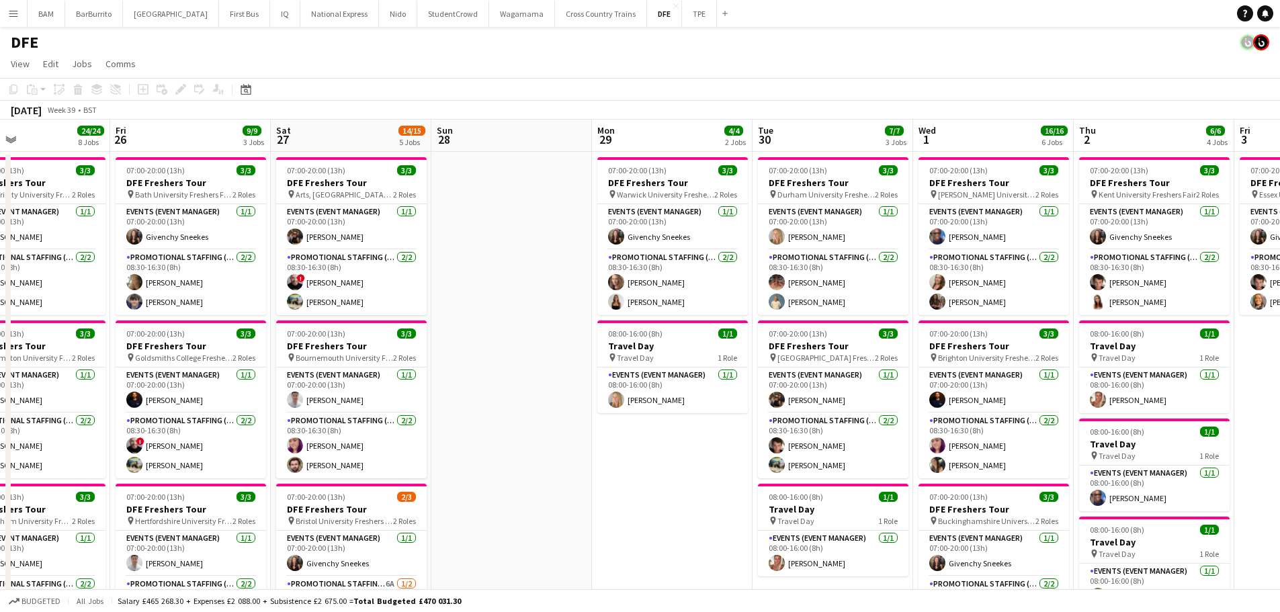
scroll to position [0, 414]
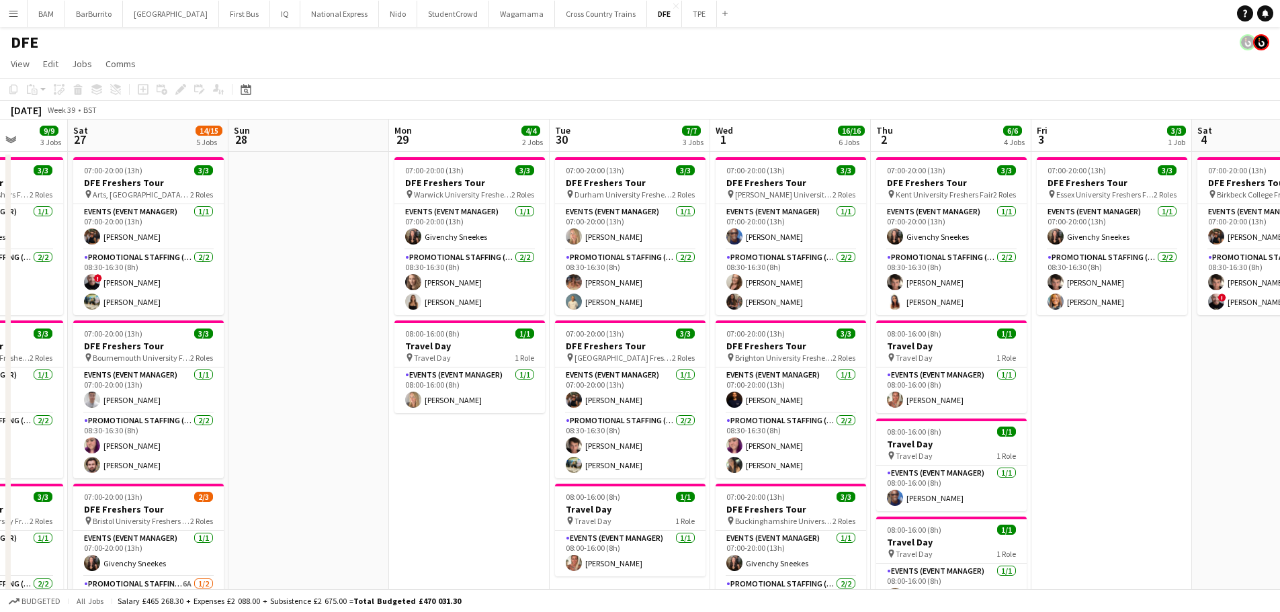
drag, startPoint x: 394, startPoint y: 320, endPoint x: 745, endPoint y: 321, distance: 350.1
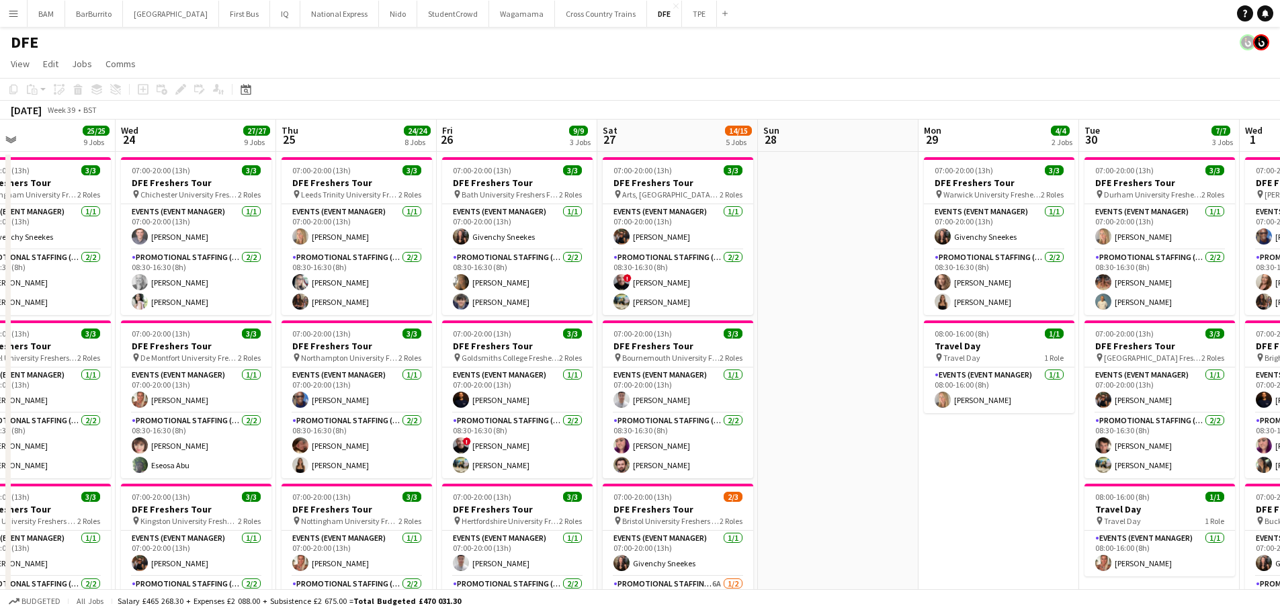
drag, startPoint x: 396, startPoint y: 327, endPoint x: 765, endPoint y: 336, distance: 369.0
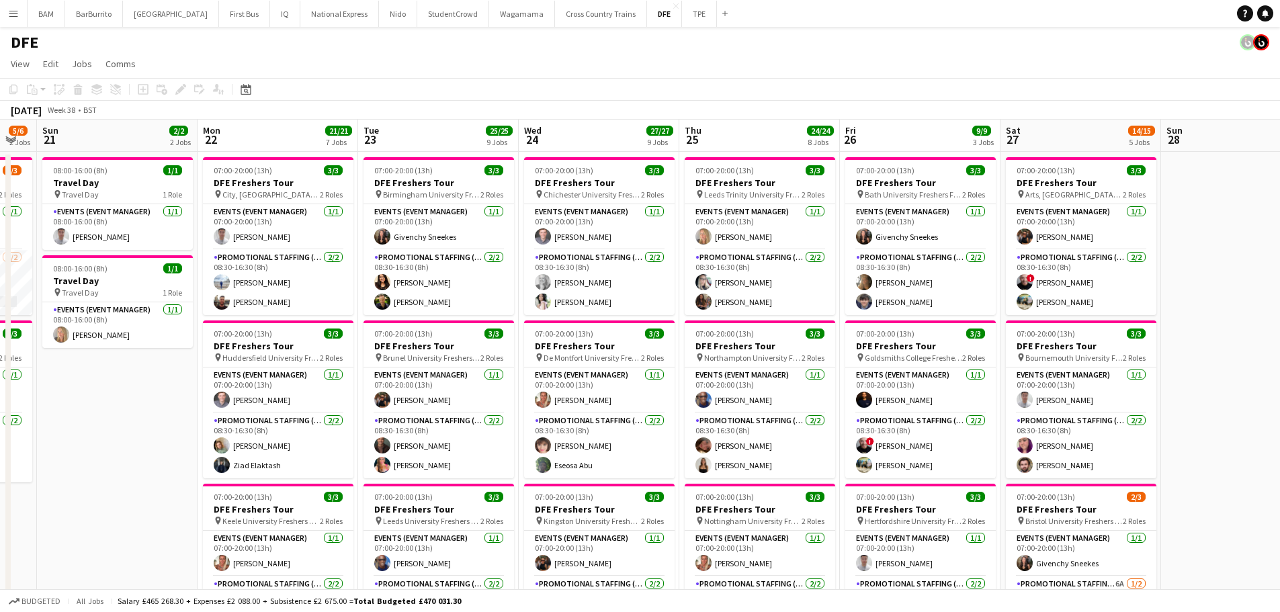
drag, startPoint x: 325, startPoint y: 356, endPoint x: 737, endPoint y: 357, distance: 411.9
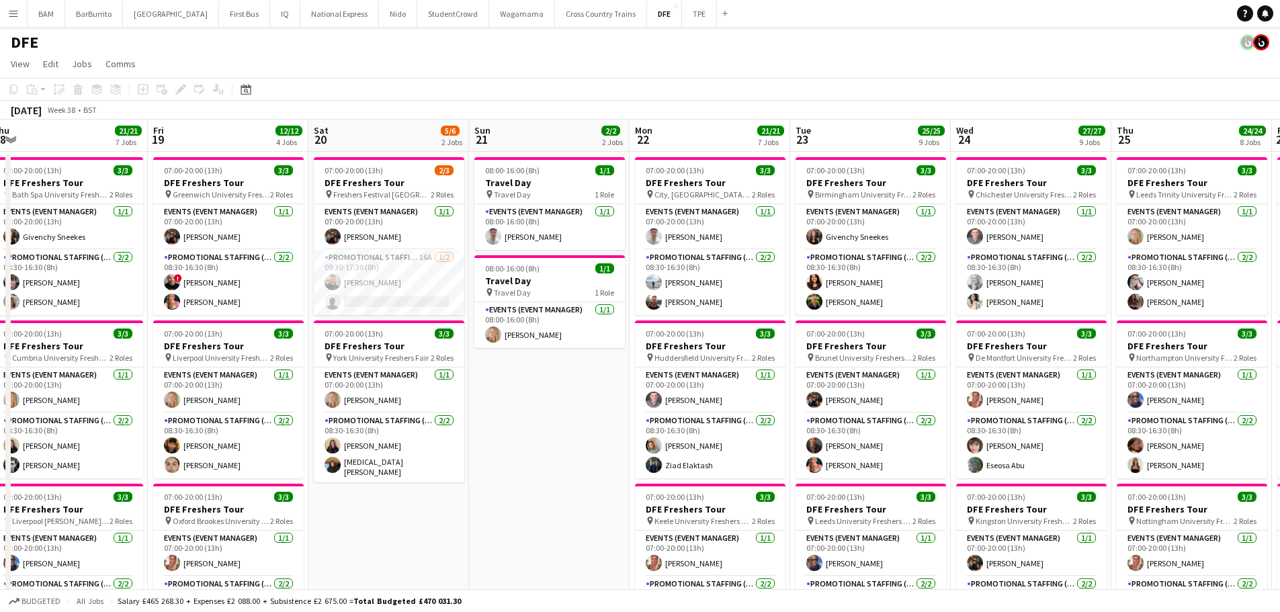
drag, startPoint x: 476, startPoint y: 359, endPoint x: 819, endPoint y: 372, distance: 343.6
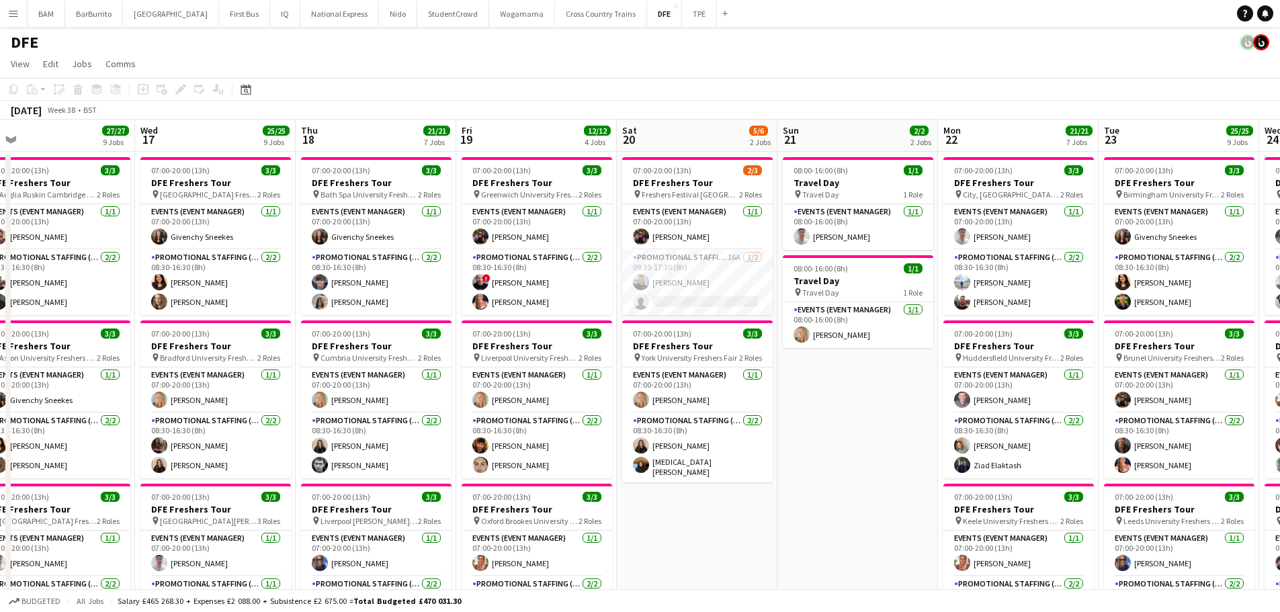
scroll to position [0, 376]
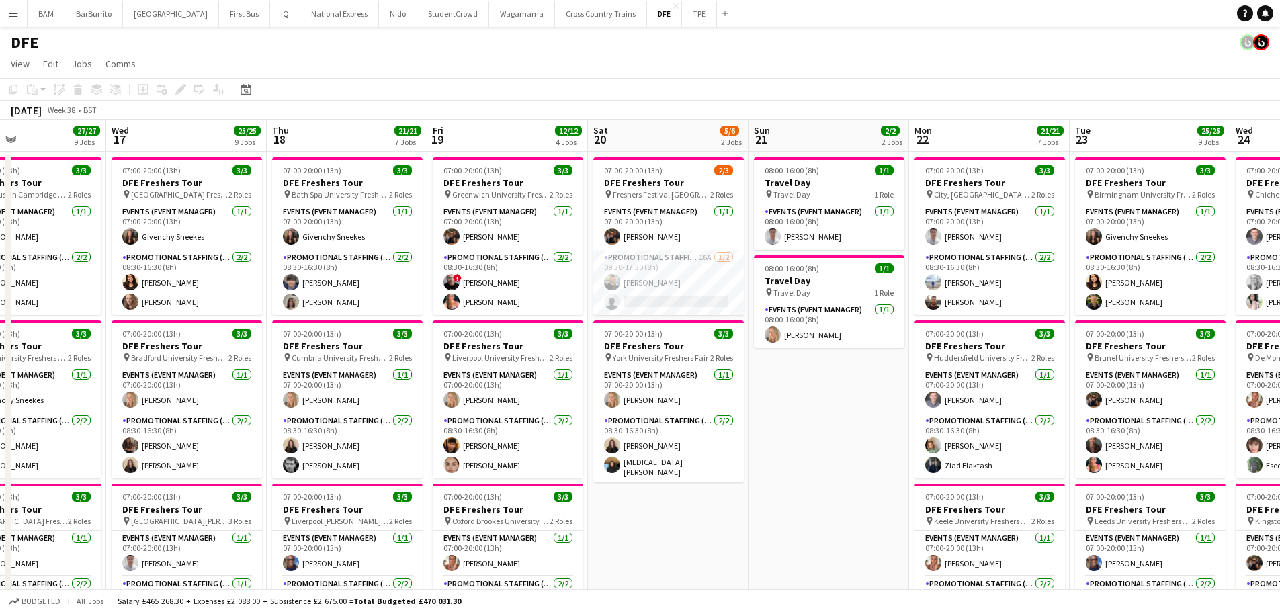
drag, startPoint x: 585, startPoint y: 368, endPoint x: 717, endPoint y: 370, distance: 131.7
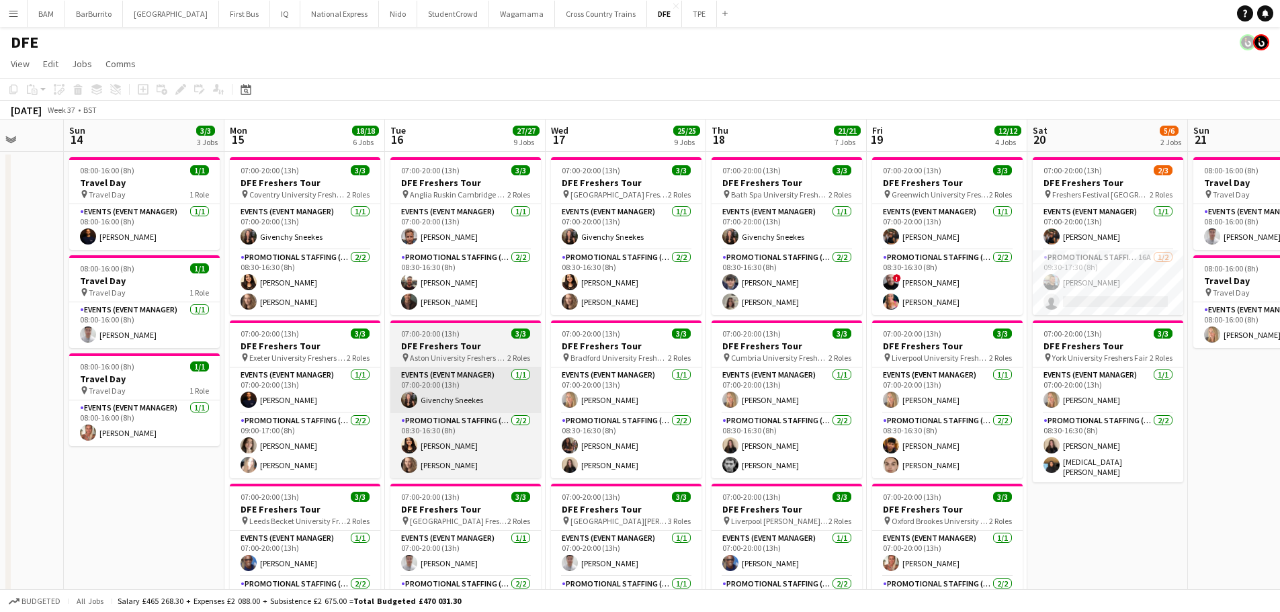
drag, startPoint x: 767, startPoint y: 414, endPoint x: 525, endPoint y: 411, distance: 242.6
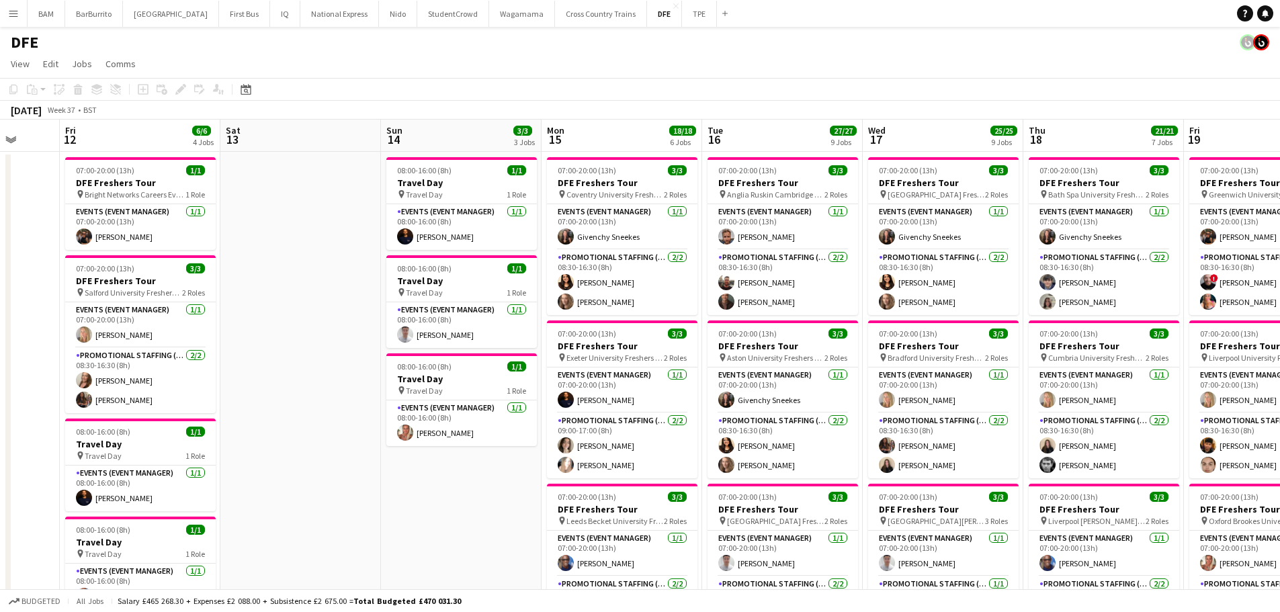
scroll to position [0, 299]
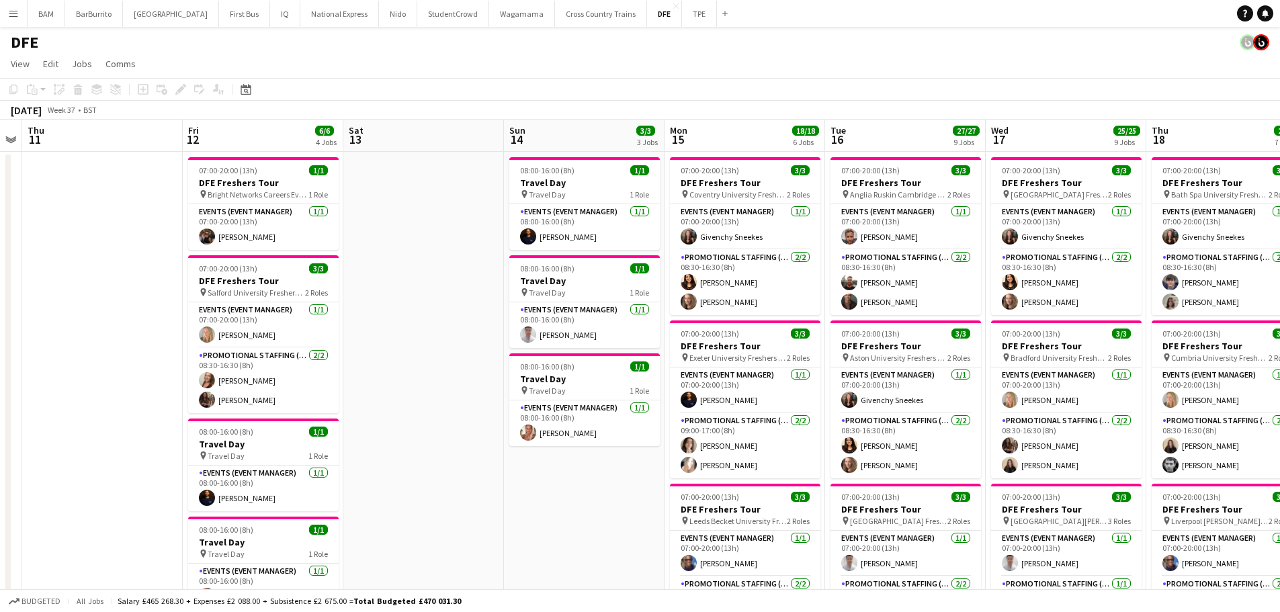
drag, startPoint x: 741, startPoint y: 393, endPoint x: 864, endPoint y: 390, distance: 123.0
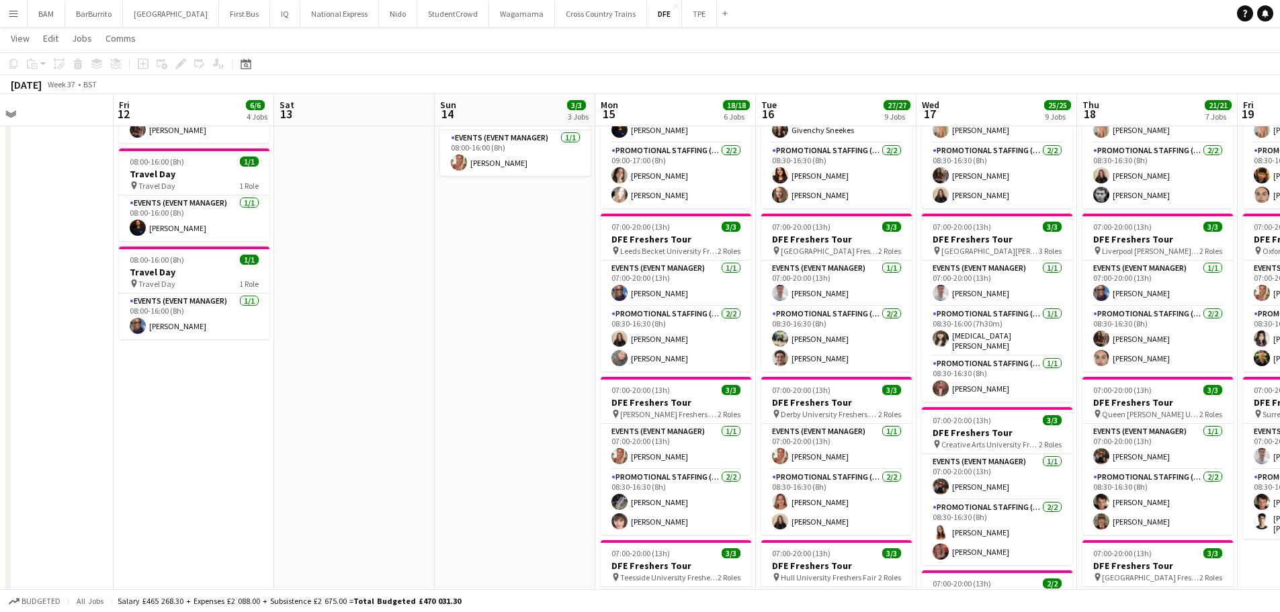
scroll to position [0, 429]
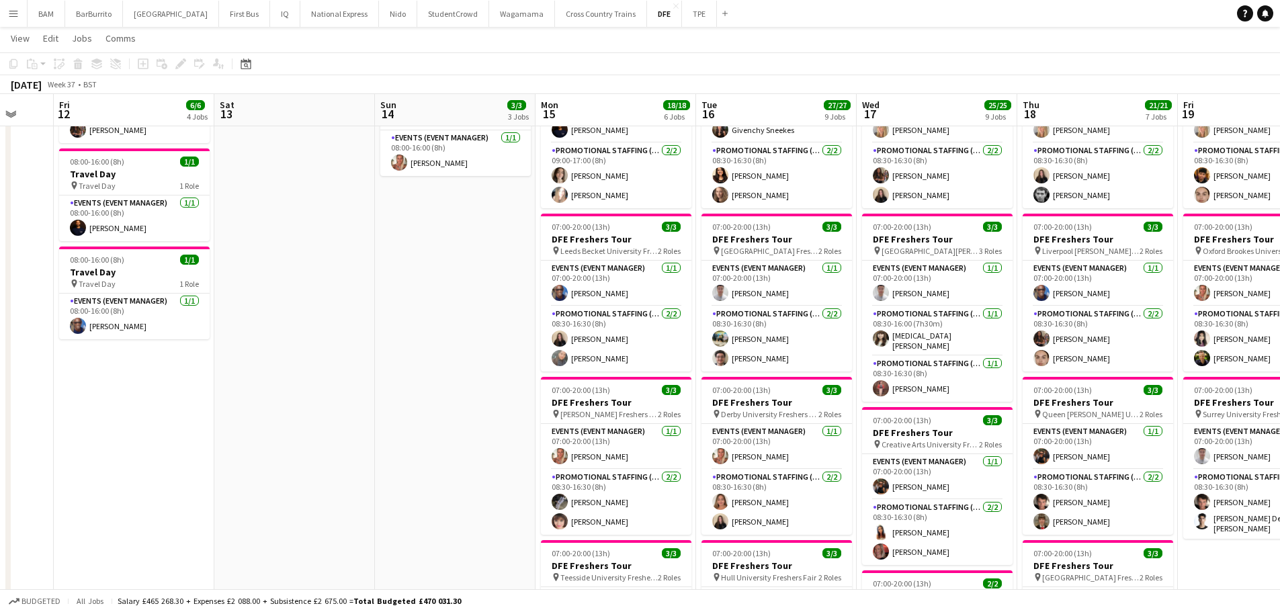
drag, startPoint x: 583, startPoint y: 393, endPoint x: 546, endPoint y: 385, distance: 37.8
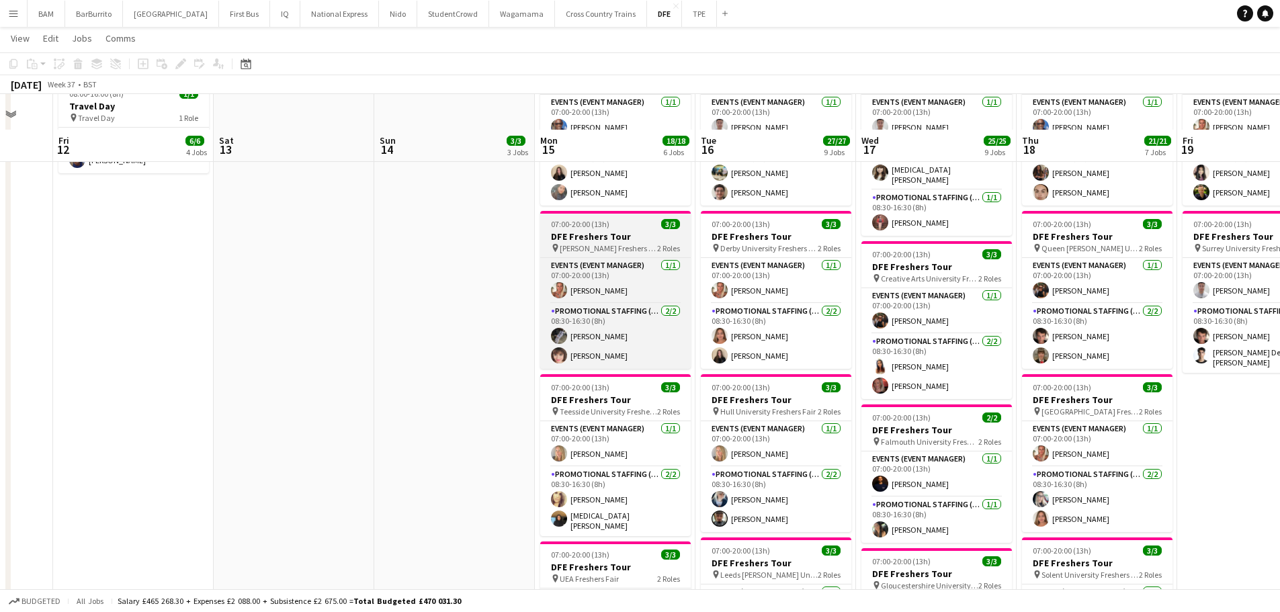
scroll to position [470, 0]
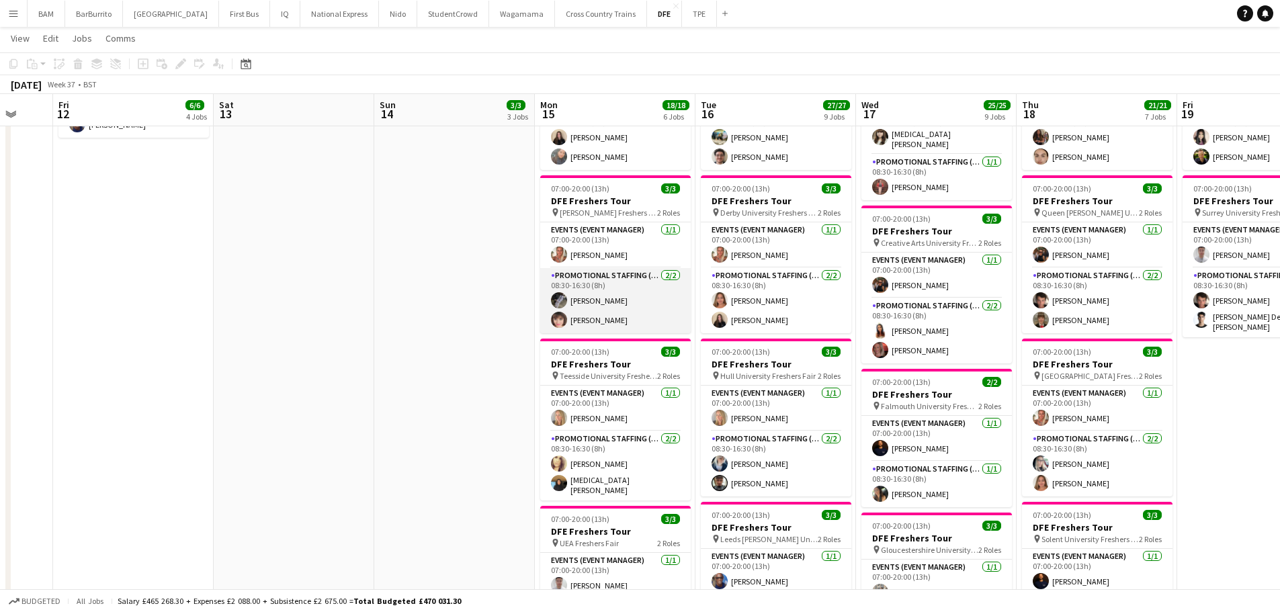
click at [582, 322] on app-card-role "Promotional Staffing (Brand Ambassadors) 2/2 08:30-16:30 (8h) Waqas Zaman Julia…" at bounding box center [615, 300] width 151 height 65
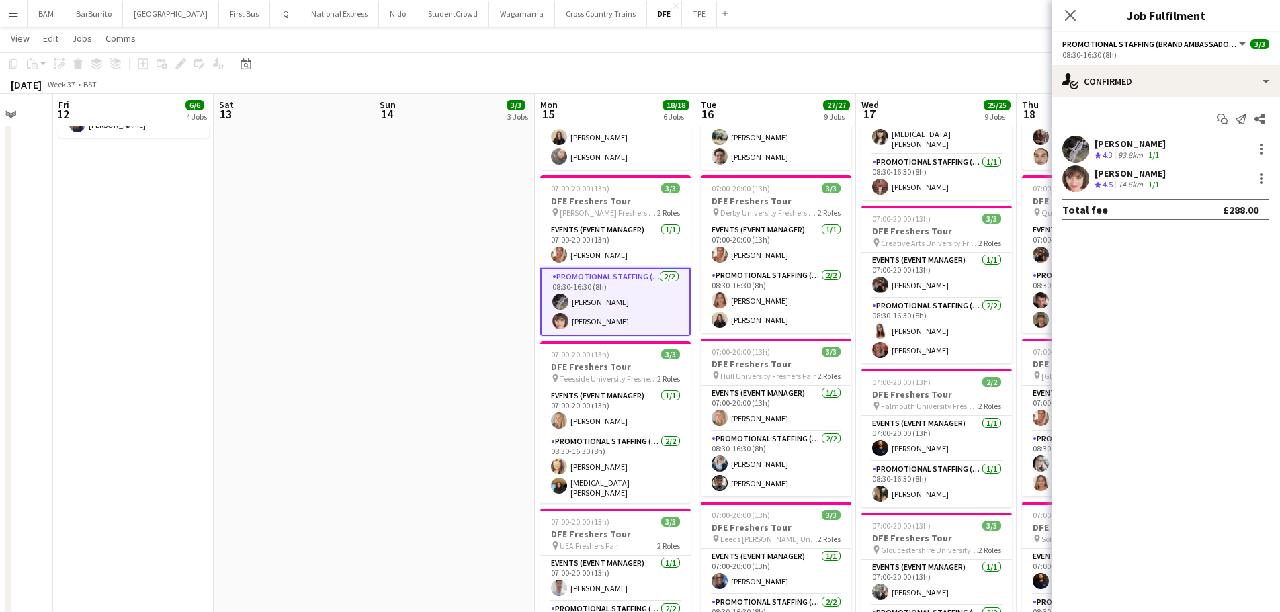
click at [1136, 170] on div "Julia Sykala" at bounding box center [1130, 173] width 71 height 12
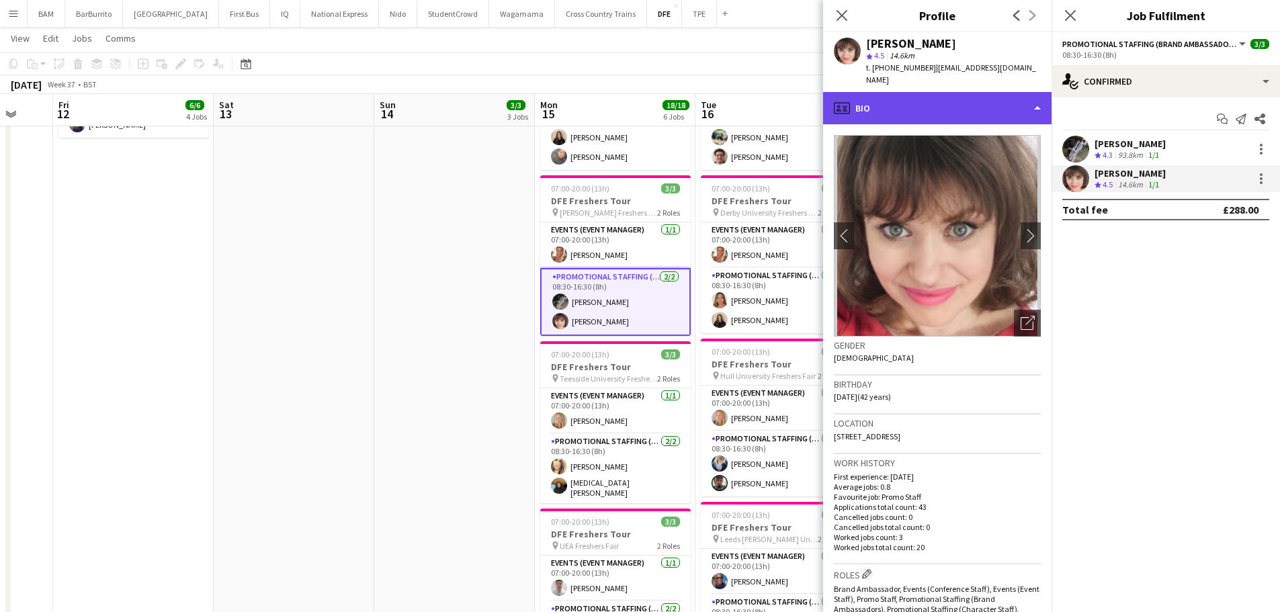
click at [939, 92] on div "profile Bio" at bounding box center [937, 108] width 228 height 32
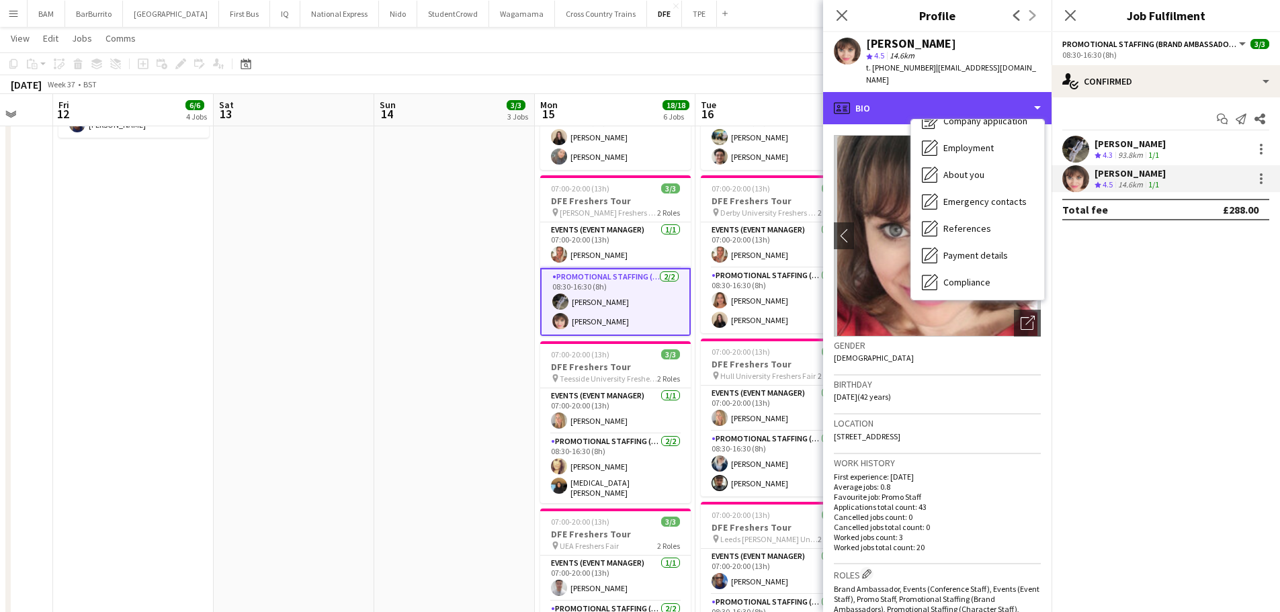
scroll to position [134, 0]
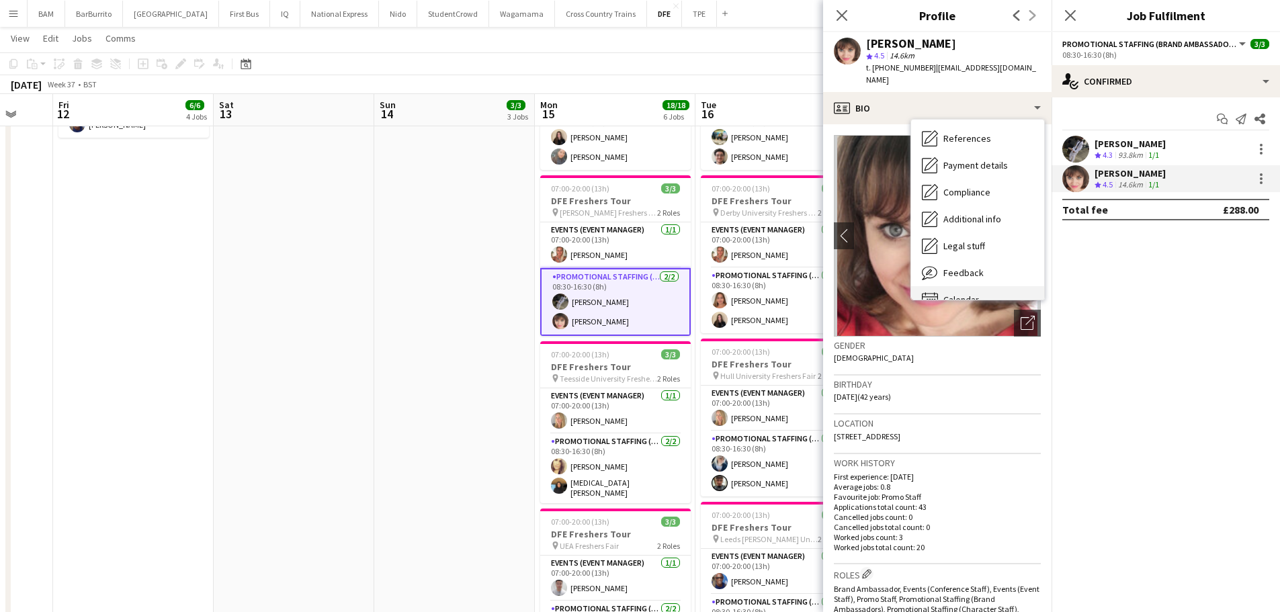
click at [1002, 286] on div "Calendar Calendar" at bounding box center [977, 299] width 133 height 27
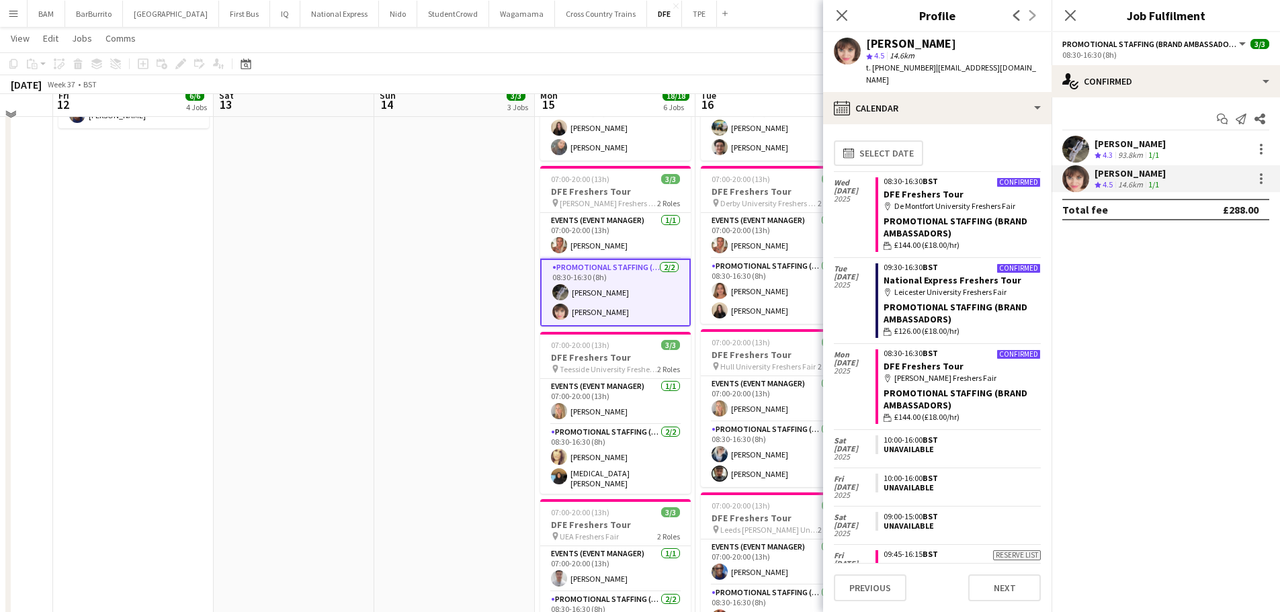
scroll to position [605, 0]
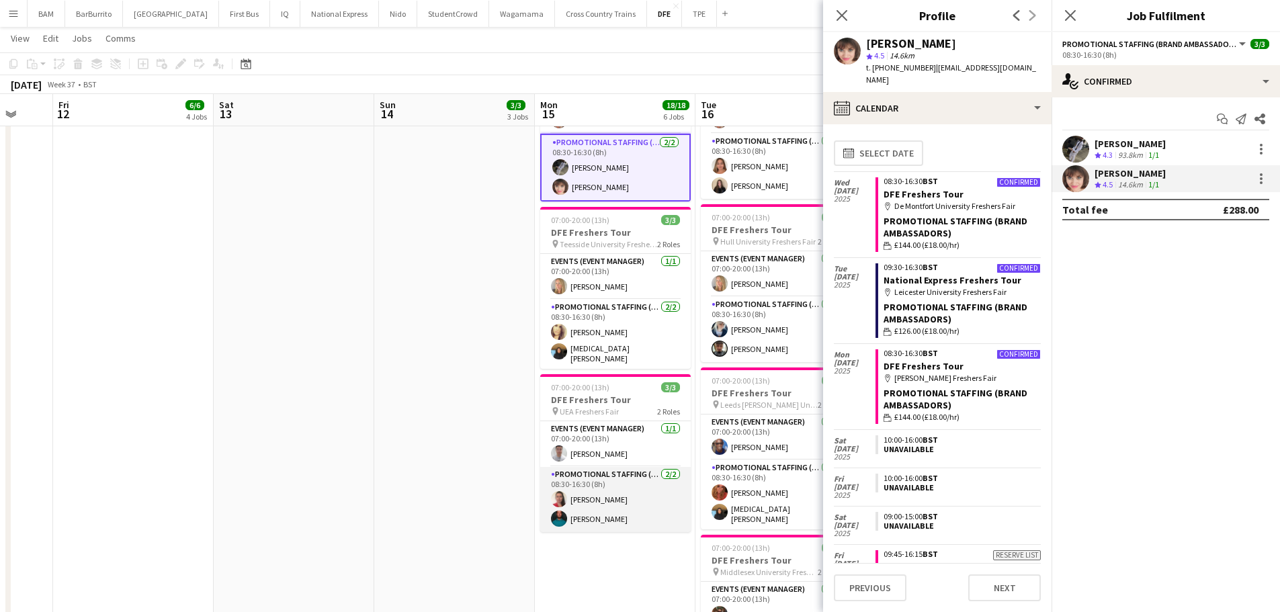
drag, startPoint x: 636, startPoint y: 499, endPoint x: 657, endPoint y: 484, distance: 26.5
click at [636, 499] on app-card-role "Promotional Staffing (Brand Ambassadors) 2/2 08:30-16:30 (8h) Michelle Harvey R…" at bounding box center [615, 499] width 151 height 65
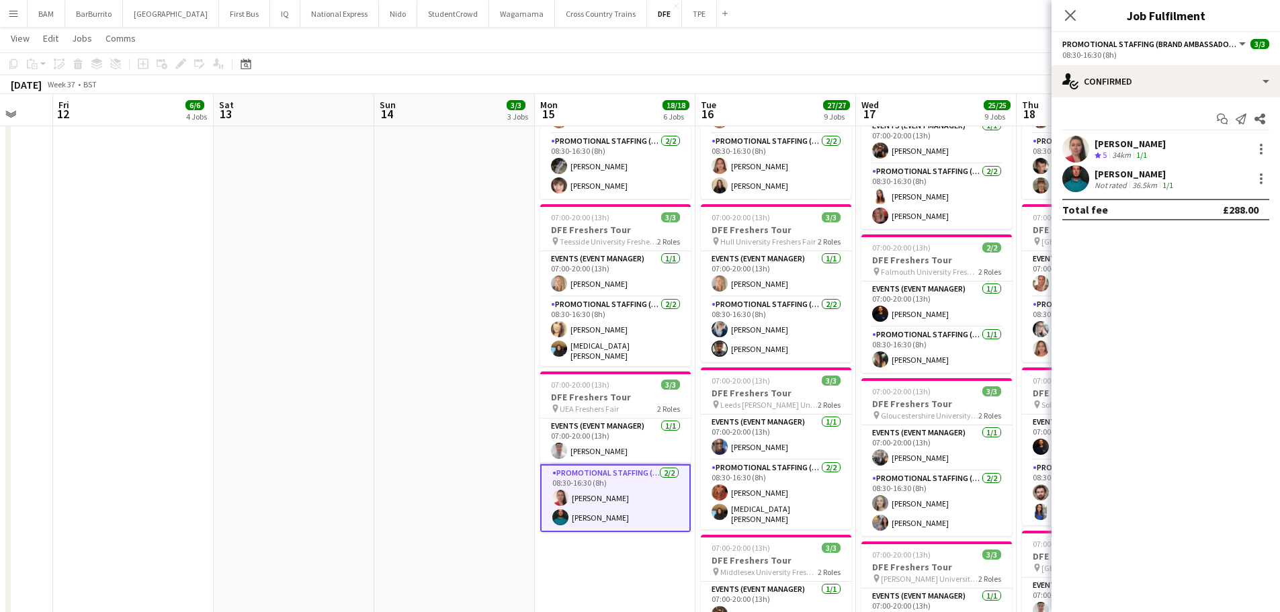
click at [1210, 142] on div "Michelle Harvey Crew rating 5 34km 1/1" at bounding box center [1166, 149] width 228 height 27
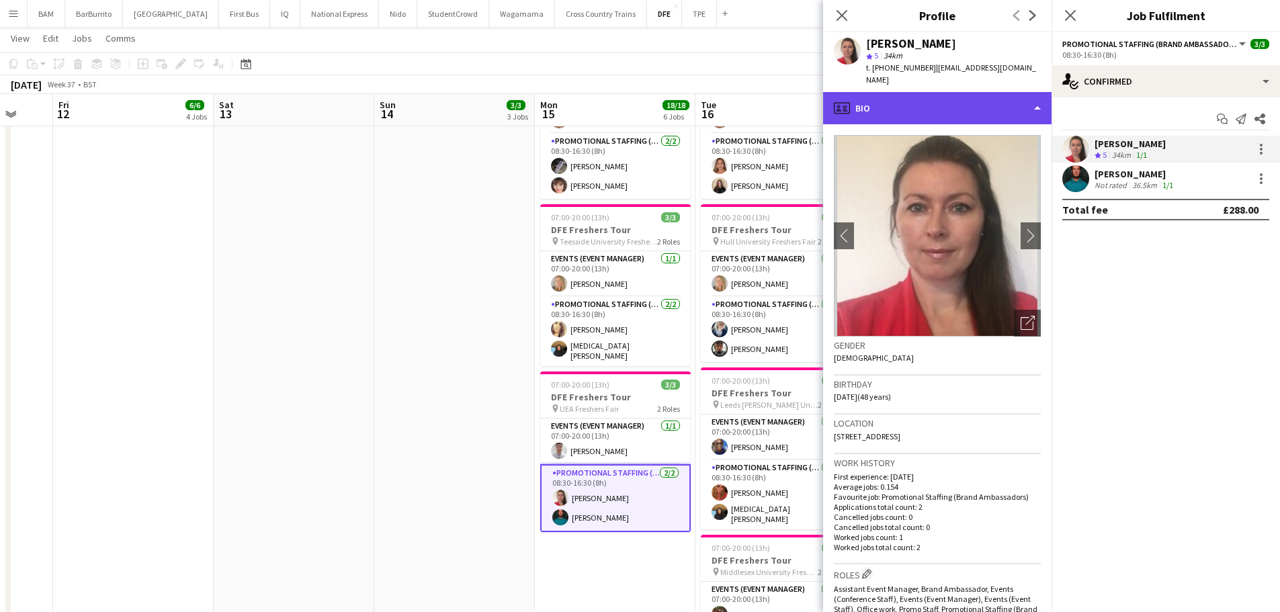
click at [941, 92] on div "profile Bio" at bounding box center [937, 108] width 228 height 32
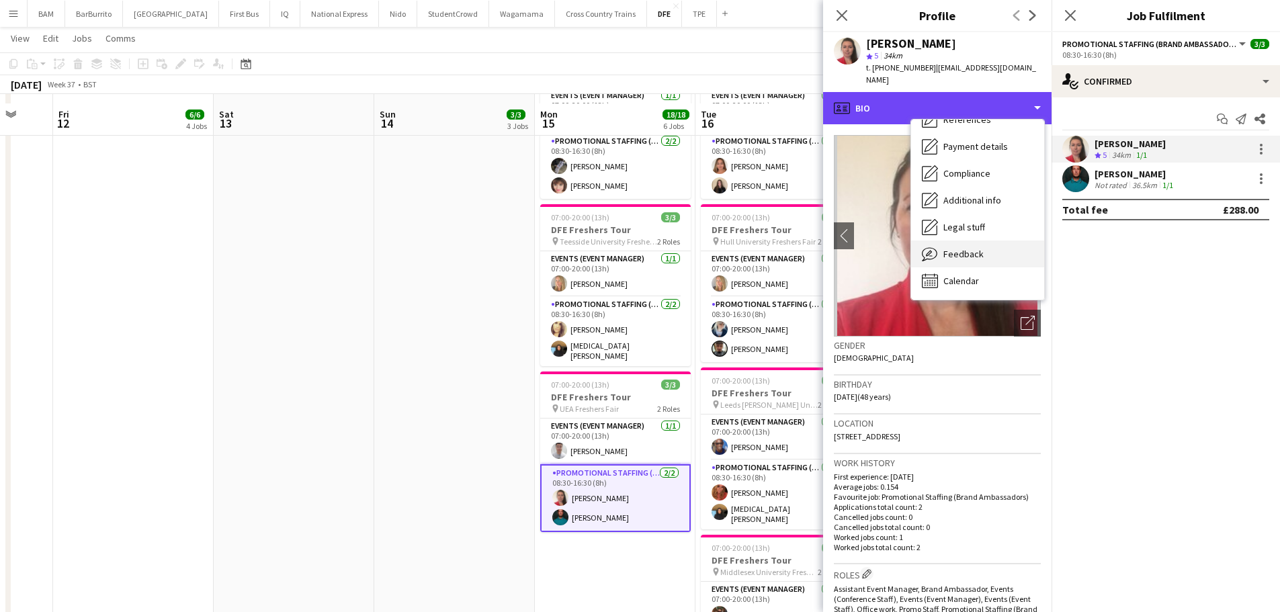
scroll to position [739, 0]
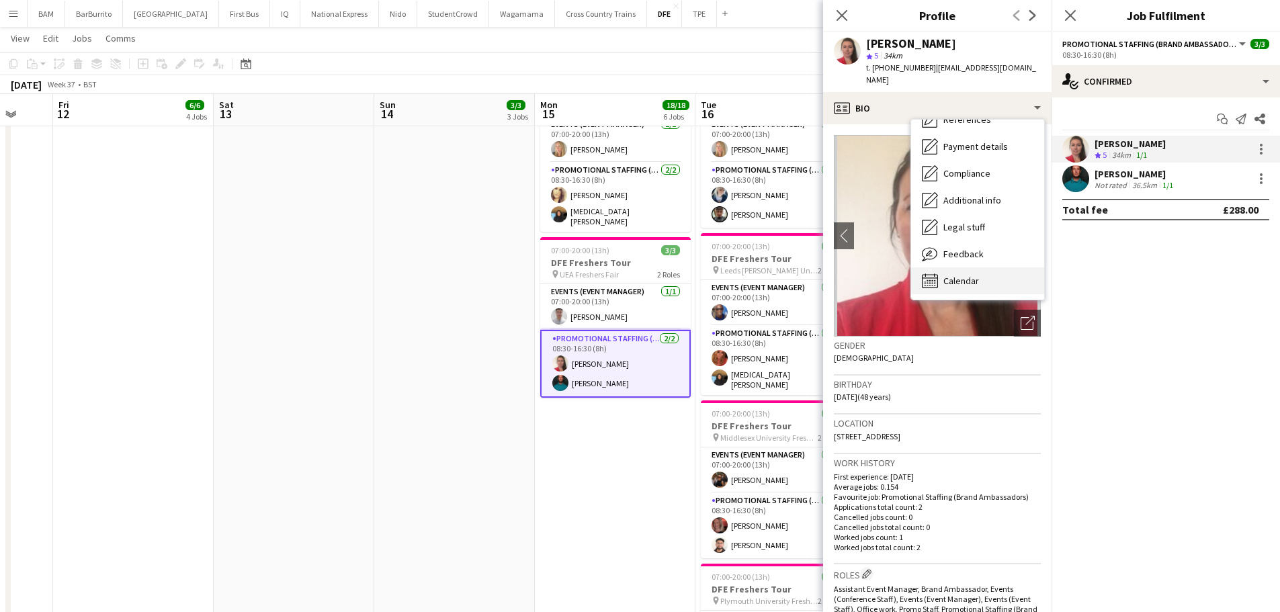
click at [960, 275] on span "Calendar" at bounding box center [961, 281] width 36 height 12
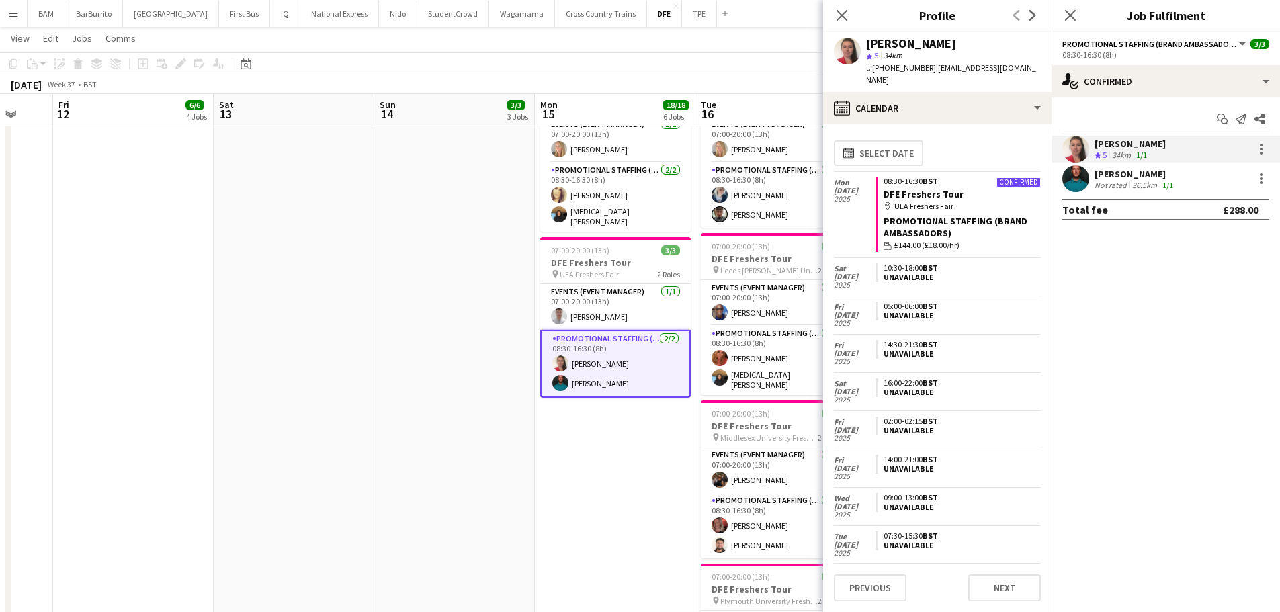
click at [1144, 185] on div "36.5km" at bounding box center [1145, 185] width 30 height 10
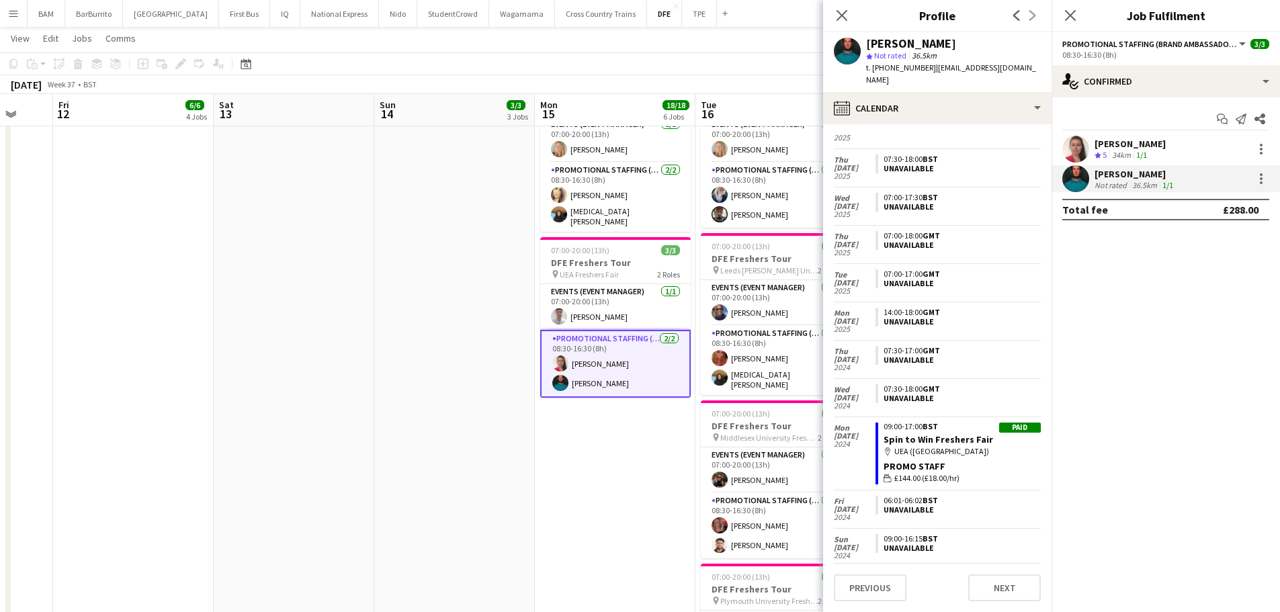
scroll to position [659, 0]
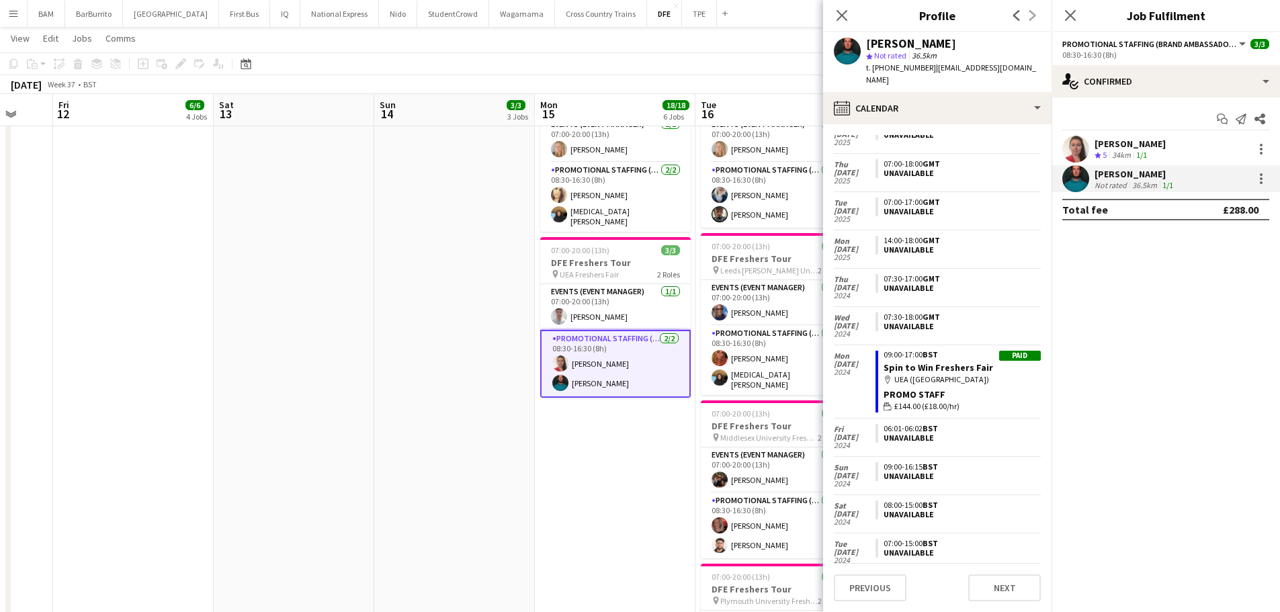
click at [648, 48] on app-page-menu "View Day view expanded Day view collapsed Month view Date picker Jump to today …" at bounding box center [640, 40] width 1280 height 26
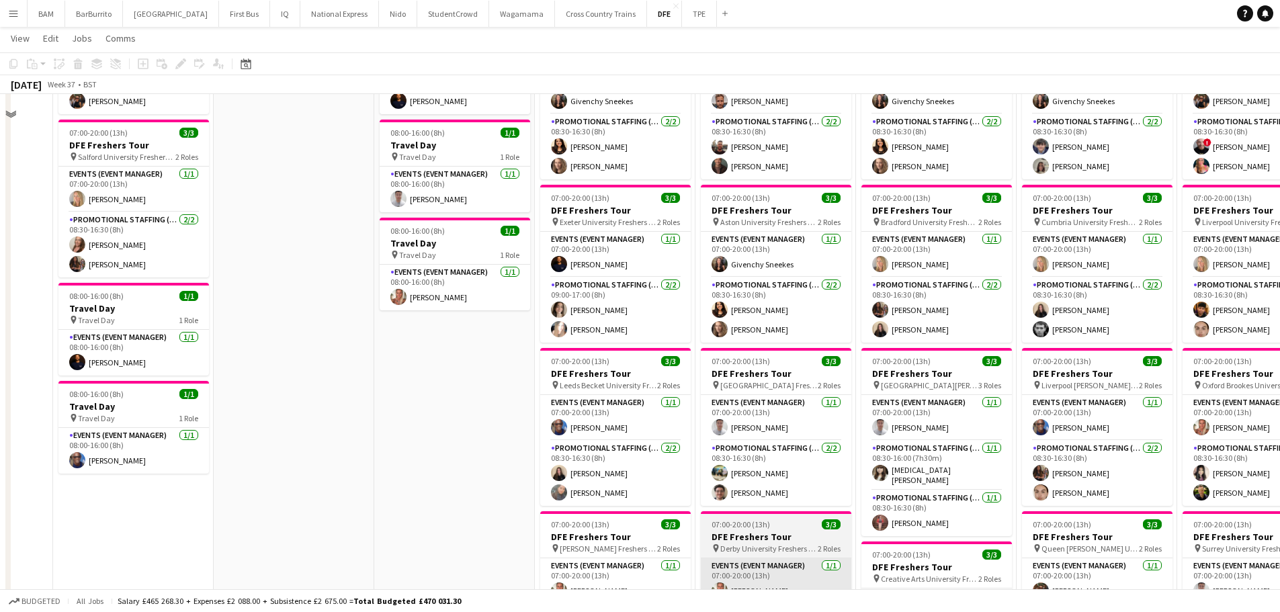
scroll to position [0, 0]
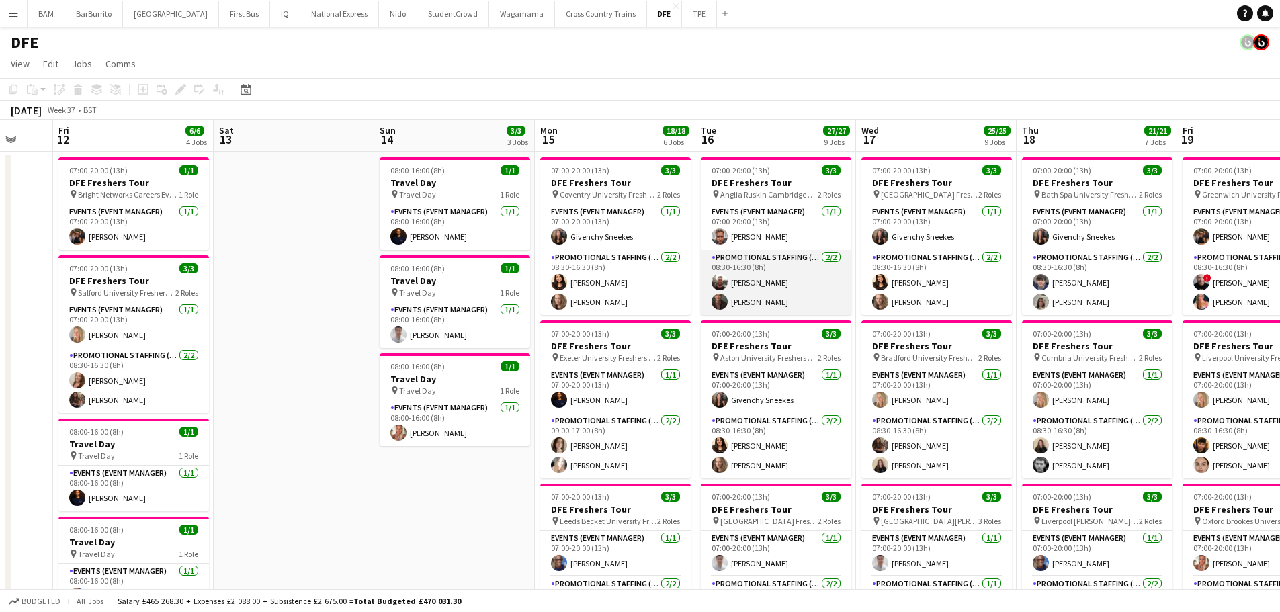
click at [783, 282] on app-card-role "Promotional Staffing (Brand Ambassadors) 2/2 08:30-16:30 (8h) Henry Blane Colin…" at bounding box center [776, 282] width 151 height 65
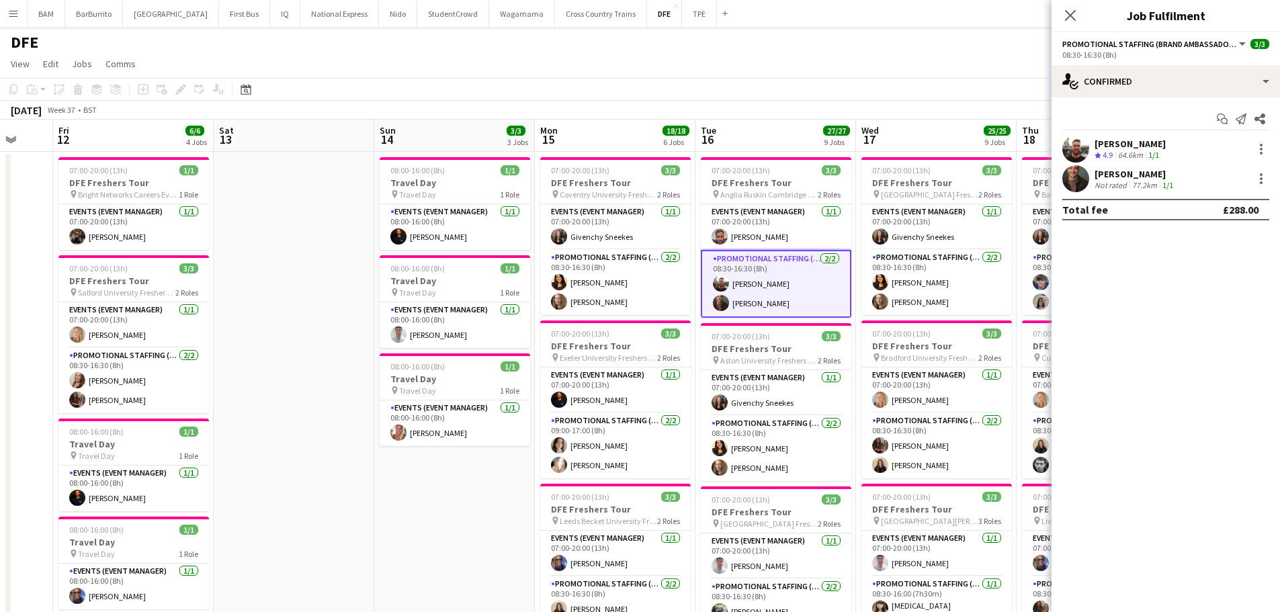
drag, startPoint x: 814, startPoint y: 81, endPoint x: 931, endPoint y: 121, distance: 124.3
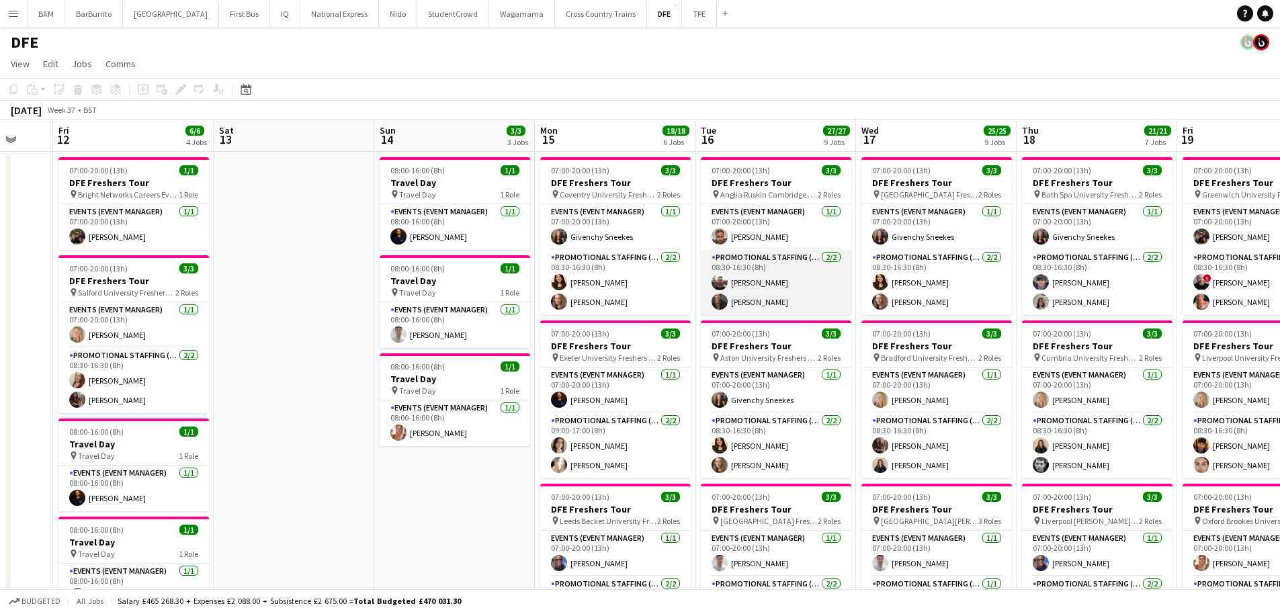
drag, startPoint x: 745, startPoint y: 294, endPoint x: 817, endPoint y: 286, distance: 72.4
click at [746, 294] on app-card-role "Promotional Staffing (Brand Ambassadors) 2/2 08:30-16:30 (8h) Henry Blane Colin…" at bounding box center [776, 282] width 151 height 65
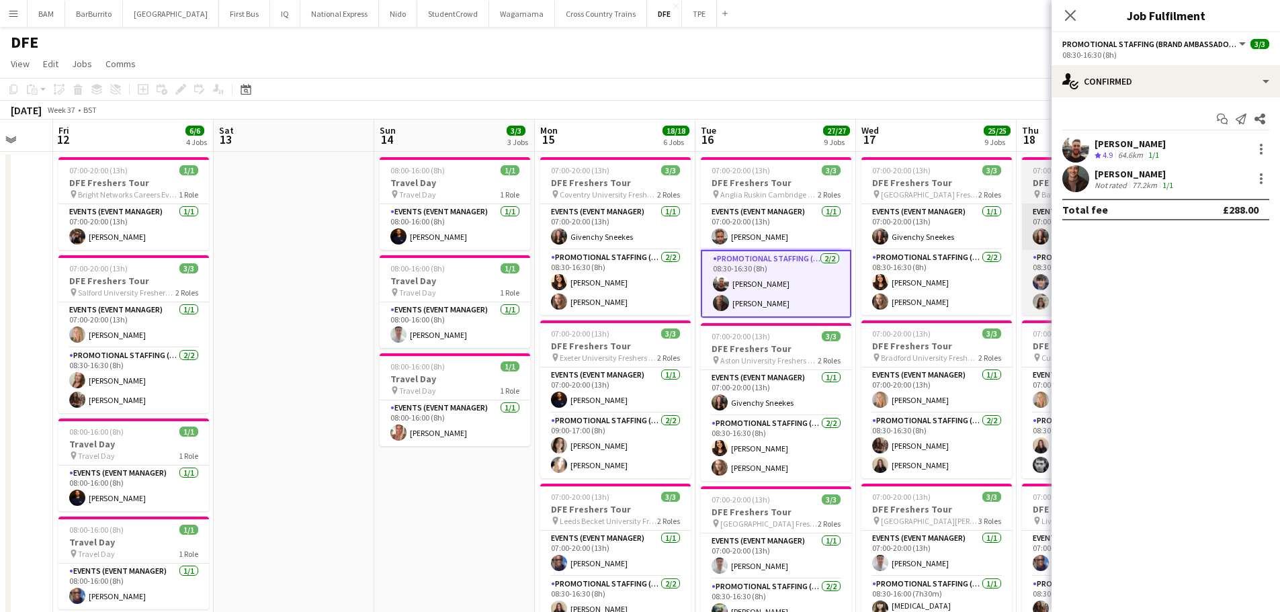
scroll to position [0, 428]
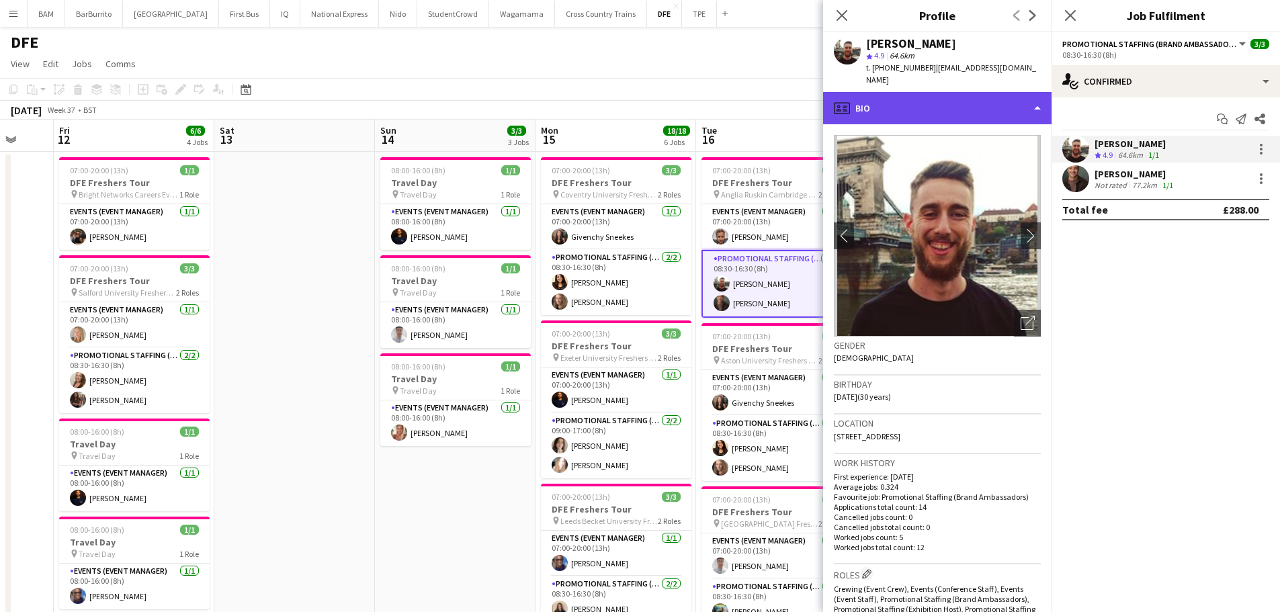
click at [940, 105] on div "profile Bio" at bounding box center [937, 108] width 228 height 32
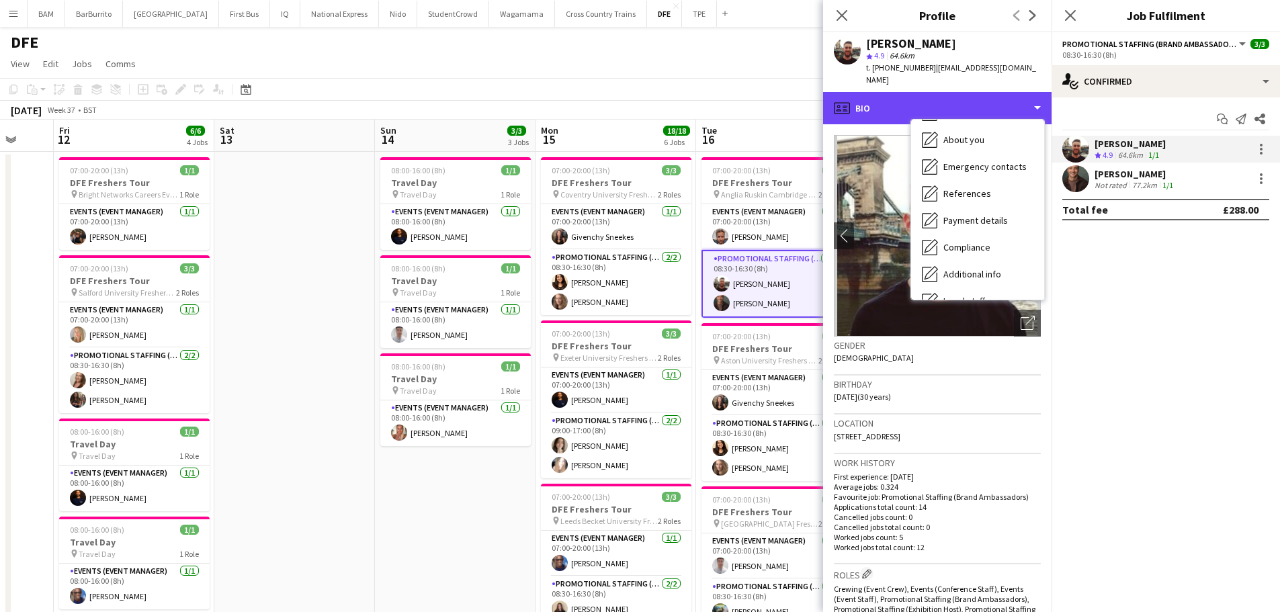
scroll to position [153, 0]
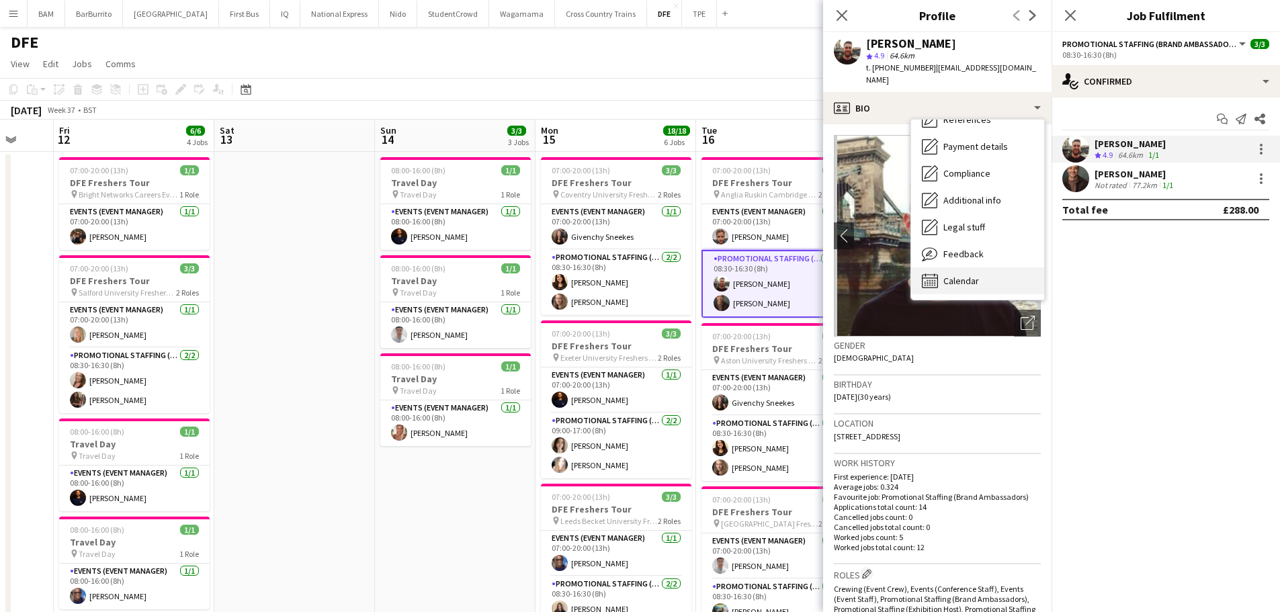
click at [981, 267] on div "Calendar Calendar" at bounding box center [977, 280] width 133 height 27
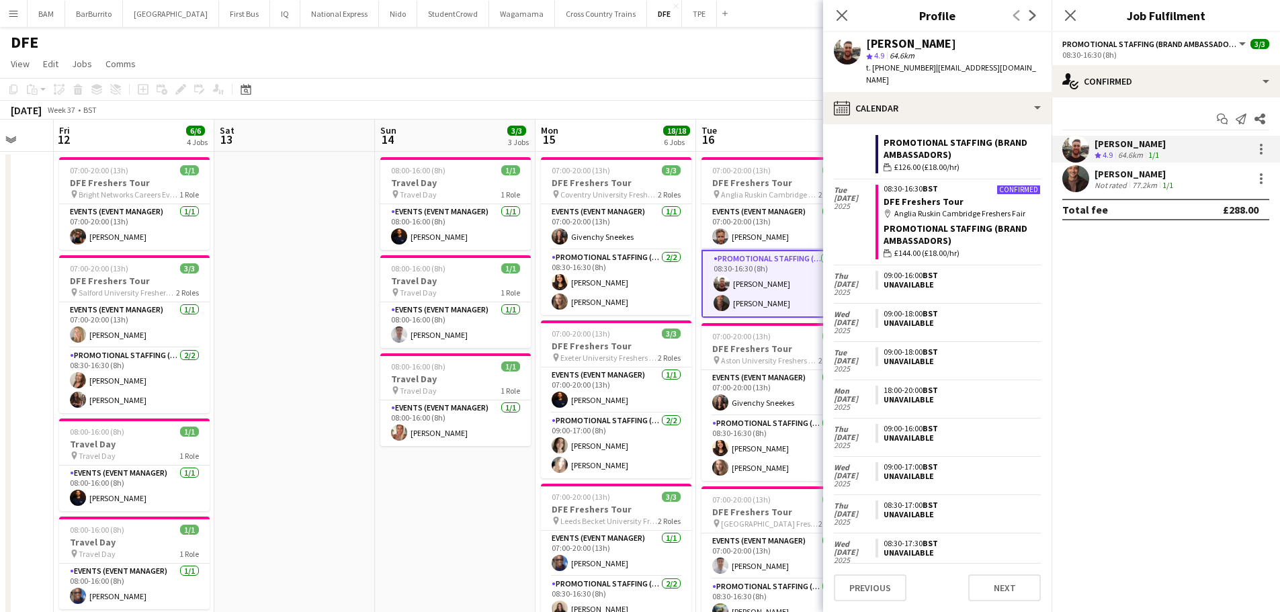
scroll to position [775, 0]
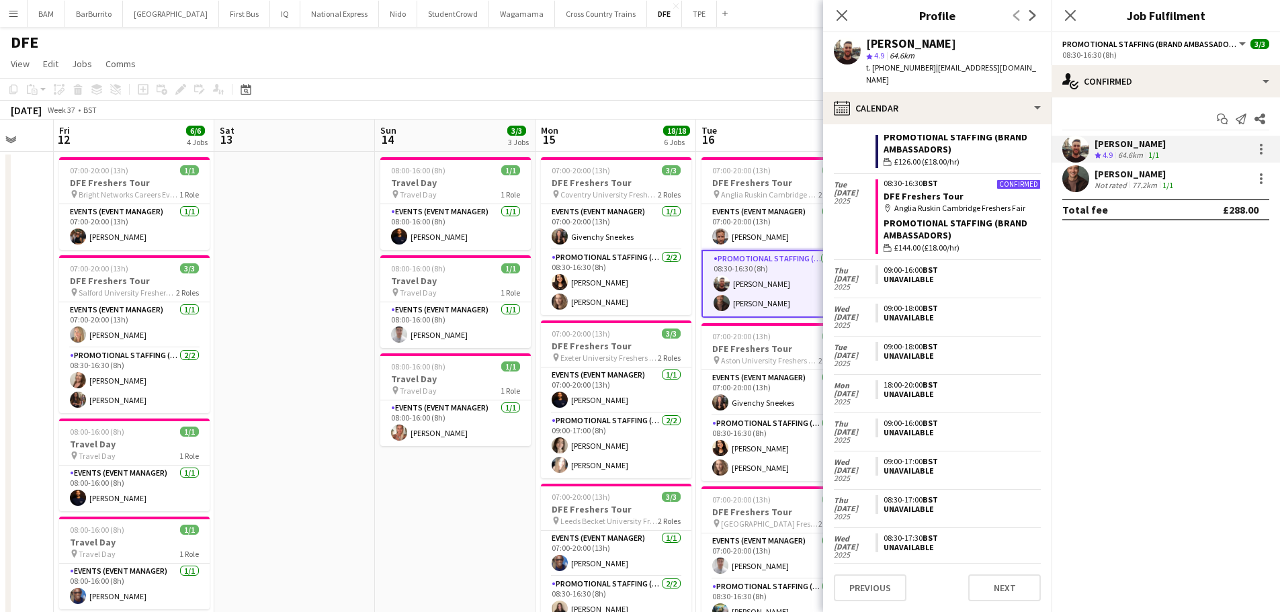
click at [1115, 185] on div "Not rated" at bounding box center [1112, 185] width 35 height 10
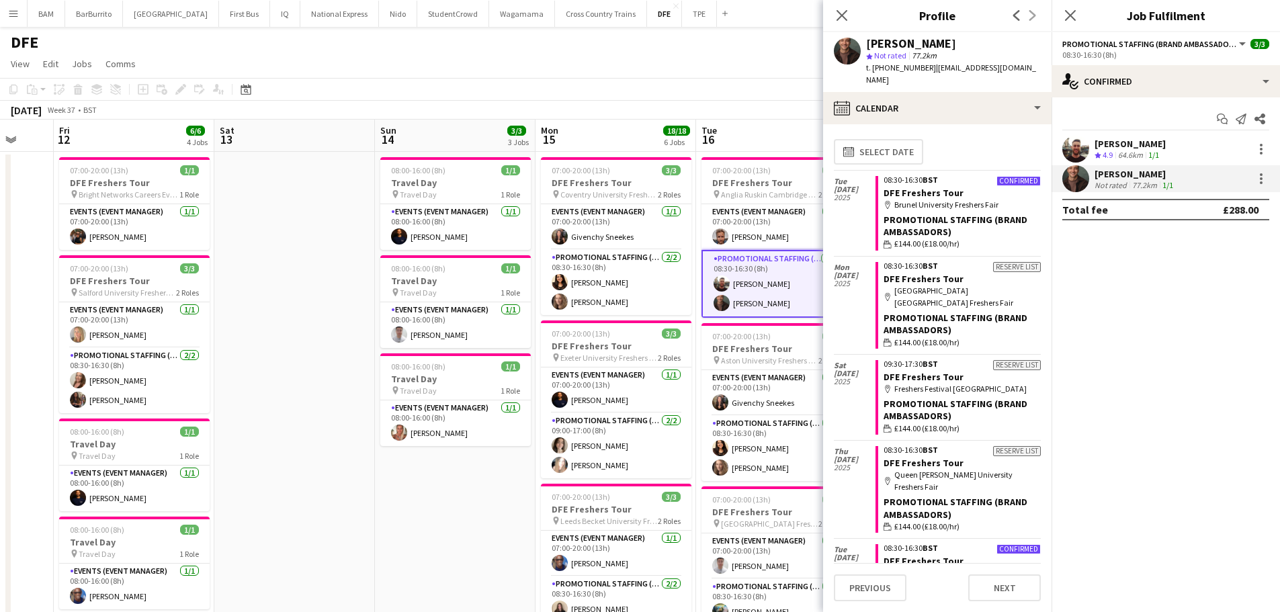
scroll to position [0, 0]
click at [757, 454] on app-card-role "Promotional Staffing (Brand Ambassadors) 2/2 08:30-16:30 (8h) kiren chanchal Cr…" at bounding box center [777, 448] width 151 height 65
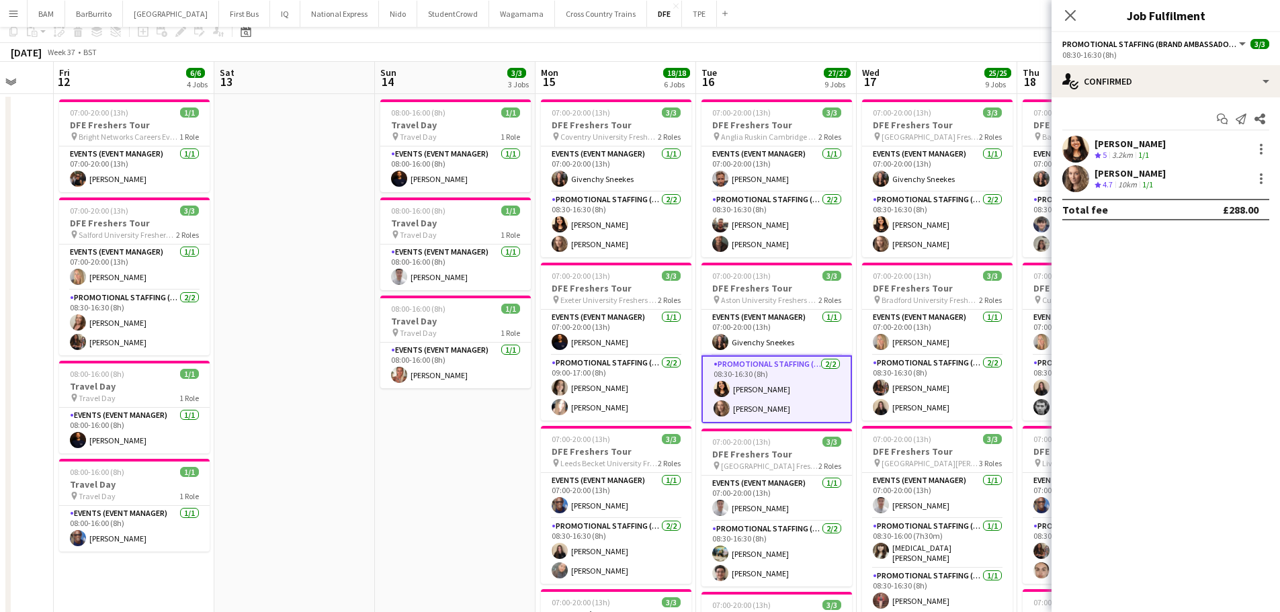
scroll to position [202, 0]
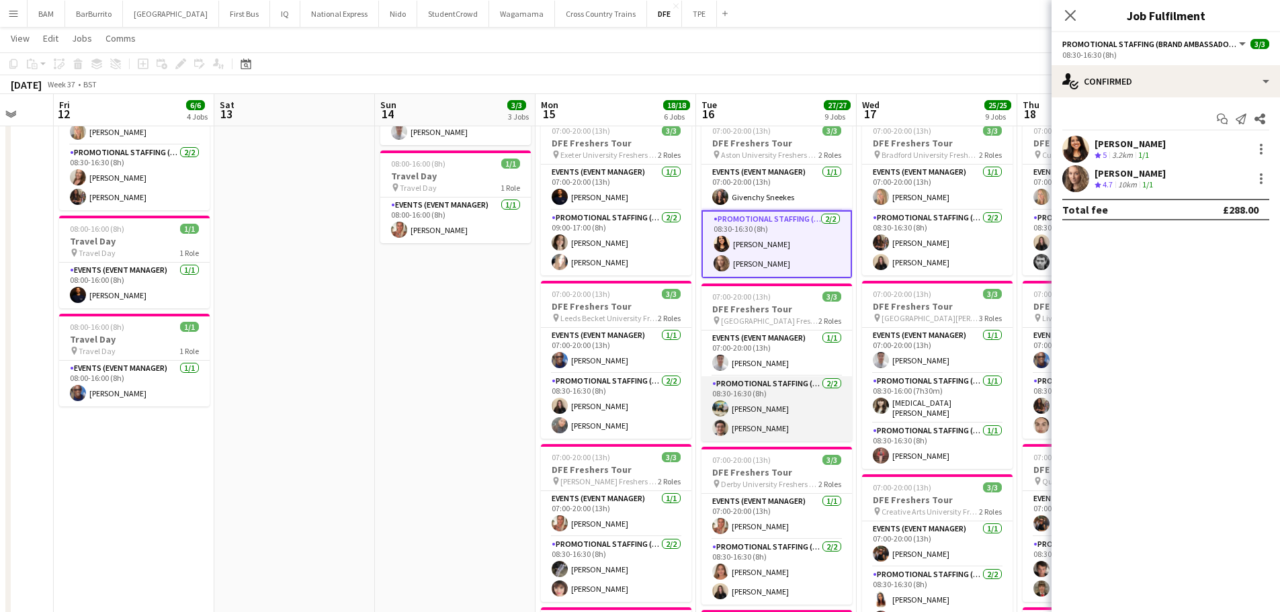
click at [788, 415] on app-card-role "Promotional Staffing (Brand Ambassadors) 2/2 08:30-16:30 (8h) Ali Saroosh David…" at bounding box center [777, 408] width 151 height 65
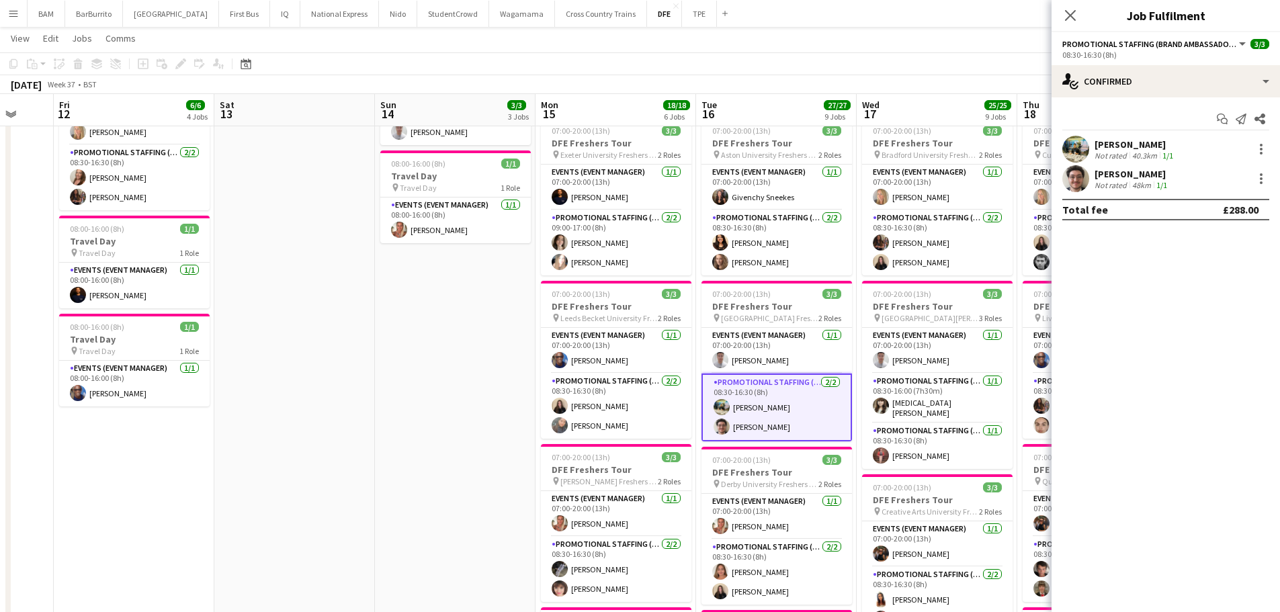
click at [1122, 149] on div "Ali Saroosh" at bounding box center [1135, 144] width 81 height 12
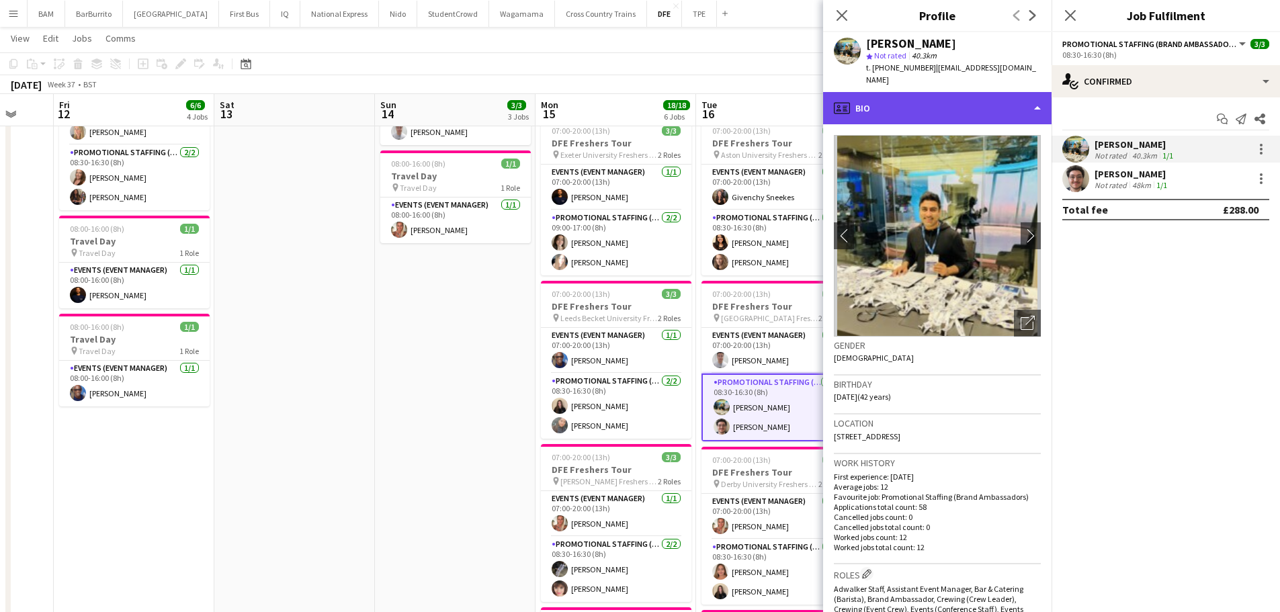
click at [956, 94] on div "profile Bio" at bounding box center [937, 108] width 228 height 32
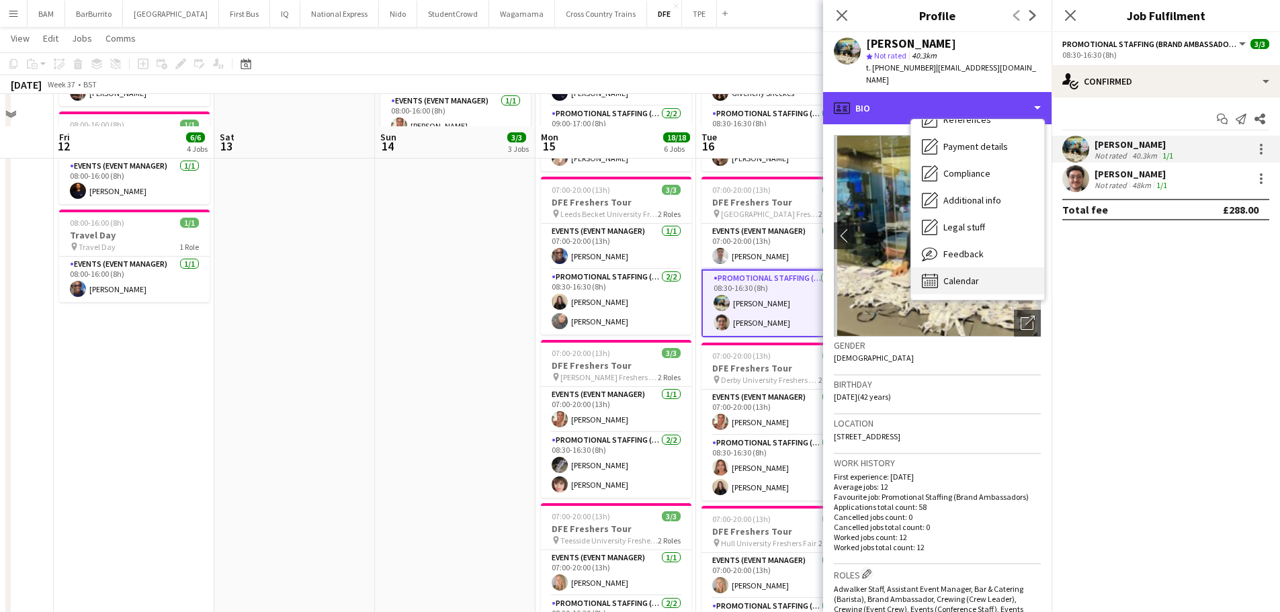
scroll to position [403, 0]
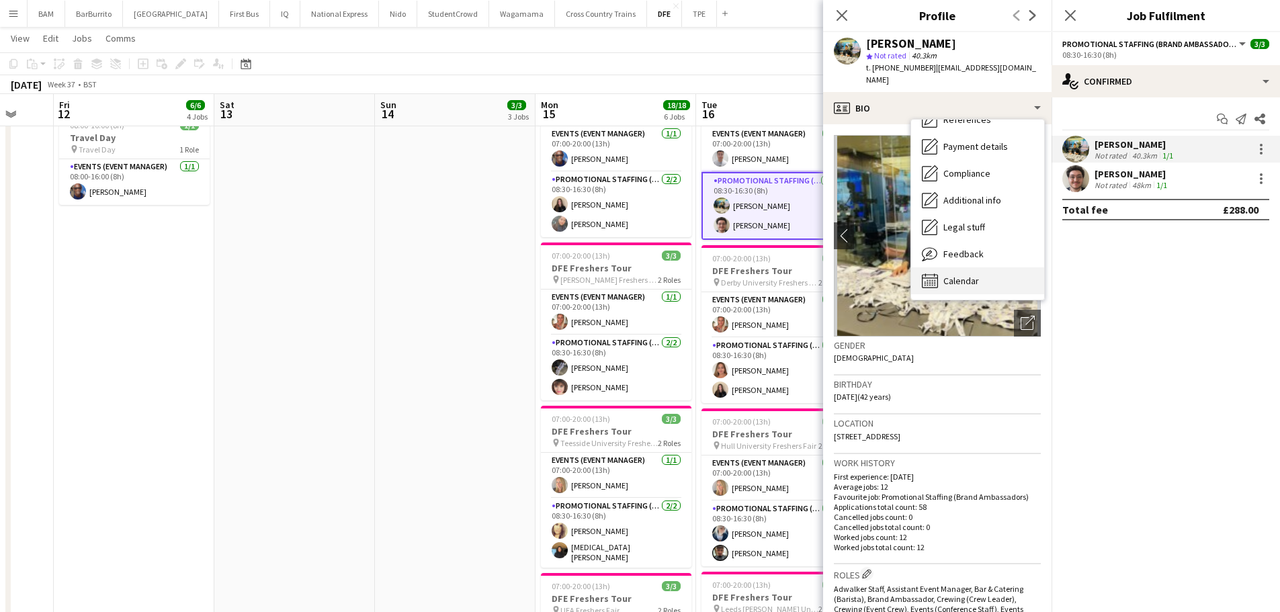
click at [986, 271] on div "Calendar Calendar" at bounding box center [977, 280] width 133 height 27
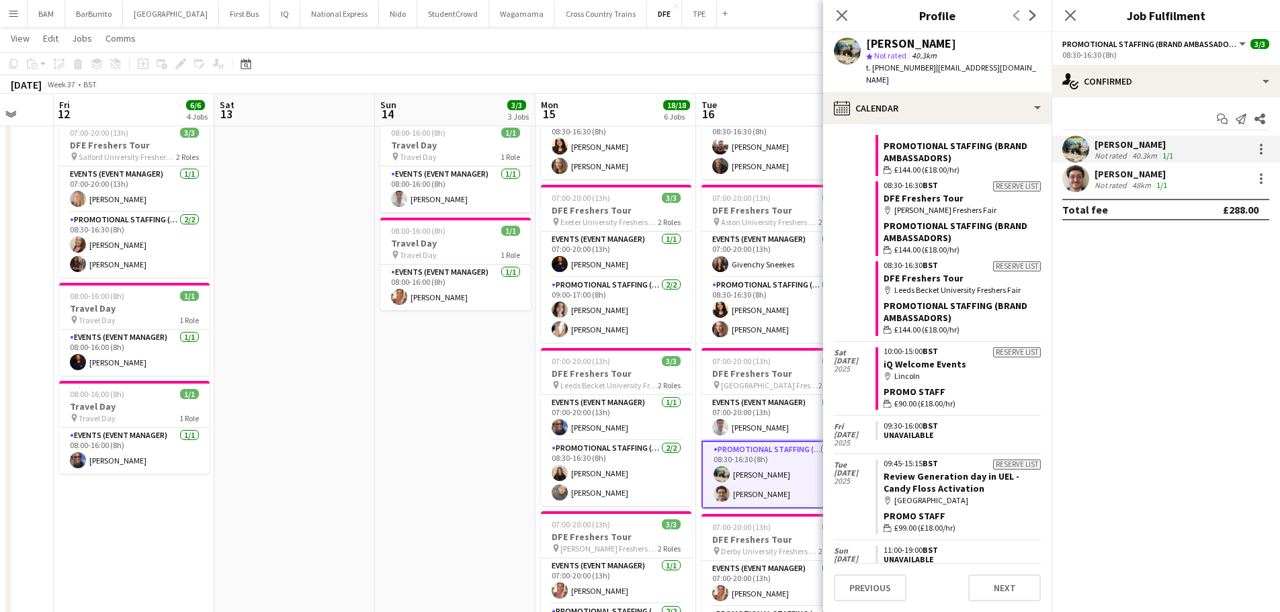
scroll to position [1839, 0]
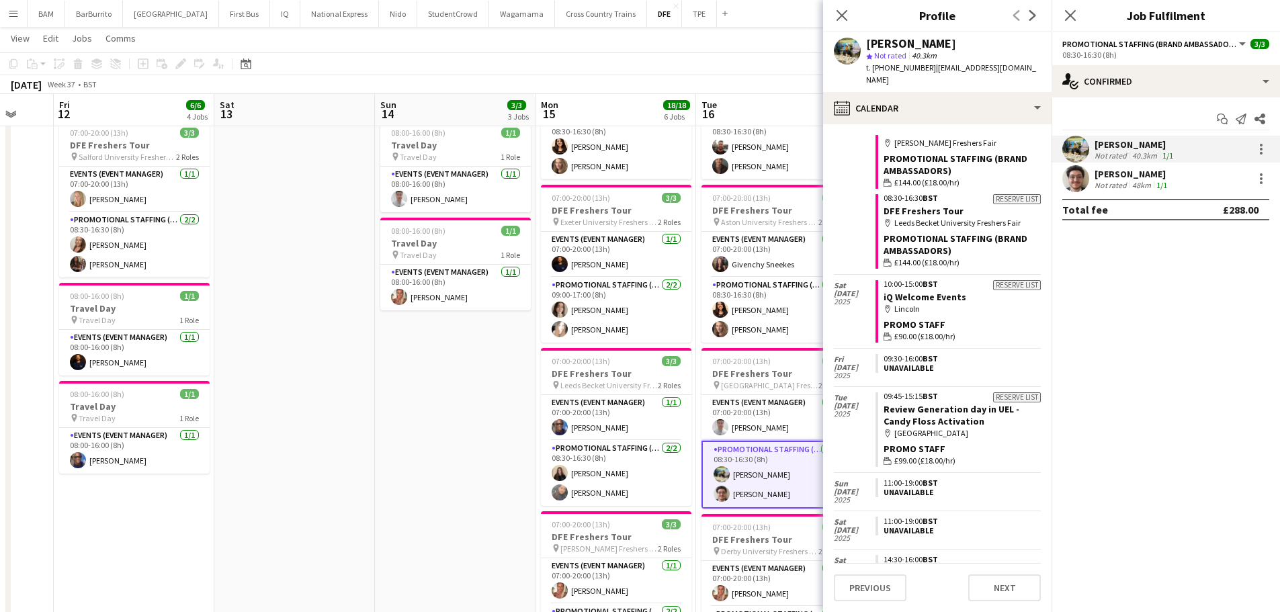
click at [1112, 183] on div "Not rated" at bounding box center [1112, 185] width 35 height 10
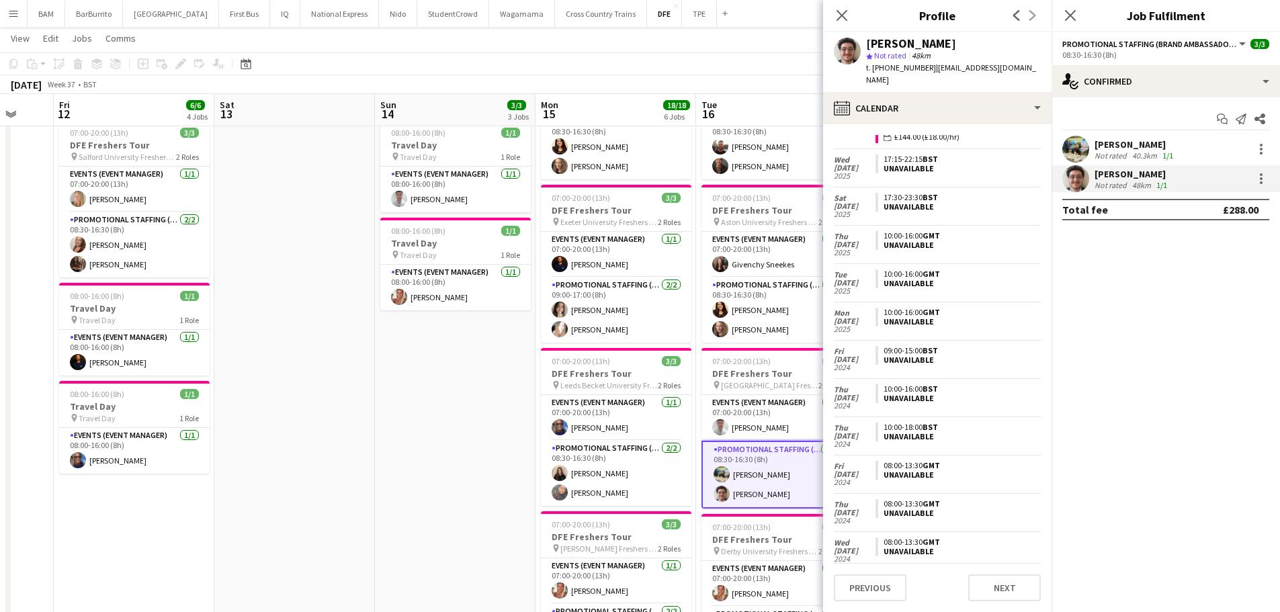
scroll to position [763, 0]
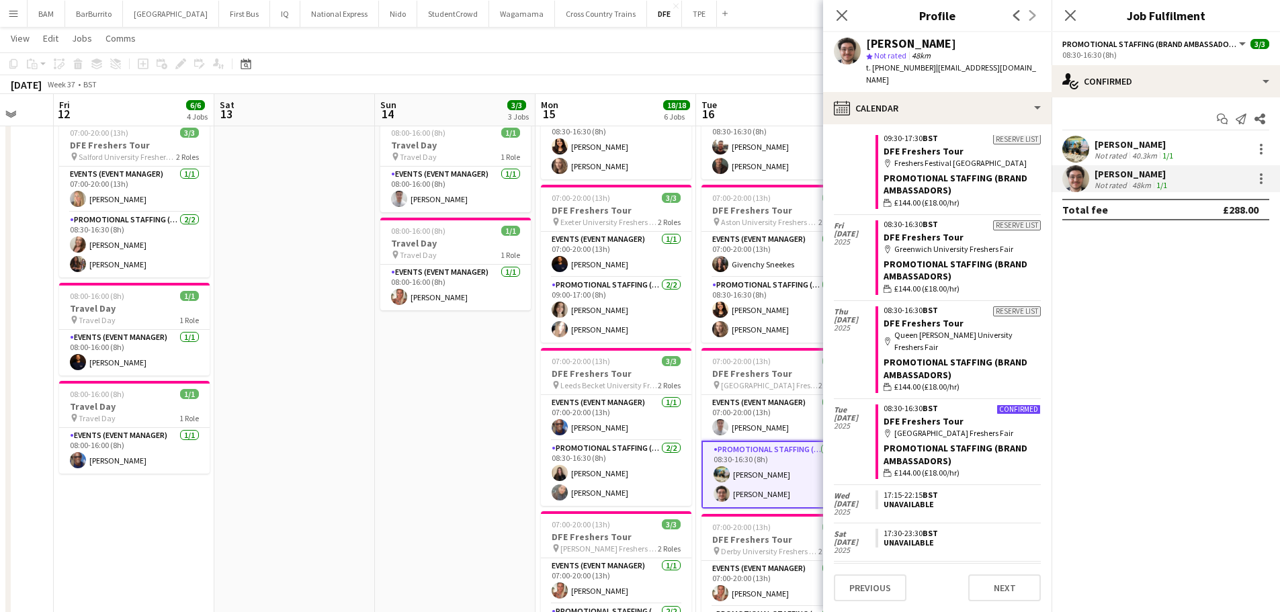
drag, startPoint x: 696, startPoint y: 64, endPoint x: 700, endPoint y: 71, distance: 7.8
click at [696, 64] on app-toolbar "Copy Paste Paste Ctrl+V Paste with crew Ctrl+Shift+V Paste linked Job Delete Gr…" at bounding box center [640, 63] width 1280 height 23
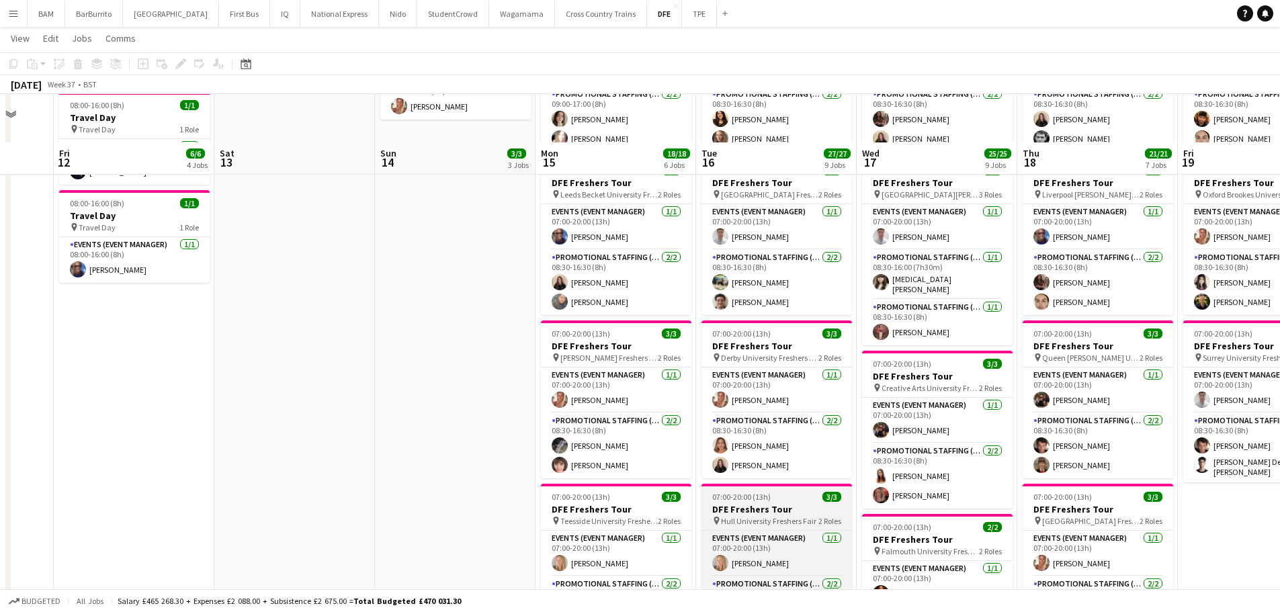
scroll to position [403, 0]
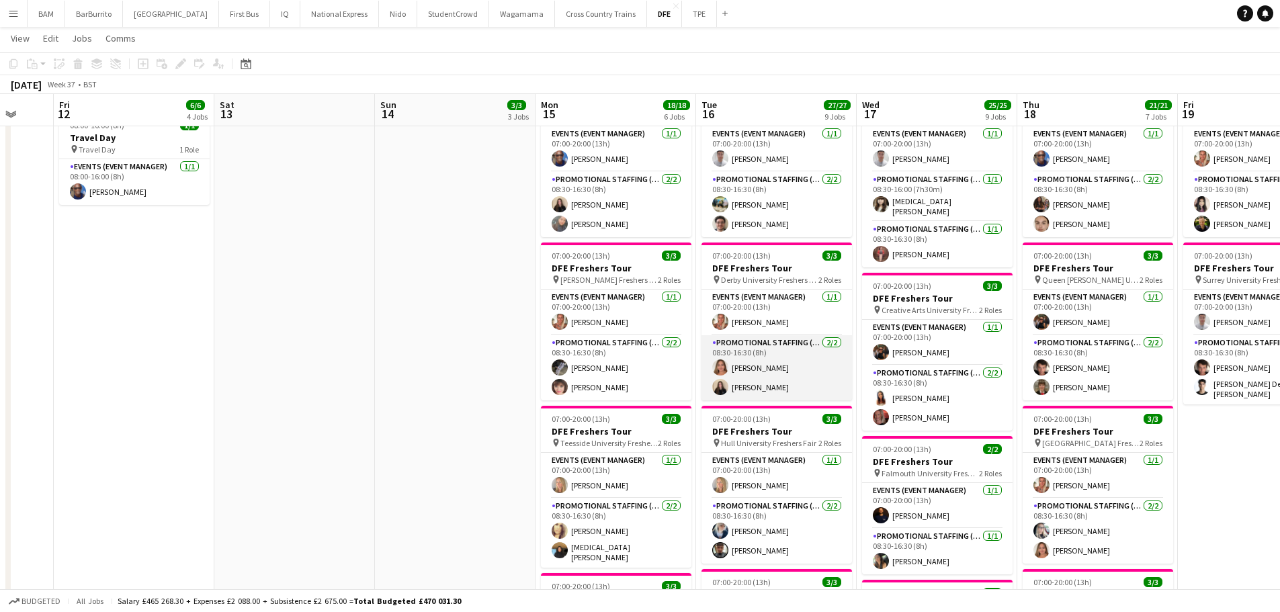
click at [784, 390] on app-card-role "Promotional Staffing (Brand Ambassadors) 2/2 08:30-16:30 (8h) Aimee Murden Ione…" at bounding box center [777, 367] width 151 height 65
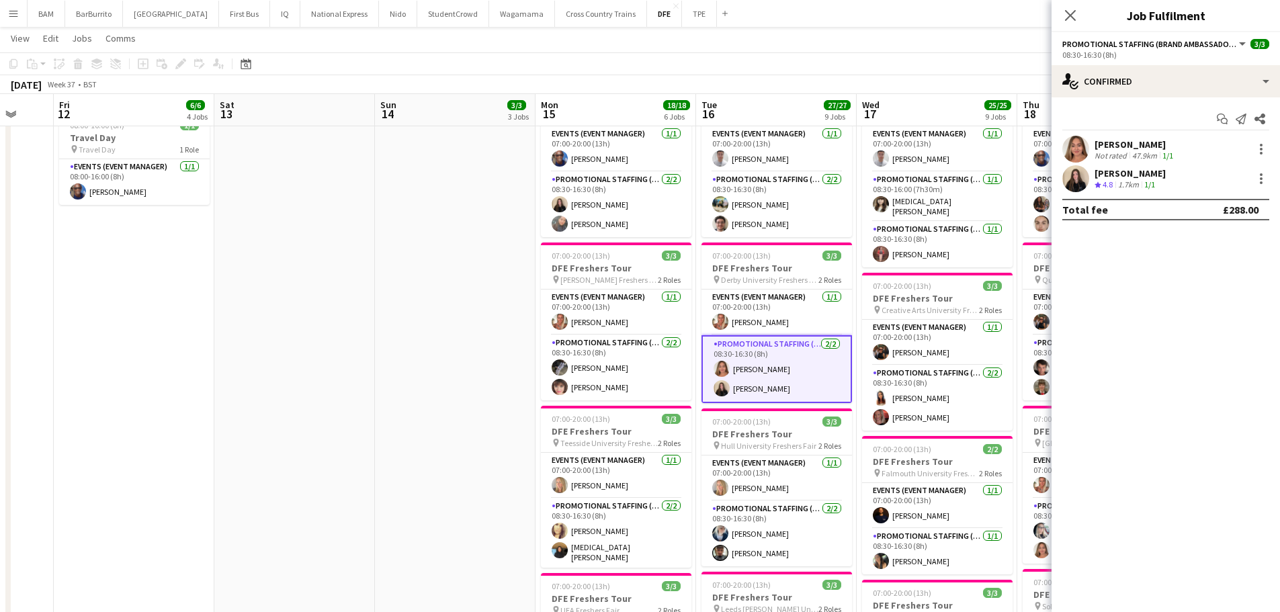
click at [1104, 134] on div "Start chat Send notification Share Aimee Murden Not rated 47.9km 1/1 Ione Smith…" at bounding box center [1166, 164] width 228 height 134
click at [1128, 150] on div "Aimee Murden Not rated 47.9km 1/1" at bounding box center [1135, 149] width 81 height 22
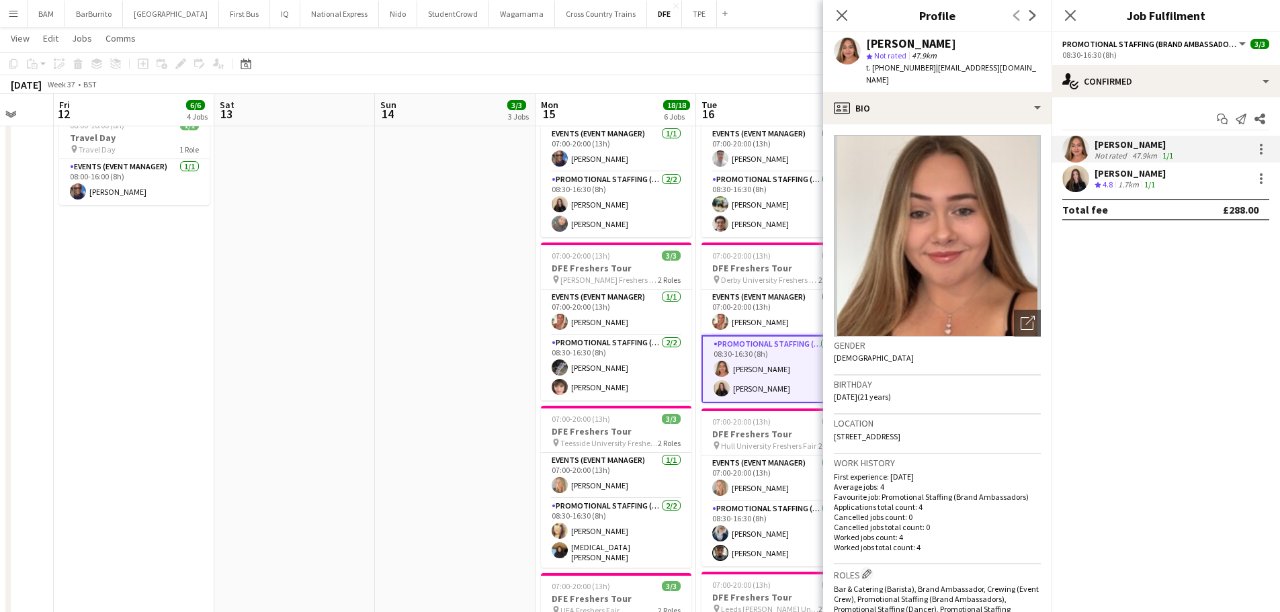
drag, startPoint x: 1134, startPoint y: 167, endPoint x: 1139, endPoint y: 158, distance: 10.8
click at [1135, 168] on div "Ione Smith" at bounding box center [1130, 173] width 71 height 12
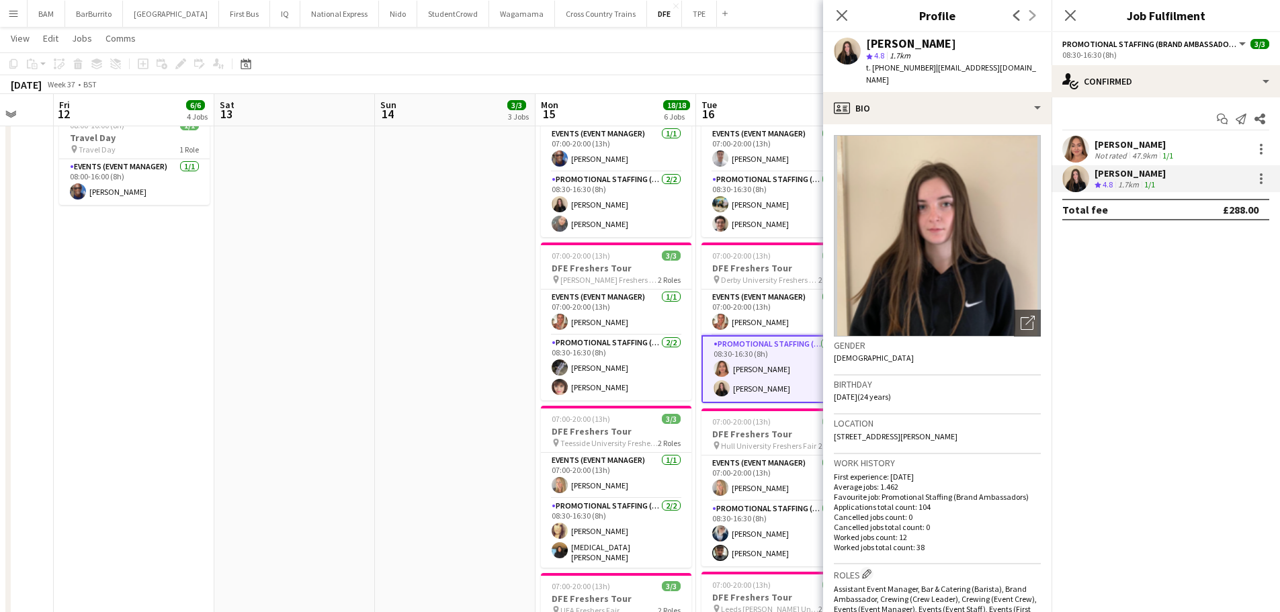
click at [1143, 140] on div "Aimee Murden" at bounding box center [1135, 144] width 81 height 12
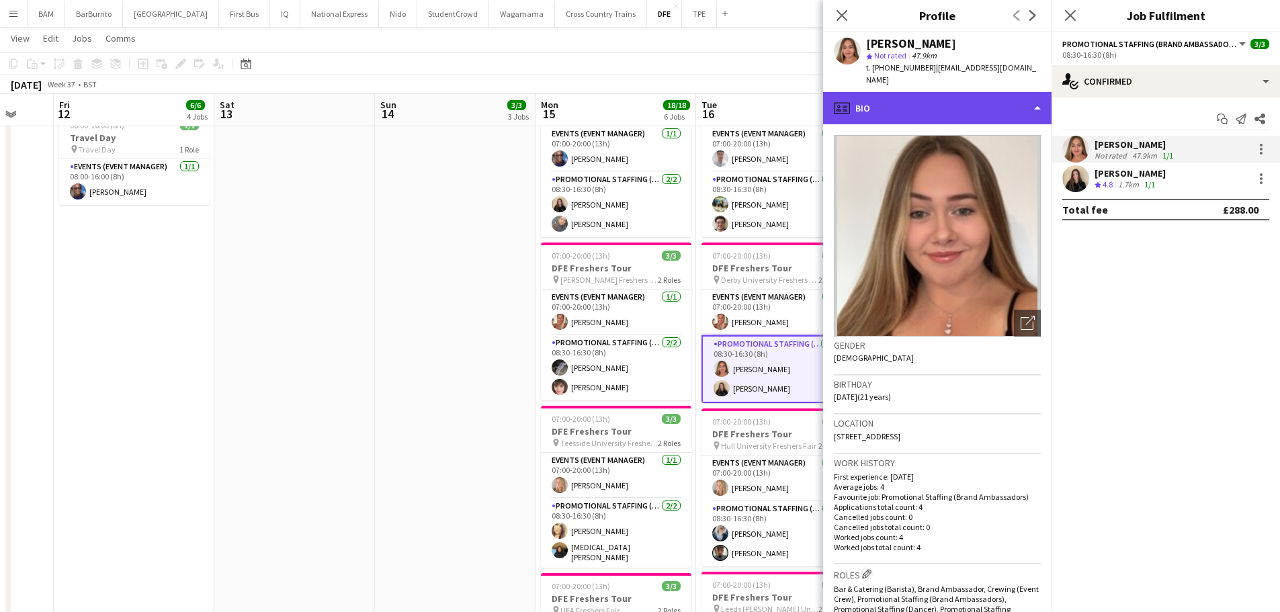
drag, startPoint x: 978, startPoint y: 88, endPoint x: 975, endPoint y: 95, distance: 8.1
click at [978, 92] on div "profile Bio" at bounding box center [937, 108] width 228 height 32
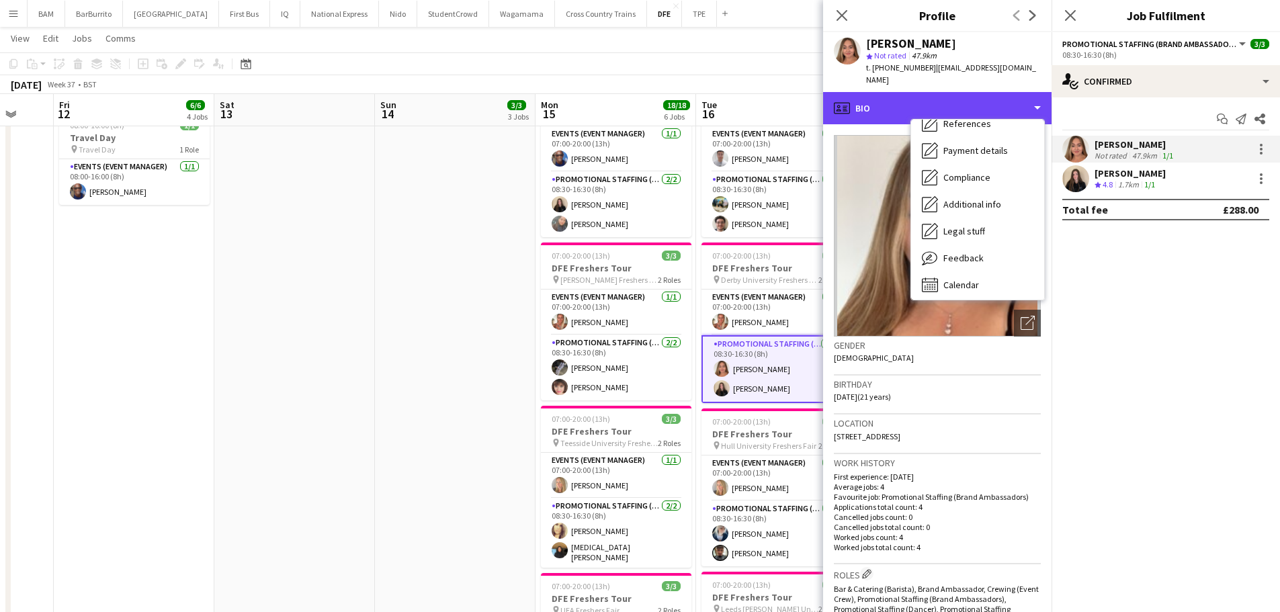
scroll to position [153, 0]
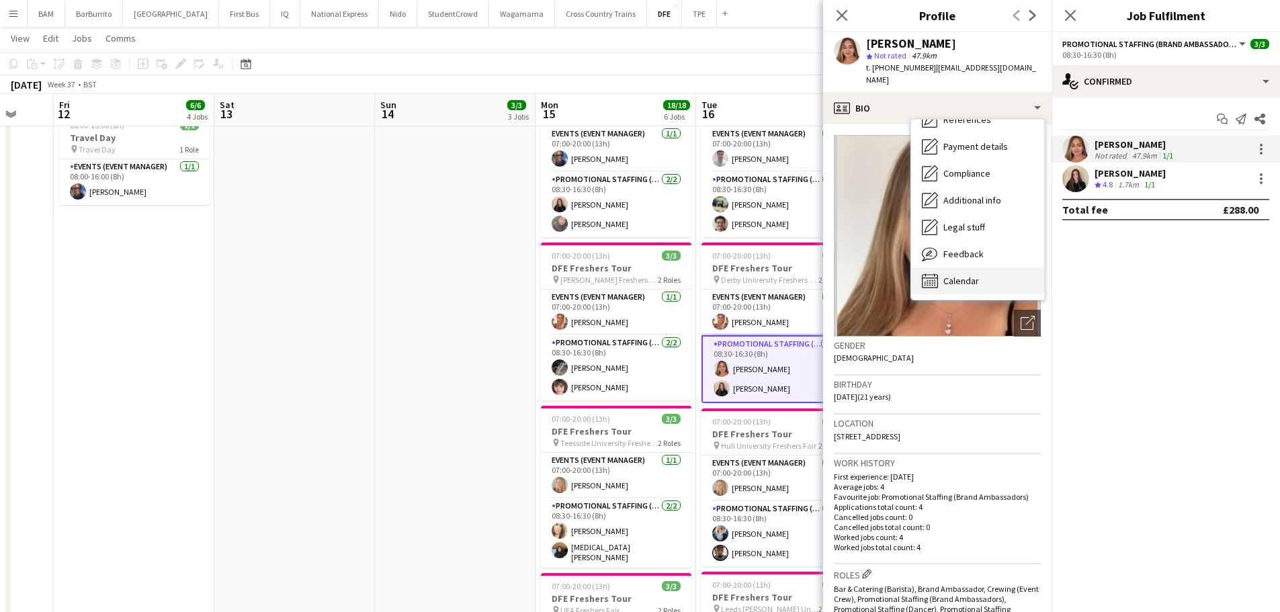
click at [986, 269] on div "Calendar Calendar" at bounding box center [977, 280] width 133 height 27
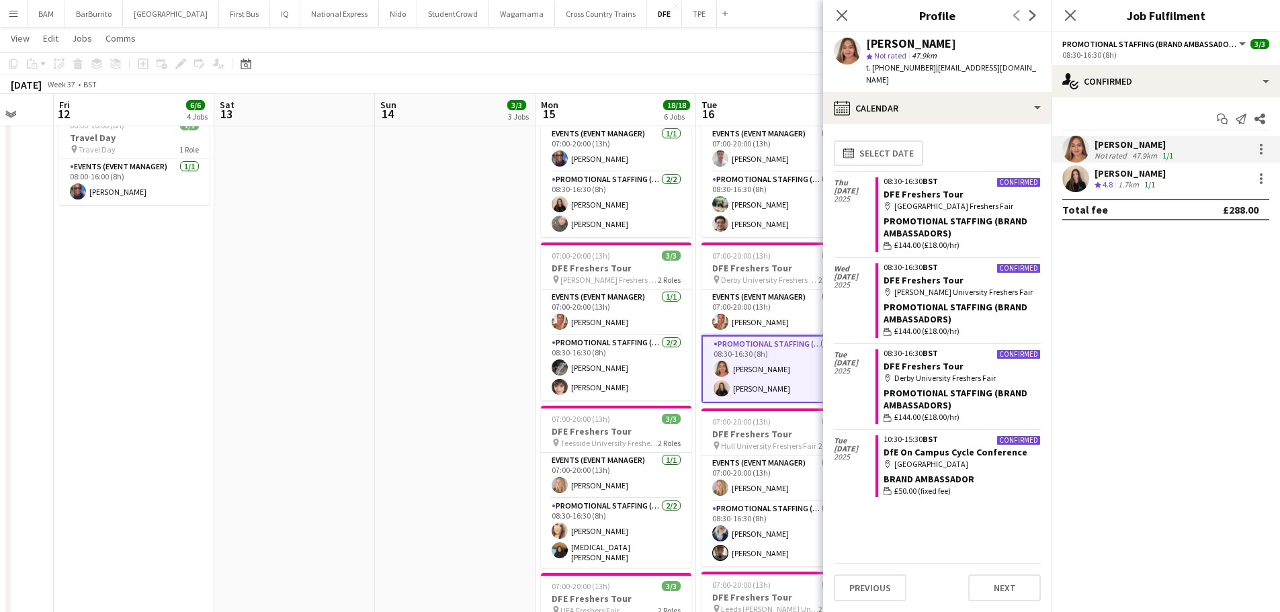
click at [754, 57] on app-toolbar "Copy Paste Paste Ctrl+V Paste with crew Ctrl+Shift+V Paste linked Job Delete Gr…" at bounding box center [640, 63] width 1280 height 23
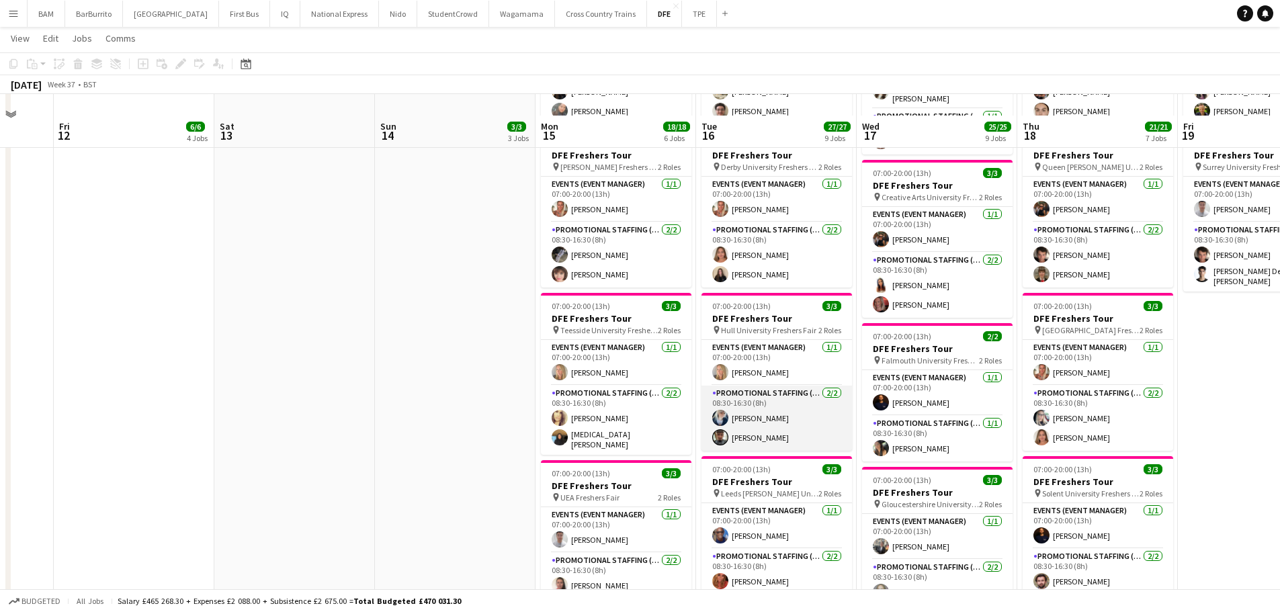
scroll to position [538, 0]
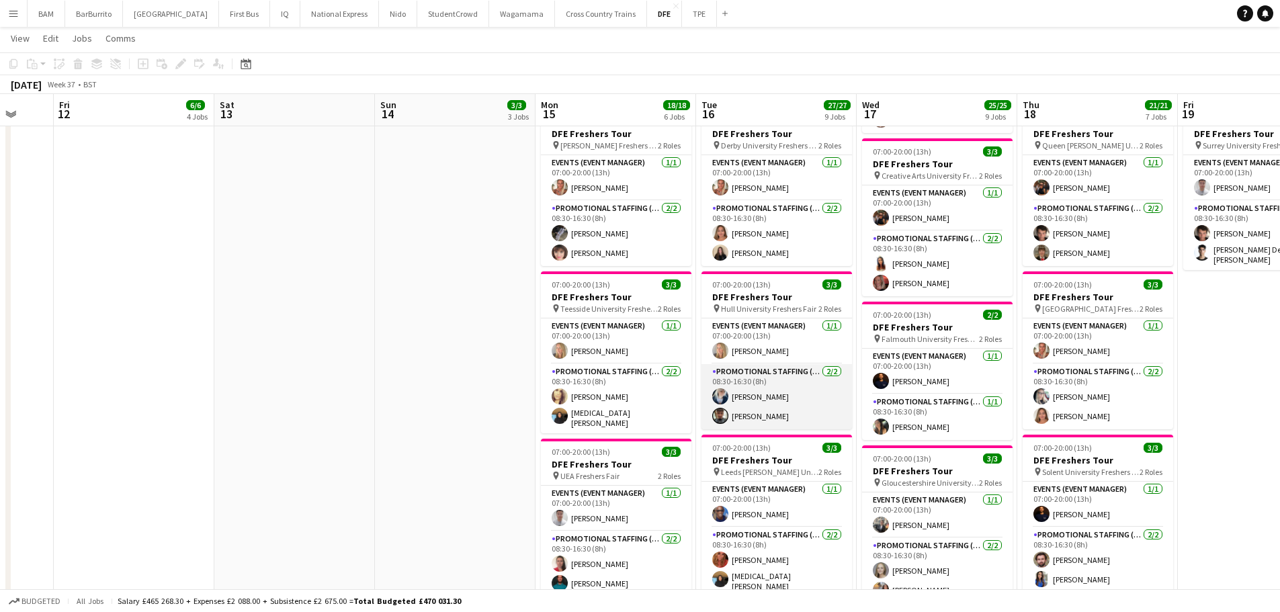
click at [790, 403] on app-card-role "Promotional Staffing (Brand Ambassadors) 2/2 08:30-16:30 (8h) Gemma Owen-Kendal…" at bounding box center [777, 396] width 151 height 65
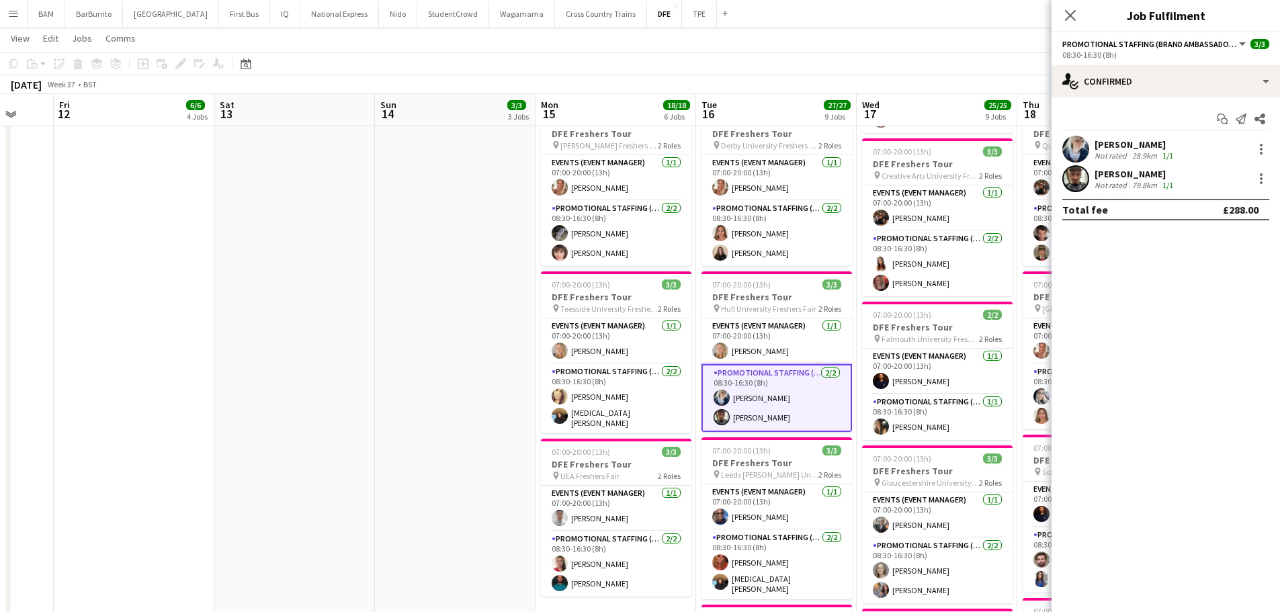
click at [1157, 155] on div "28.9km" at bounding box center [1145, 156] width 30 height 10
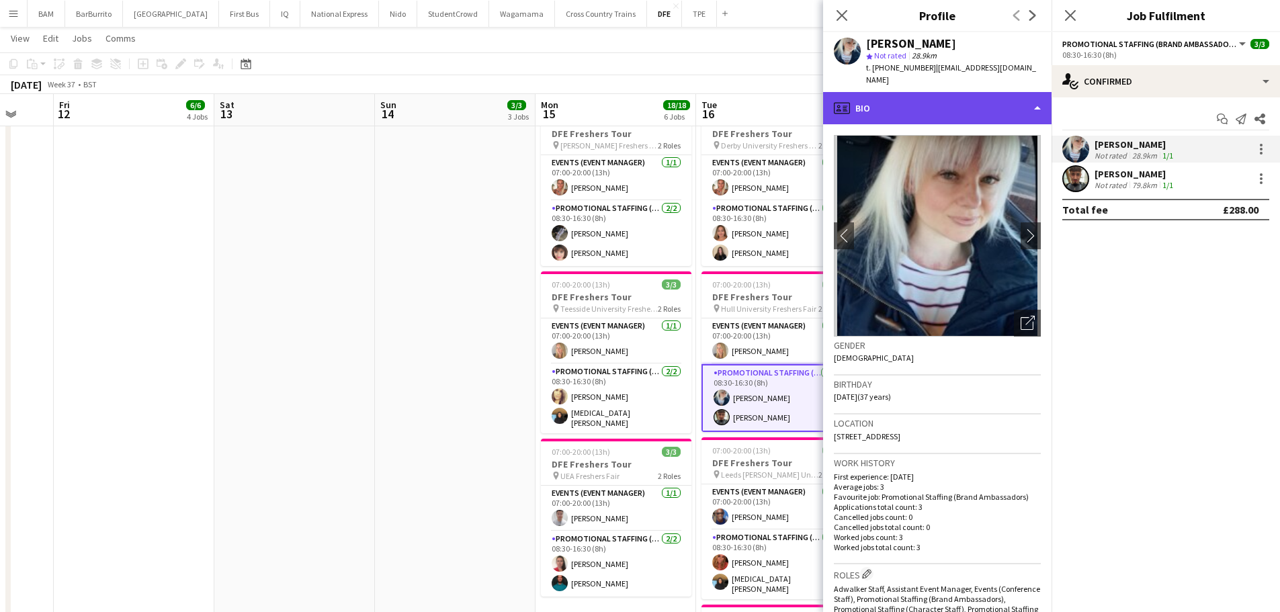
click at [893, 102] on div "profile Bio" at bounding box center [937, 108] width 228 height 32
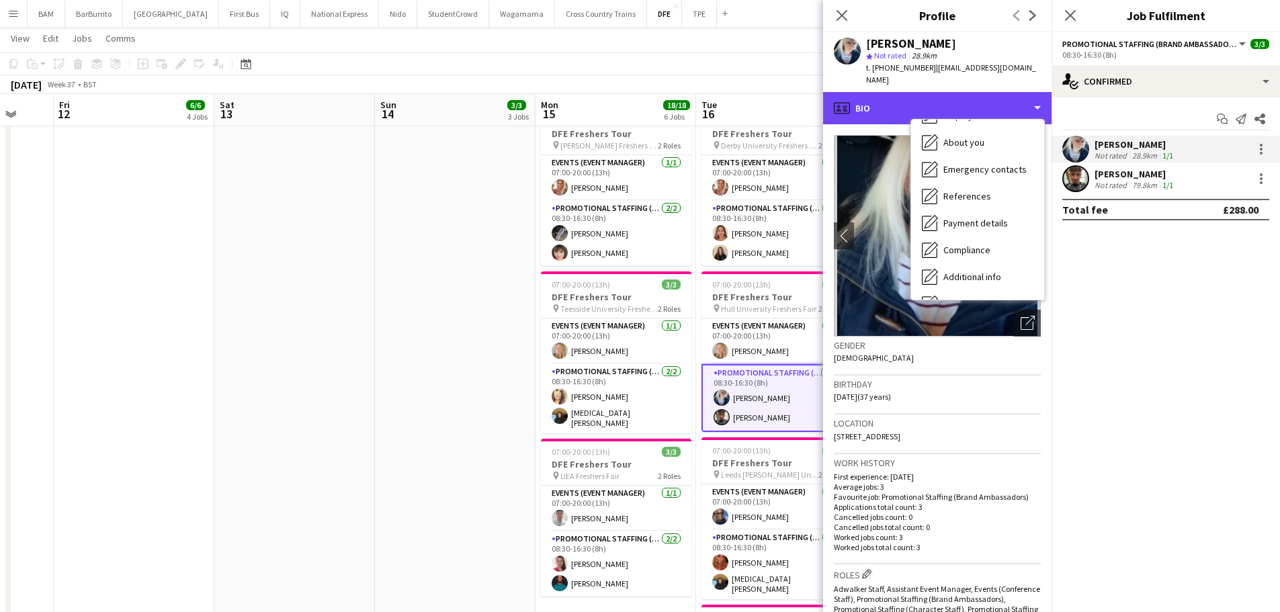
scroll to position [153, 0]
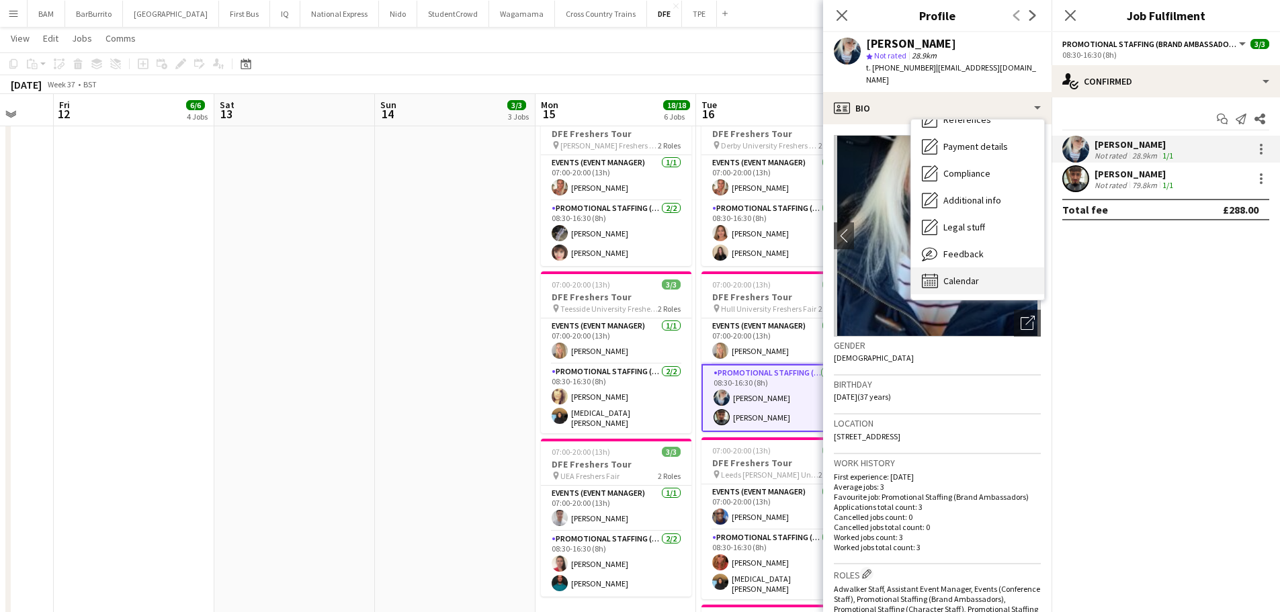
click at [979, 282] on div "Calendar Calendar" at bounding box center [977, 280] width 133 height 27
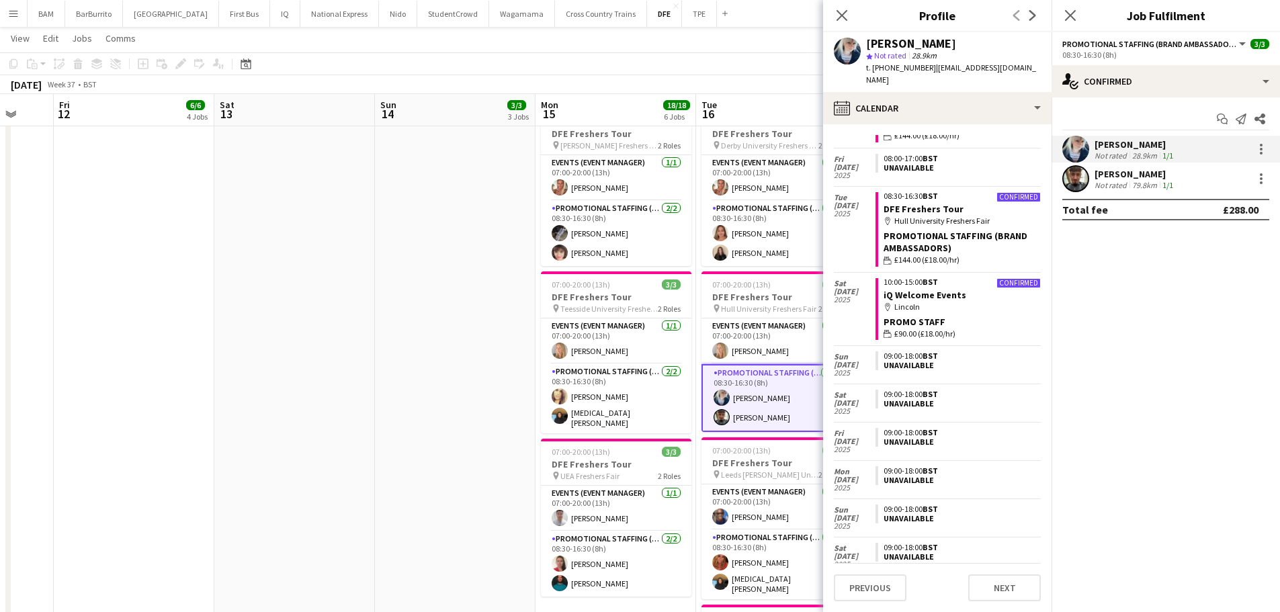
scroll to position [0, 0]
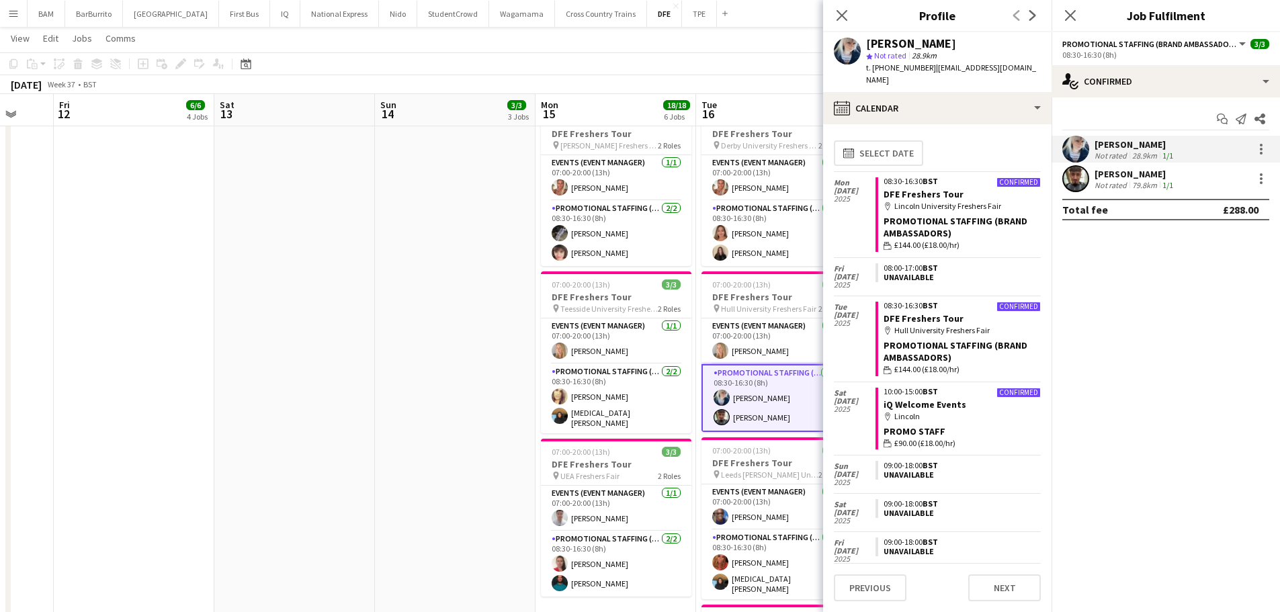
click at [1114, 180] on div "Not rated" at bounding box center [1112, 185] width 35 height 10
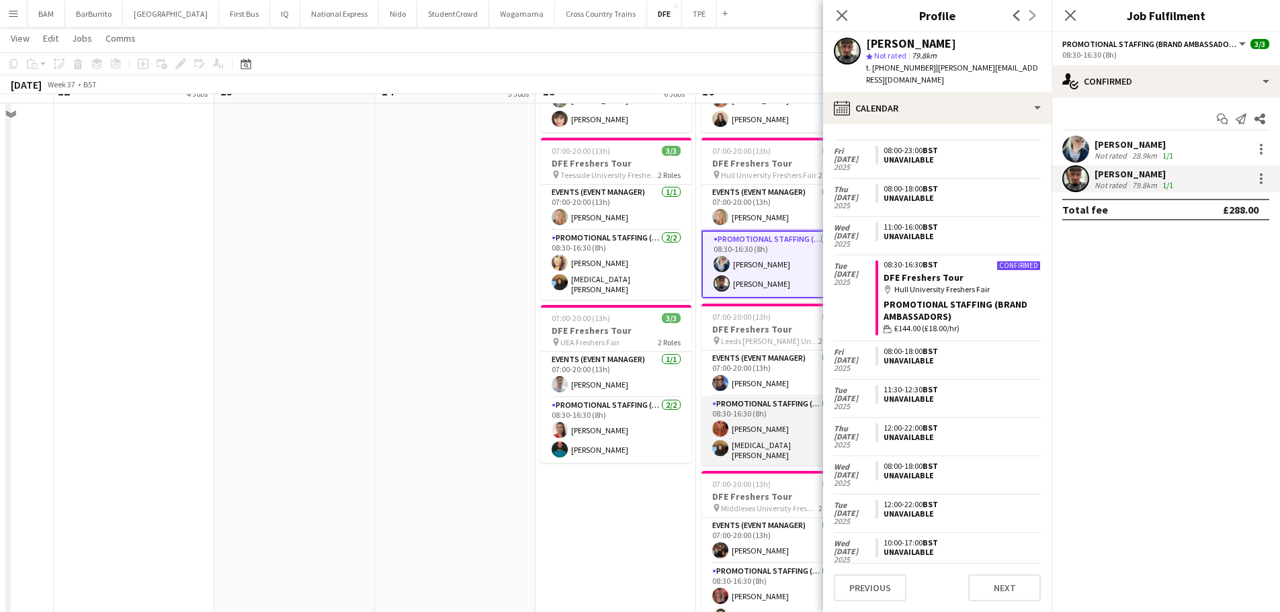
scroll to position [672, 0]
click at [769, 436] on app-card-role "Promotional Staffing (Brand Ambassadors) 2/2 08:30-16:30 (8h) Tanya Haughton Ya…" at bounding box center [777, 430] width 151 height 69
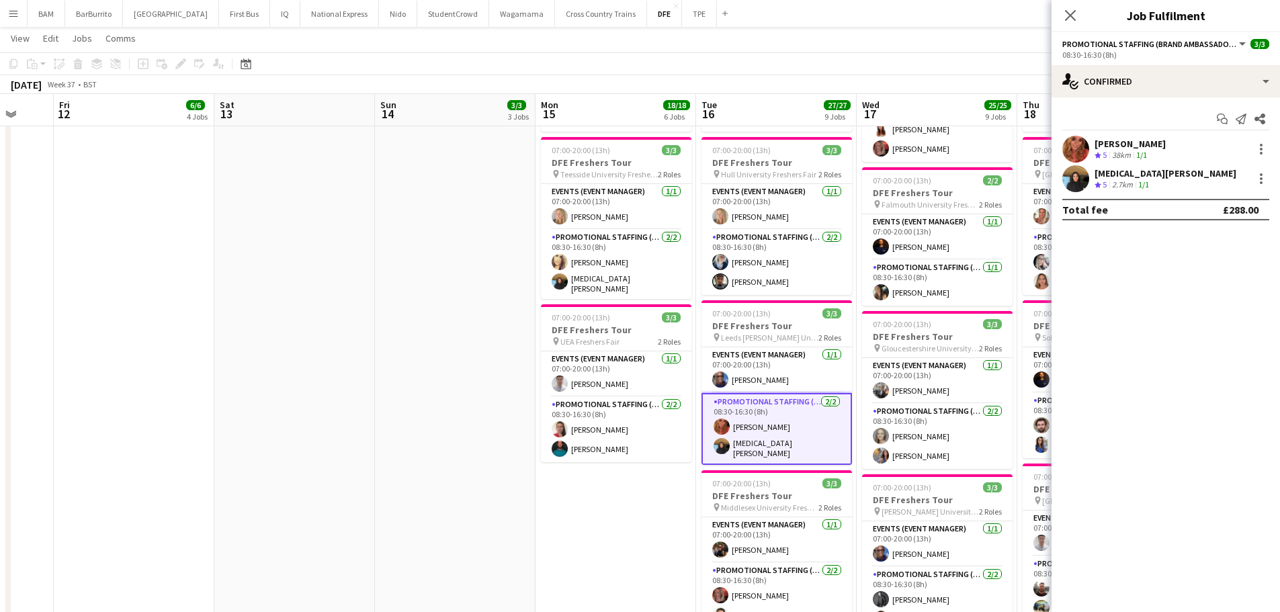
click at [1136, 134] on div "Start chat Send notification Share Tanya Haughton Crew rating 5 38km 1/1 Yasmin…" at bounding box center [1166, 164] width 228 height 134
click at [1148, 146] on div "Tanya Haughton" at bounding box center [1130, 144] width 71 height 12
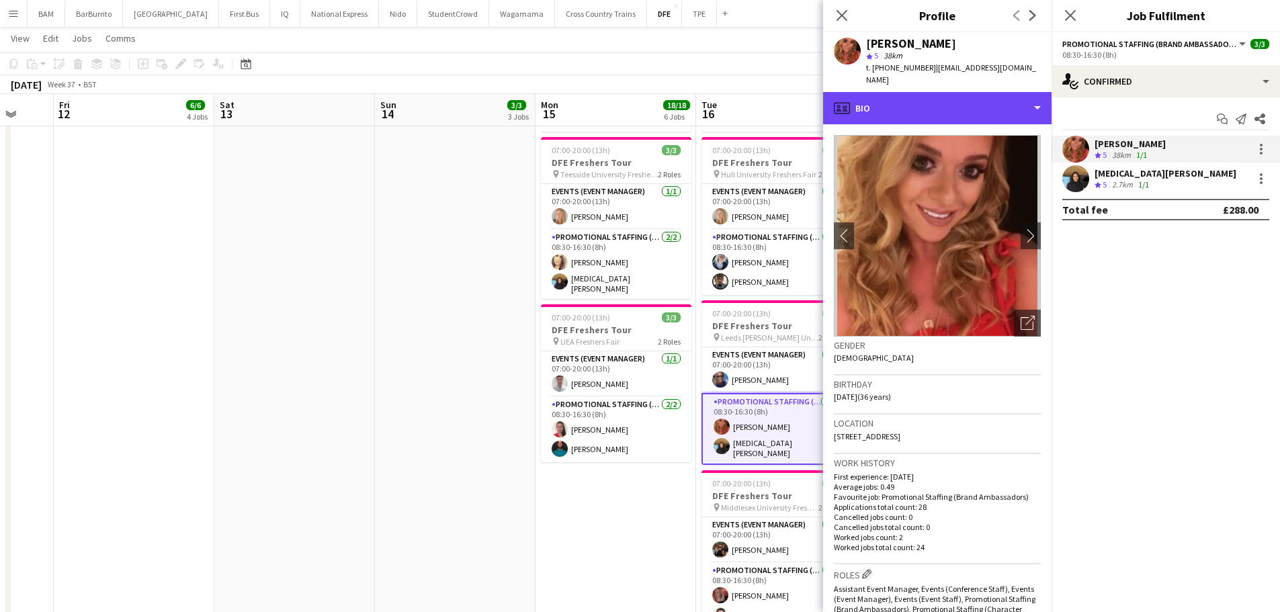
drag, startPoint x: 892, startPoint y: 81, endPoint x: 909, endPoint y: 136, distance: 57.6
click at [892, 92] on div "profile Bio" at bounding box center [937, 108] width 228 height 32
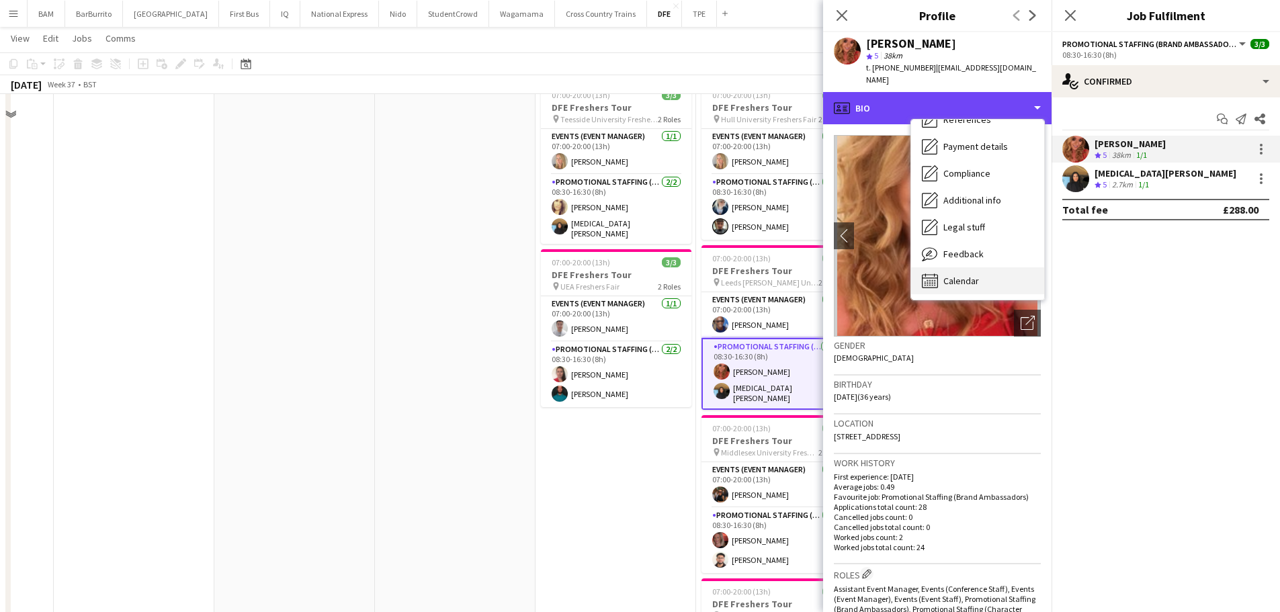
scroll to position [806, 0]
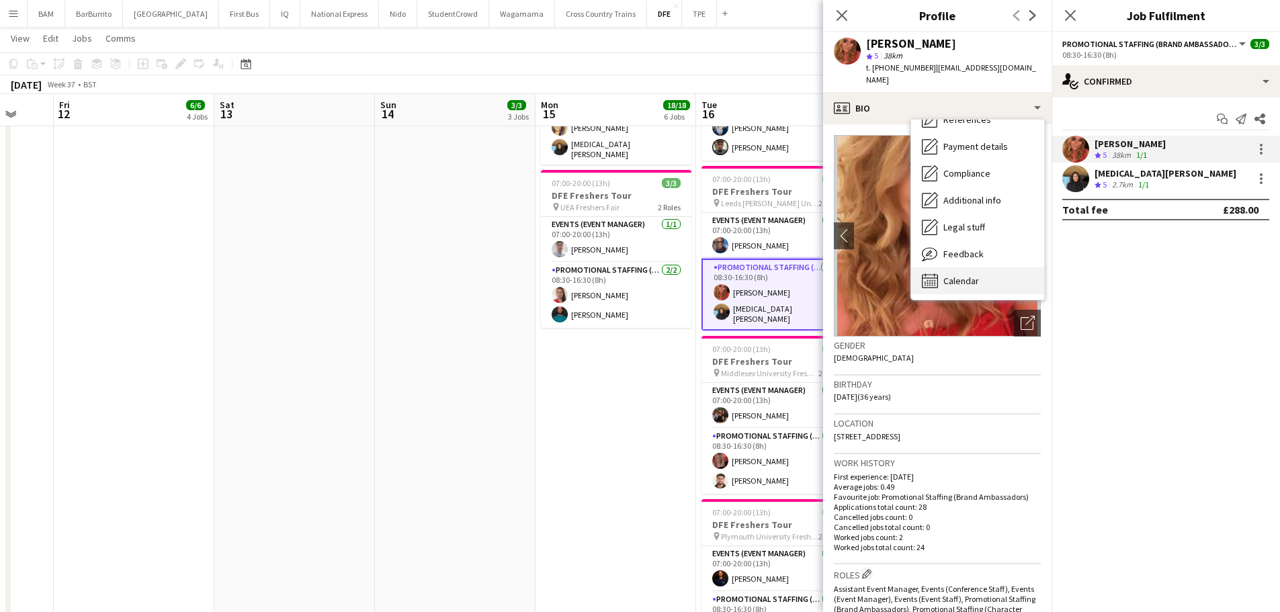
click at [954, 275] on span "Calendar" at bounding box center [961, 281] width 36 height 12
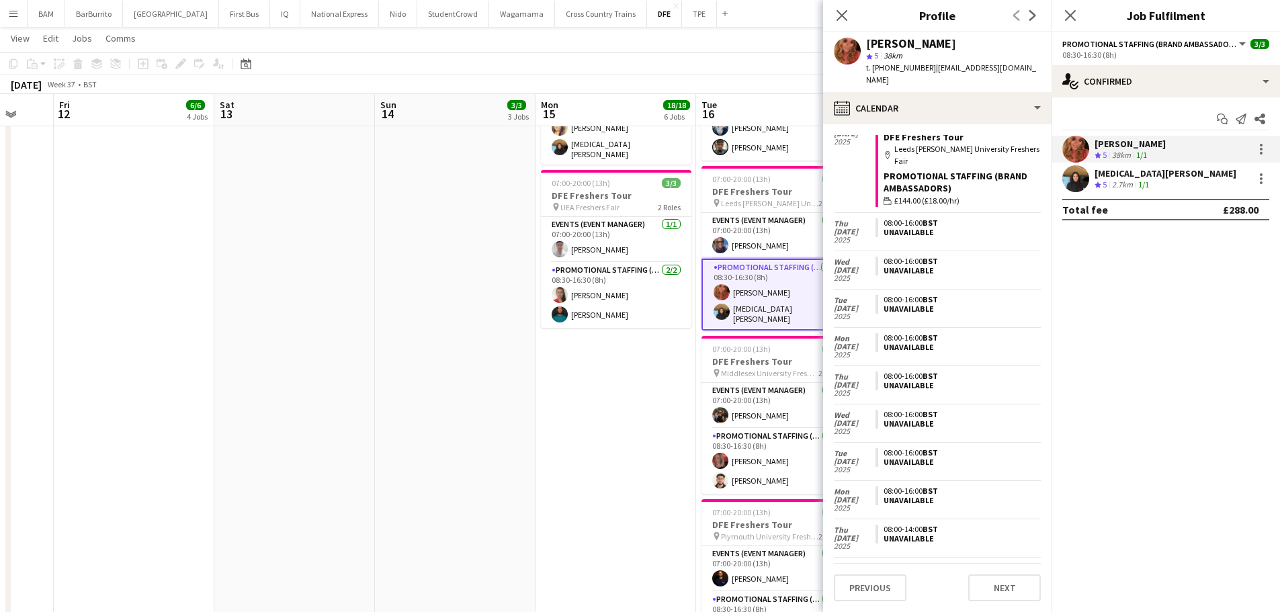
scroll to position [0, 0]
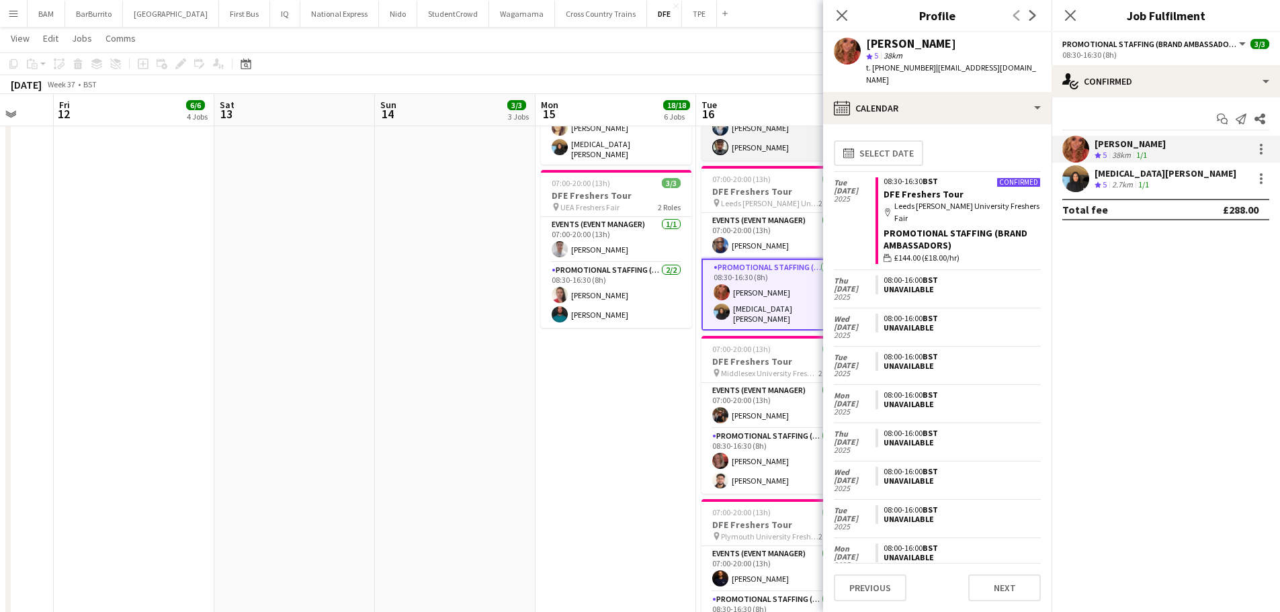
click at [762, 149] on app-card-role "Promotional Staffing (Brand Ambassadors) 2/2 08:30-16:30 (8h) Gemma Owen-Kendal…" at bounding box center [777, 127] width 151 height 65
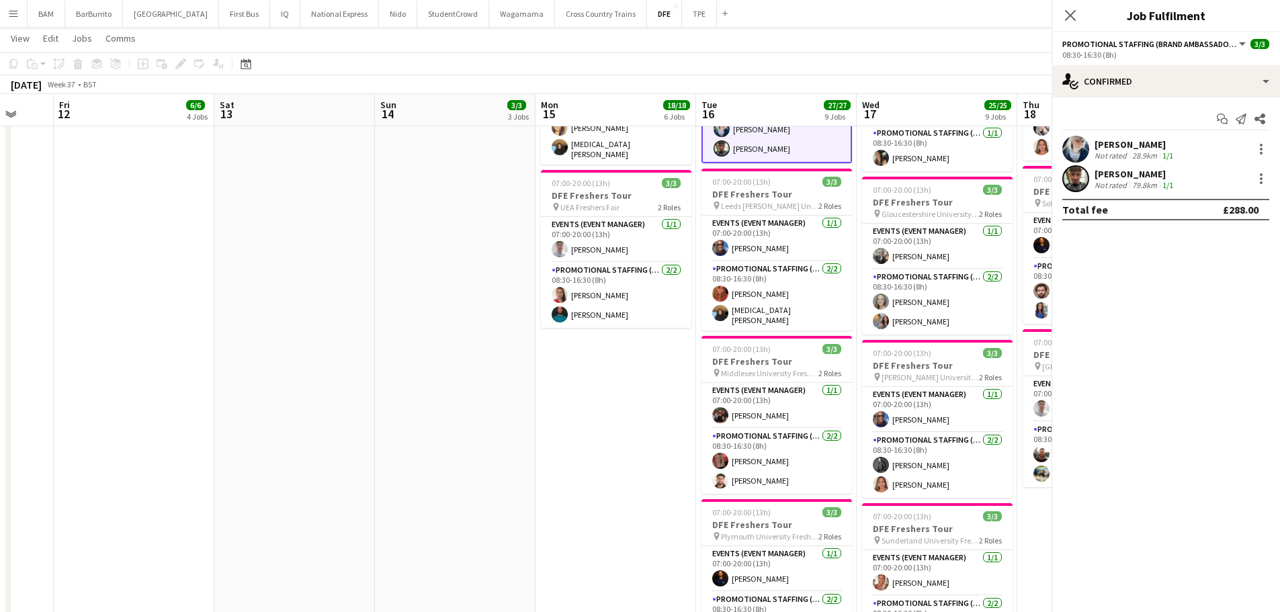
click at [1167, 147] on div "Gemma Owen-Kendall" at bounding box center [1135, 144] width 81 height 12
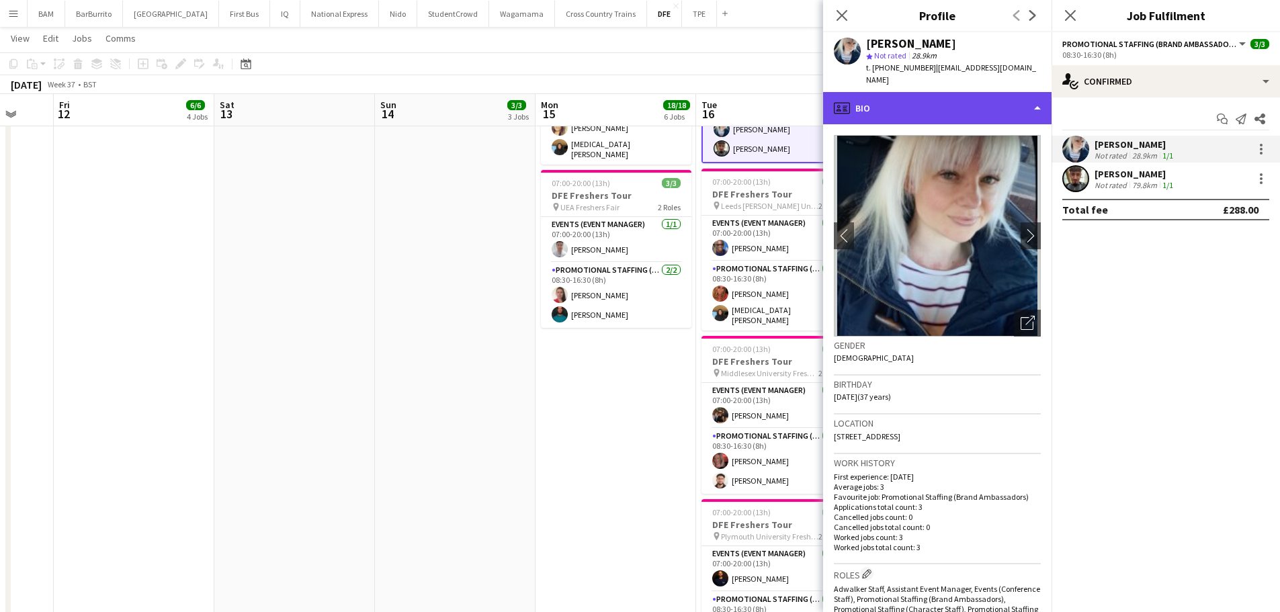
click at [953, 118] on div "profile Bio" at bounding box center [937, 108] width 228 height 32
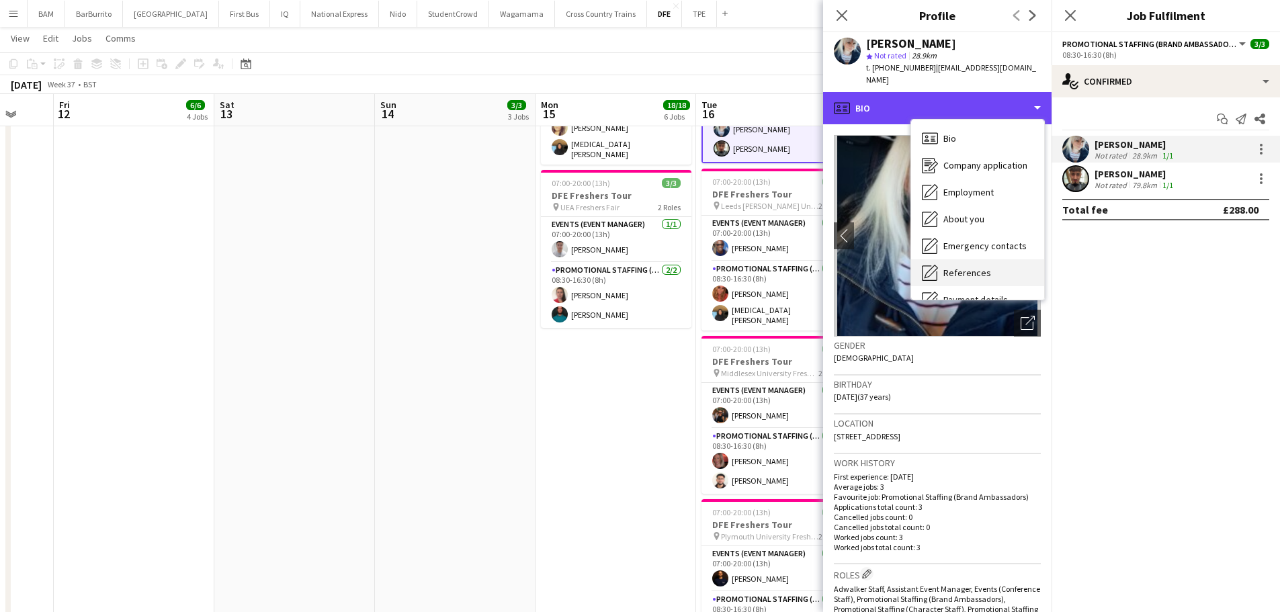
scroll to position [153, 0]
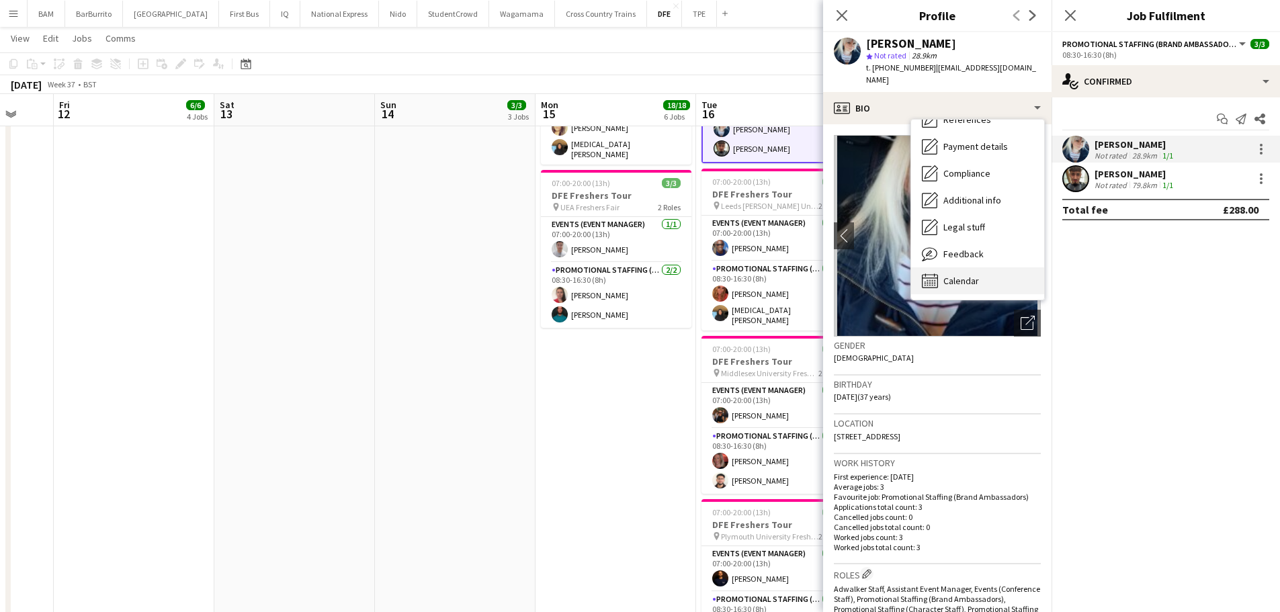
click at [984, 285] on div "Calendar Calendar" at bounding box center [977, 280] width 133 height 27
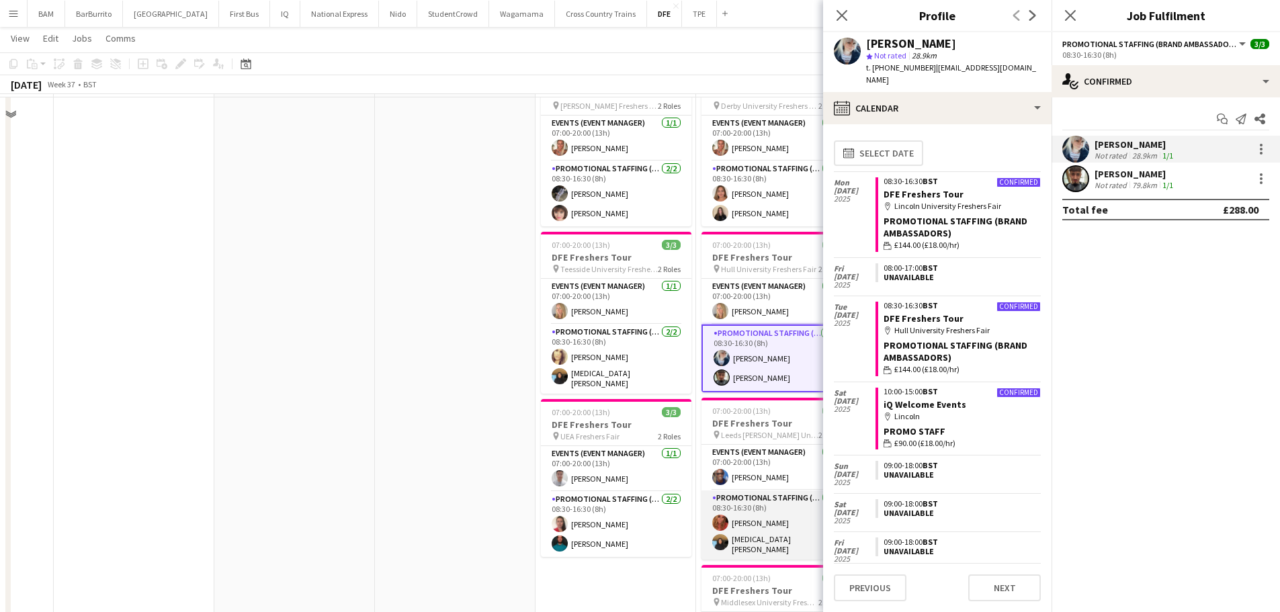
scroll to position [605, 0]
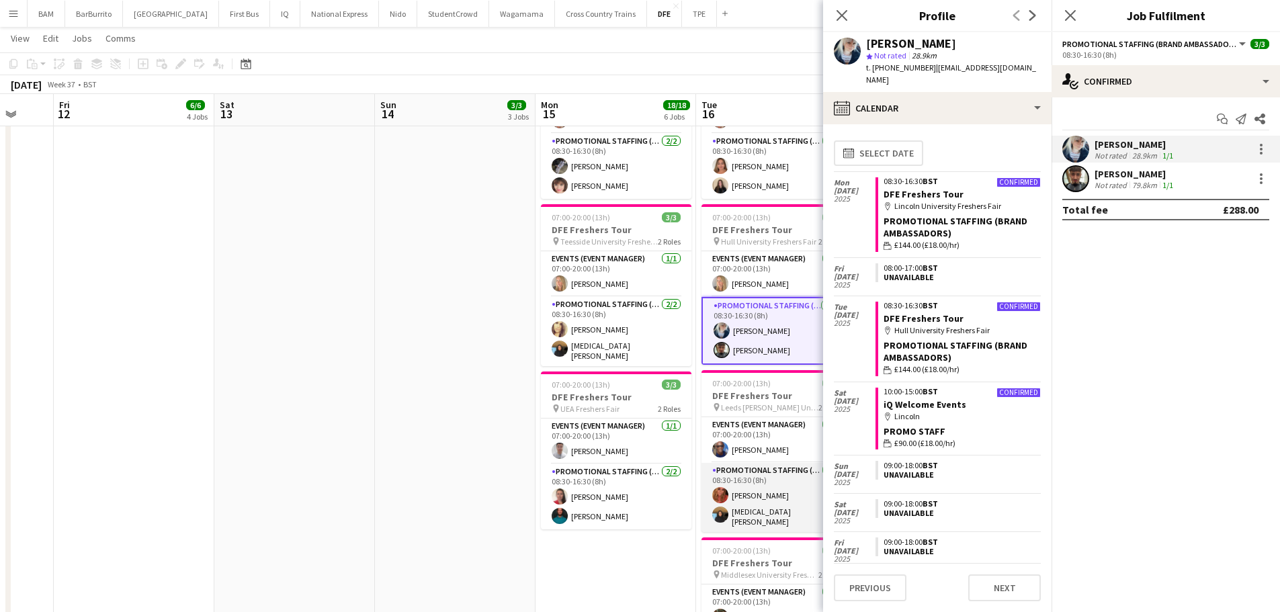
click at [767, 496] on app-card-role "Promotional Staffing (Brand Ambassadors) 2/2 08:30-16:30 (8h) Tanya Haughton Ya…" at bounding box center [777, 497] width 151 height 69
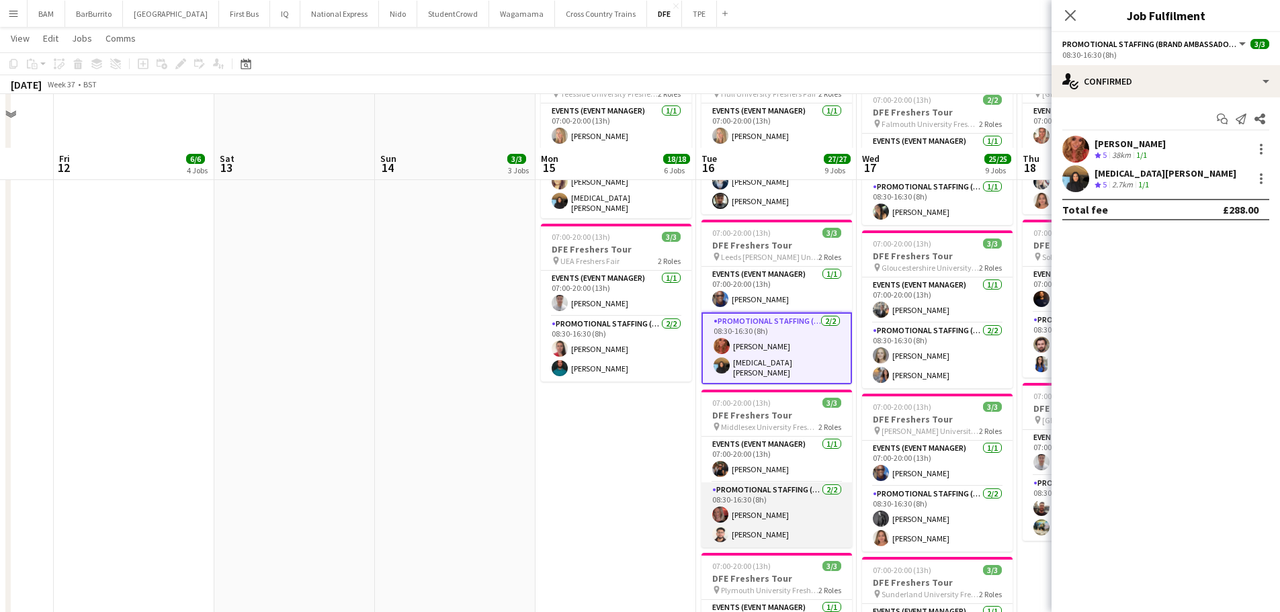
scroll to position [806, 0]
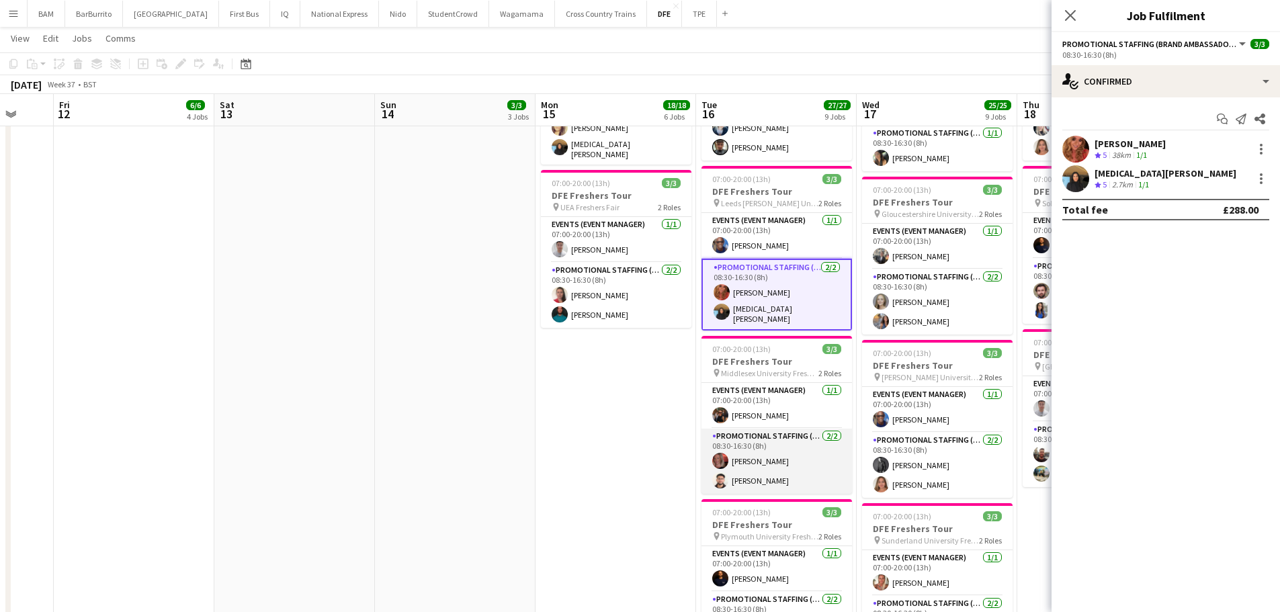
click at [800, 450] on app-card-role "Promotional Staffing (Brand Ambassadors) 2/2 08:30-16:30 (8h) Elva Tynan Priyan…" at bounding box center [777, 461] width 151 height 65
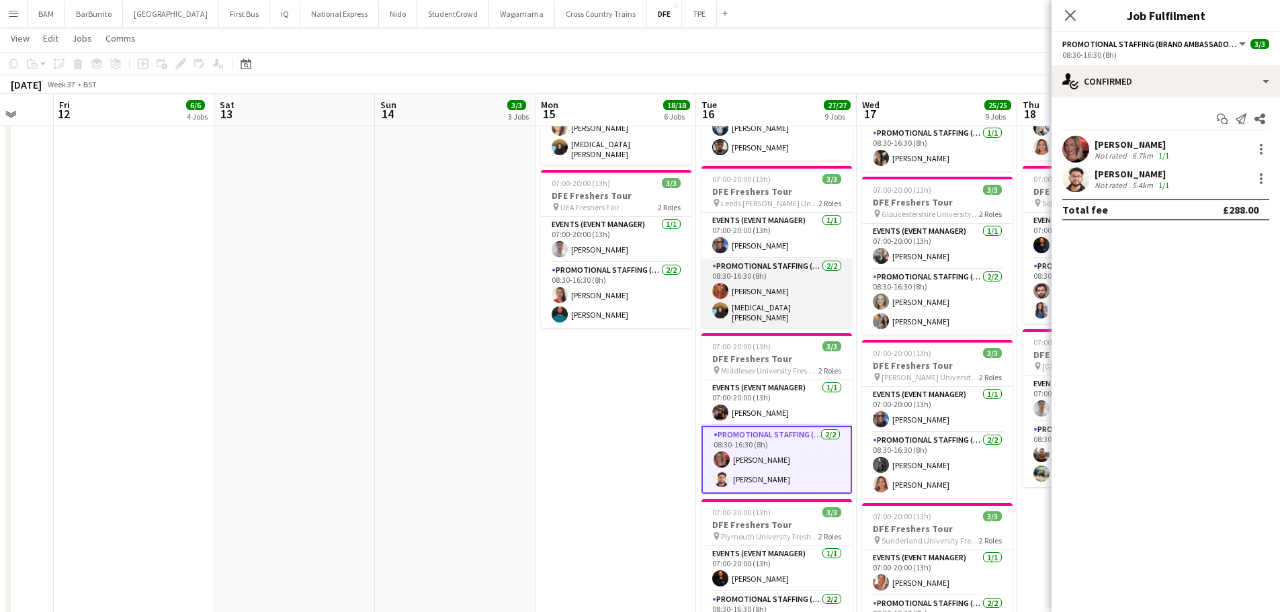
click at [812, 285] on app-card-role "Promotional Staffing (Brand Ambassadors) 2/2 08:30-16:30 (8h) Tanya Haughton Ya…" at bounding box center [777, 293] width 151 height 69
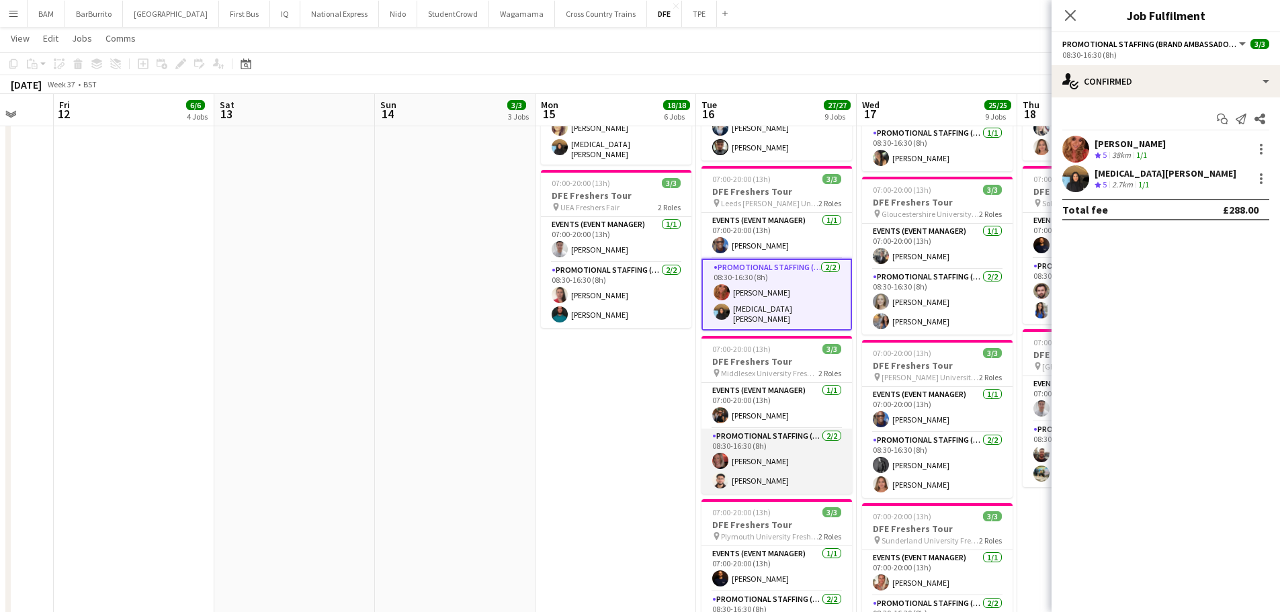
click at [766, 478] on app-card-role "Promotional Staffing (Brand Ambassadors) 2/2 08:30-16:30 (8h) Elva Tynan Priyan…" at bounding box center [777, 461] width 151 height 65
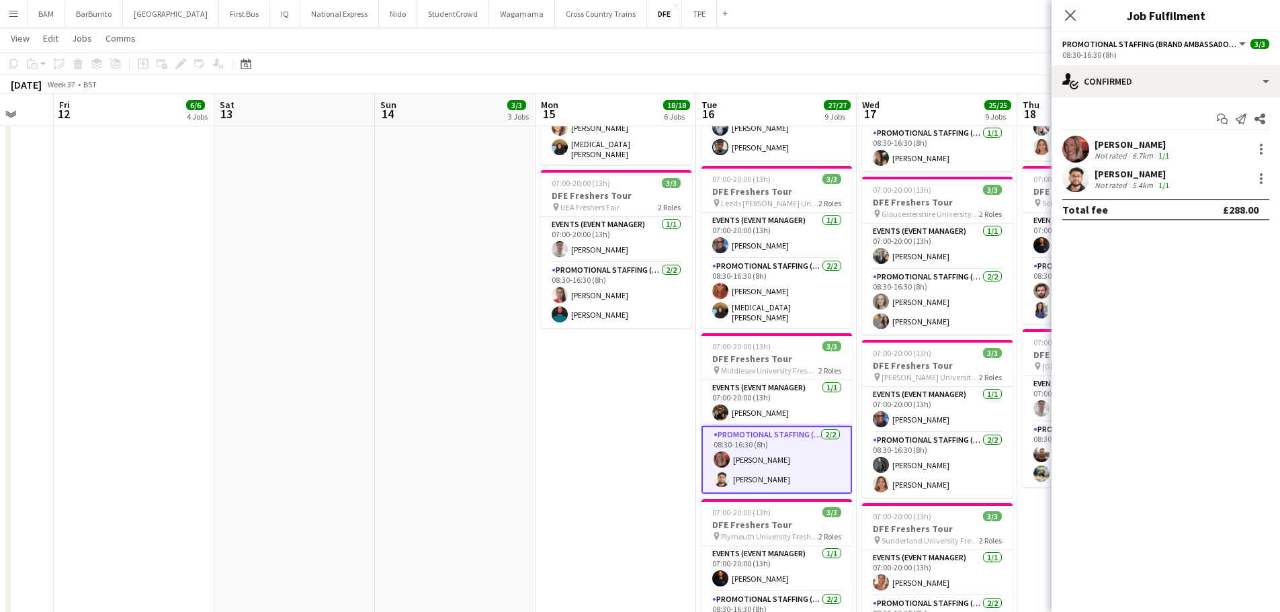
click at [1157, 148] on div "Elva Tynan" at bounding box center [1133, 144] width 77 height 12
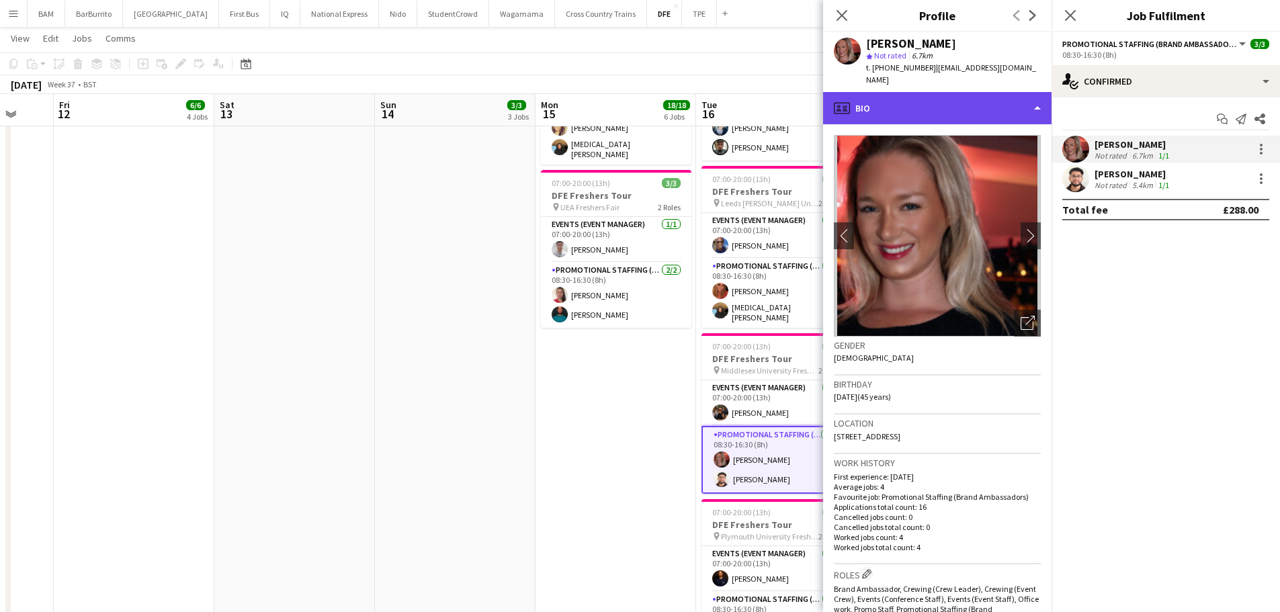
click at [923, 98] on div "profile Bio" at bounding box center [937, 108] width 228 height 32
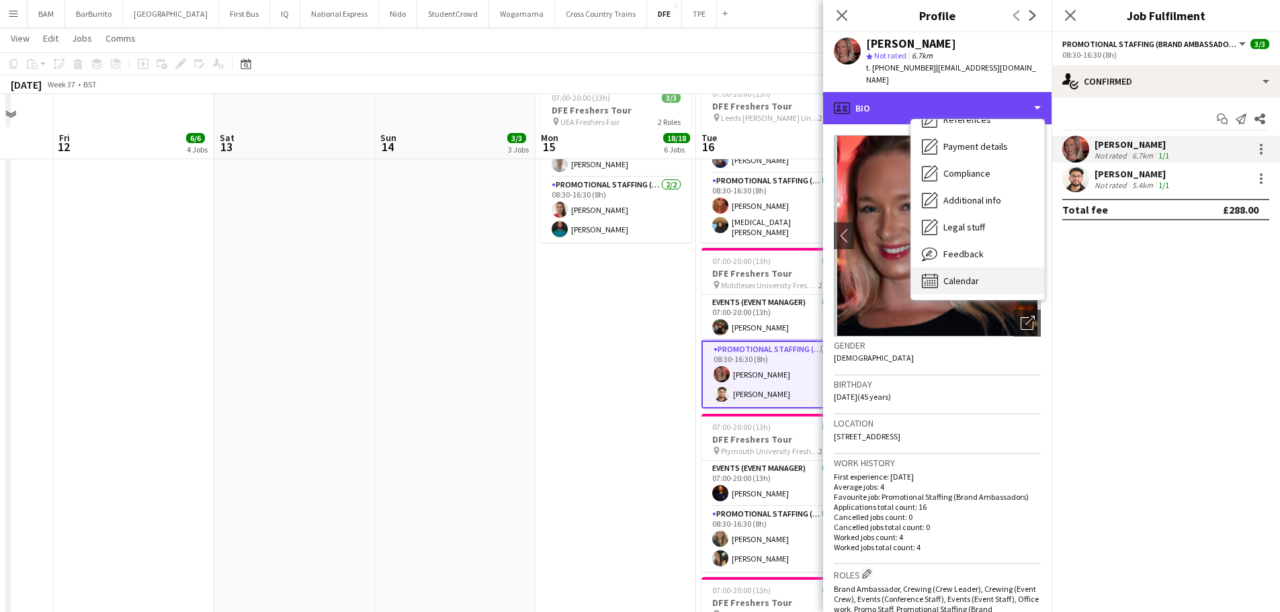
scroll to position [941, 0]
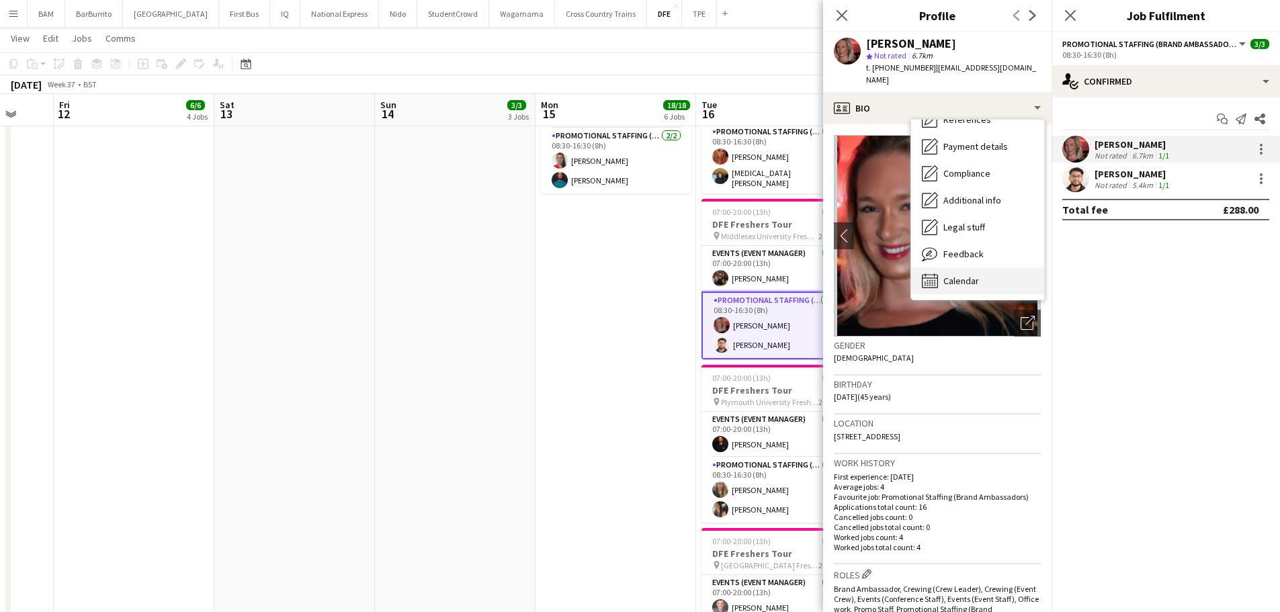
click at [978, 275] on span "Calendar" at bounding box center [961, 281] width 36 height 12
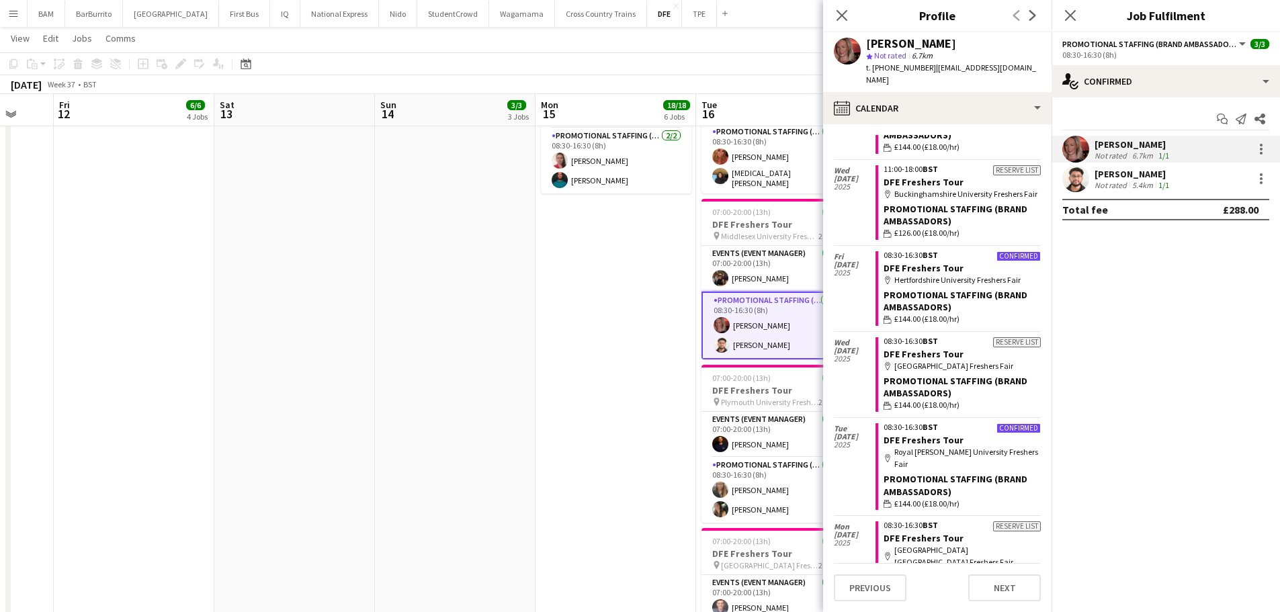
scroll to position [0, 0]
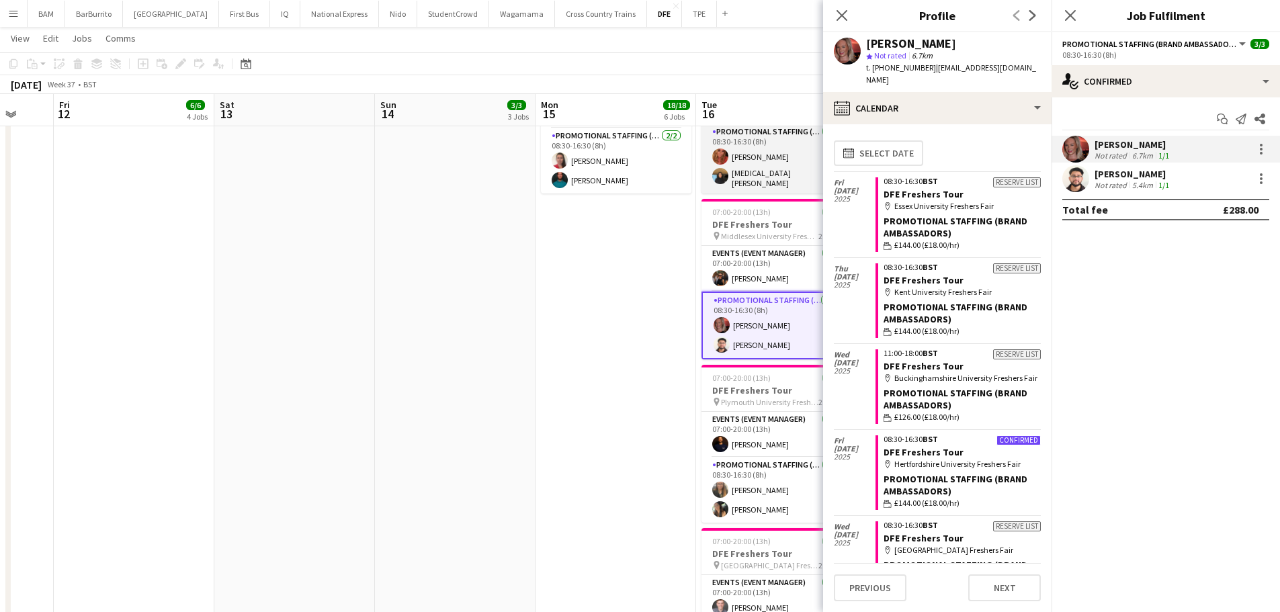
drag, startPoint x: 749, startPoint y: 155, endPoint x: 769, endPoint y: 158, distance: 21.0
click at [749, 155] on app-card-role "Promotional Staffing (Brand Ambassadors) 2/2 08:30-16:30 (8h) Tanya Haughton Ya…" at bounding box center [777, 158] width 151 height 69
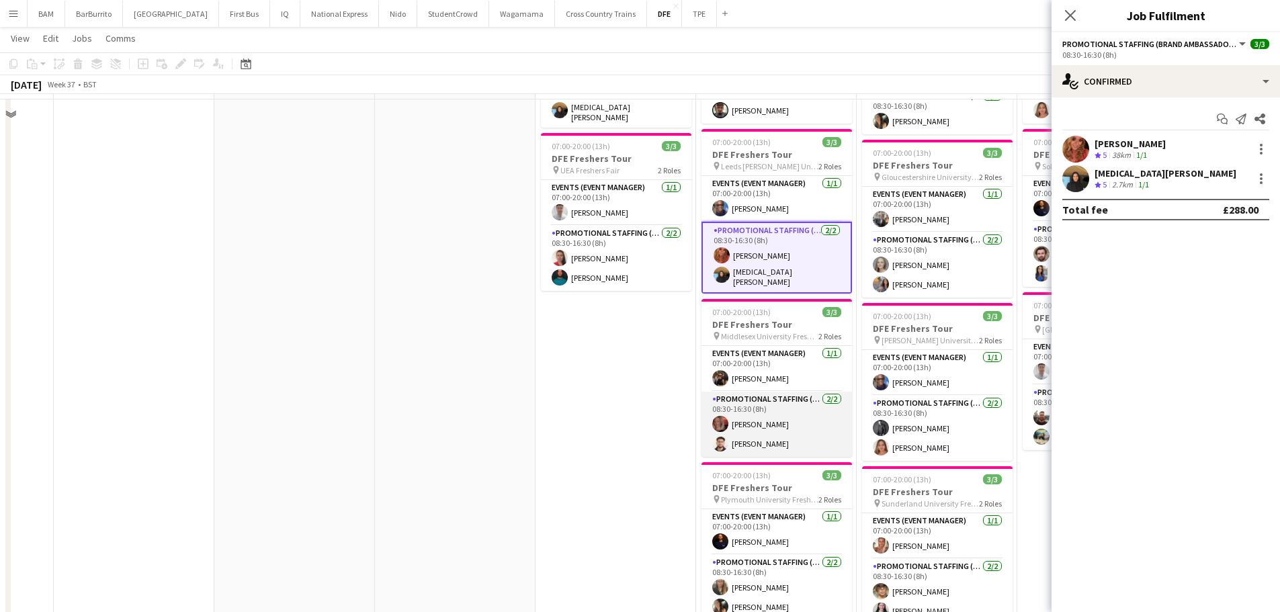
scroll to position [874, 0]
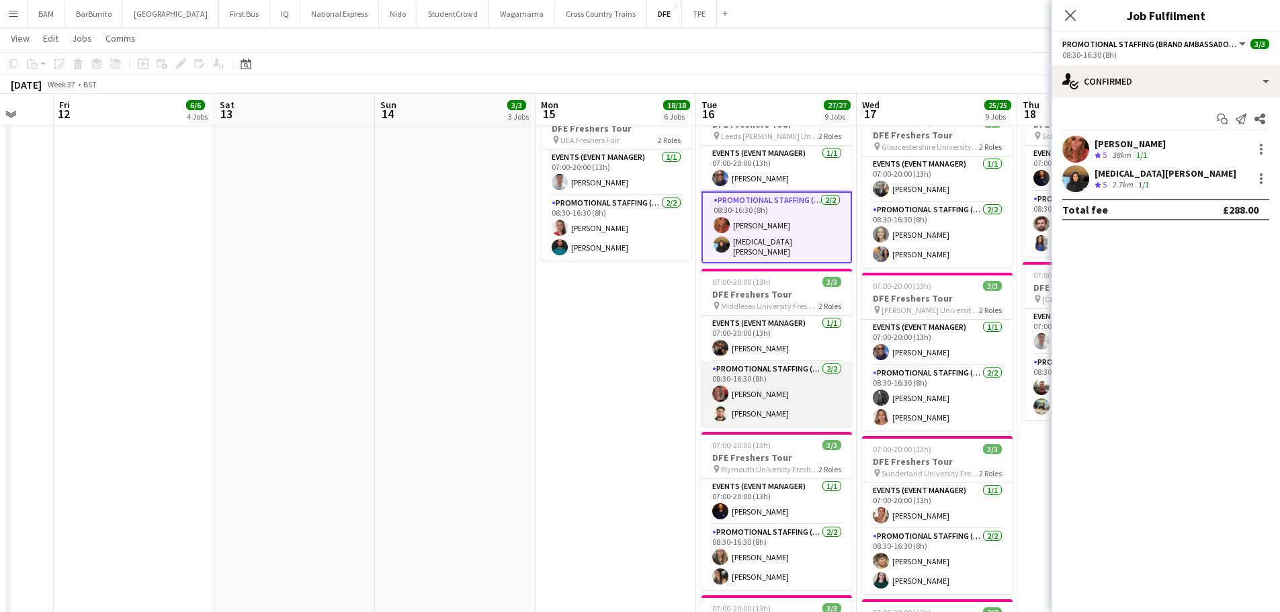
click at [784, 394] on app-card-role "Promotional Staffing (Brand Ambassadors) 2/2 08:30-16:30 (8h) Elva Tynan Priyan…" at bounding box center [777, 394] width 151 height 65
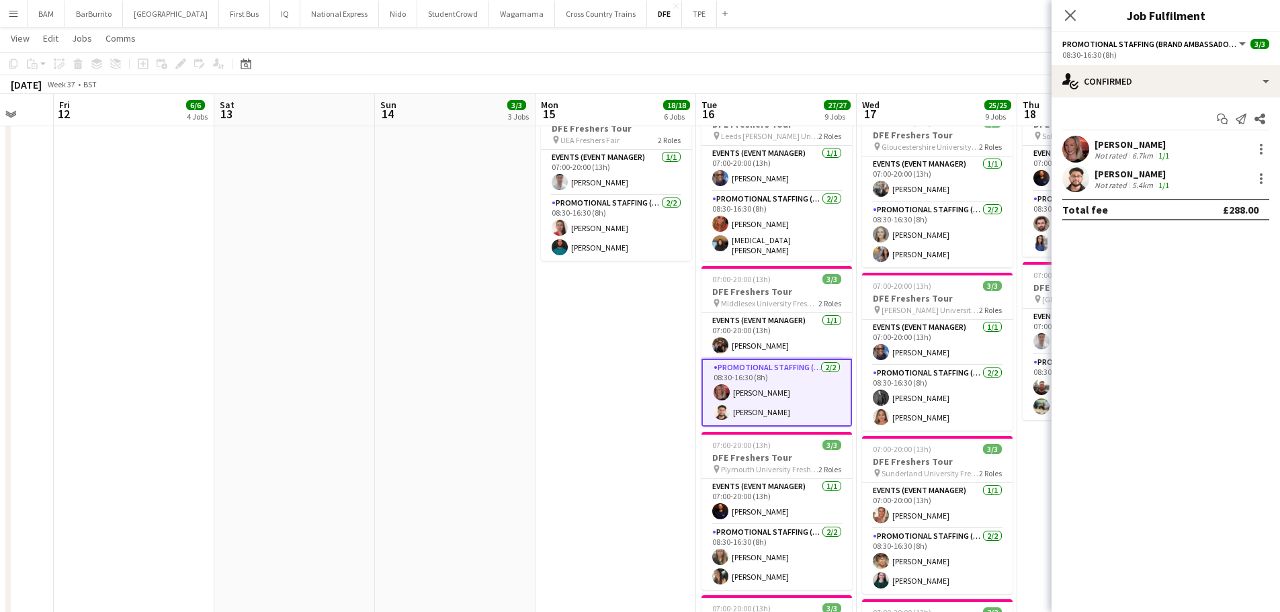
click at [1076, 140] on app-user-avatar at bounding box center [1075, 149] width 27 height 27
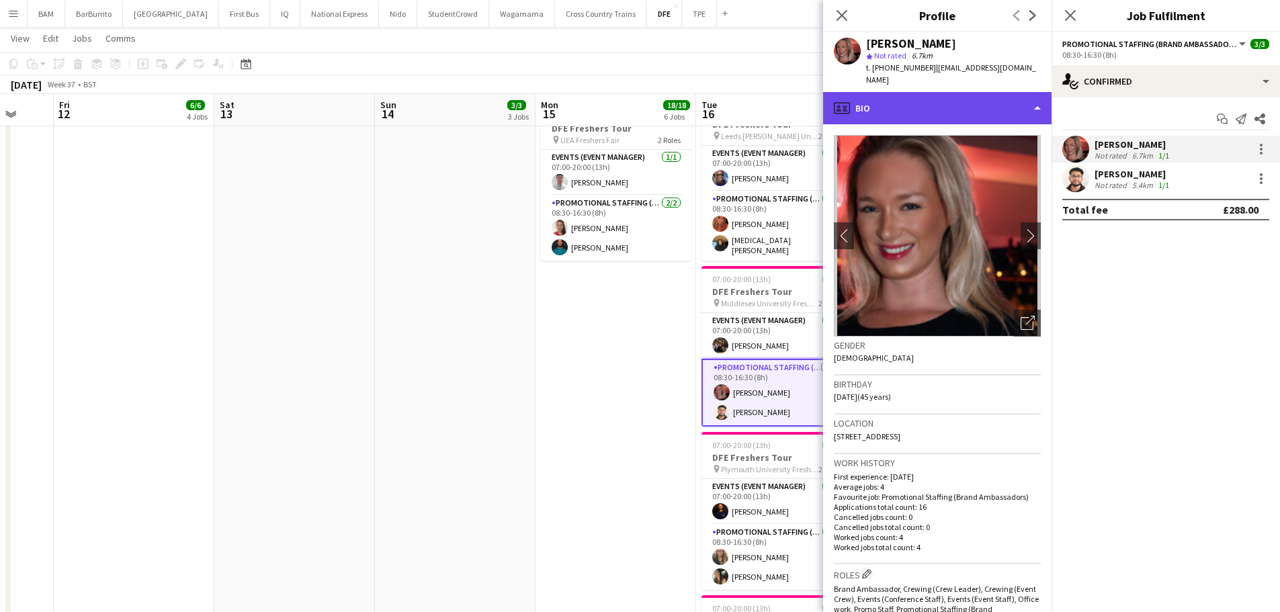
click at [919, 96] on div "profile Bio" at bounding box center [937, 108] width 228 height 32
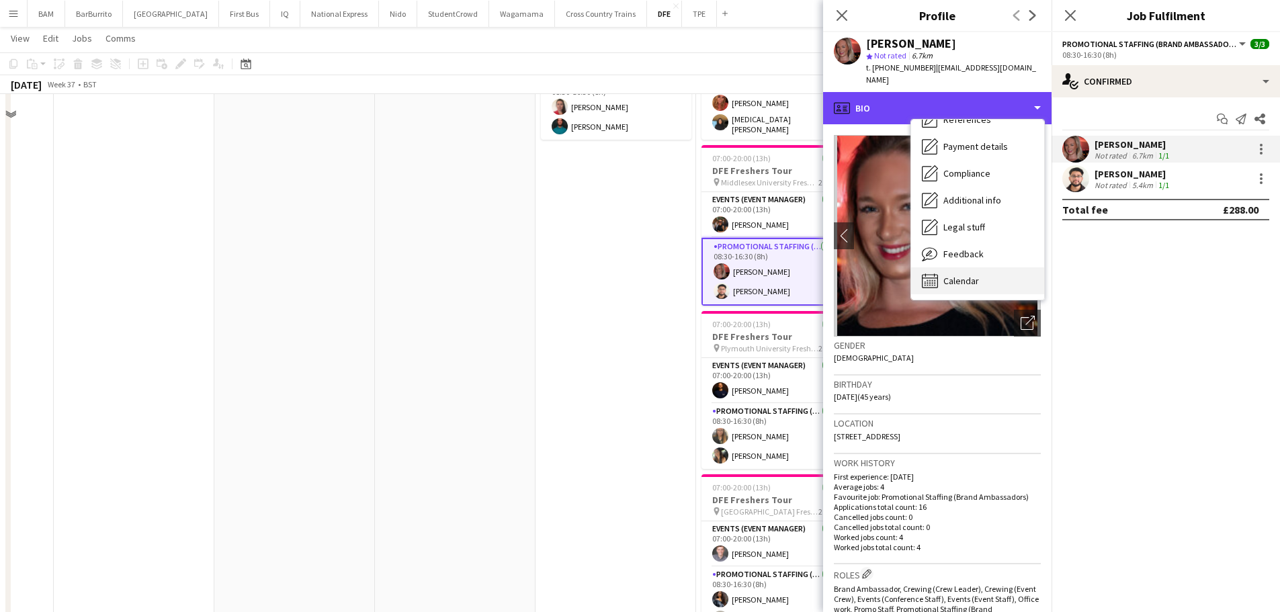
scroll to position [1075, 0]
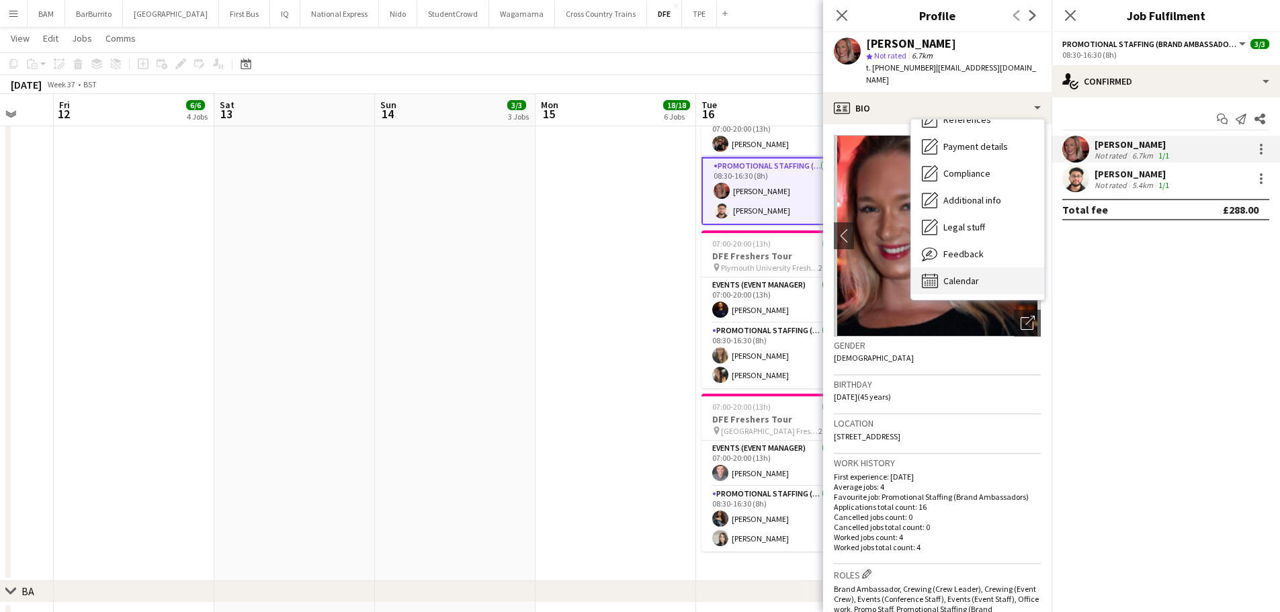
click at [976, 275] on span "Calendar" at bounding box center [961, 281] width 36 height 12
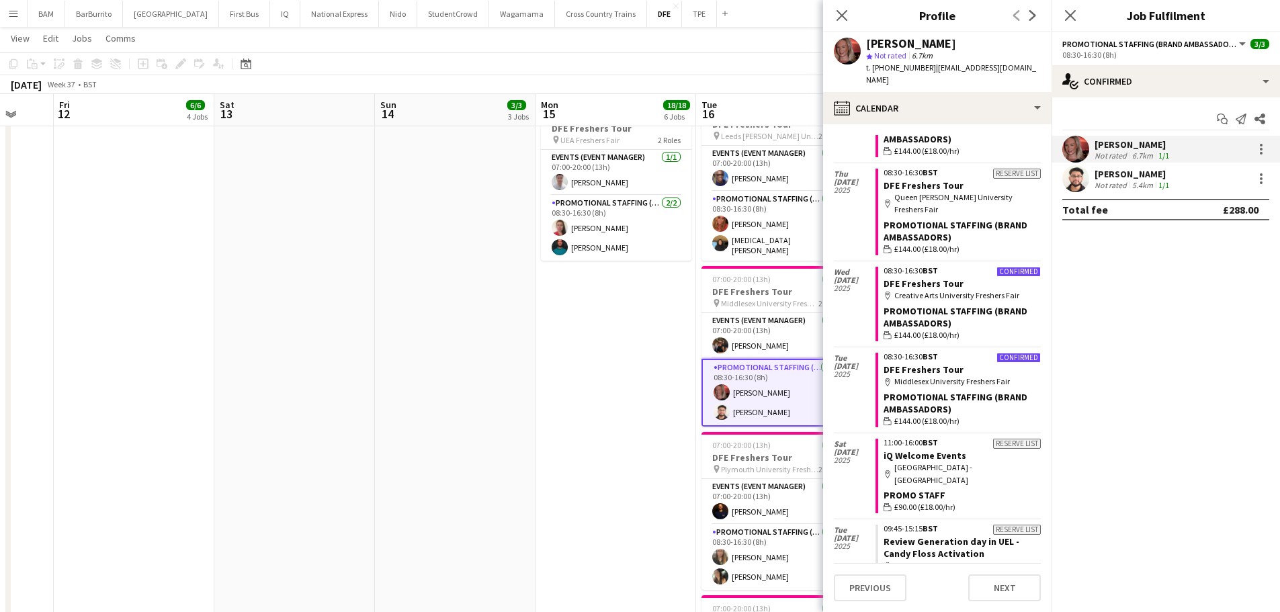
scroll to position [892, 0]
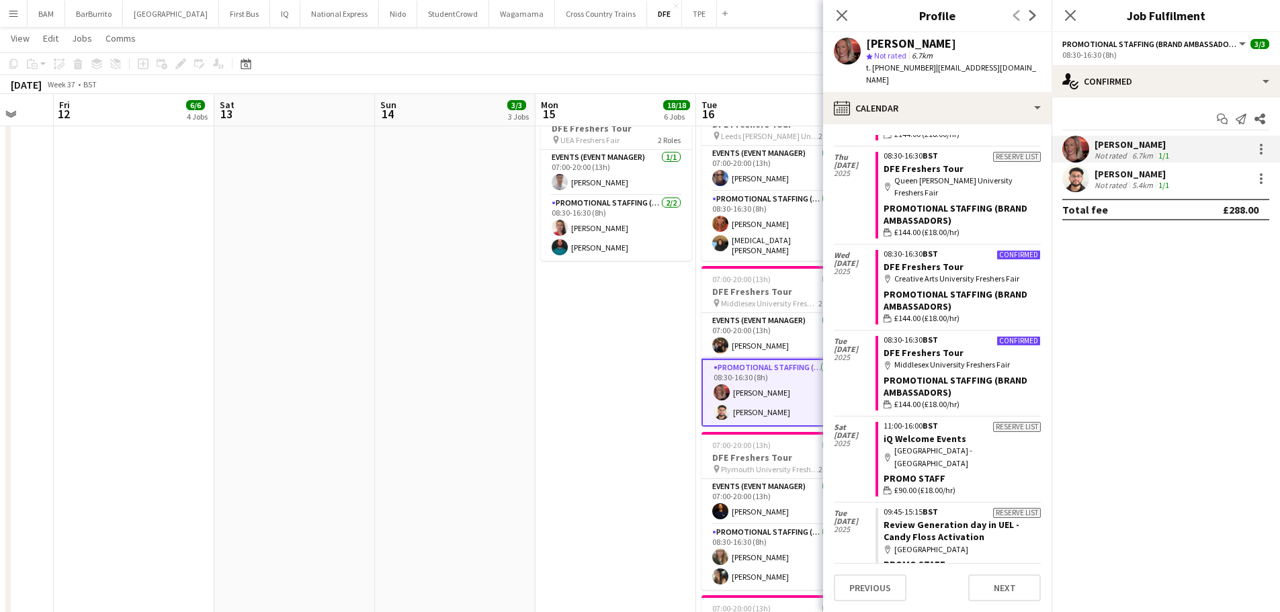
click at [1171, 185] on div "Priyank Shah Not rated 5.4km 1/1" at bounding box center [1166, 178] width 228 height 27
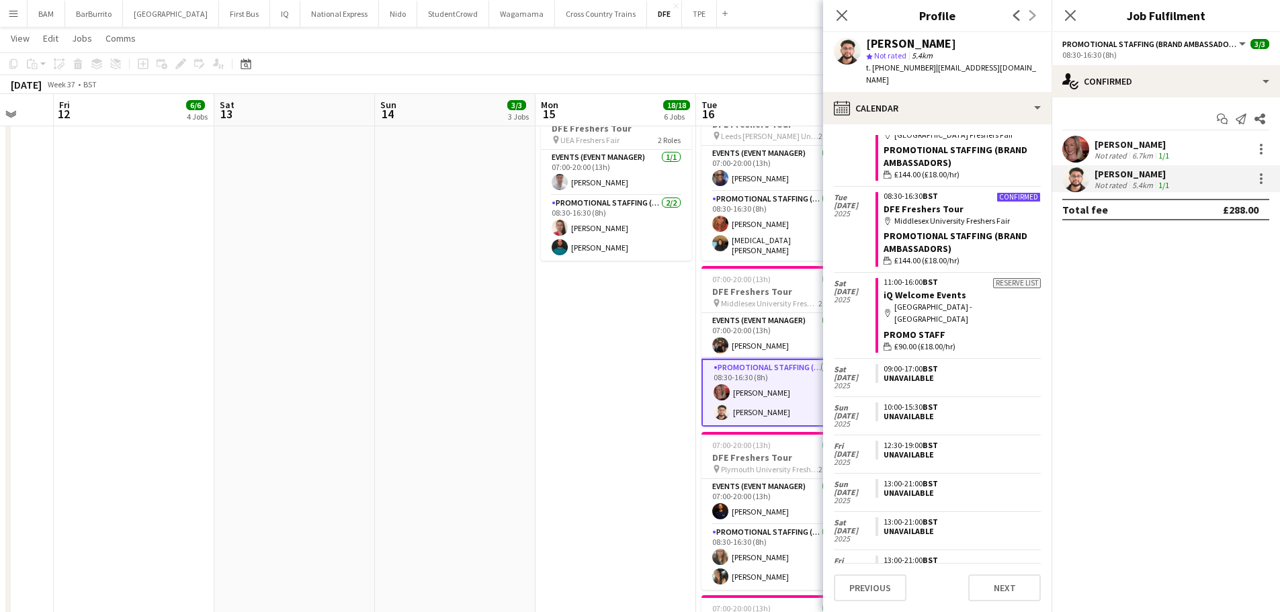
scroll to position [724, 0]
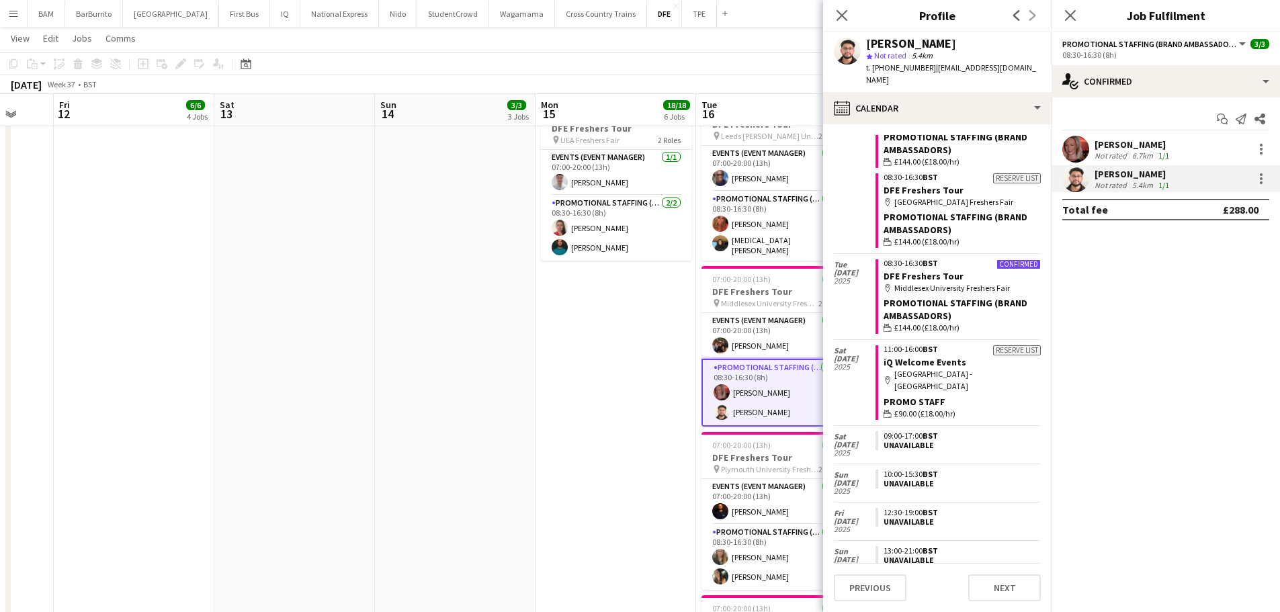
click at [700, 65] on app-toolbar "Copy Paste Paste Ctrl+V Paste with crew Ctrl+Shift+V Paste linked Job Delete Gr…" at bounding box center [640, 63] width 1280 height 23
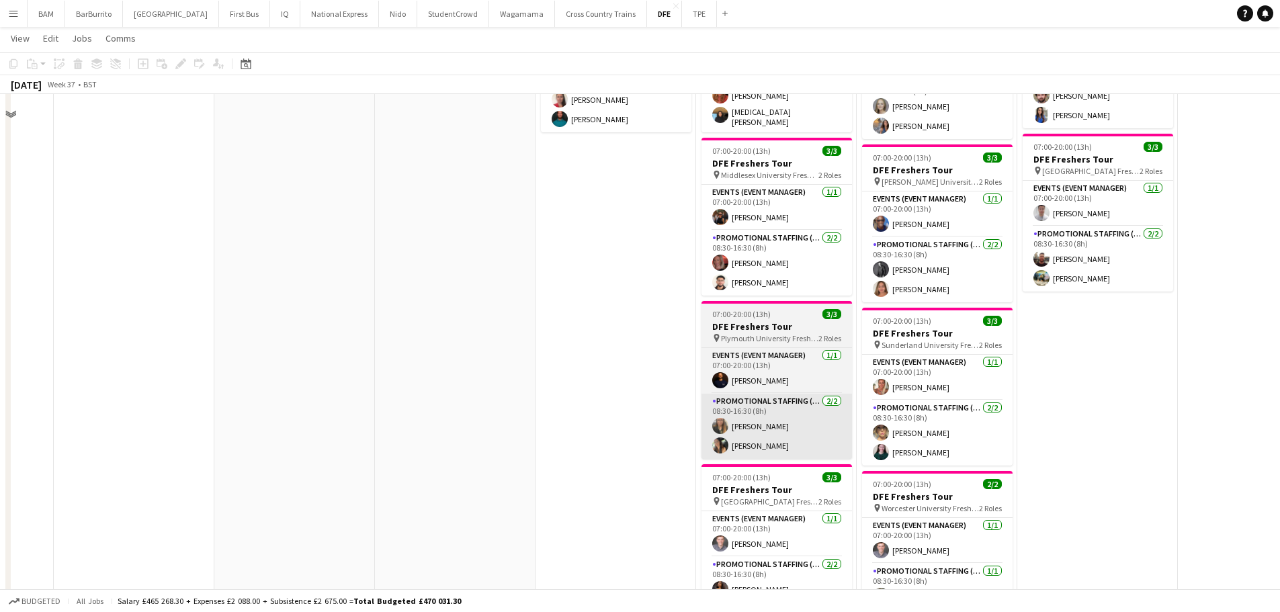
scroll to position [1008, 0]
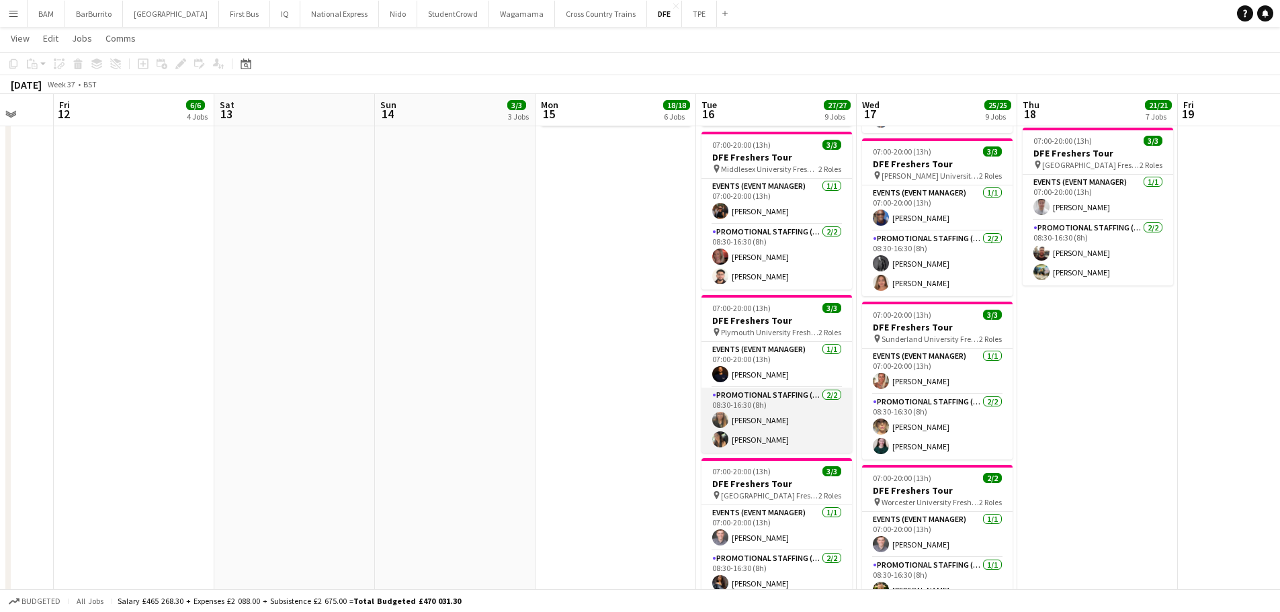
click at [824, 427] on app-card-role "Promotional Staffing (Brand Ambassadors) 2/2 08:30-16:30 (8h) Stephanie Louise …" at bounding box center [777, 420] width 151 height 65
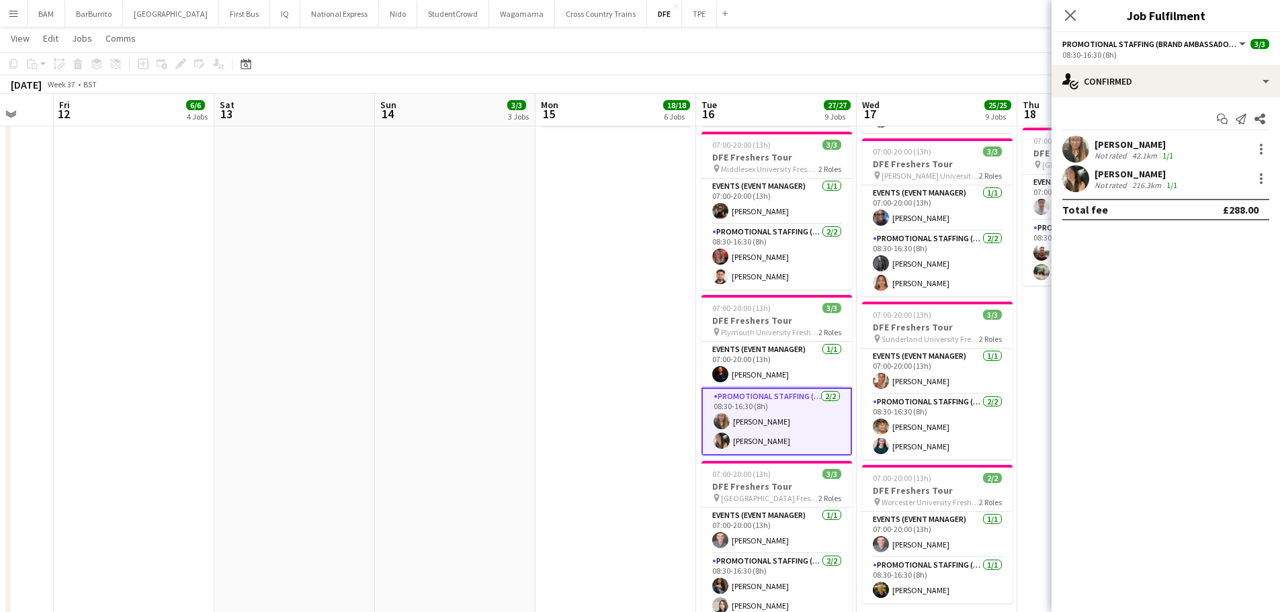
click at [1157, 145] on div "Stephanie Louise Knight" at bounding box center [1135, 144] width 81 height 12
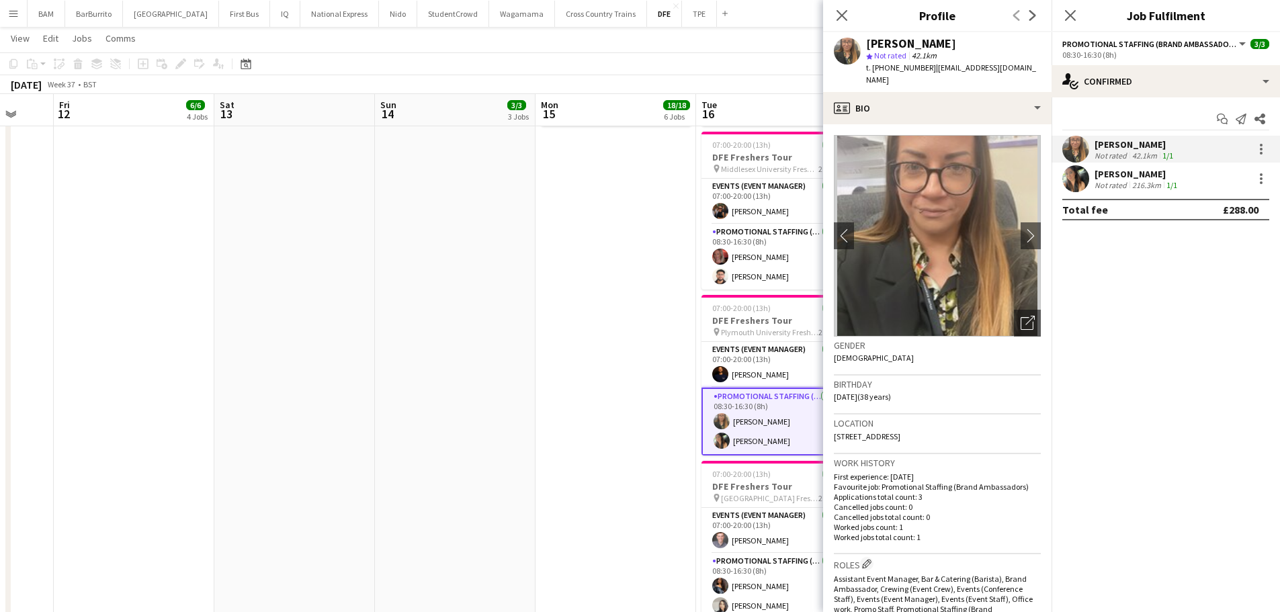
click at [347, 82] on div "September 2025 Week 37 • BST" at bounding box center [640, 84] width 1280 height 19
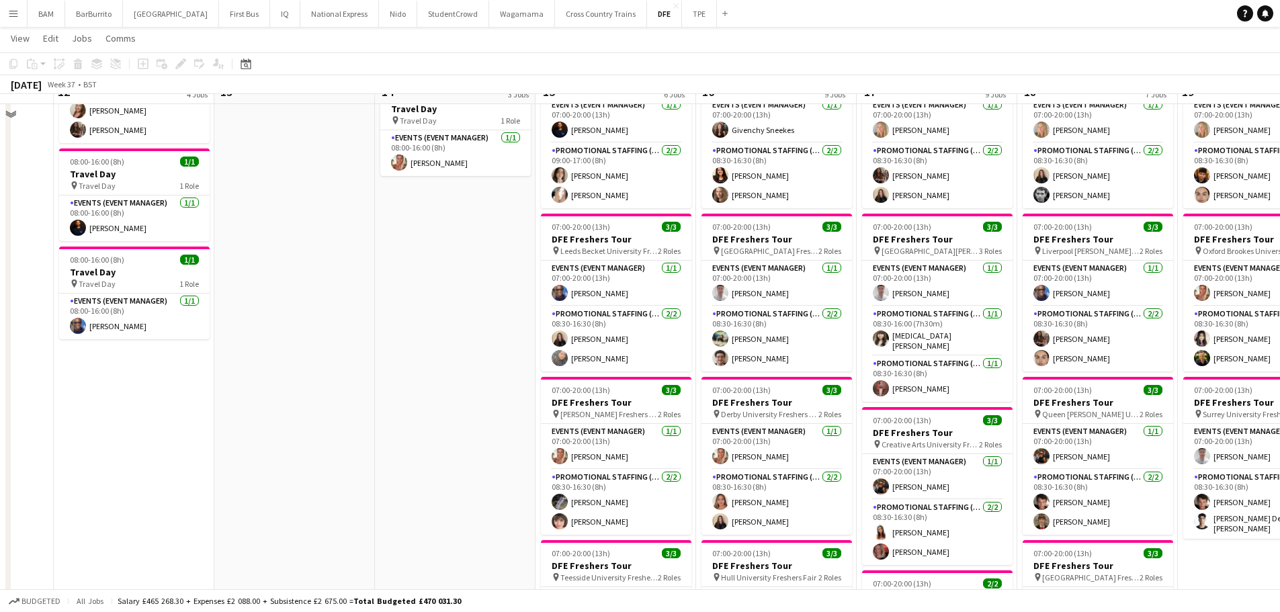
scroll to position [0, 0]
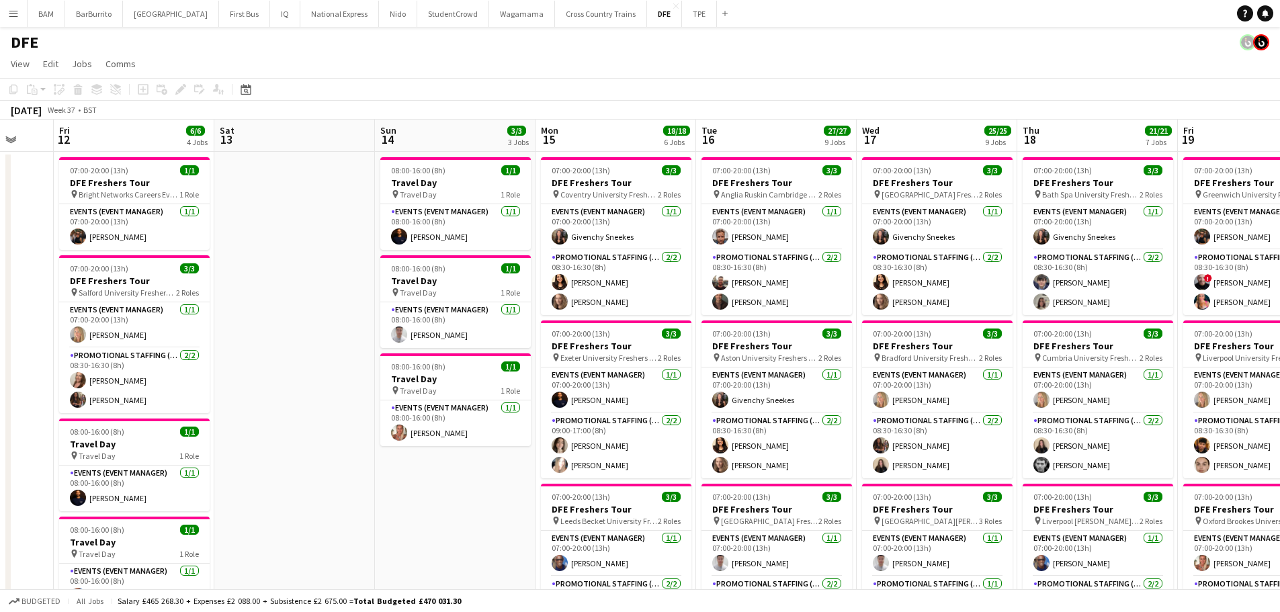
drag, startPoint x: 952, startPoint y: 233, endPoint x: 784, endPoint y: 217, distance: 169.4
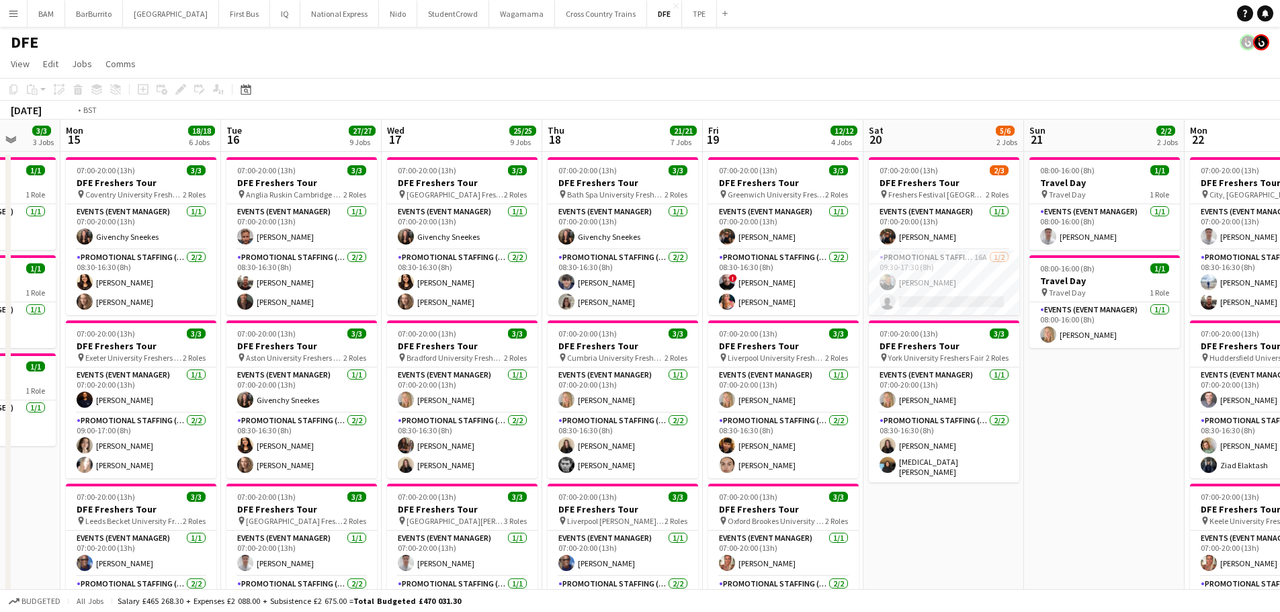
drag, startPoint x: 718, startPoint y: 222, endPoint x: 1039, endPoint y: 251, distance: 322.6
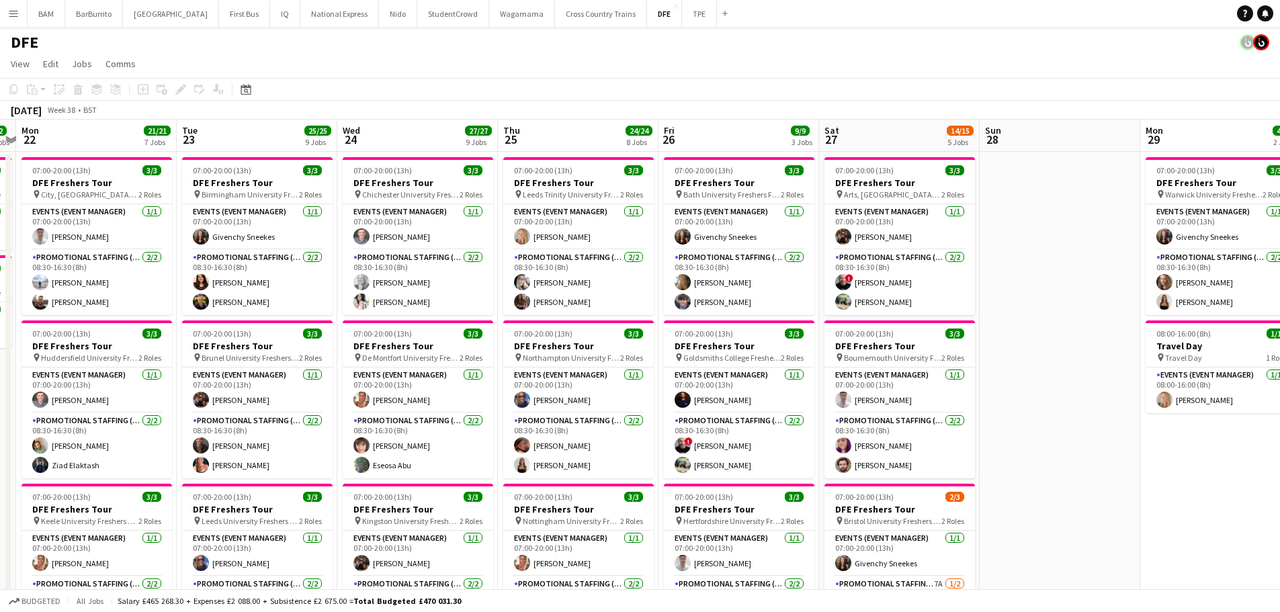
drag, startPoint x: 864, startPoint y: 225, endPoint x: 699, endPoint y: 204, distance: 166.0
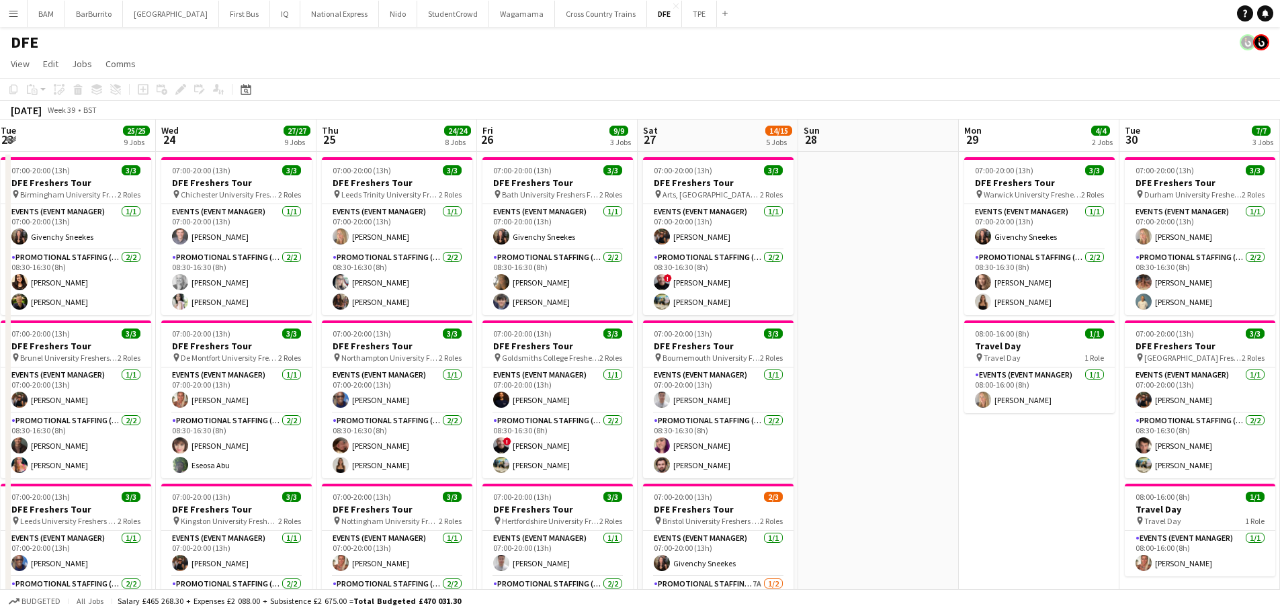
drag, startPoint x: 589, startPoint y: 208, endPoint x: 622, endPoint y: 206, distance: 33.0
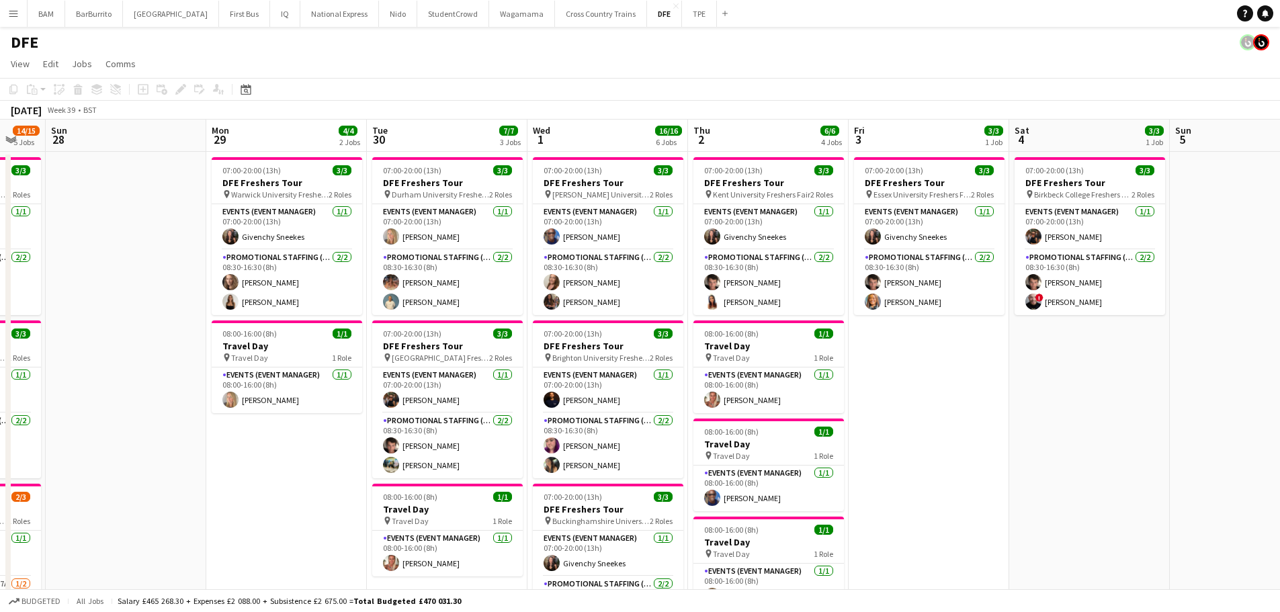
scroll to position [0, 513]
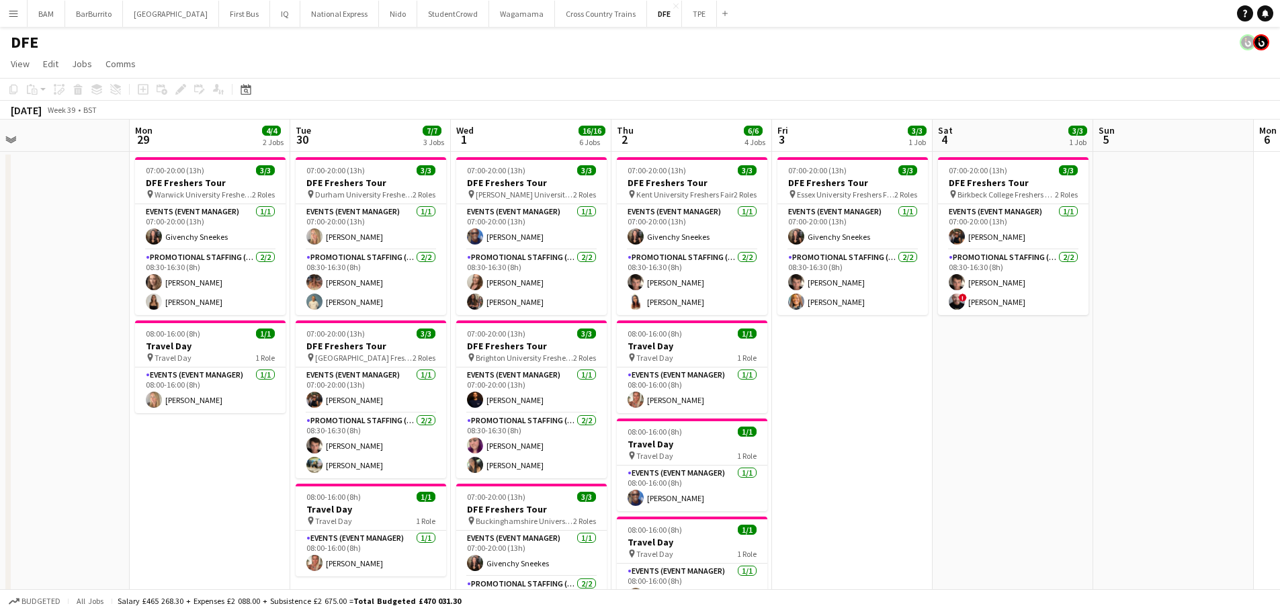
drag, startPoint x: 734, startPoint y: 223, endPoint x: 665, endPoint y: 222, distance: 69.9
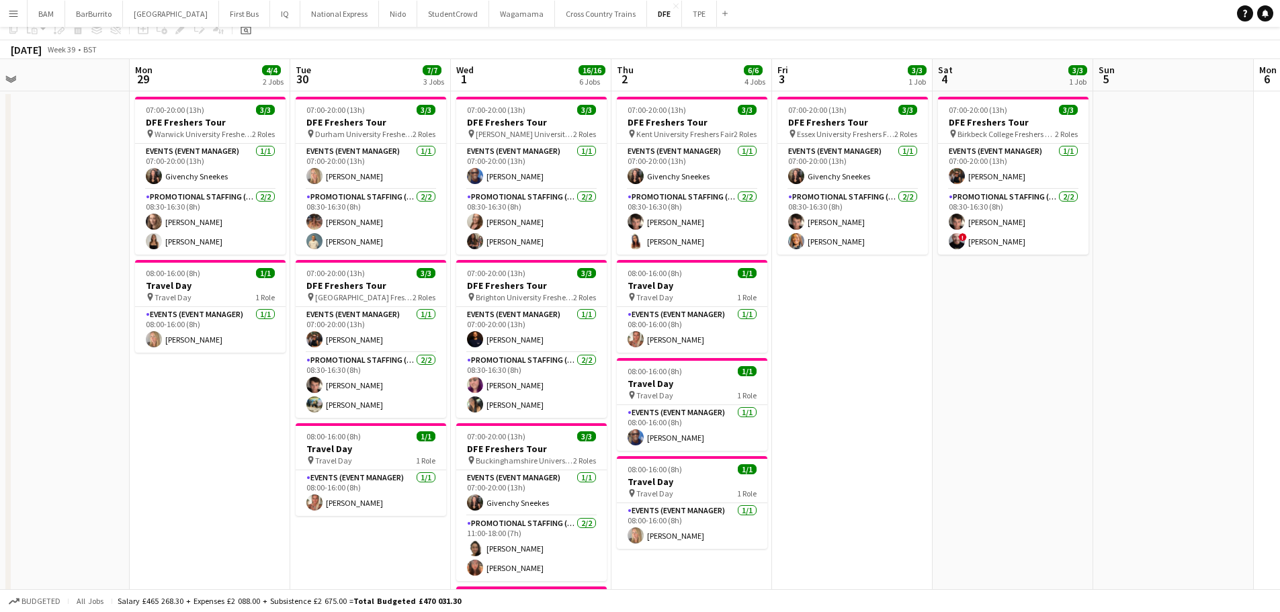
scroll to position [0, 0]
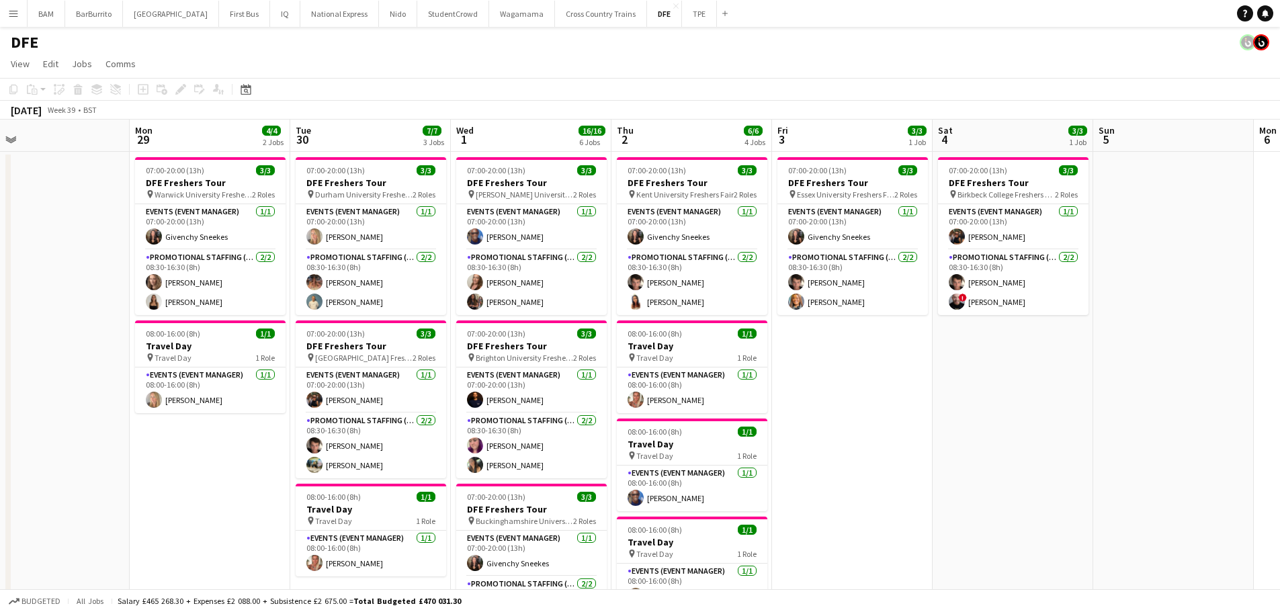
click at [582, 108] on div "September 2025 Week 39 • BST" at bounding box center [640, 110] width 1280 height 19
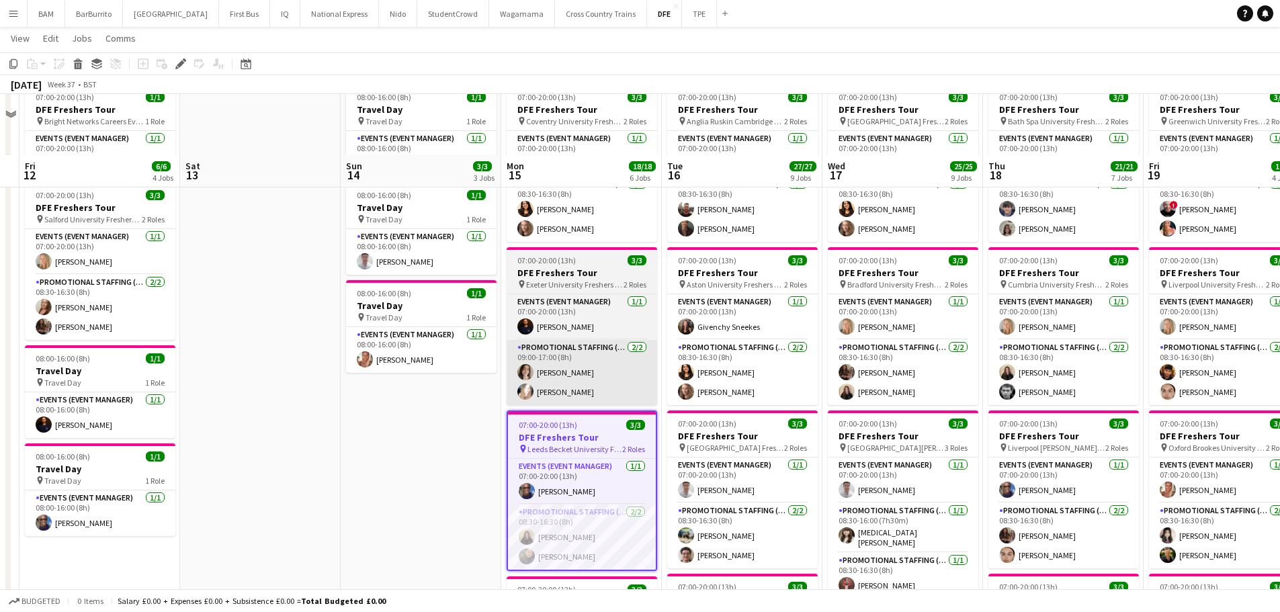
scroll to position [134, 0]
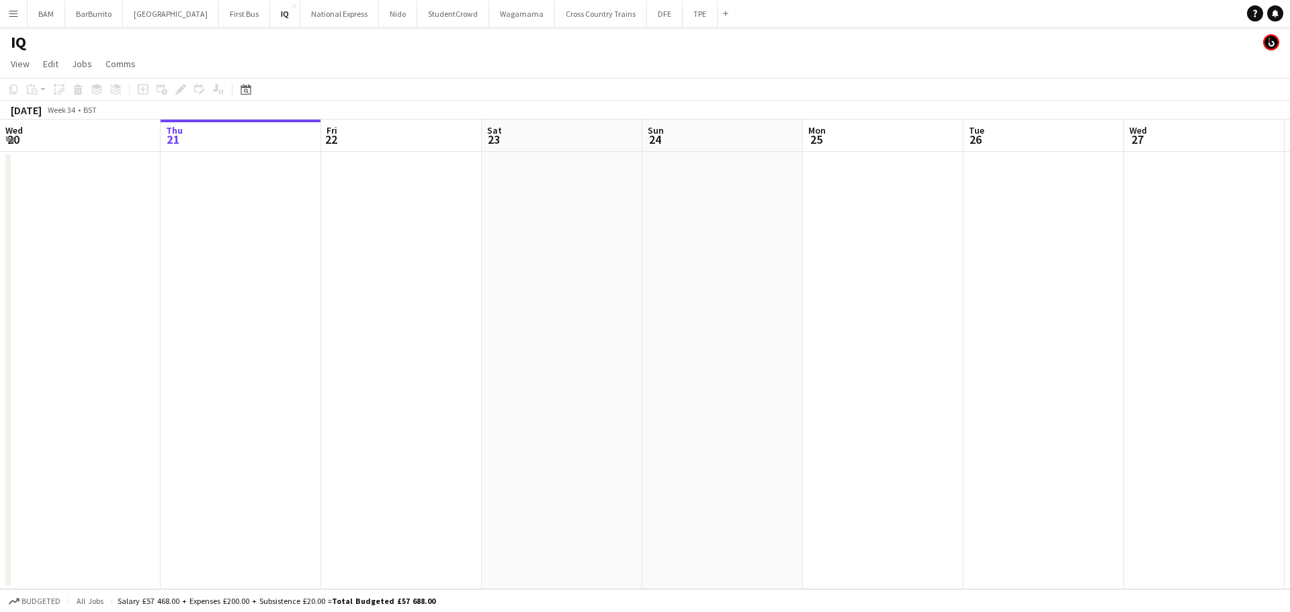
click at [7, 19] on button "Menu" at bounding box center [13, 13] width 27 height 27
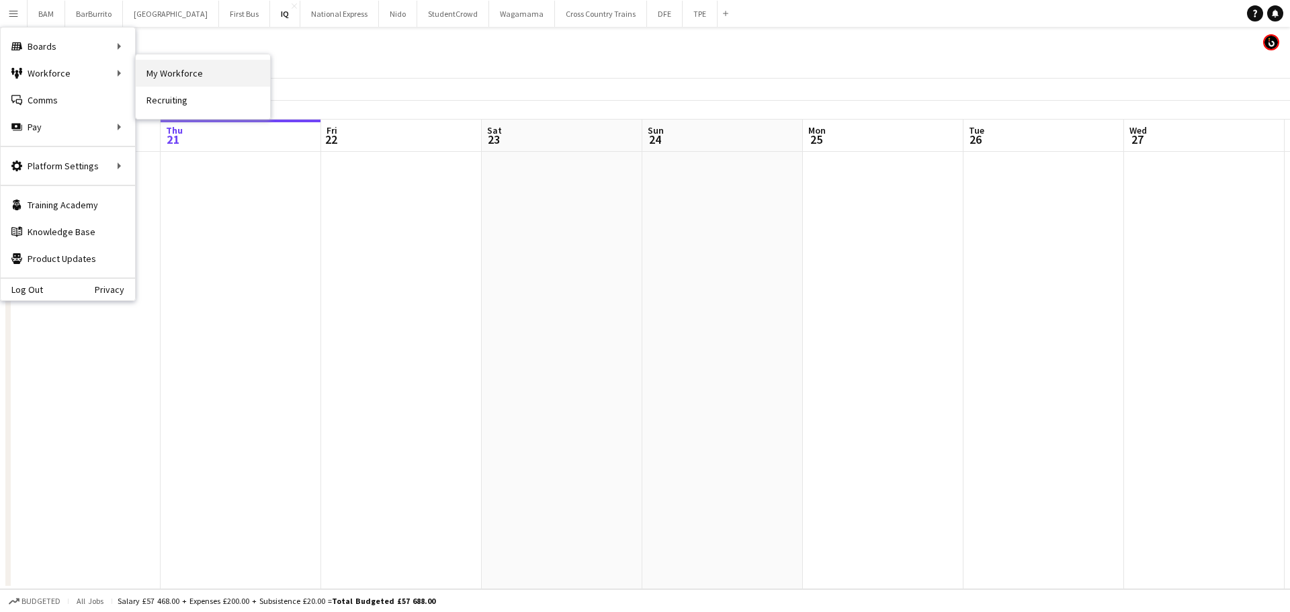
click at [174, 76] on link "My Workforce" at bounding box center [203, 73] width 134 height 27
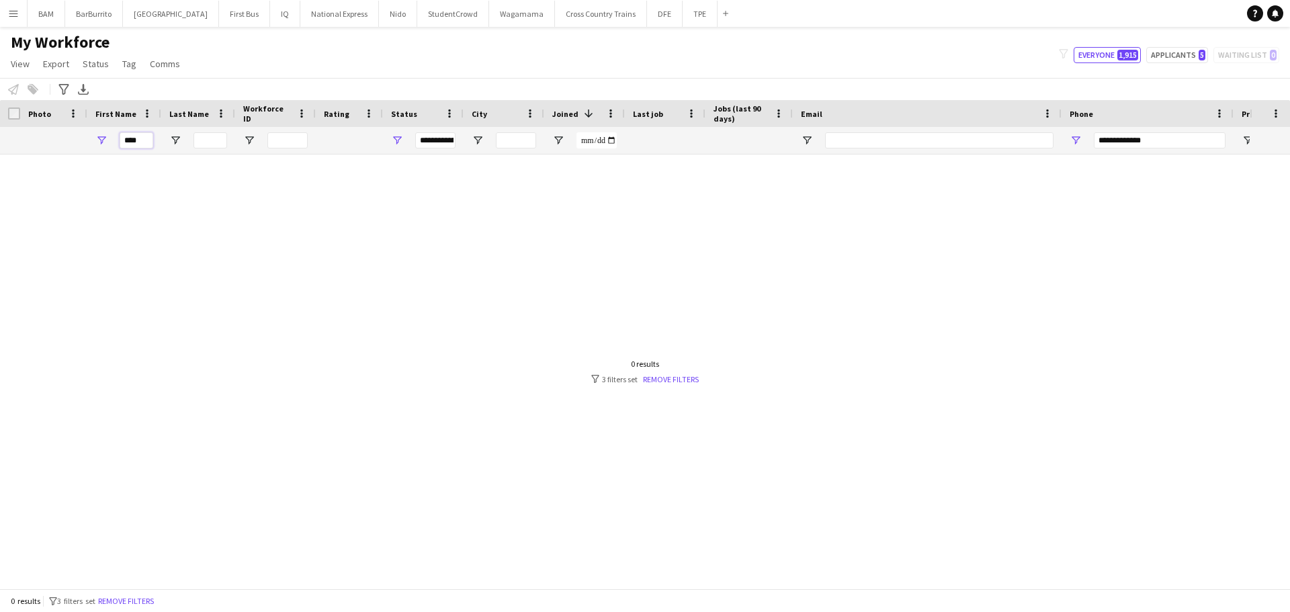
drag, startPoint x: 121, startPoint y: 139, endPoint x: 82, endPoint y: 140, distance: 39.0
click at [82, 140] on div "****" at bounding box center [728, 140] width 1457 height 27
type input "********"
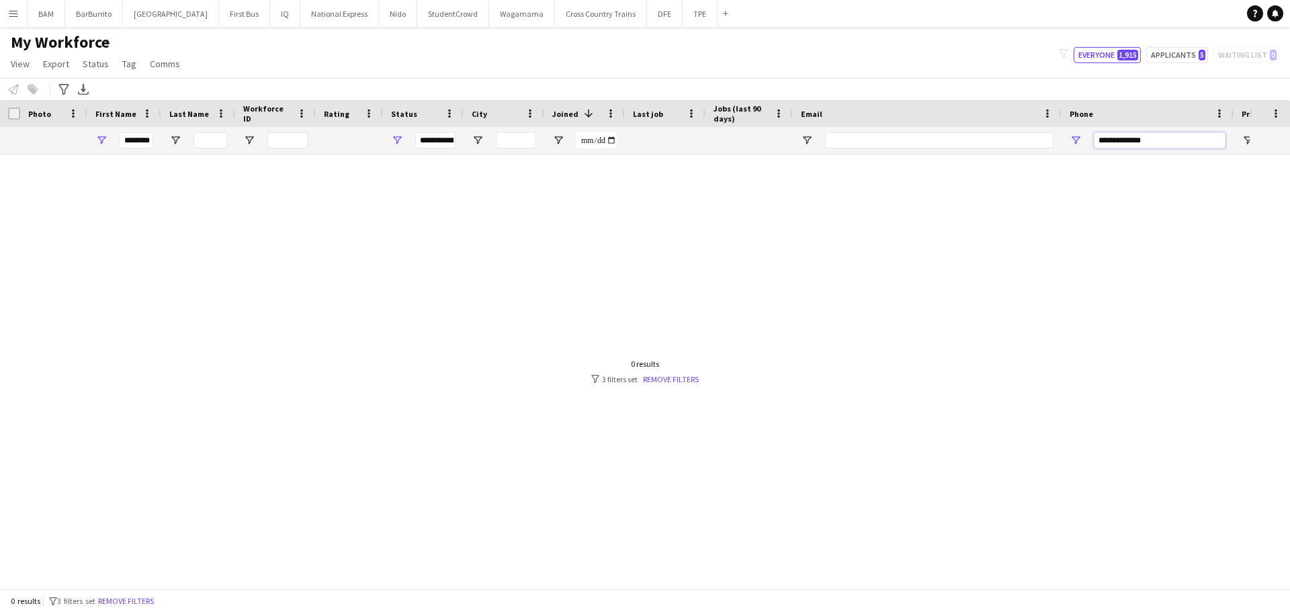
drag, startPoint x: 1056, startPoint y: 153, endPoint x: 1027, endPoint y: 157, distance: 29.2
click at [1027, 157] on div "Workforce Details Photo First Name" at bounding box center [645, 344] width 1290 height 489
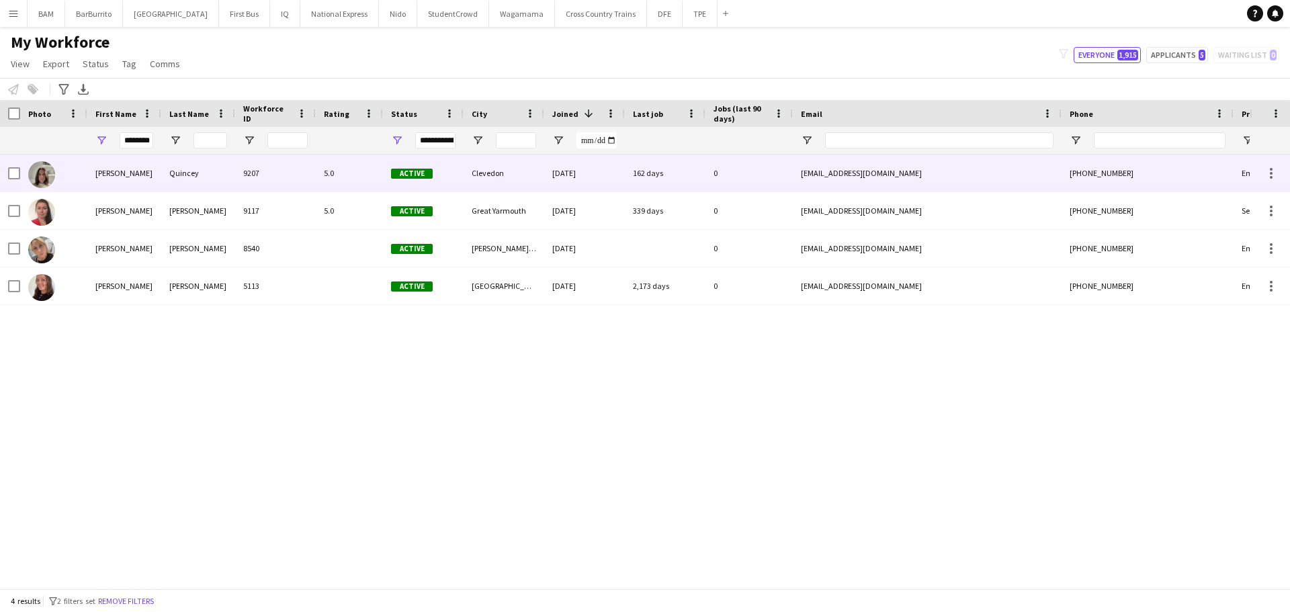
click at [160, 171] on div "[PERSON_NAME]" at bounding box center [124, 173] width 74 height 37
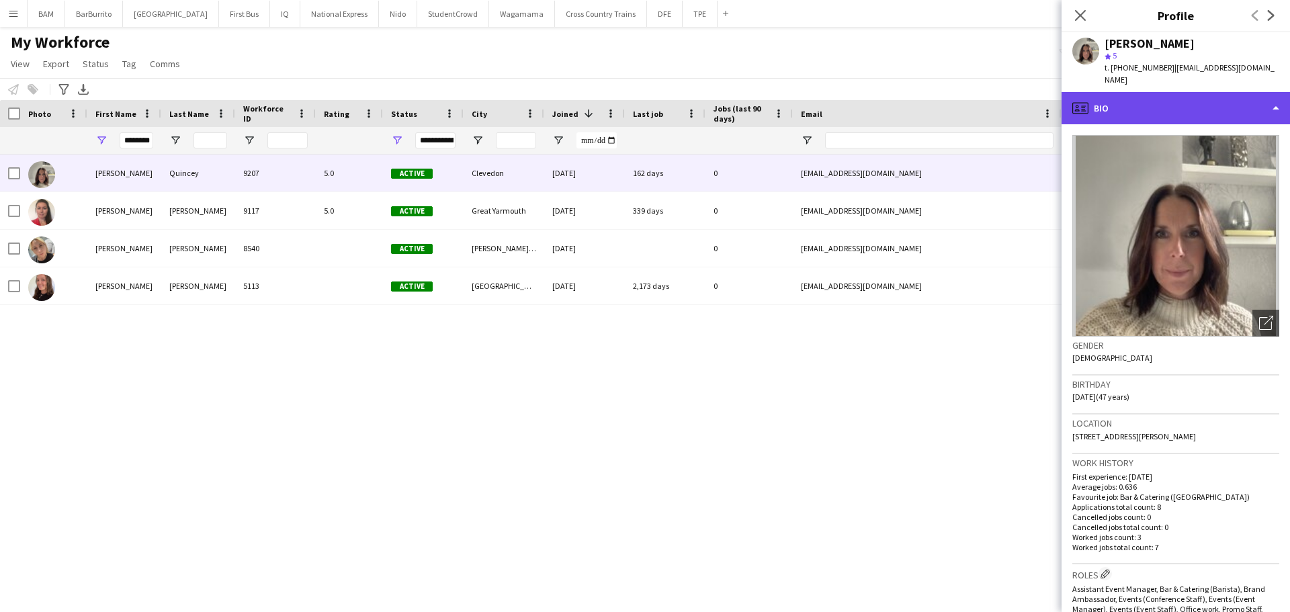
click at [1136, 92] on div "profile Bio" at bounding box center [1176, 108] width 228 height 32
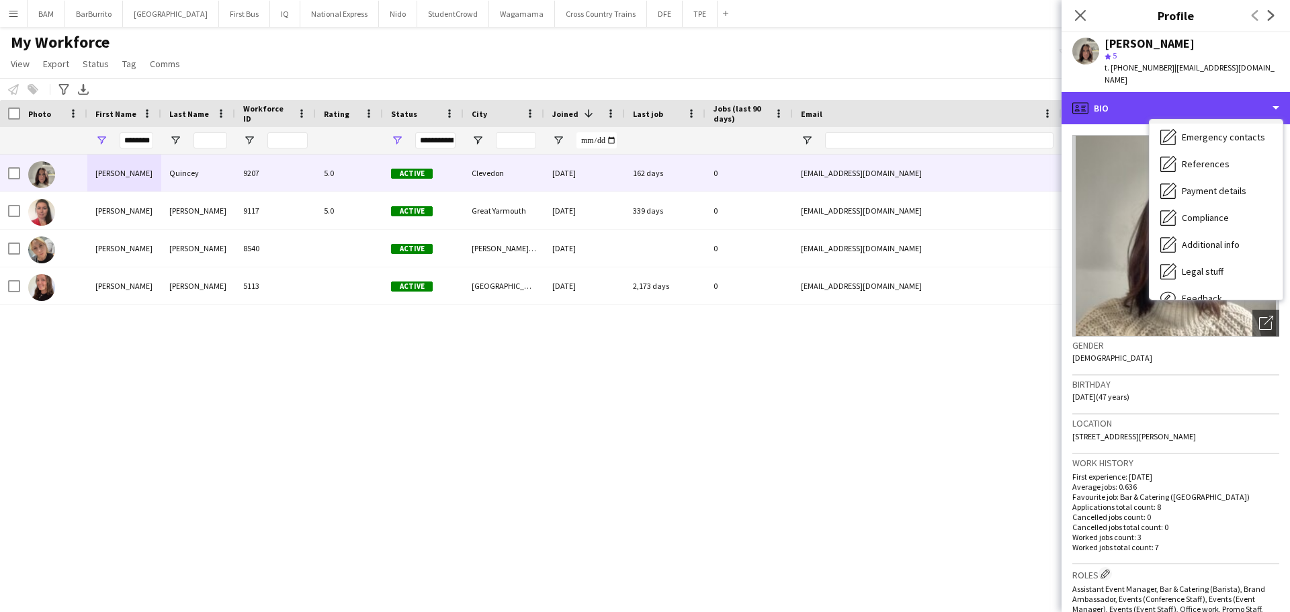
scroll to position [153, 0]
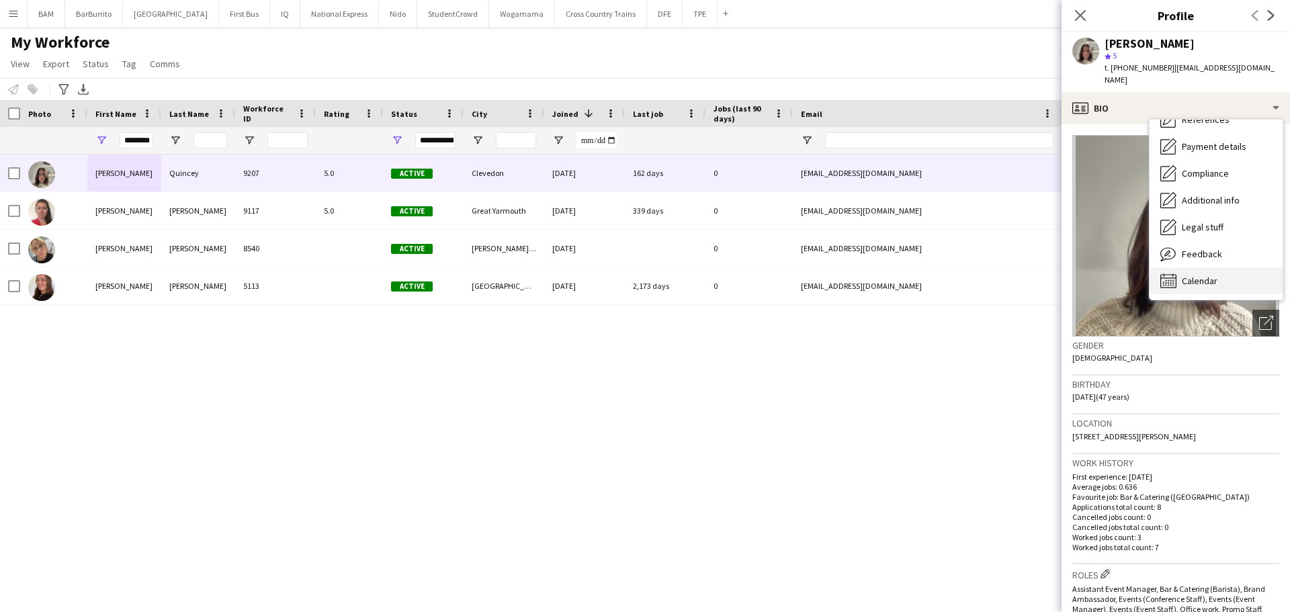
click at [1234, 267] on div "Calendar Calendar" at bounding box center [1216, 280] width 133 height 27
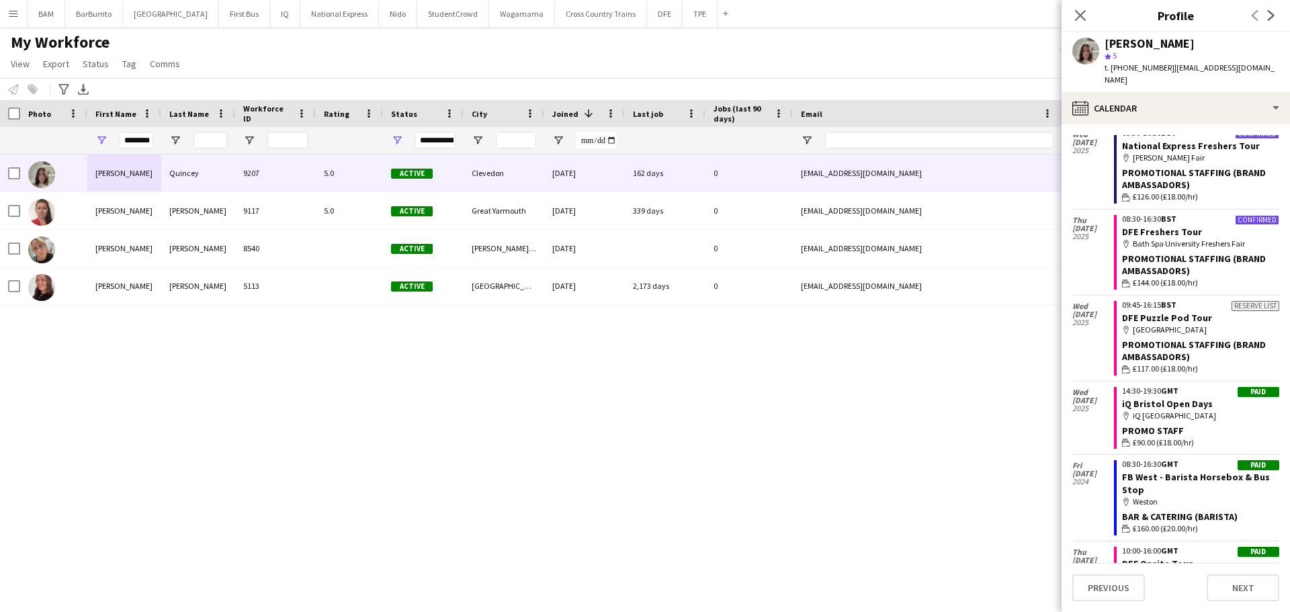
scroll to position [0, 0]
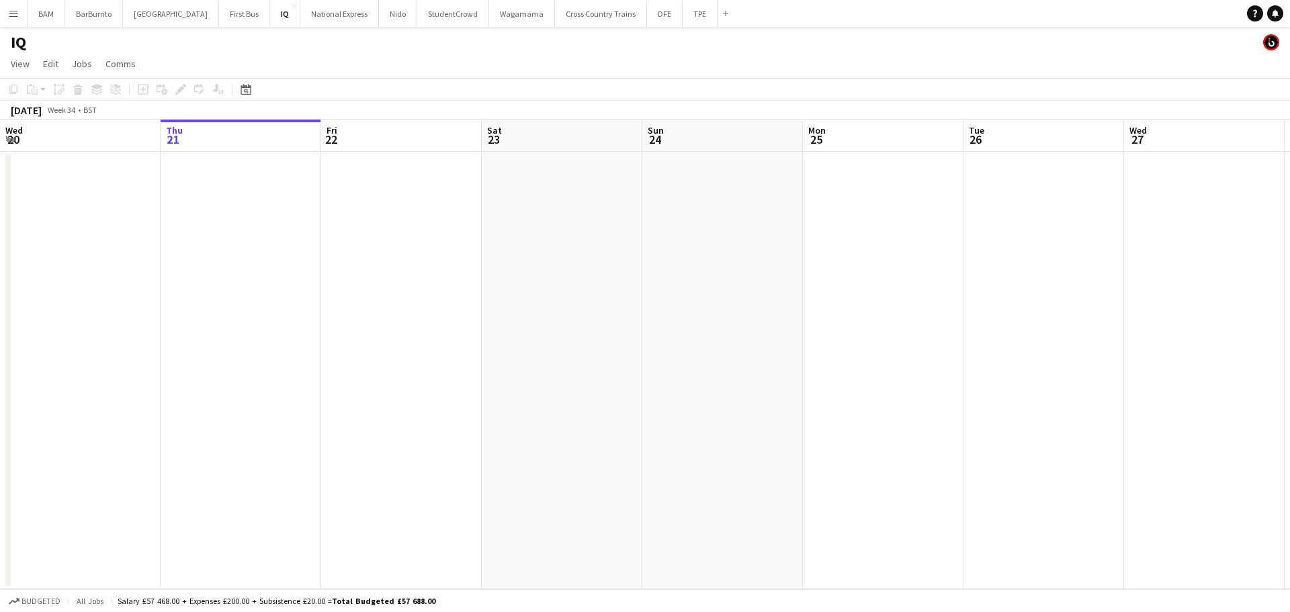
click at [10, 12] on app-icon "Menu" at bounding box center [13, 13] width 11 height 11
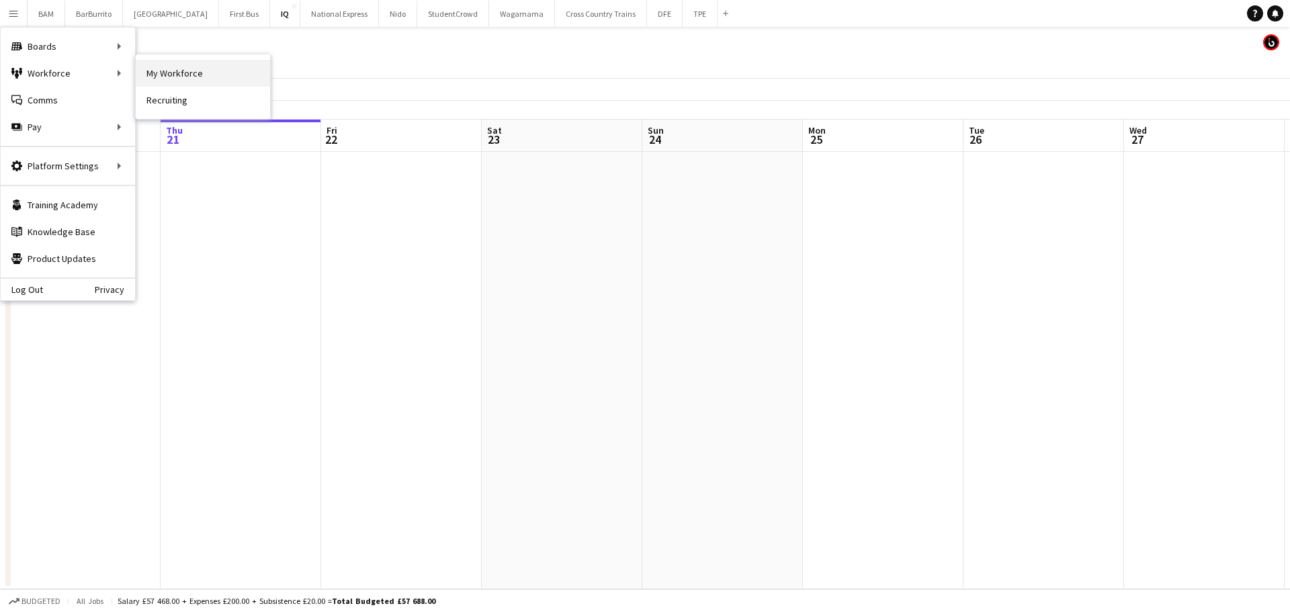
click at [175, 72] on link "My Workforce" at bounding box center [203, 73] width 134 height 27
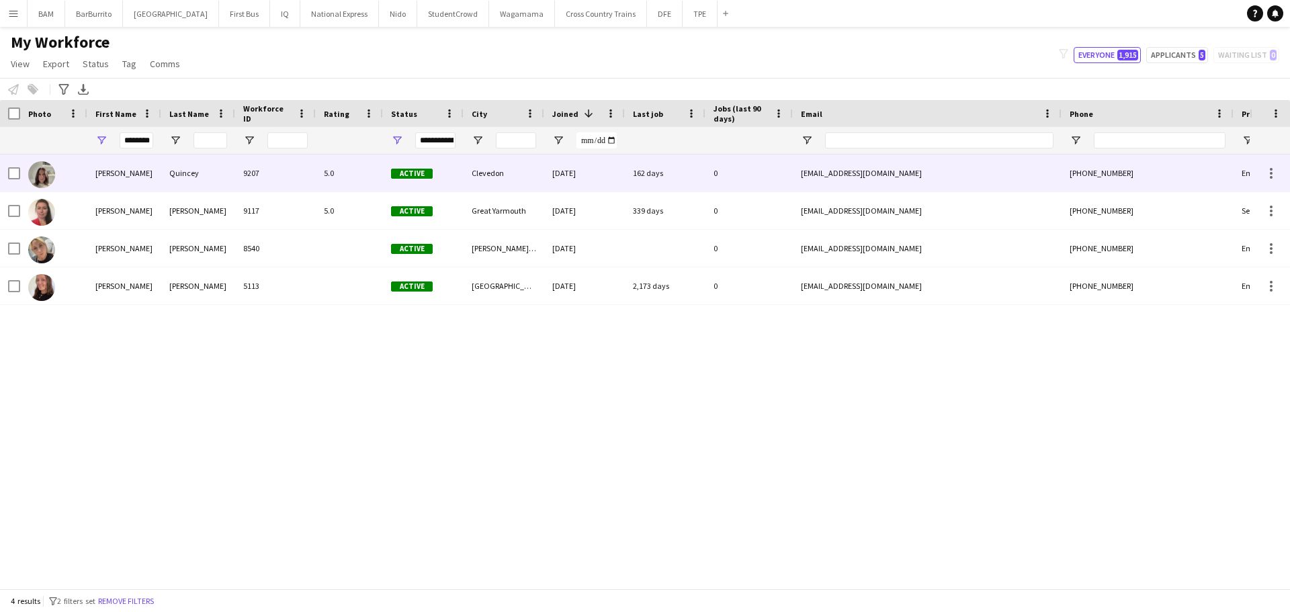
click at [148, 190] on div "[PERSON_NAME]" at bounding box center [124, 173] width 74 height 37
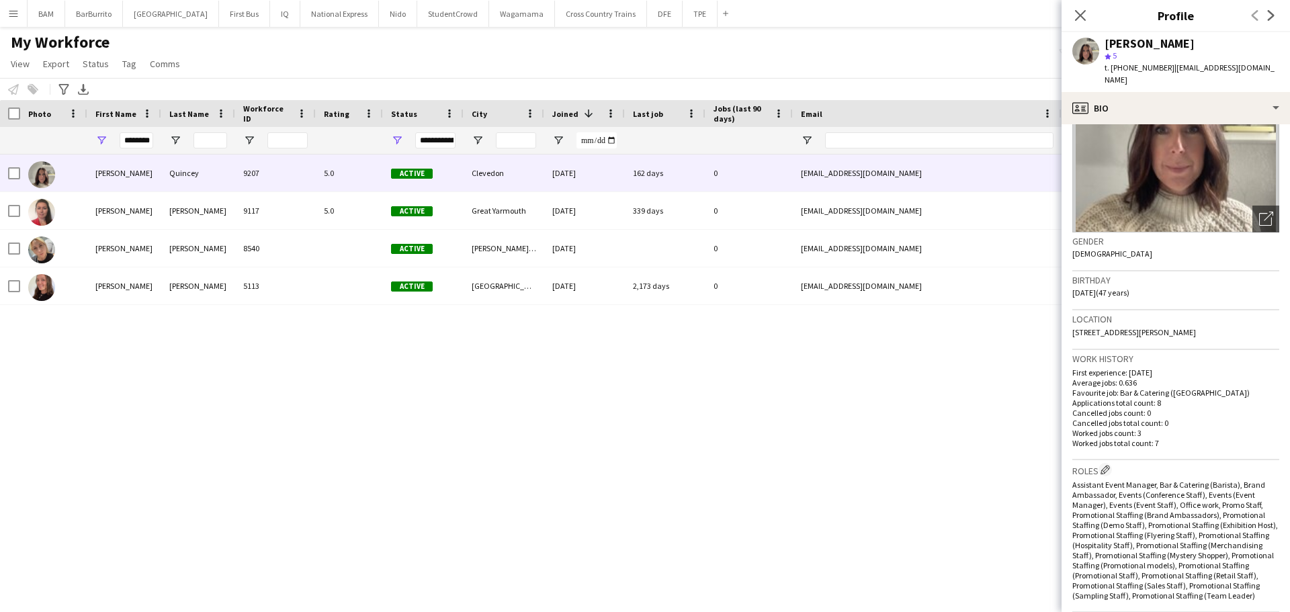
scroll to position [202, 0]
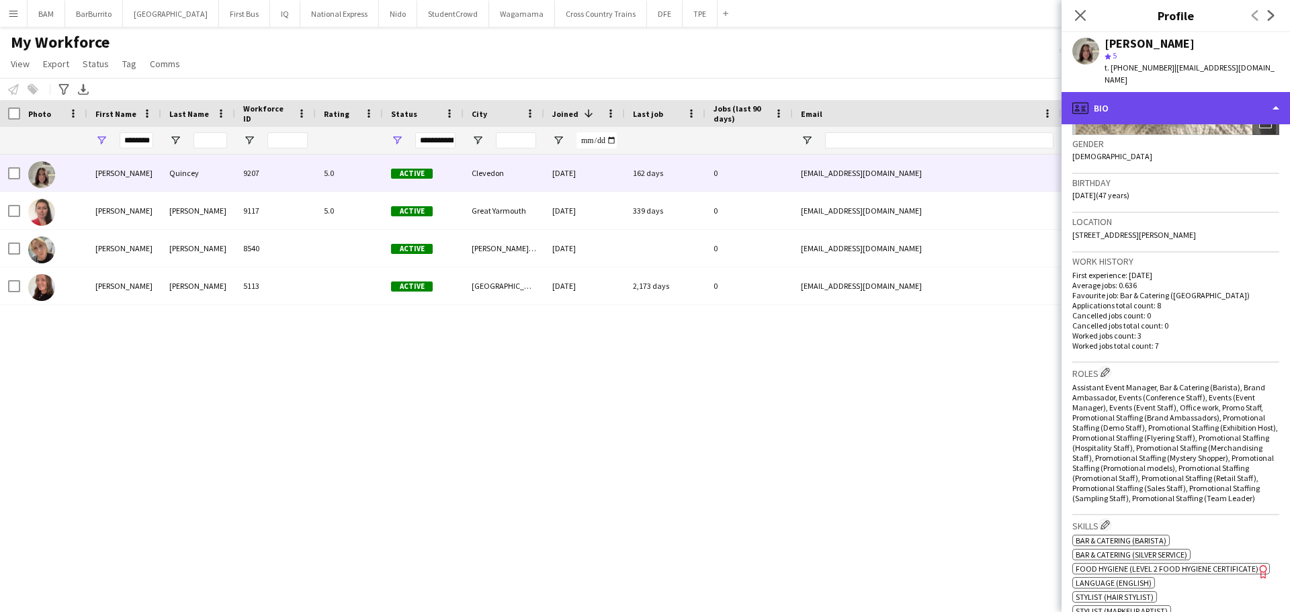
click at [1095, 92] on div "profile Bio" at bounding box center [1176, 108] width 228 height 32
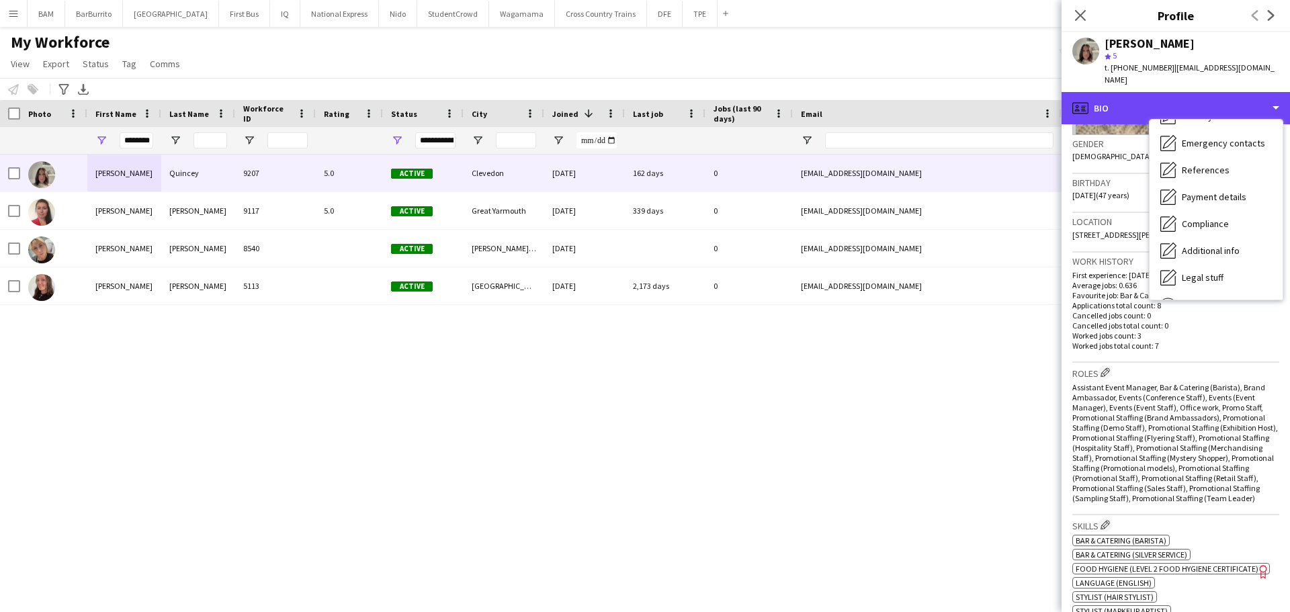
scroll to position [153, 0]
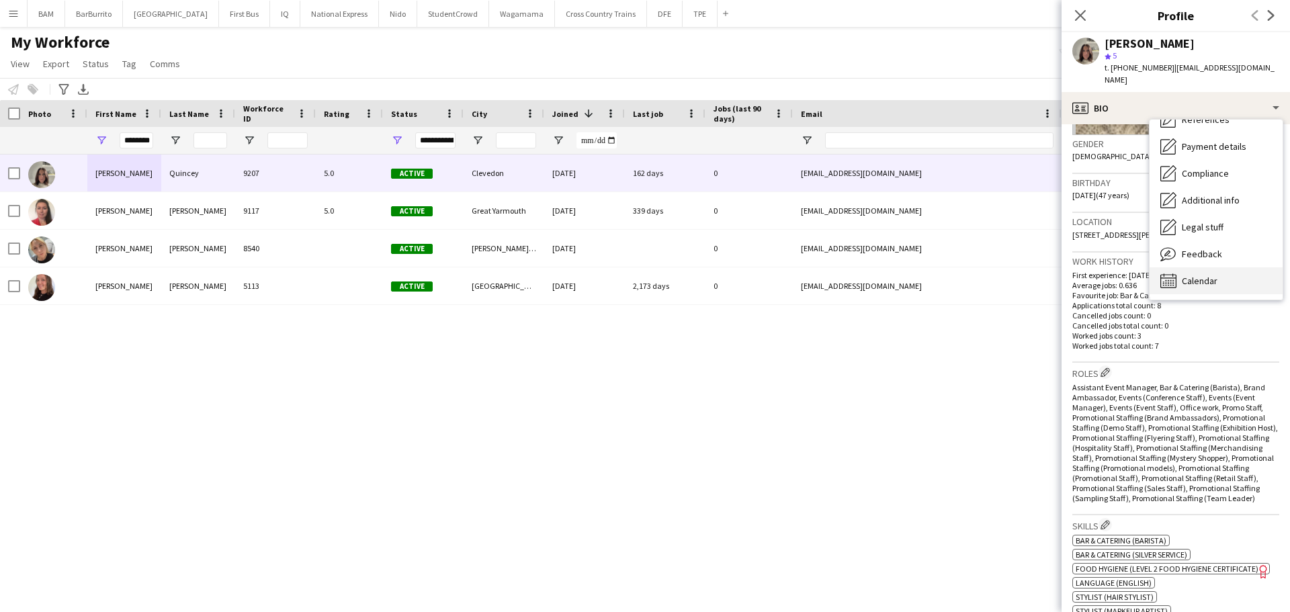
click at [1204, 275] on span "Calendar" at bounding box center [1200, 281] width 36 height 12
